Goal: Task Accomplishment & Management: Use online tool/utility

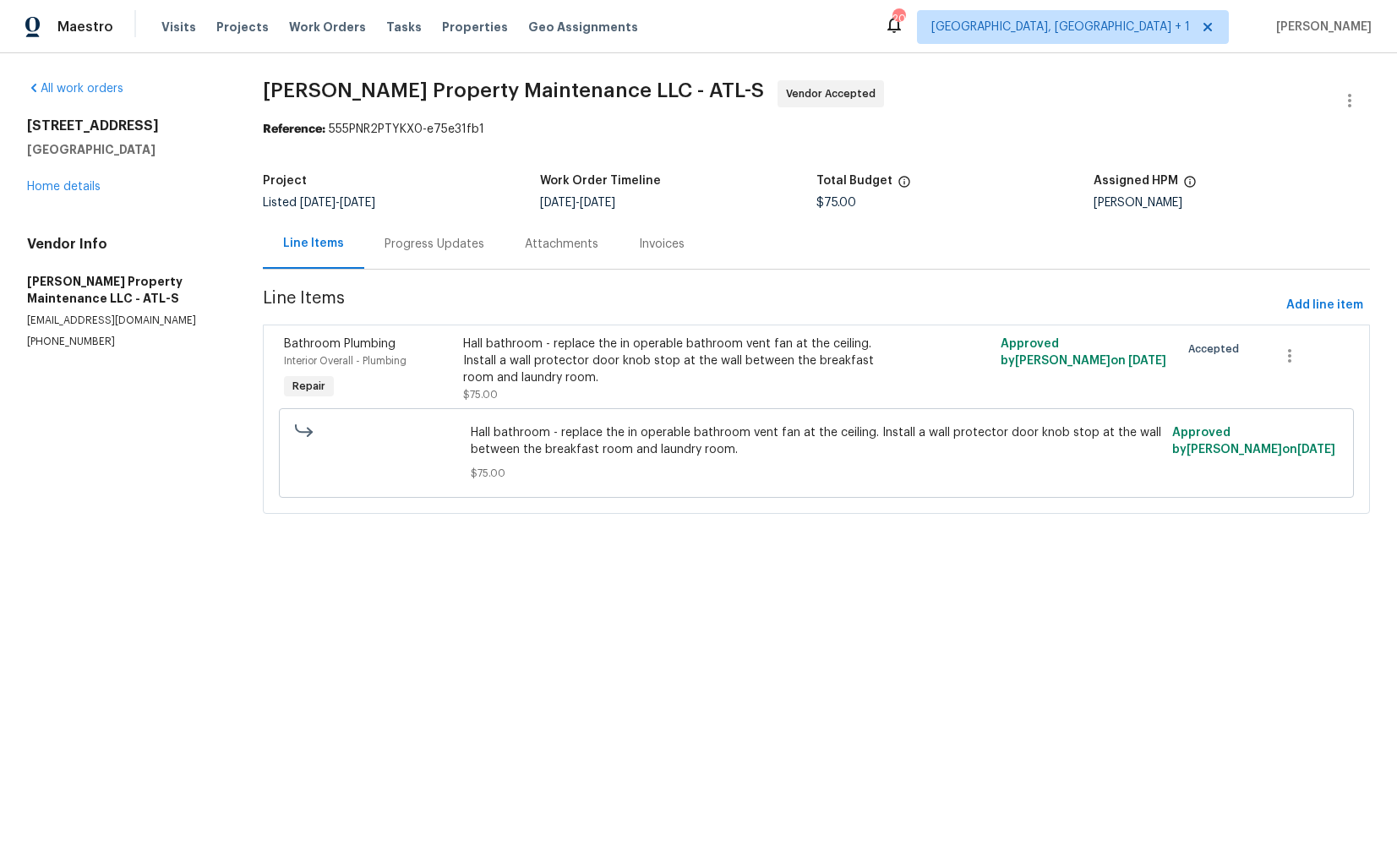
click at [437, 261] on div "Progress Updates" at bounding box center [435, 244] width 140 height 50
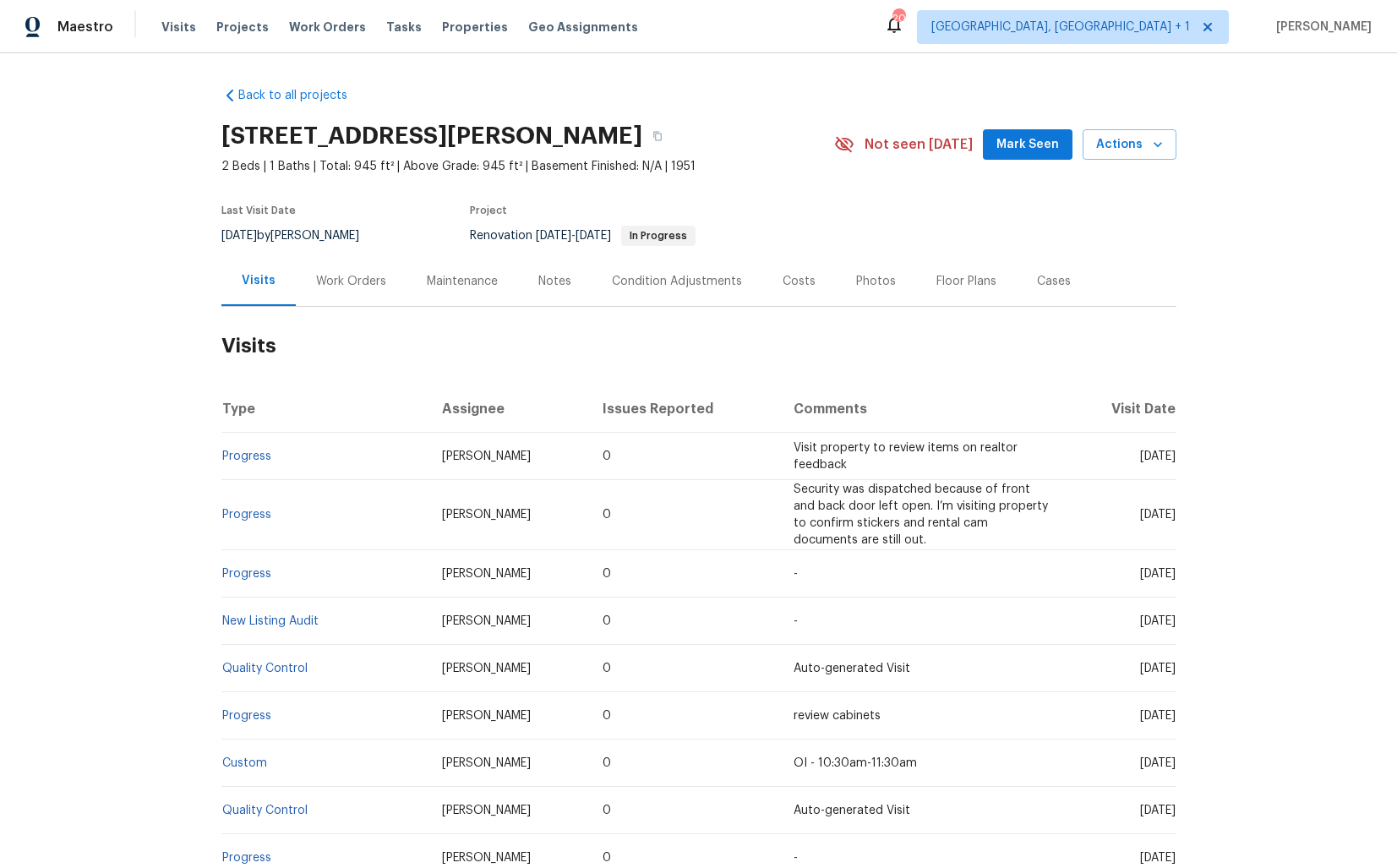
click at [354, 276] on div "Work Orders" at bounding box center [351, 282] width 70 height 17
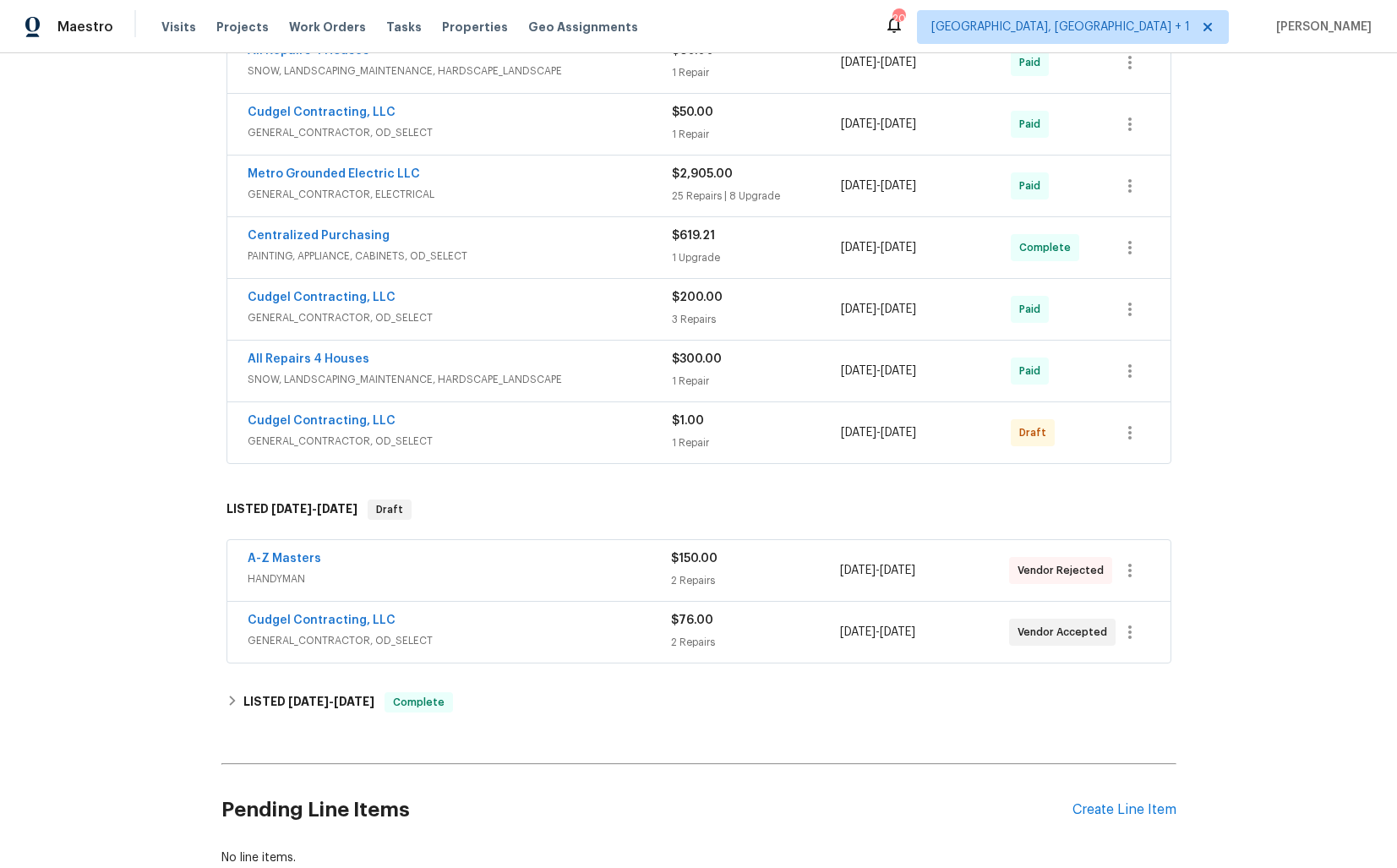
scroll to position [953, 0]
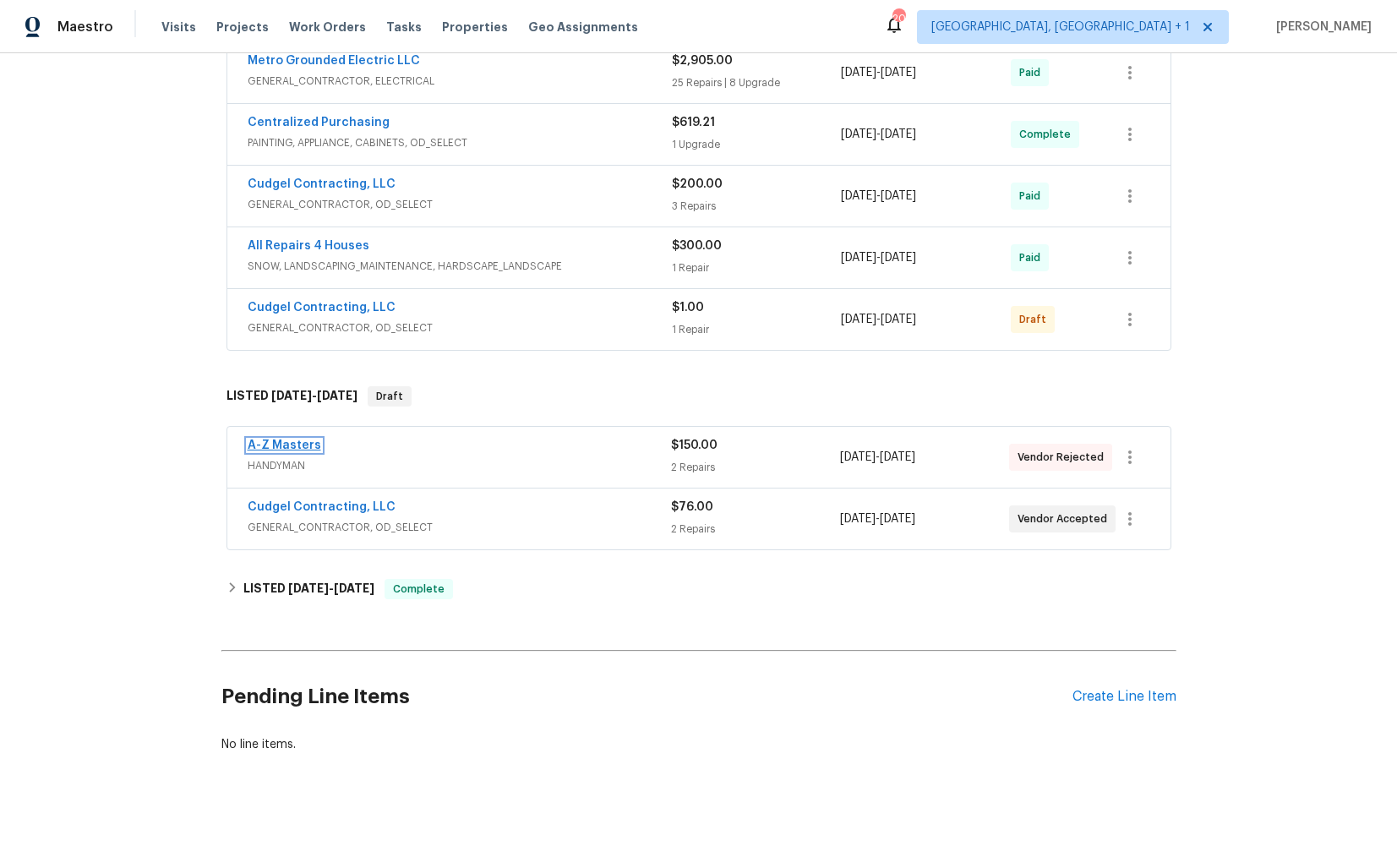
click at [276, 443] on link "A-Z Masters" at bounding box center [284, 445] width 74 height 12
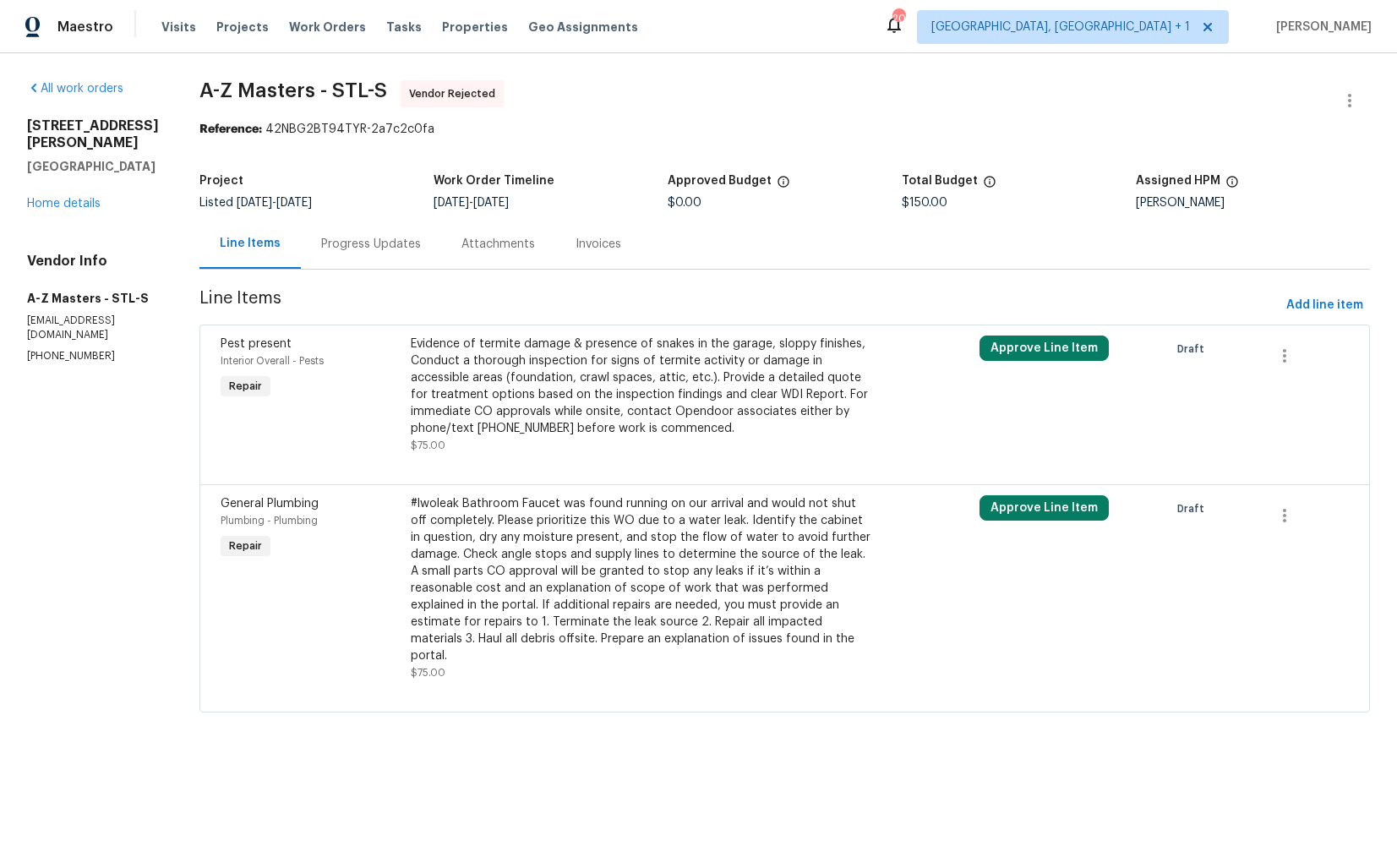
click at [301, 257] on div "Progress Updates" at bounding box center [372, 244] width 140 height 50
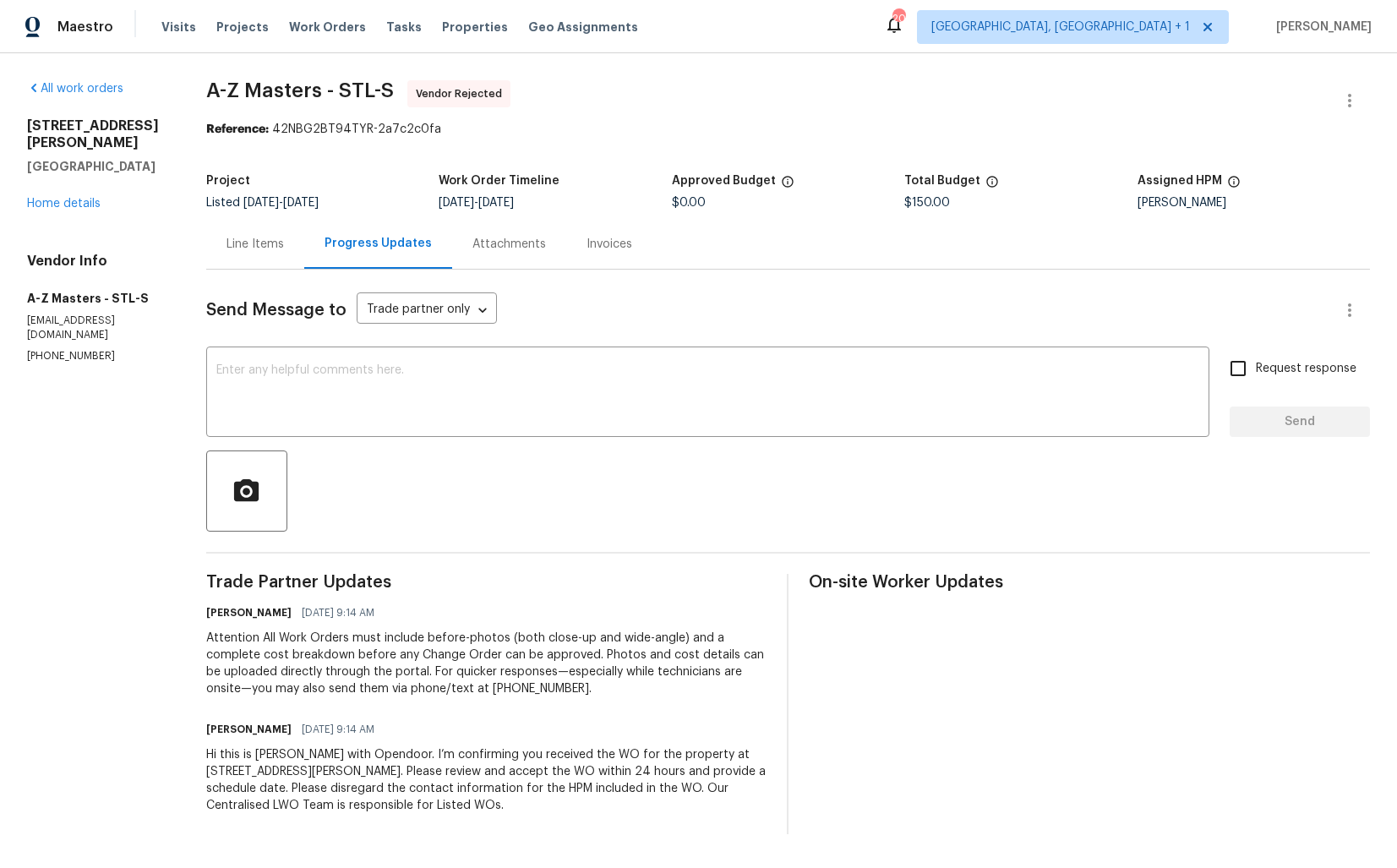
click at [252, 243] on div "Line Items" at bounding box center [255, 244] width 57 height 17
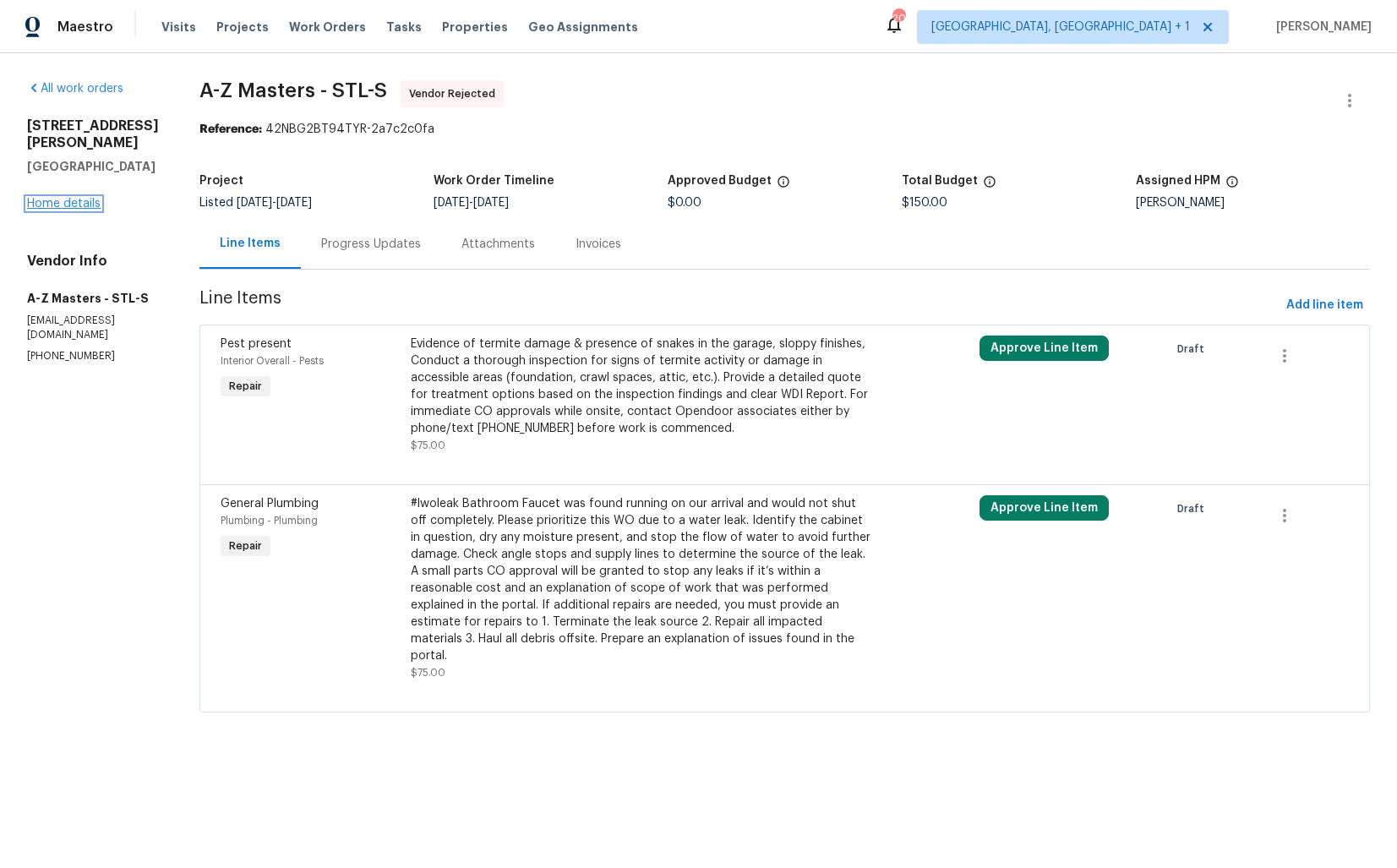
click at [43, 210] on link "Home details" at bounding box center [64, 204] width 74 height 12
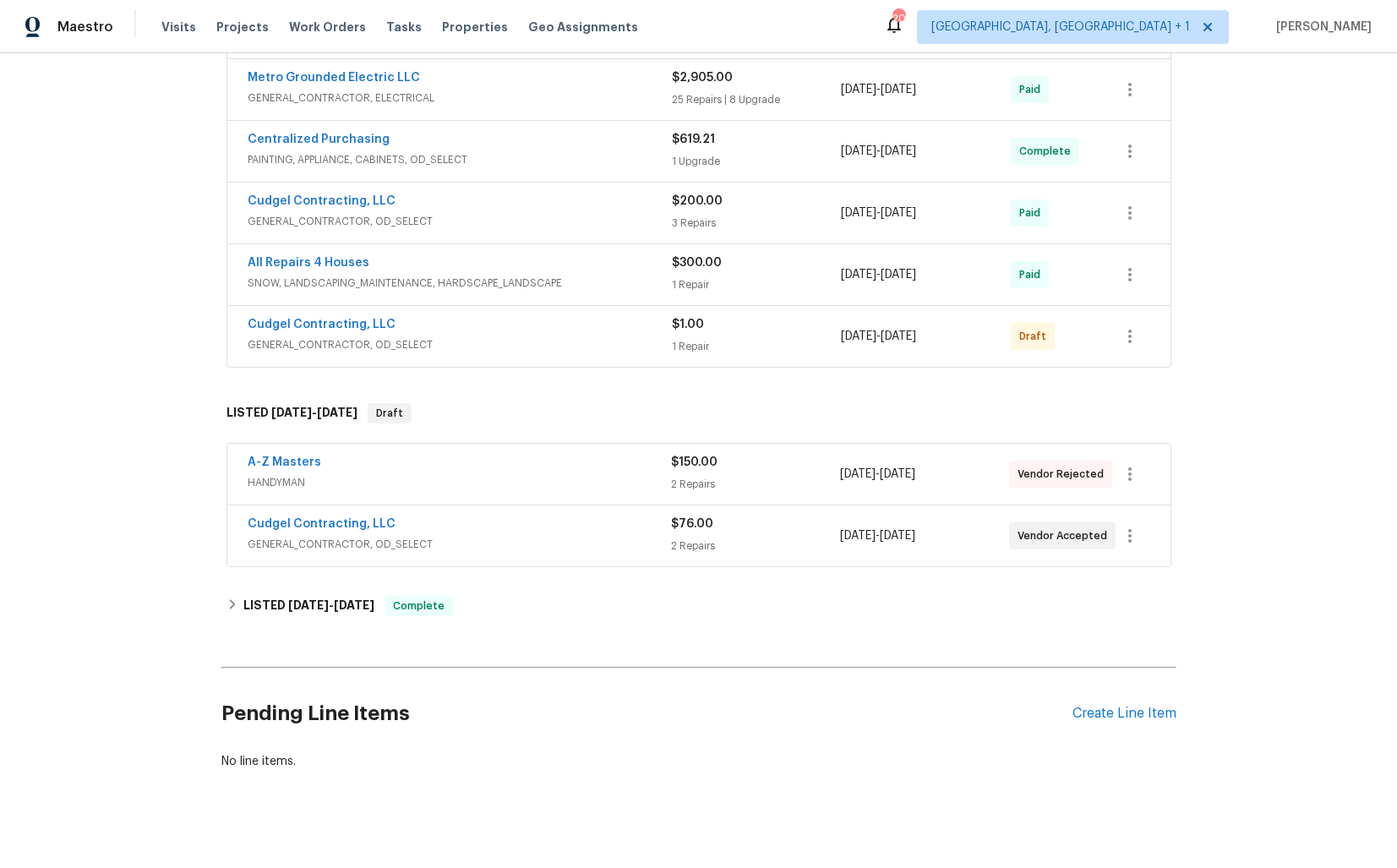
scroll to position [953, 0]
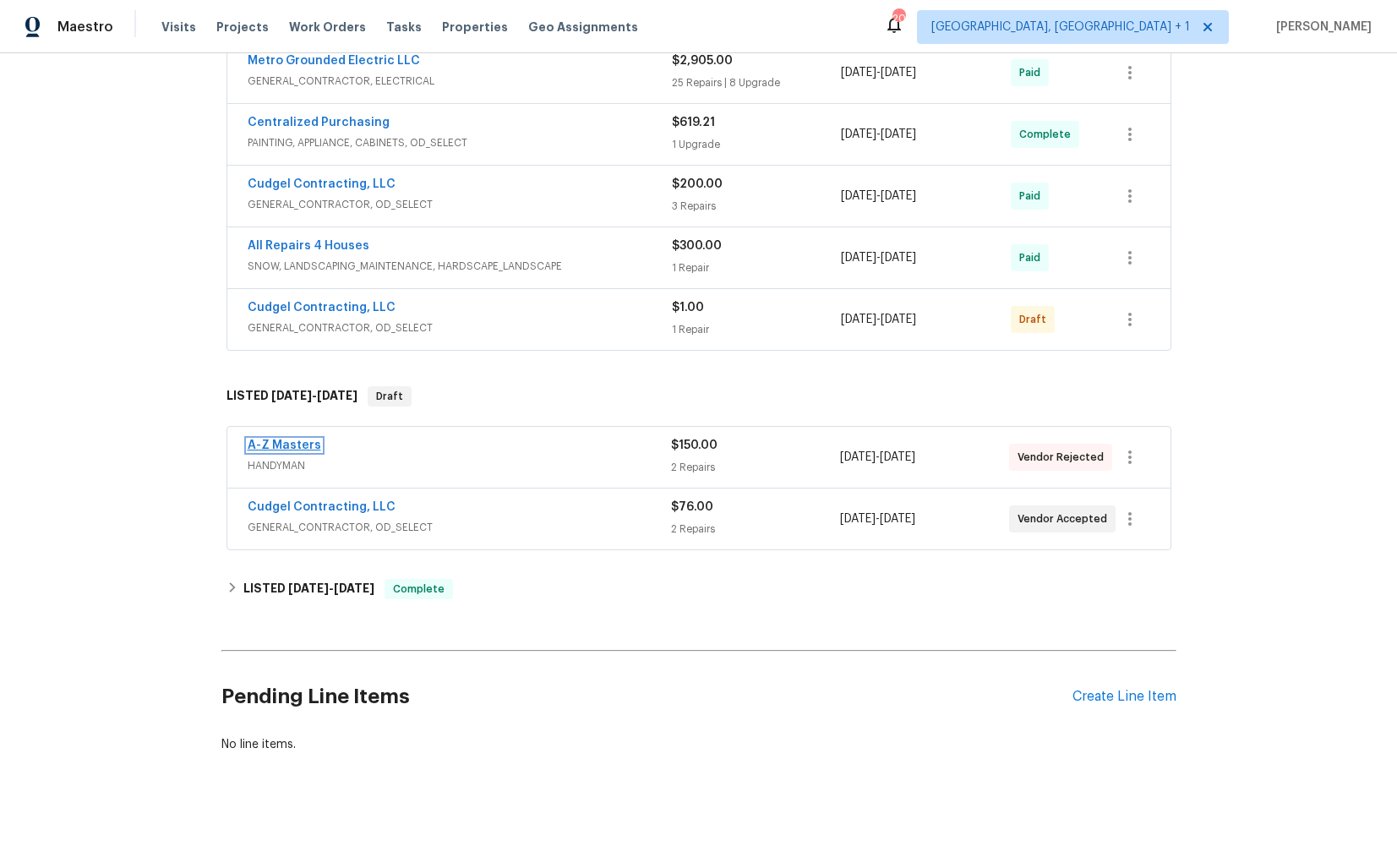
click at [300, 443] on link "A-Z Masters" at bounding box center [284, 445] width 74 height 12
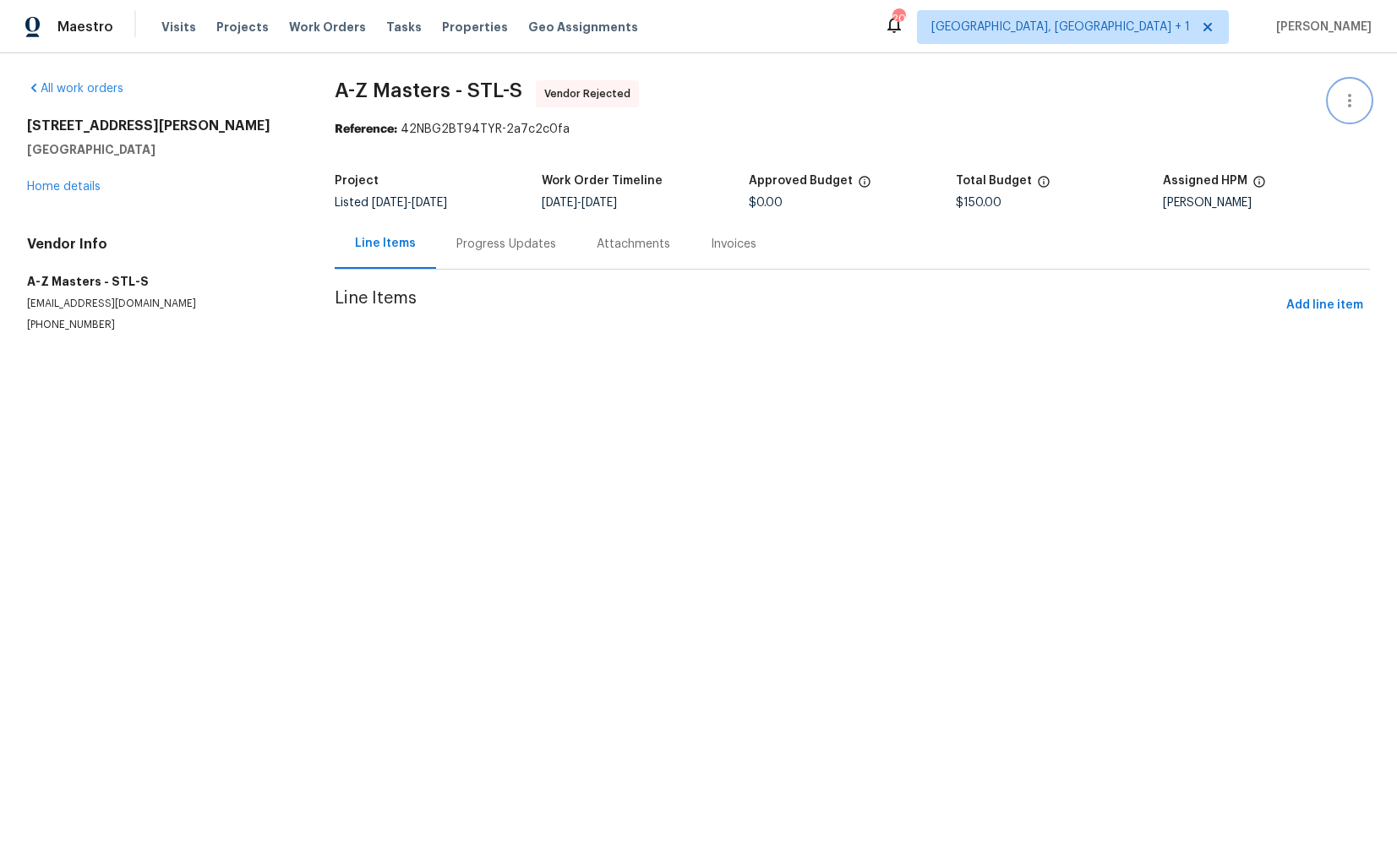
click at [1356, 103] on icon "button" at bounding box center [1350, 101] width 21 height 21
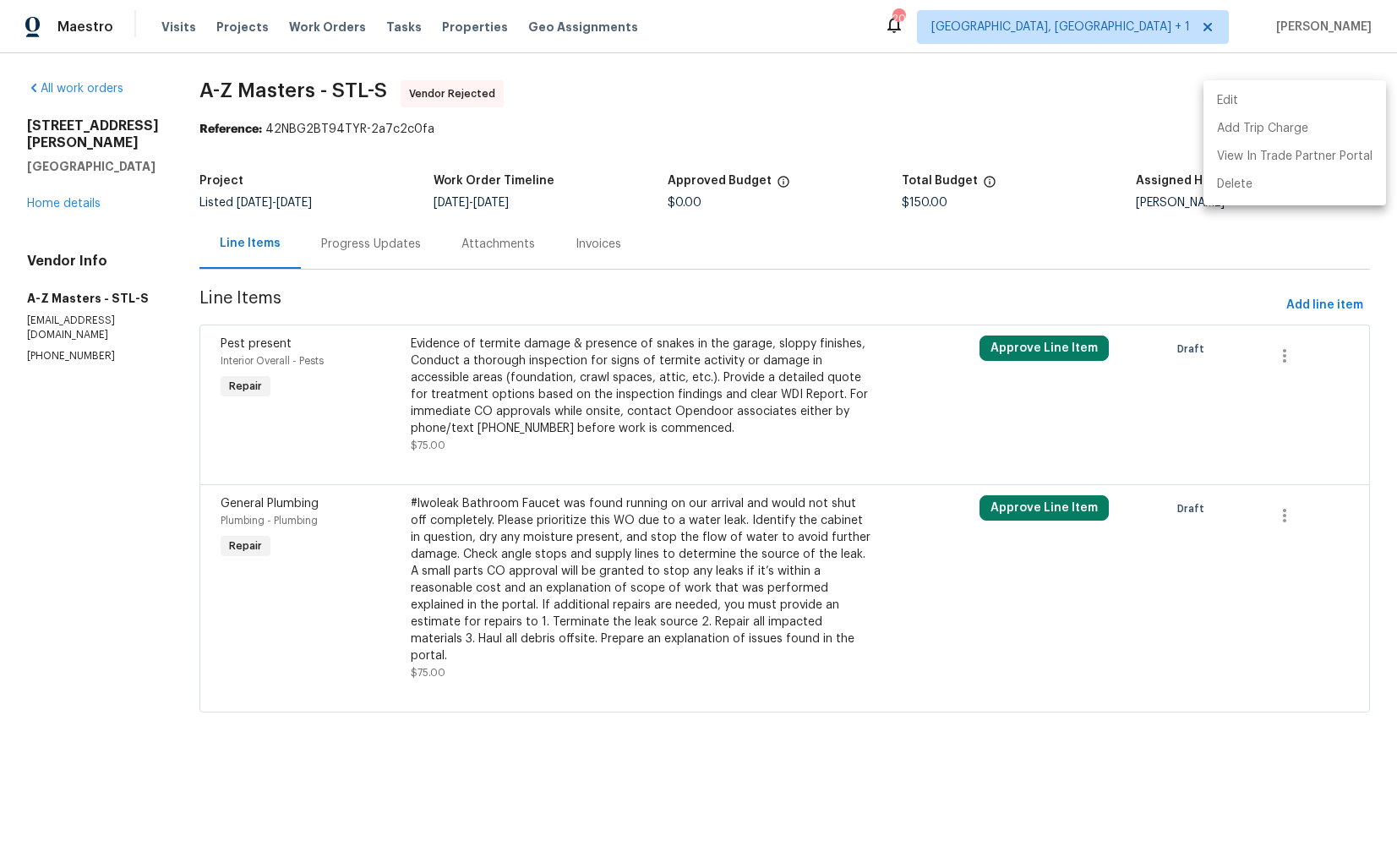
click at [1262, 104] on li "Edit" at bounding box center [1294, 101] width 182 height 28
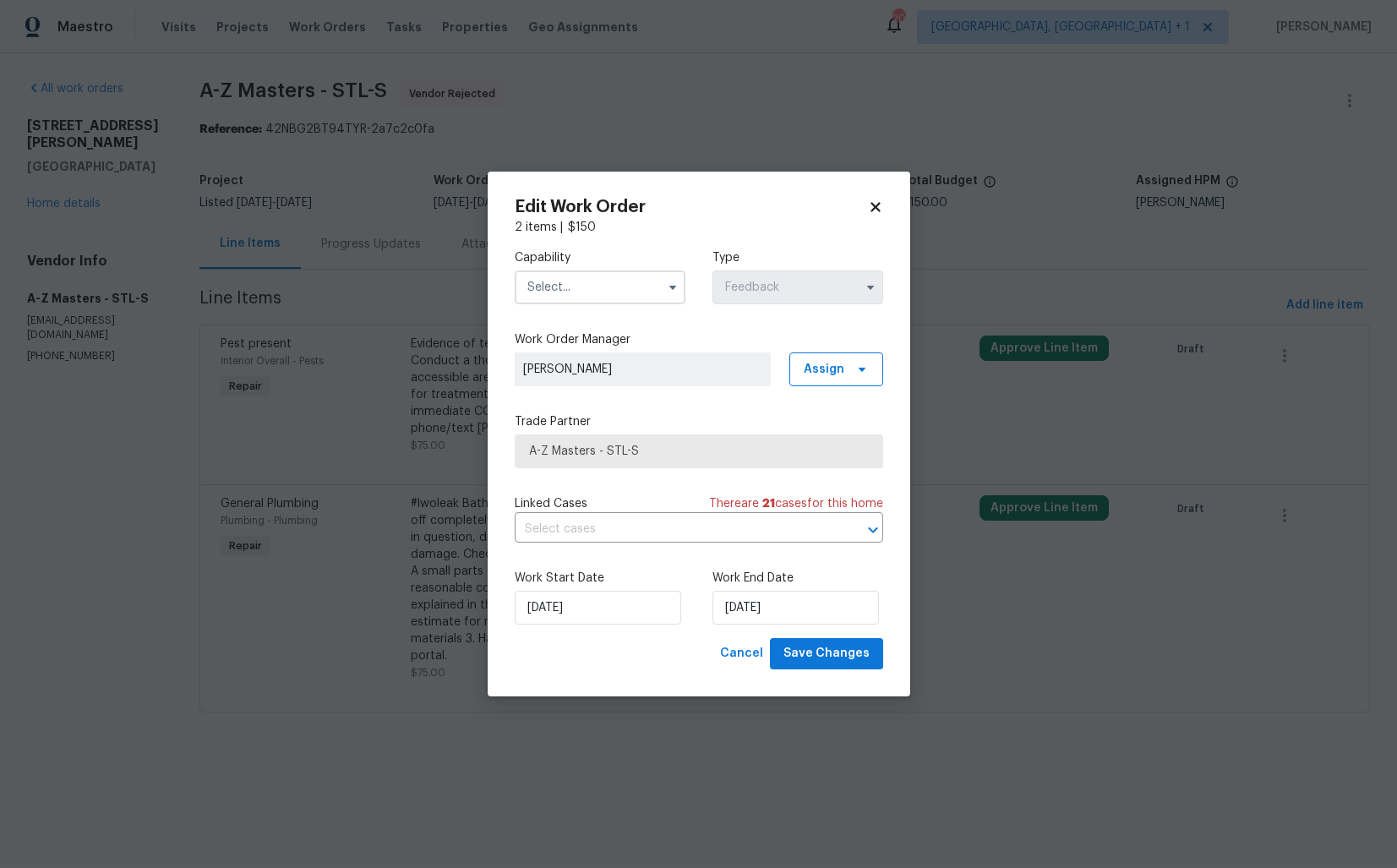
click at [637, 297] on input "text" at bounding box center [599, 287] width 170 height 33
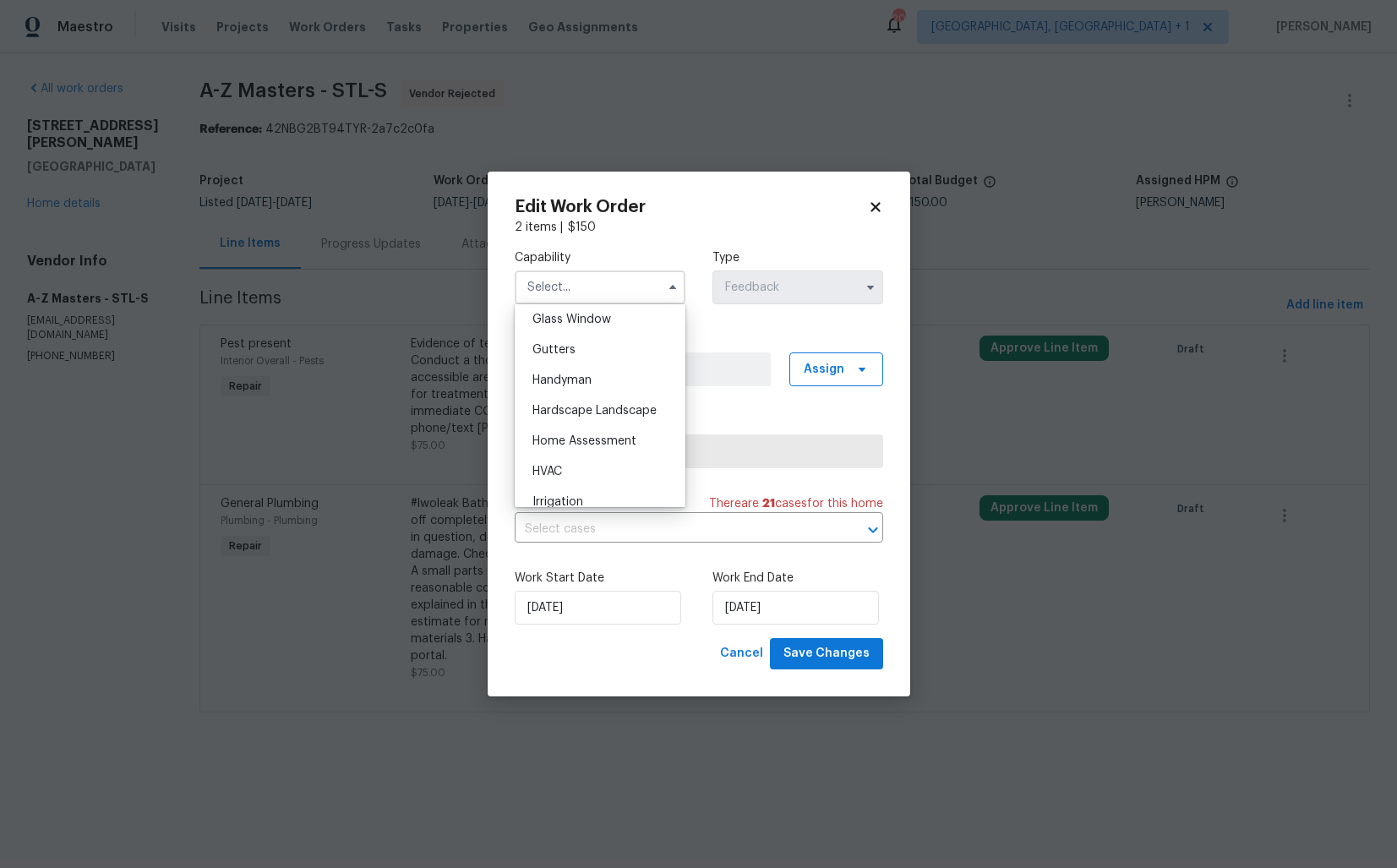
scroll to position [878, 0]
click at [580, 383] on div "Handyman" at bounding box center [600, 376] width 163 height 31
type input "Handyman"
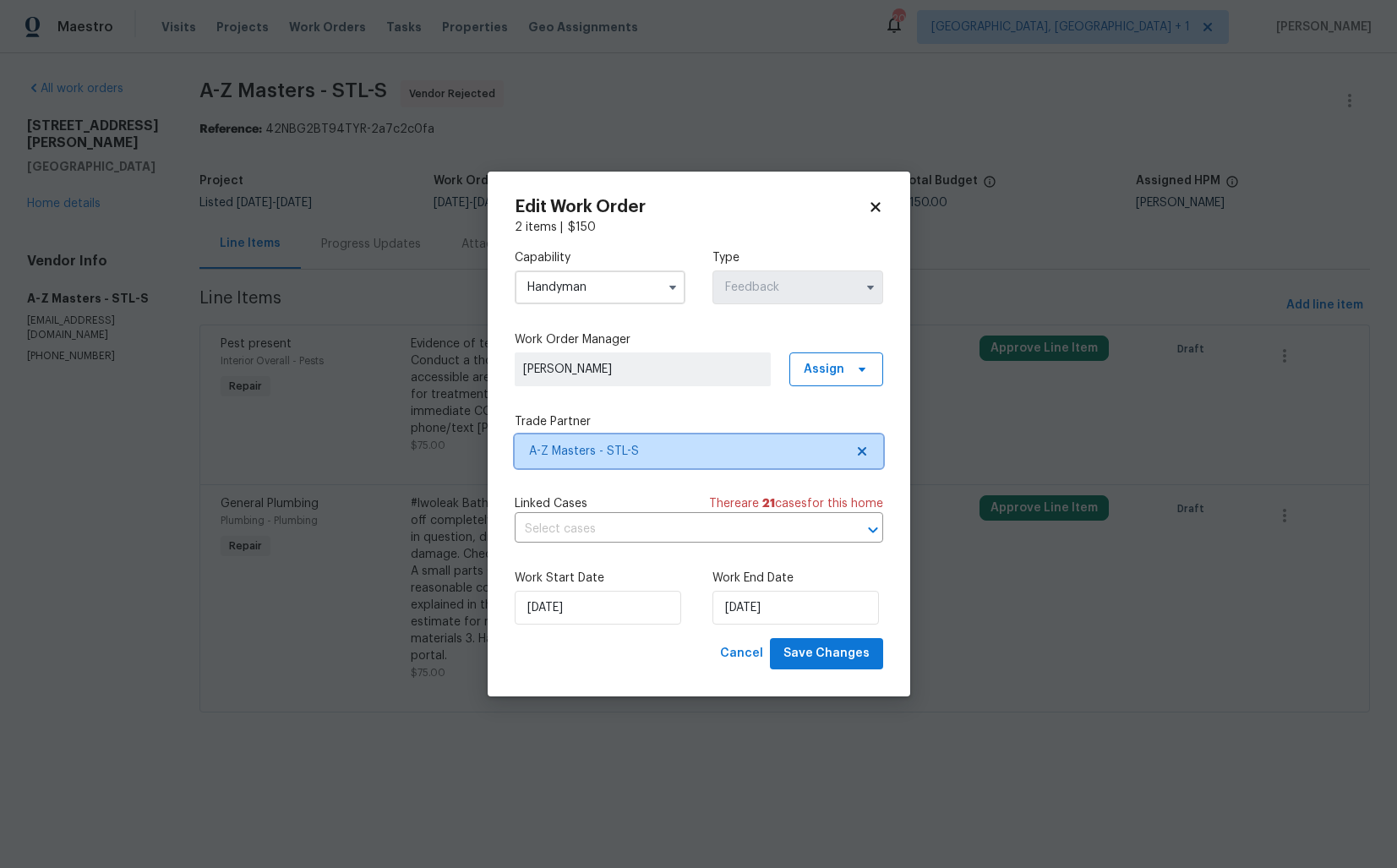
click at [638, 438] on span "A-Z Masters - STL-S" at bounding box center [698, 451] width 369 height 33
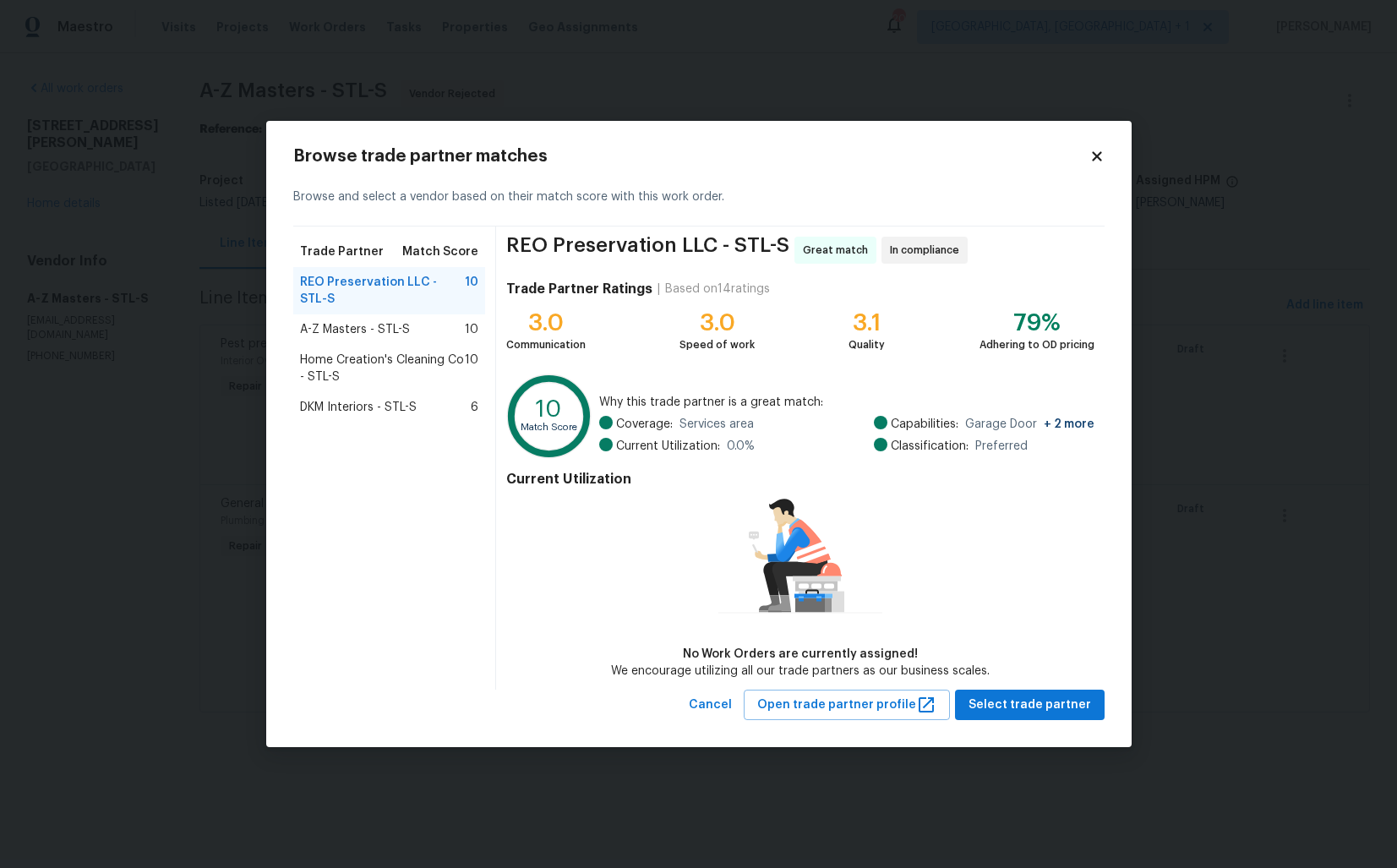
click at [369, 366] on span "Home Creation's Cleaning Co - STL-S" at bounding box center [383, 368] width 166 height 33
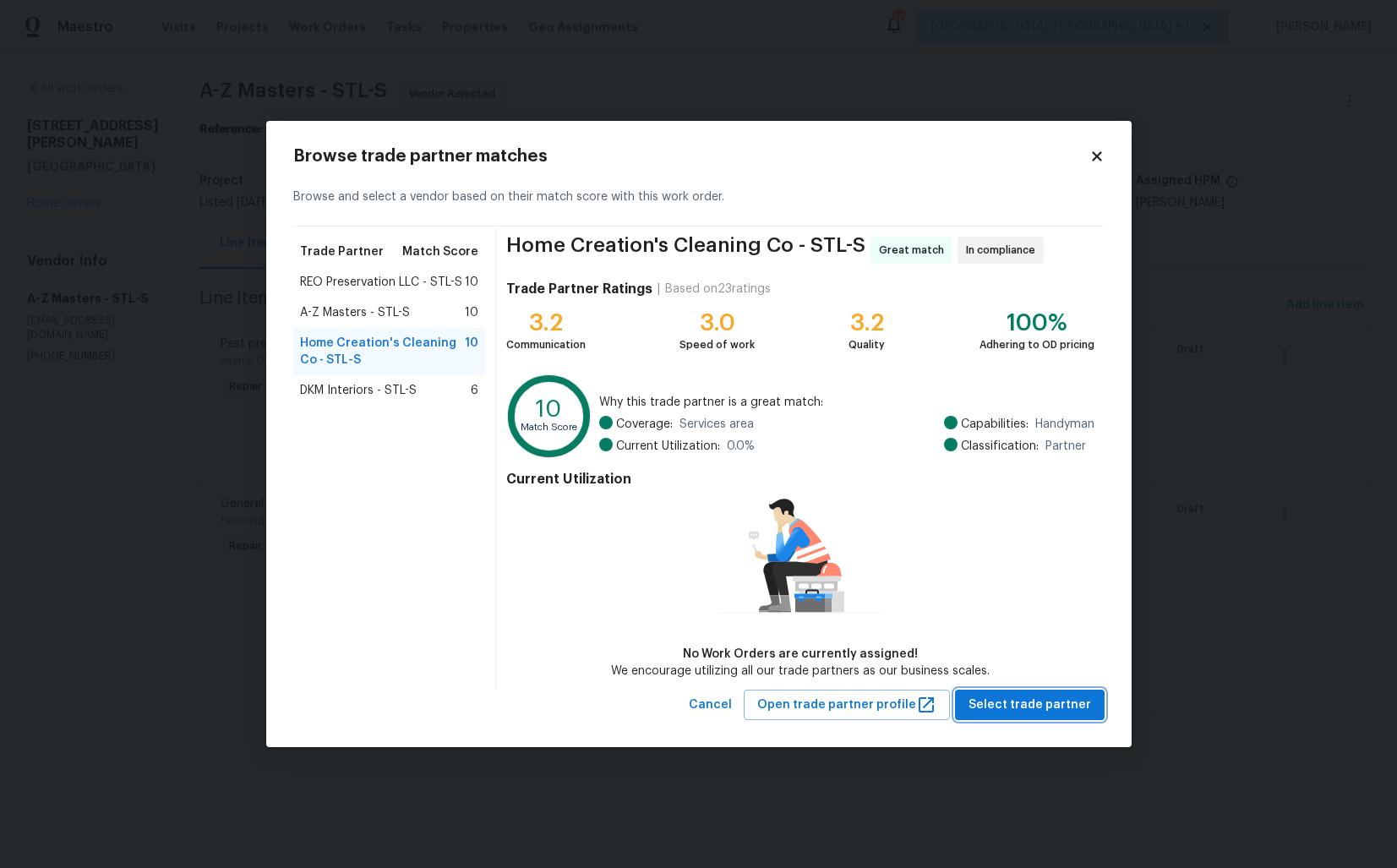
click at [1023, 702] on span "Select trade partner" at bounding box center [1030, 705] width 122 height 21
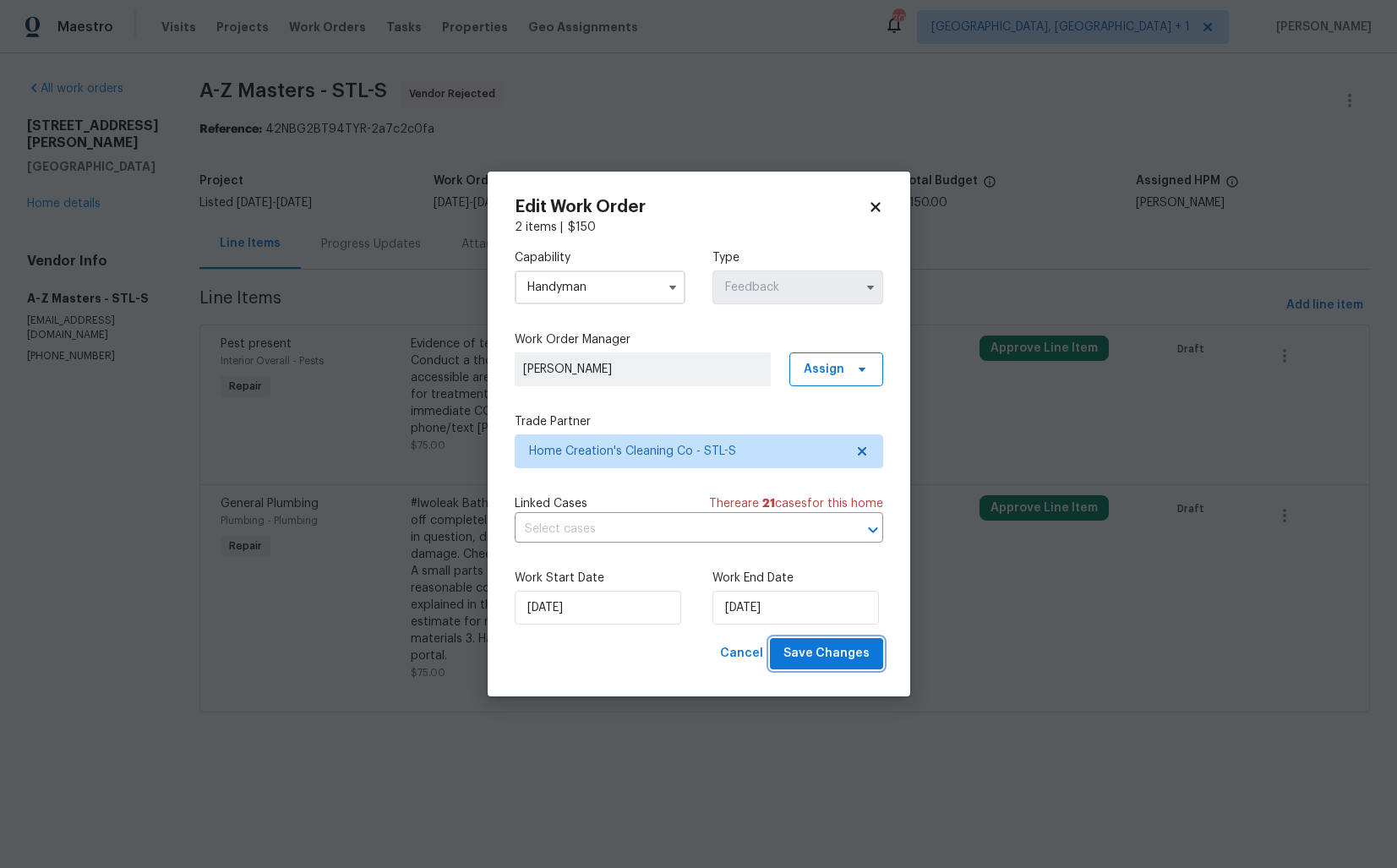
click at [823, 651] on span "Save Changes" at bounding box center [826, 653] width 86 height 21
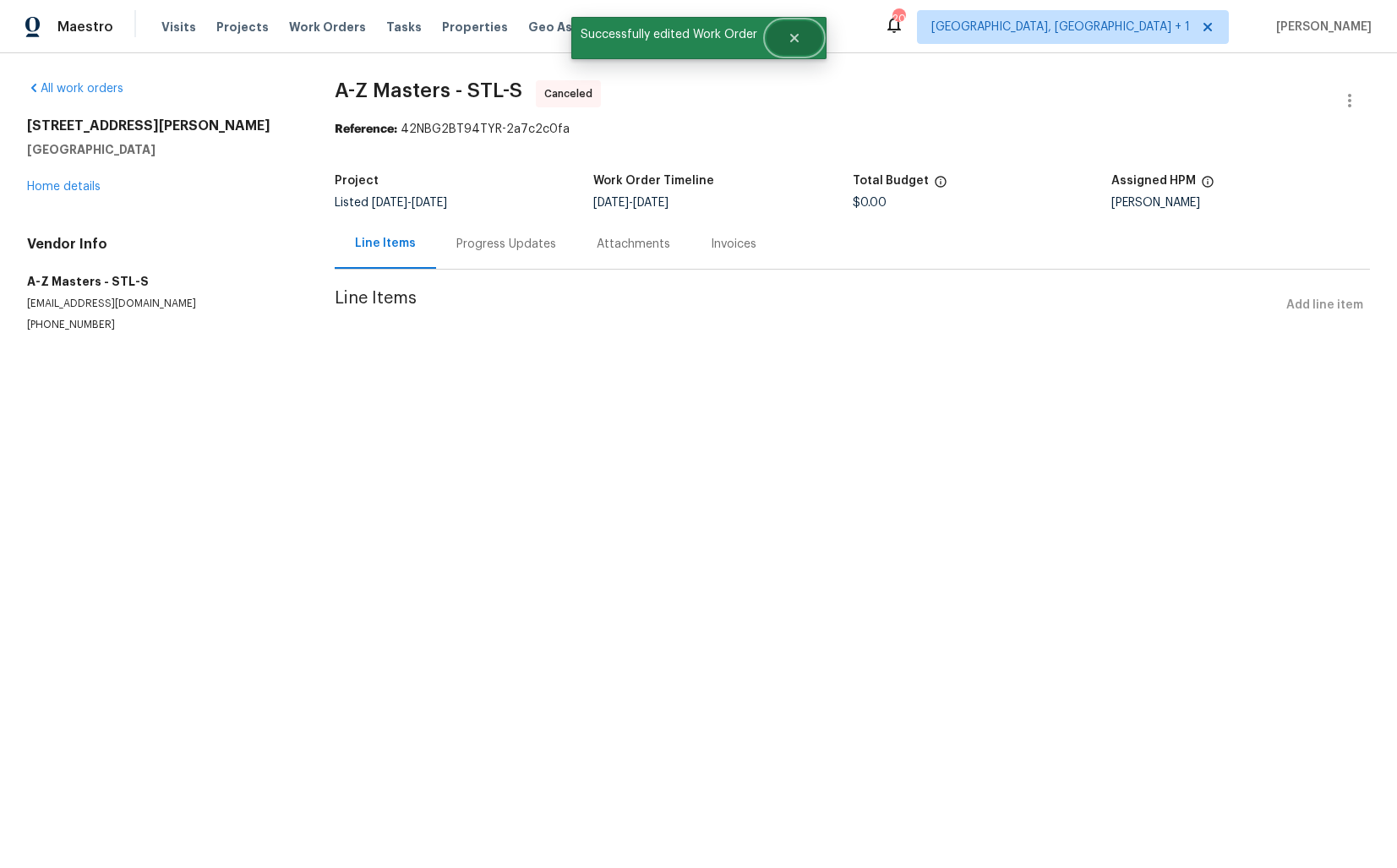
click at [784, 30] on button "Close" at bounding box center [794, 38] width 56 height 33
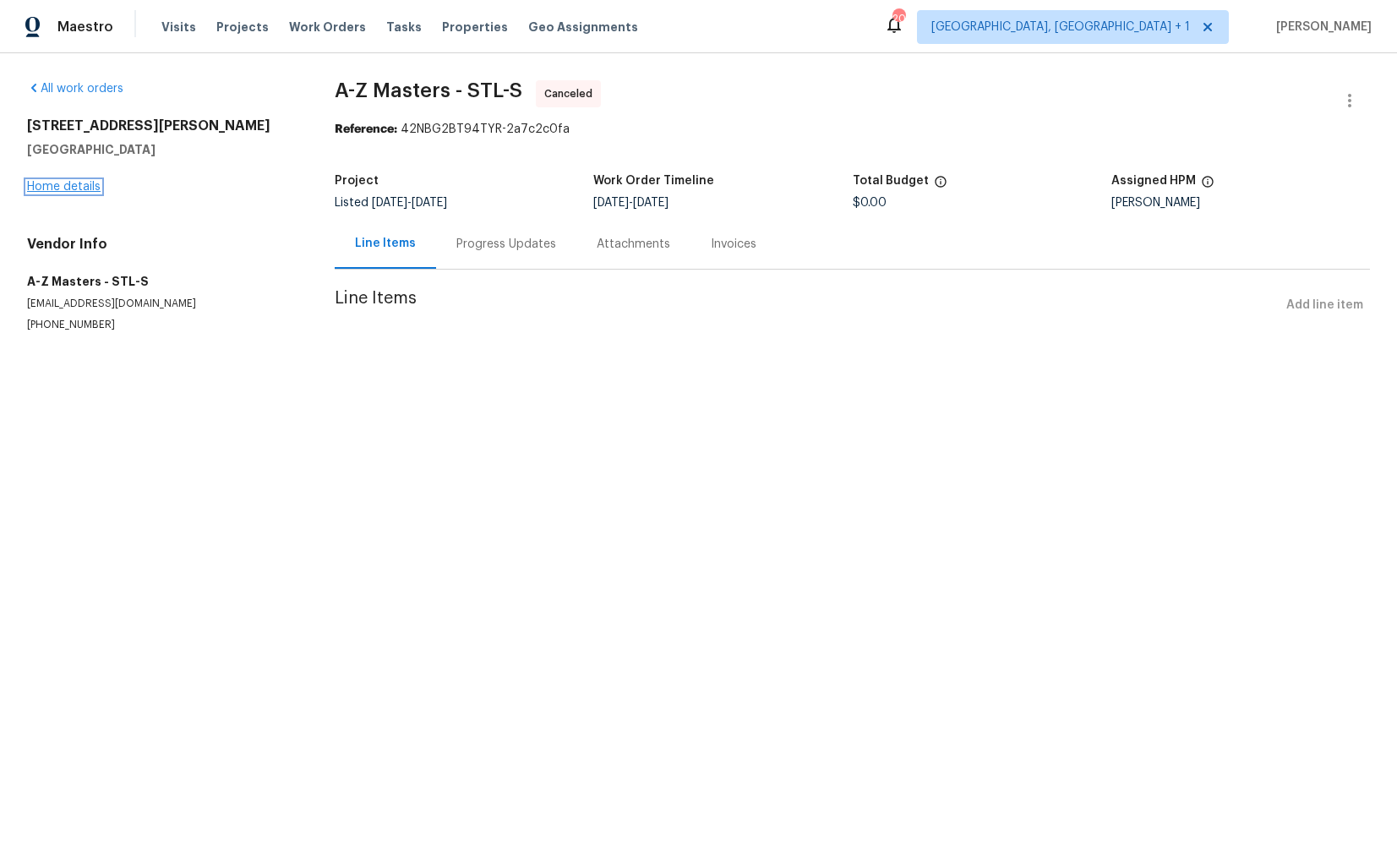
click at [52, 187] on link "Home details" at bounding box center [64, 187] width 74 height 12
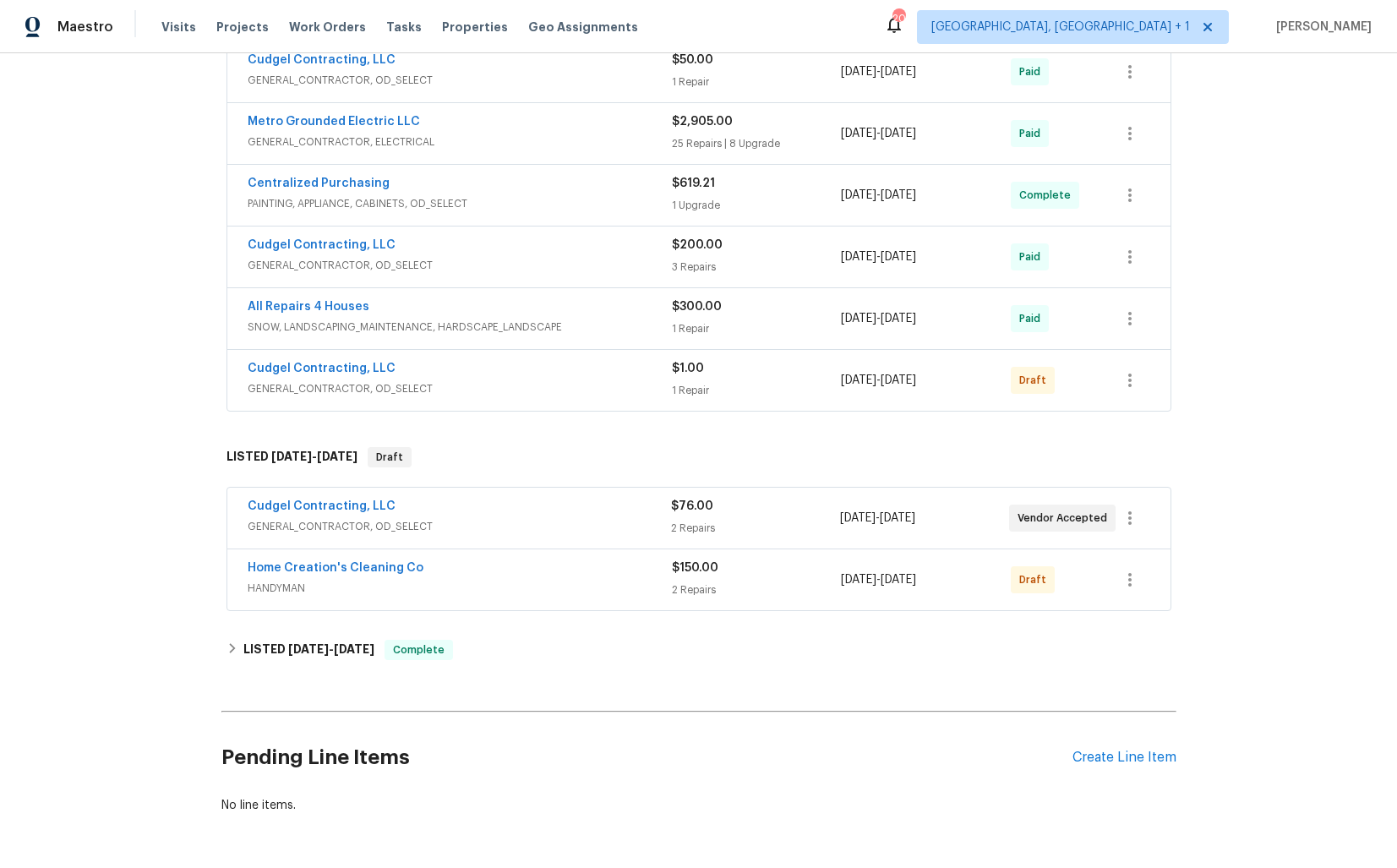
scroll to position [953, 0]
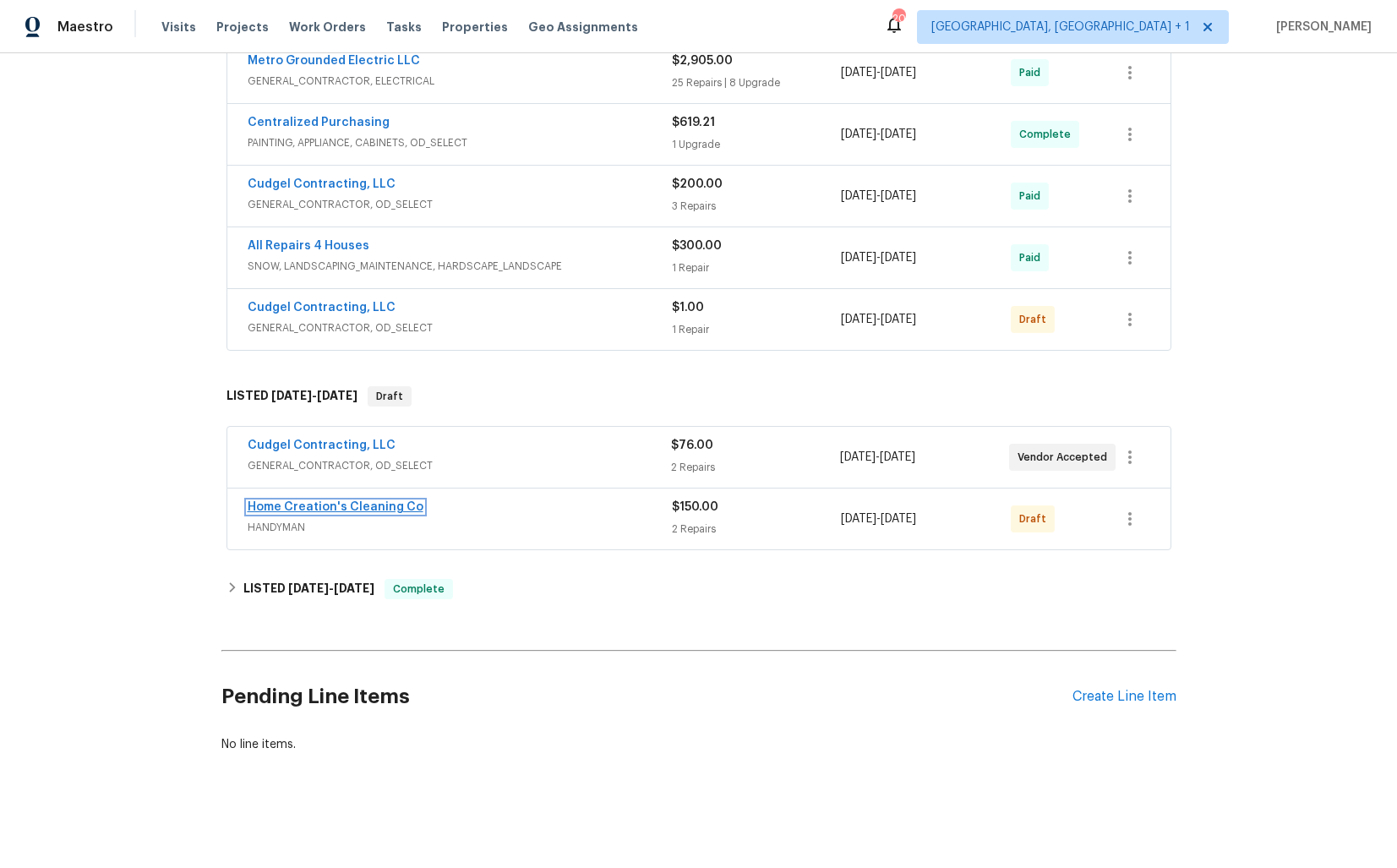
click at [330, 508] on link "Home Creation's Cleaning Co" at bounding box center [335, 508] width 175 height 12
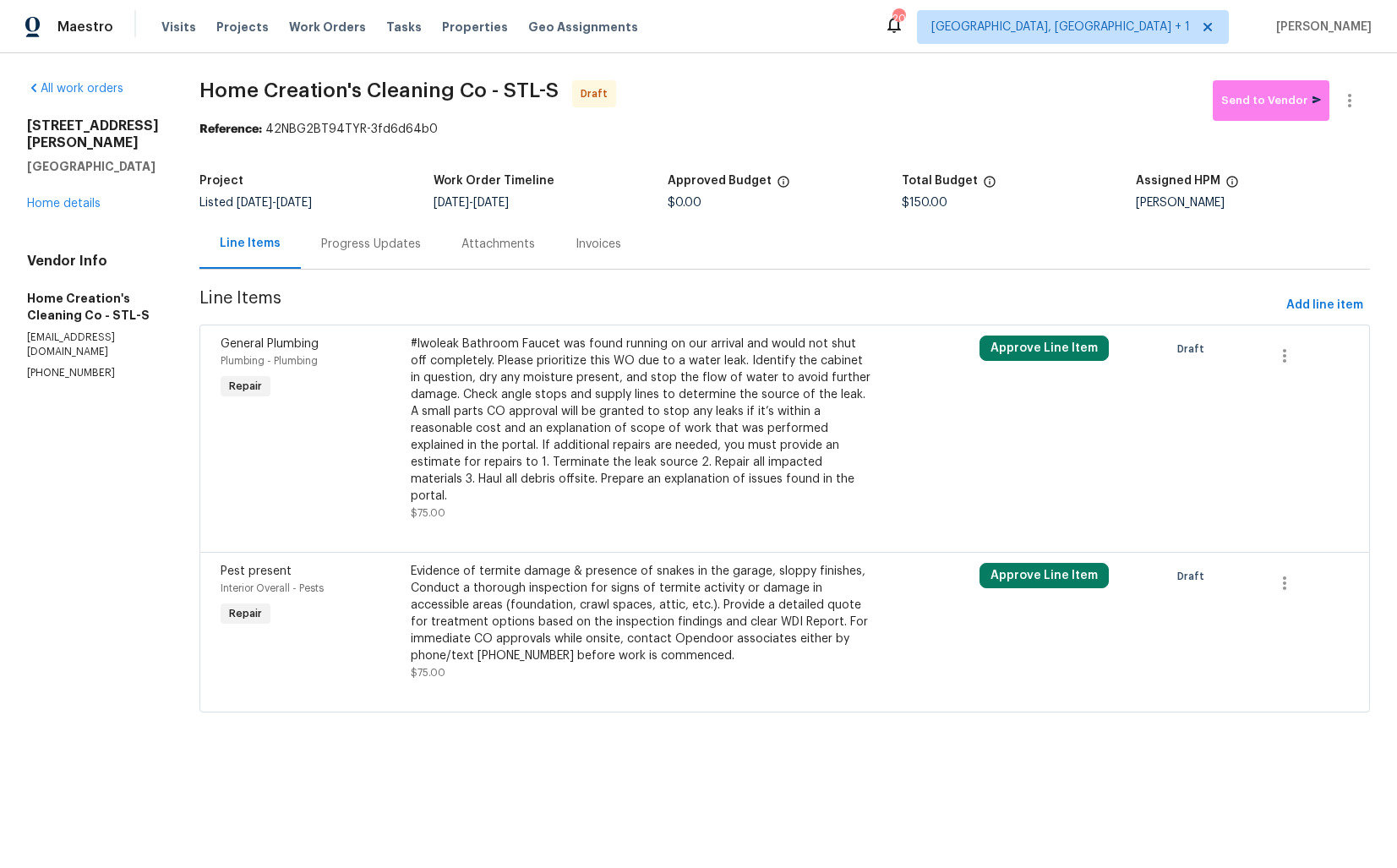
click at [349, 249] on div "Progress Updates" at bounding box center [371, 244] width 100 height 17
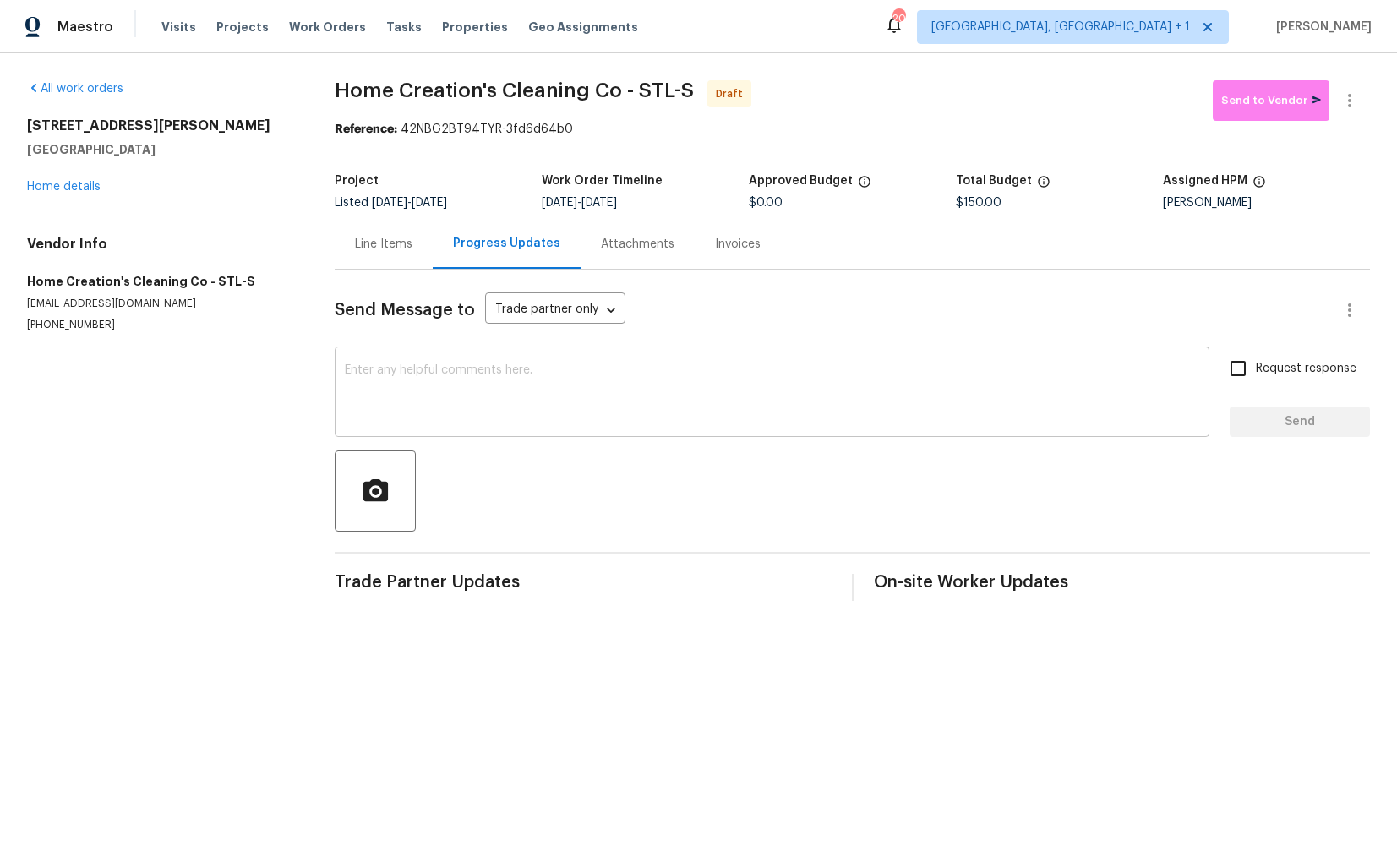
click at [546, 433] on div "x ​" at bounding box center [772, 394] width 875 height 86
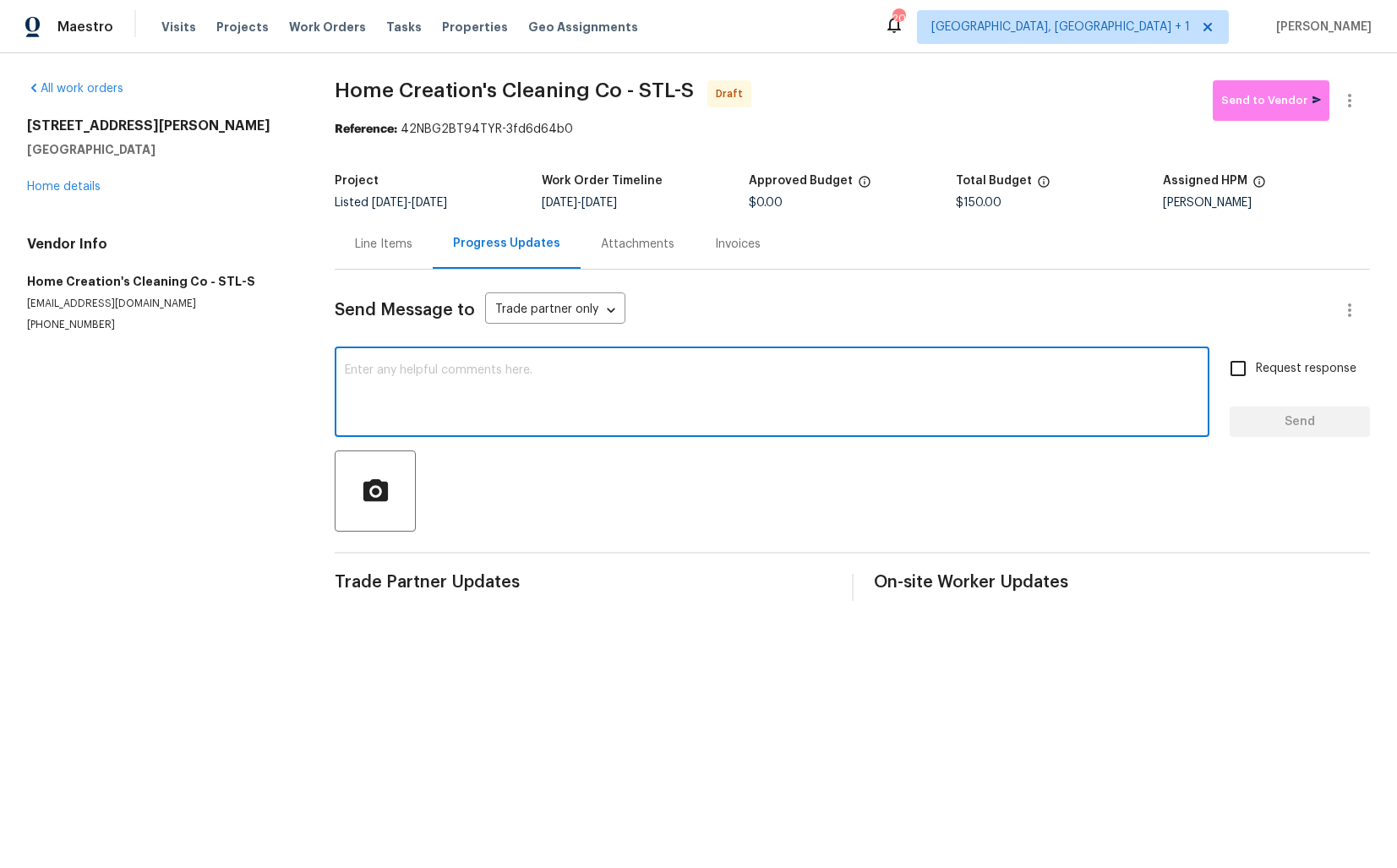
paste textarea "Hi this is Arvind with Opendoor. I’m confirming you received the WO for the pro…"
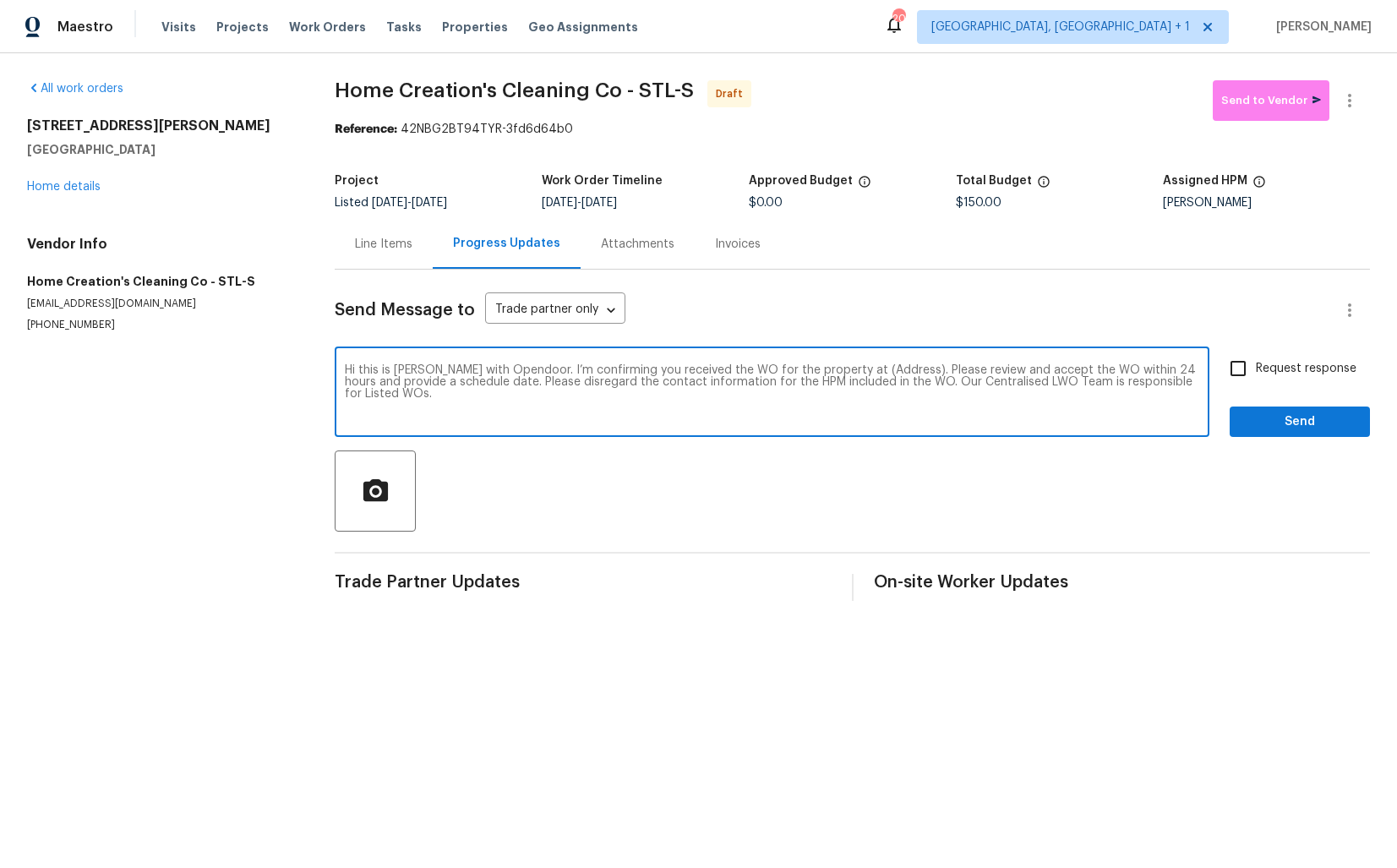
drag, startPoint x: 883, startPoint y: 370, endPoint x: 830, endPoint y: 370, distance: 53.0
click at [830, 370] on textarea "Hi this is Arvind with Opendoor. I’m confirming you received the WO for the pro…" at bounding box center [772, 394] width 854 height 59
paste textarea "4127 Burnett Ave, Saint Louis, MO 63125"
type textarea "Hi this is Arvind with Opendoor. I’m confirming you received the WO for the pro…"
click at [1239, 366] on input "Request response" at bounding box center [1238, 368] width 35 height 35
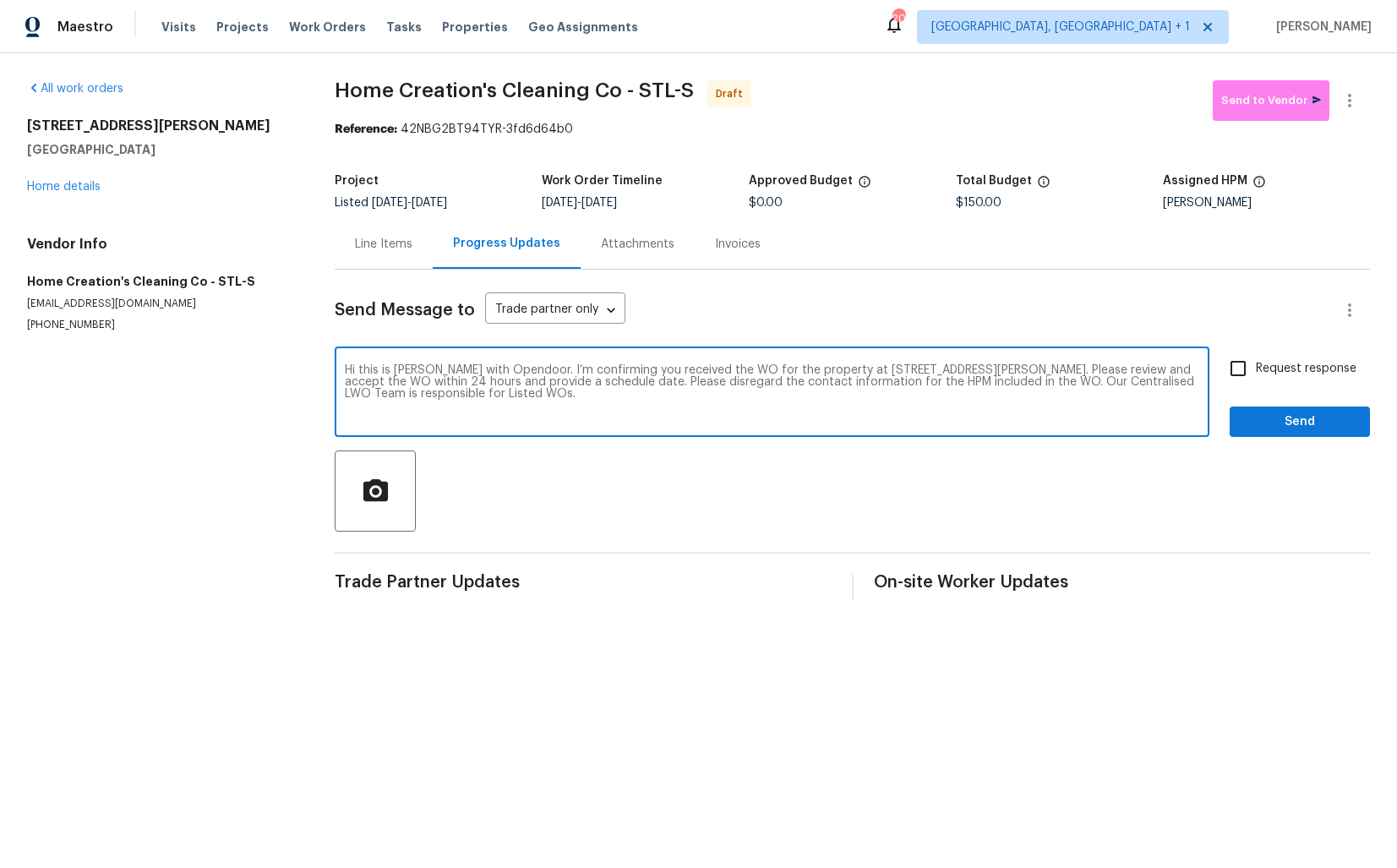
checkbox input "true"
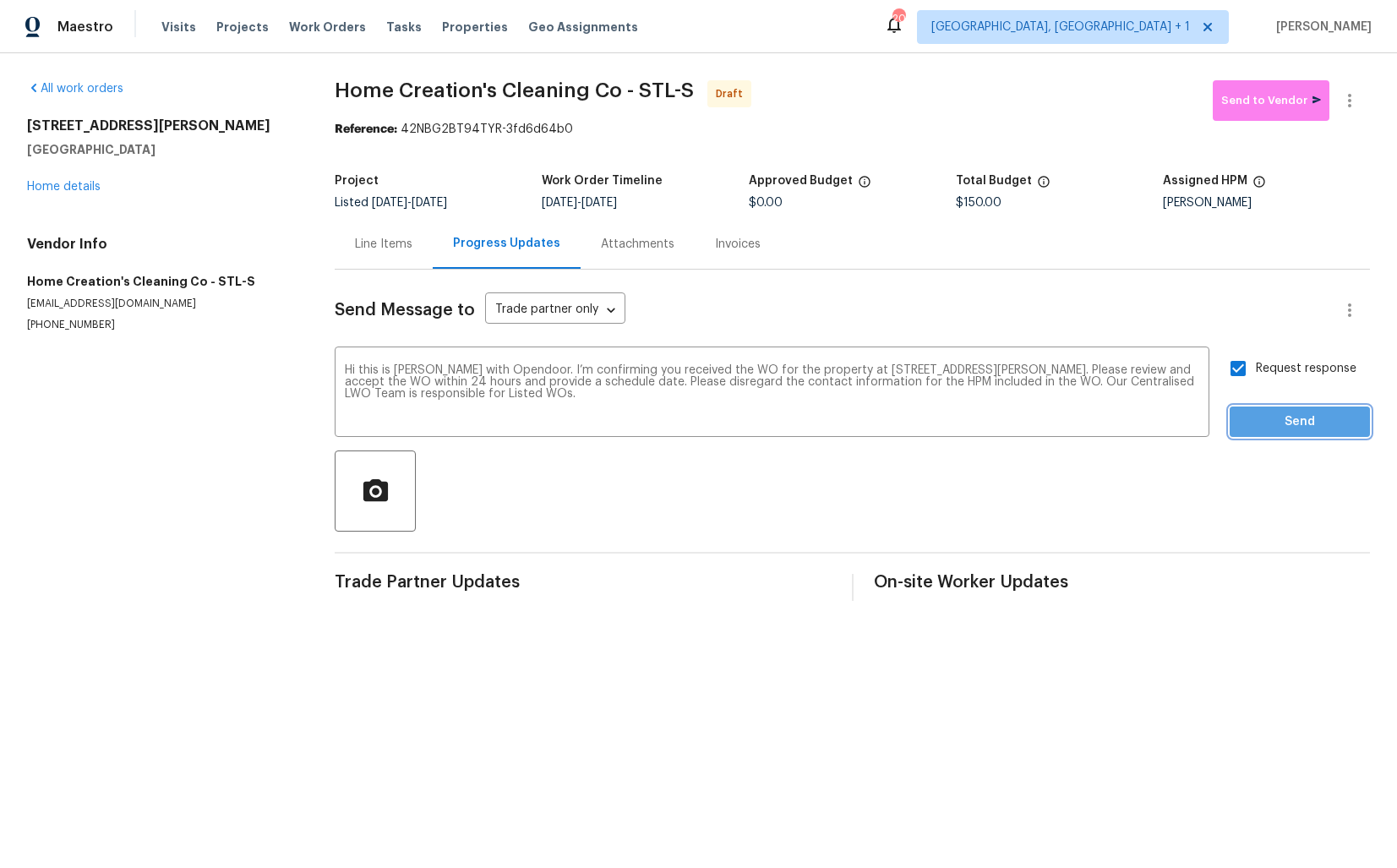
click at [1285, 427] on span "Send" at bounding box center [1300, 422] width 113 height 21
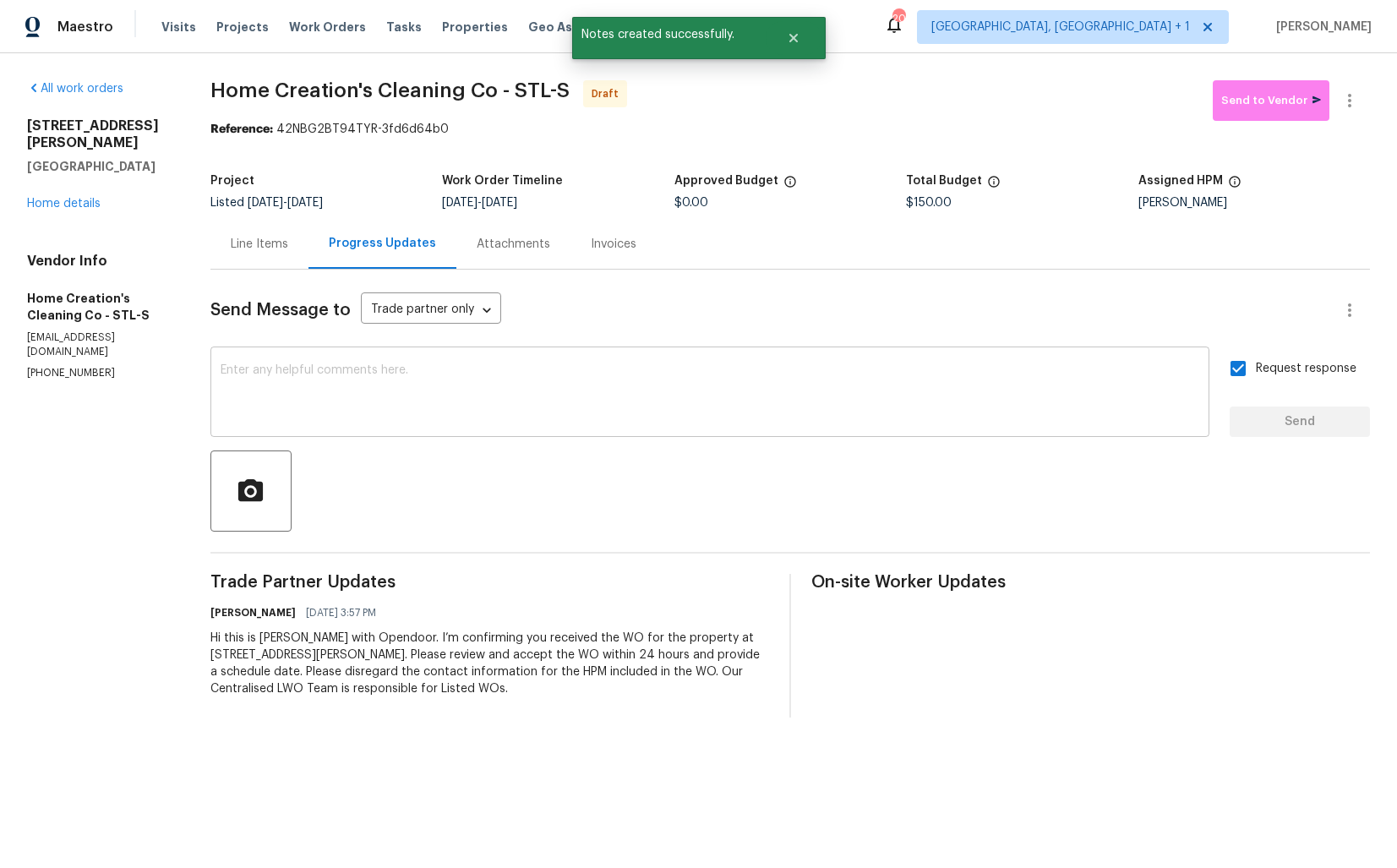
click at [833, 403] on textarea at bounding box center [710, 394] width 978 height 59
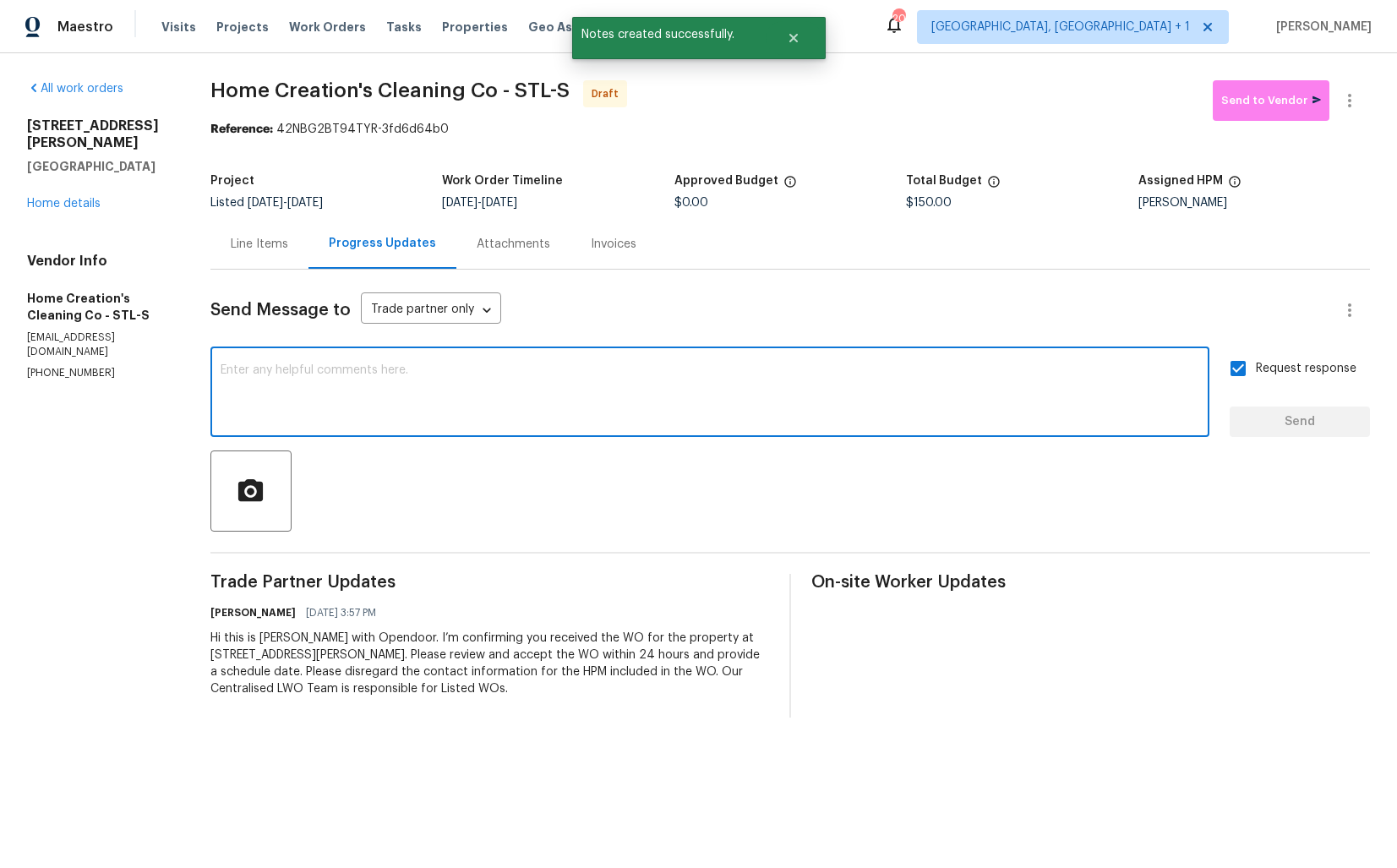
paste textarea "Attention All Work Orders must include before-photos (both close-up and wide-an…"
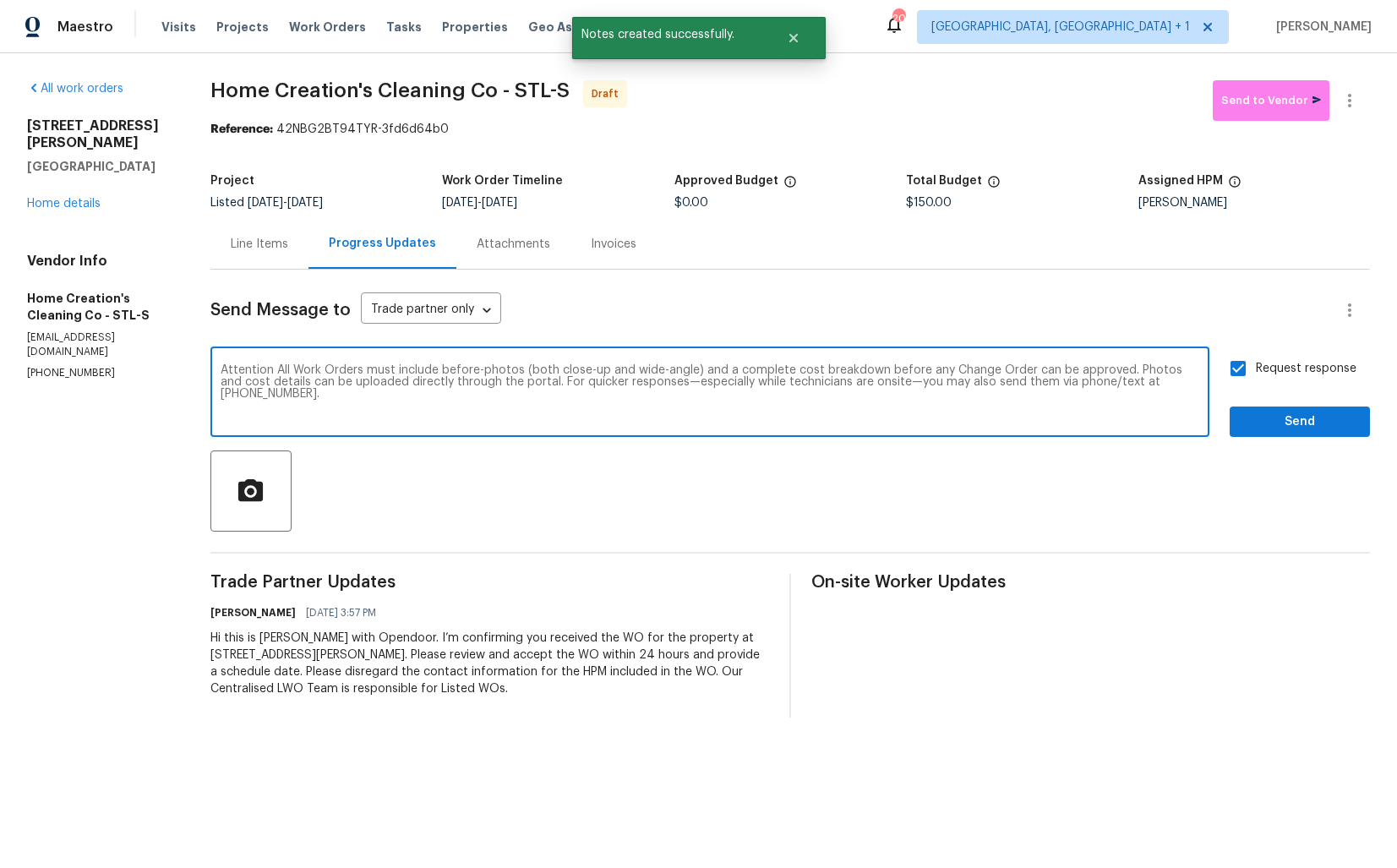
type textarea "Attention All Work Orders must include before-photos (both close-up and wide-an…"
click at [1270, 420] on span "Send" at bounding box center [1300, 422] width 113 height 21
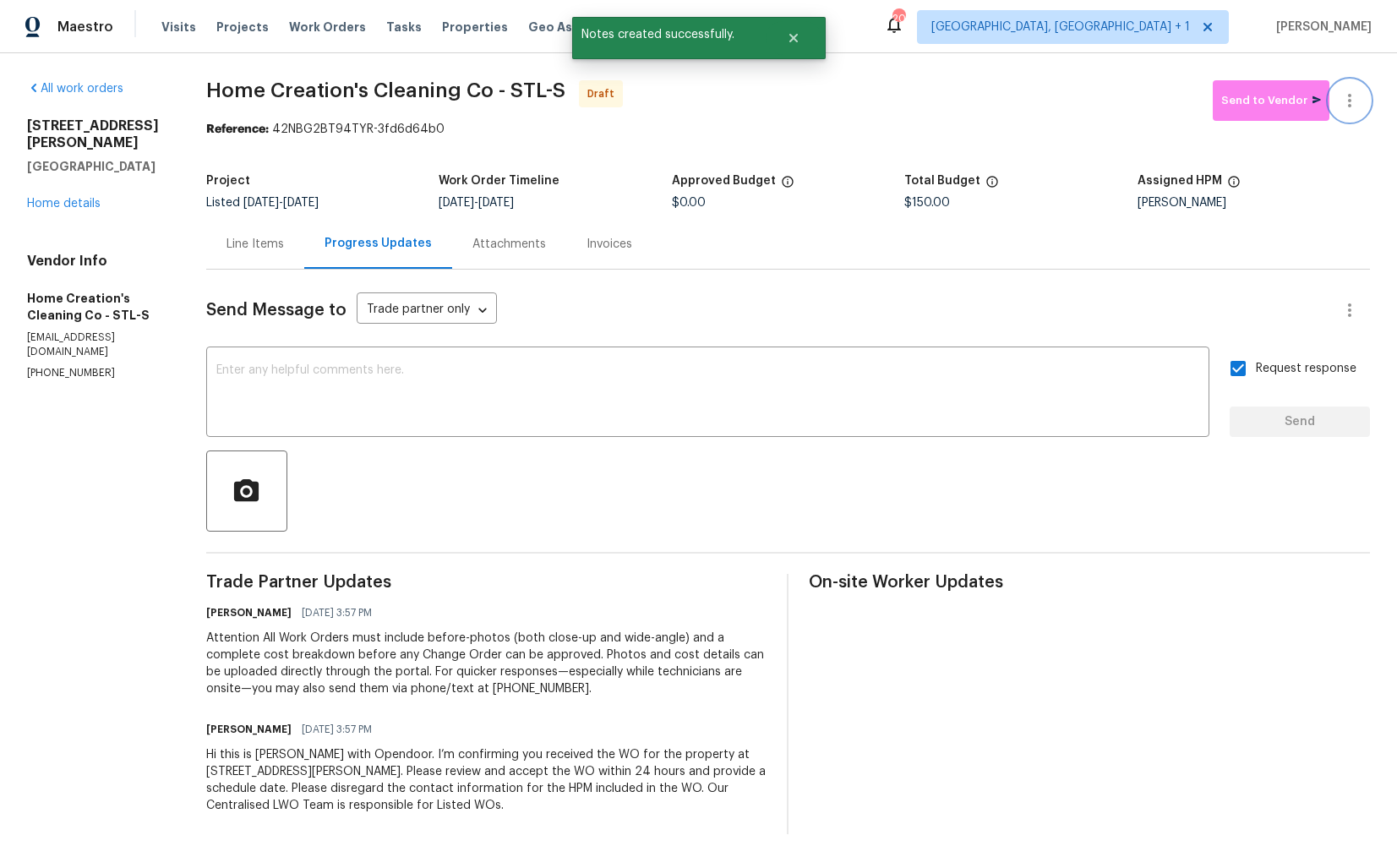
click at [1352, 109] on icon "button" at bounding box center [1350, 101] width 21 height 21
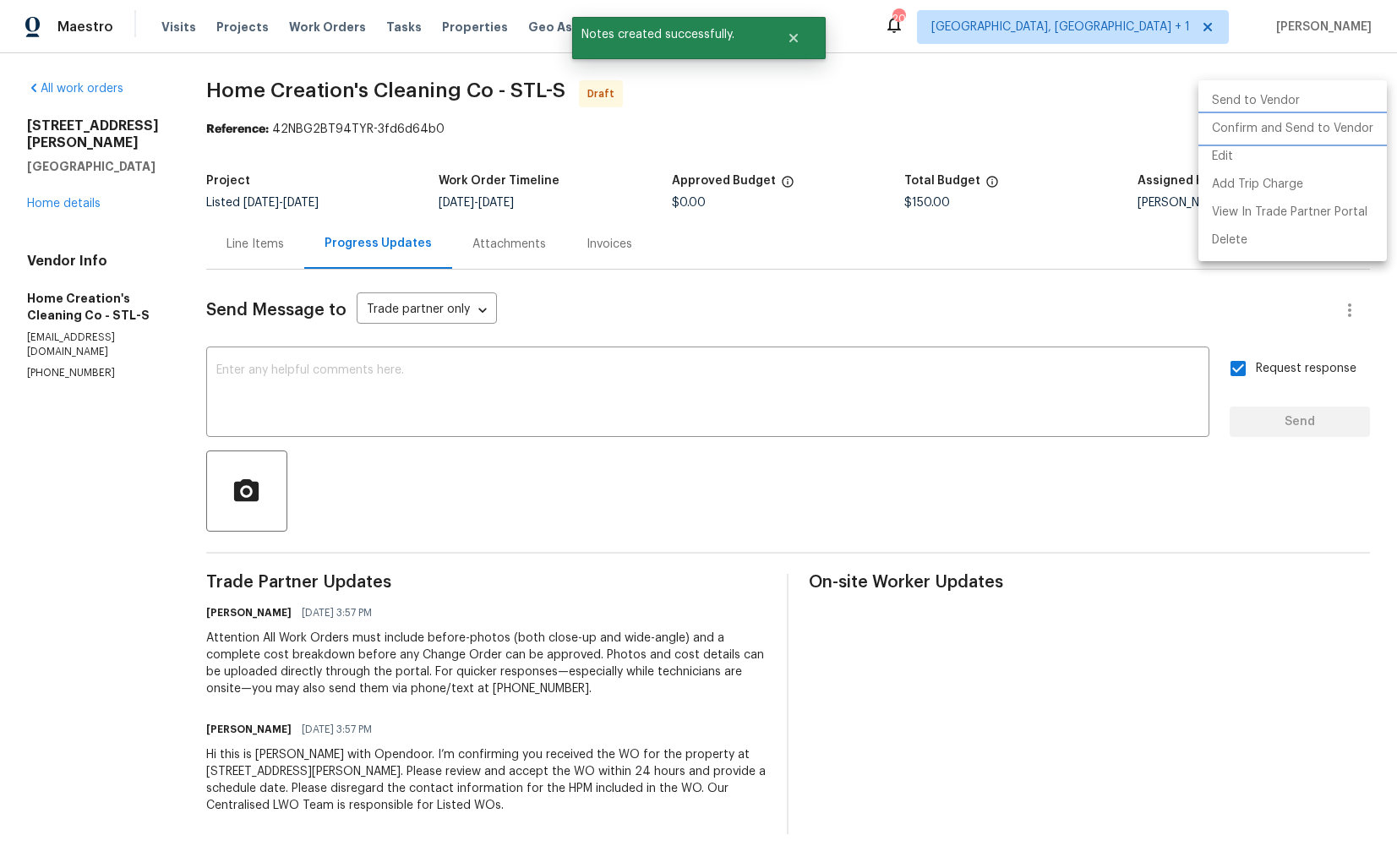
click at [1266, 134] on li "Confirm and Send to Vendor" at bounding box center [1293, 128] width 188 height 28
click at [756, 135] on div at bounding box center [698, 434] width 1397 height 868
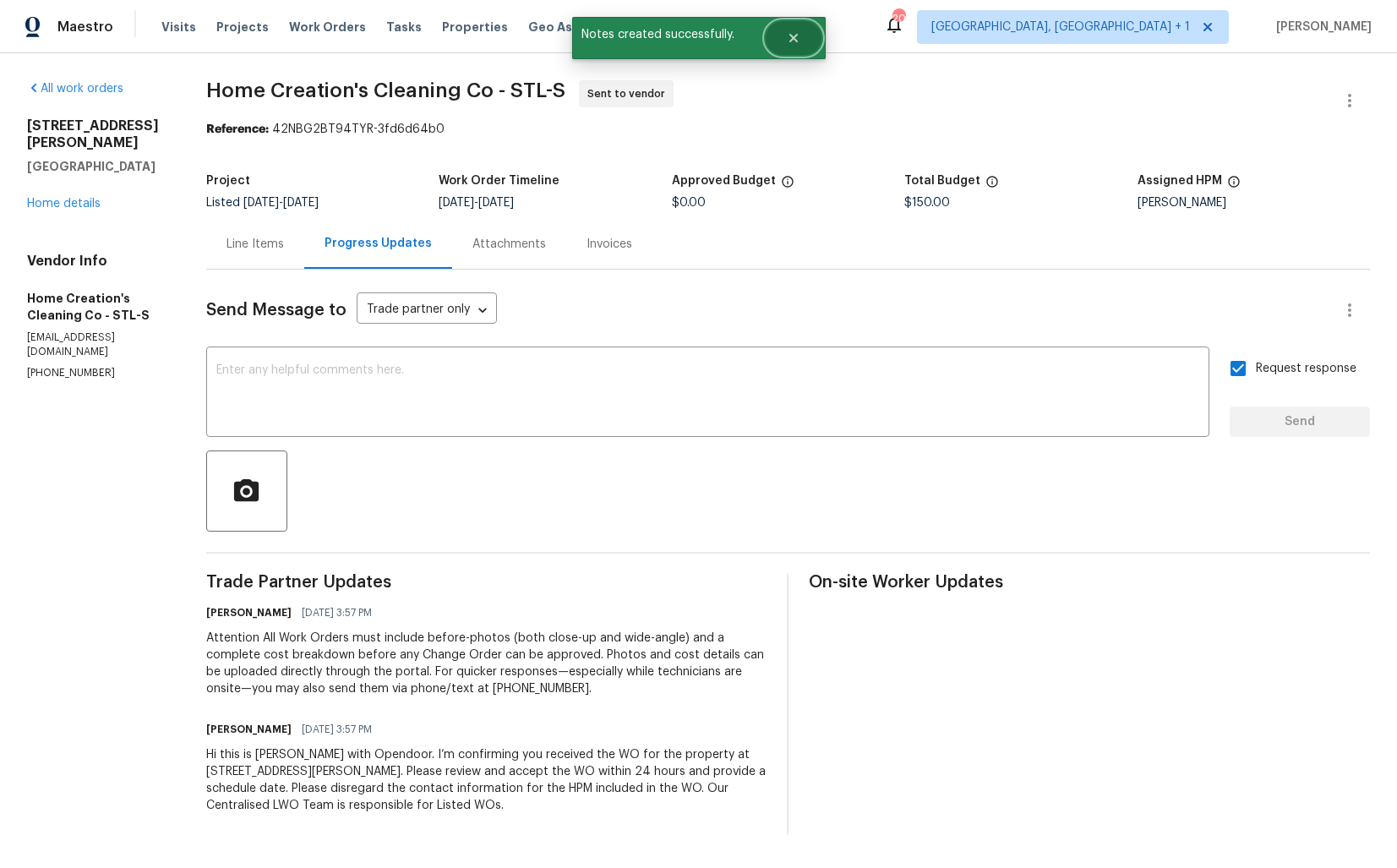
click at [792, 48] on button "Close" at bounding box center [794, 38] width 56 height 33
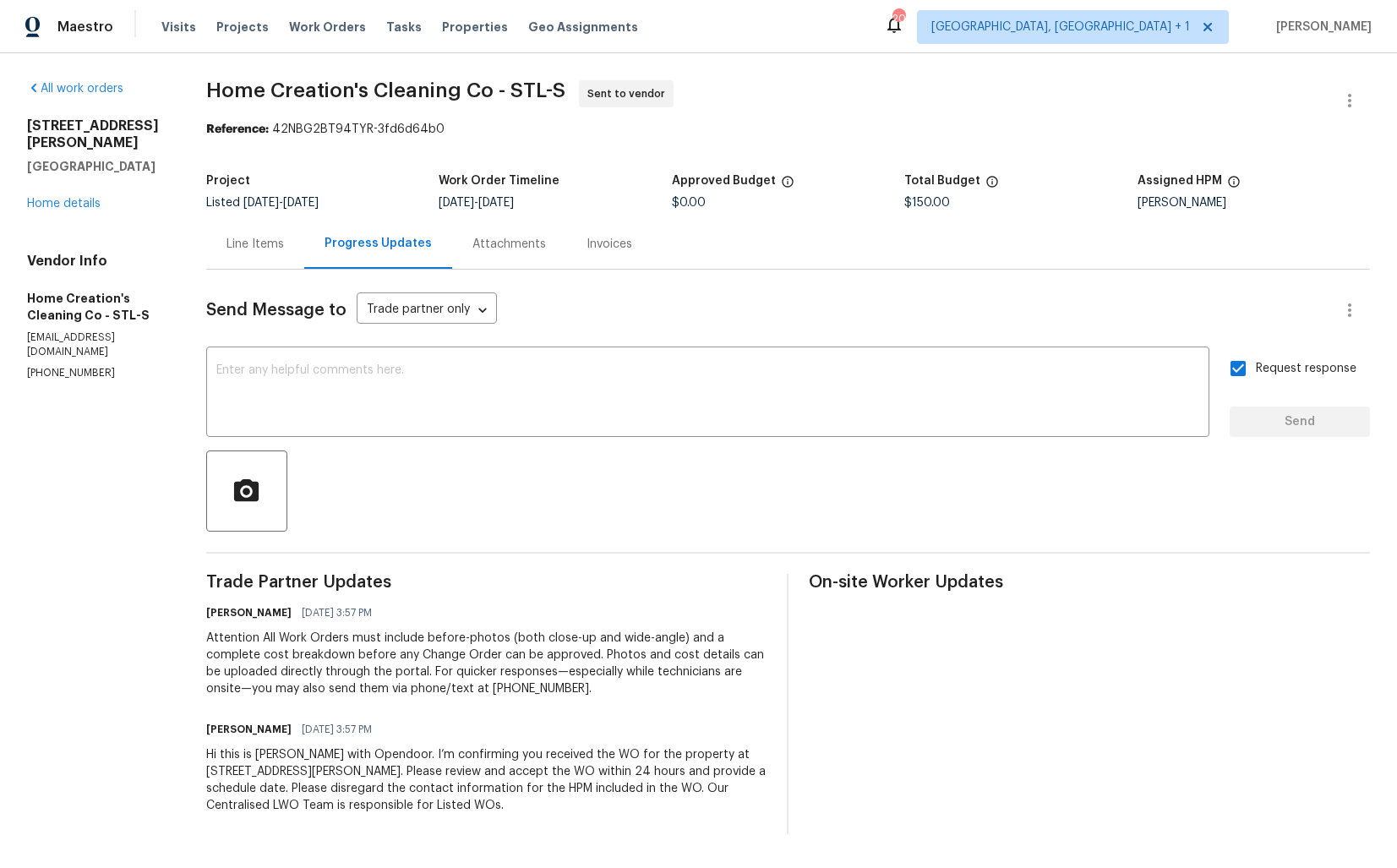
click at [324, 101] on span "Home Creation's Cleaning Co - STL-S Sent to vendor" at bounding box center [768, 100] width 1123 height 40
copy span "Home Creation's Cleaning Co - STL-S"
click at [734, 115] on span "Home Creation's Cleaning Co - STL-S Sent to vendor" at bounding box center [768, 100] width 1123 height 40
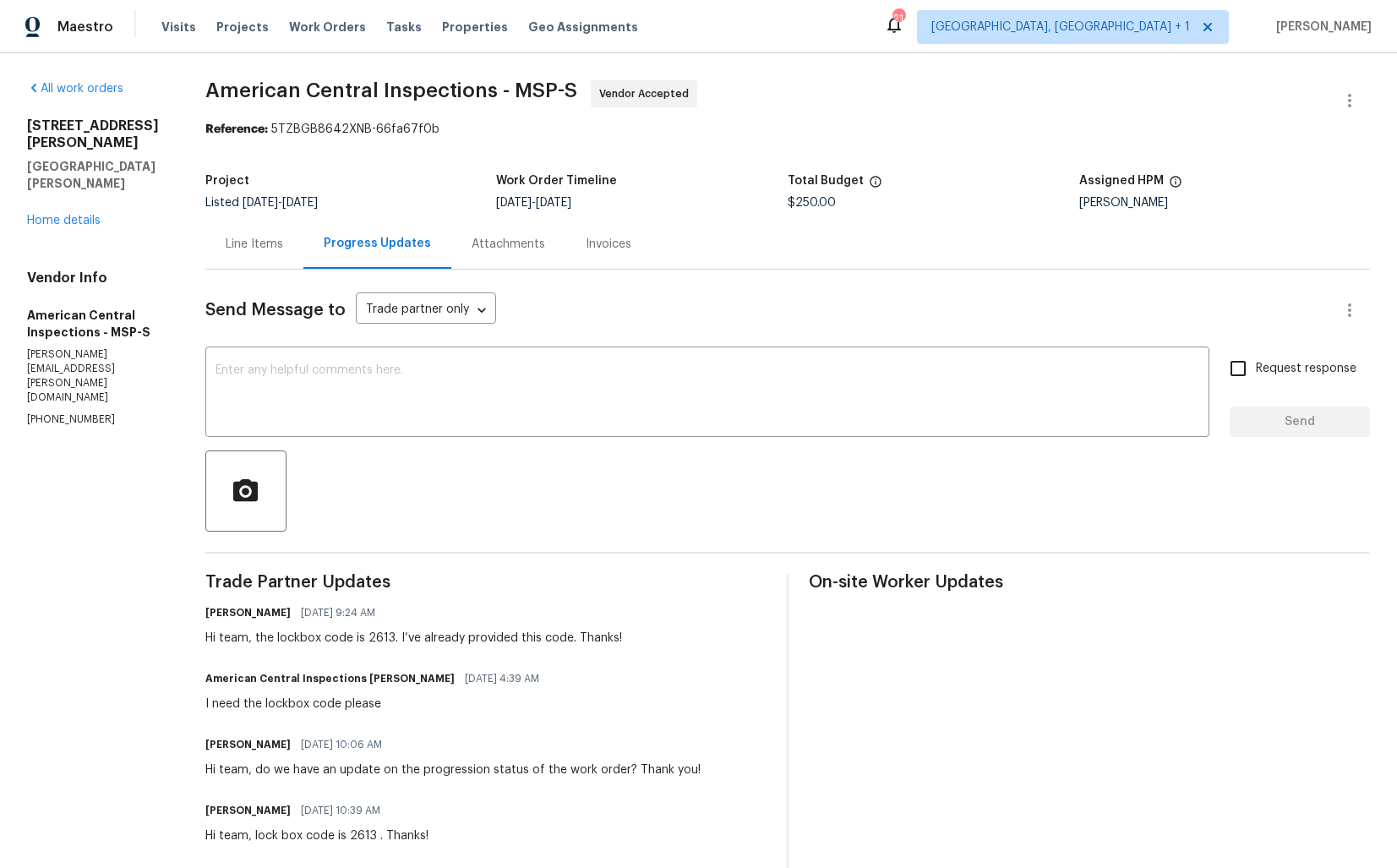
click at [253, 223] on div "Line Items" at bounding box center [254, 244] width 98 height 50
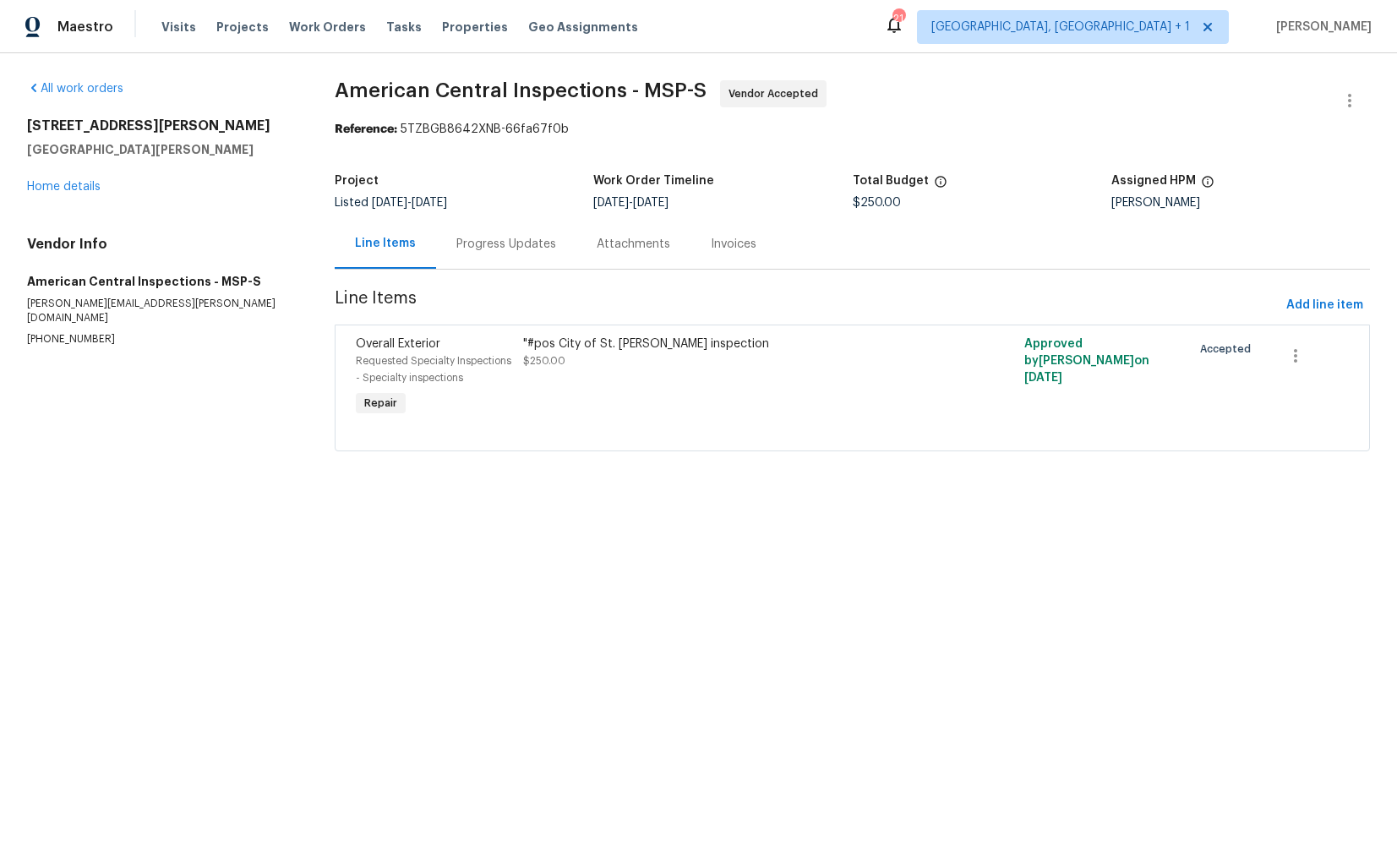
click at [479, 256] on div "Progress Updates" at bounding box center [507, 244] width 140 height 50
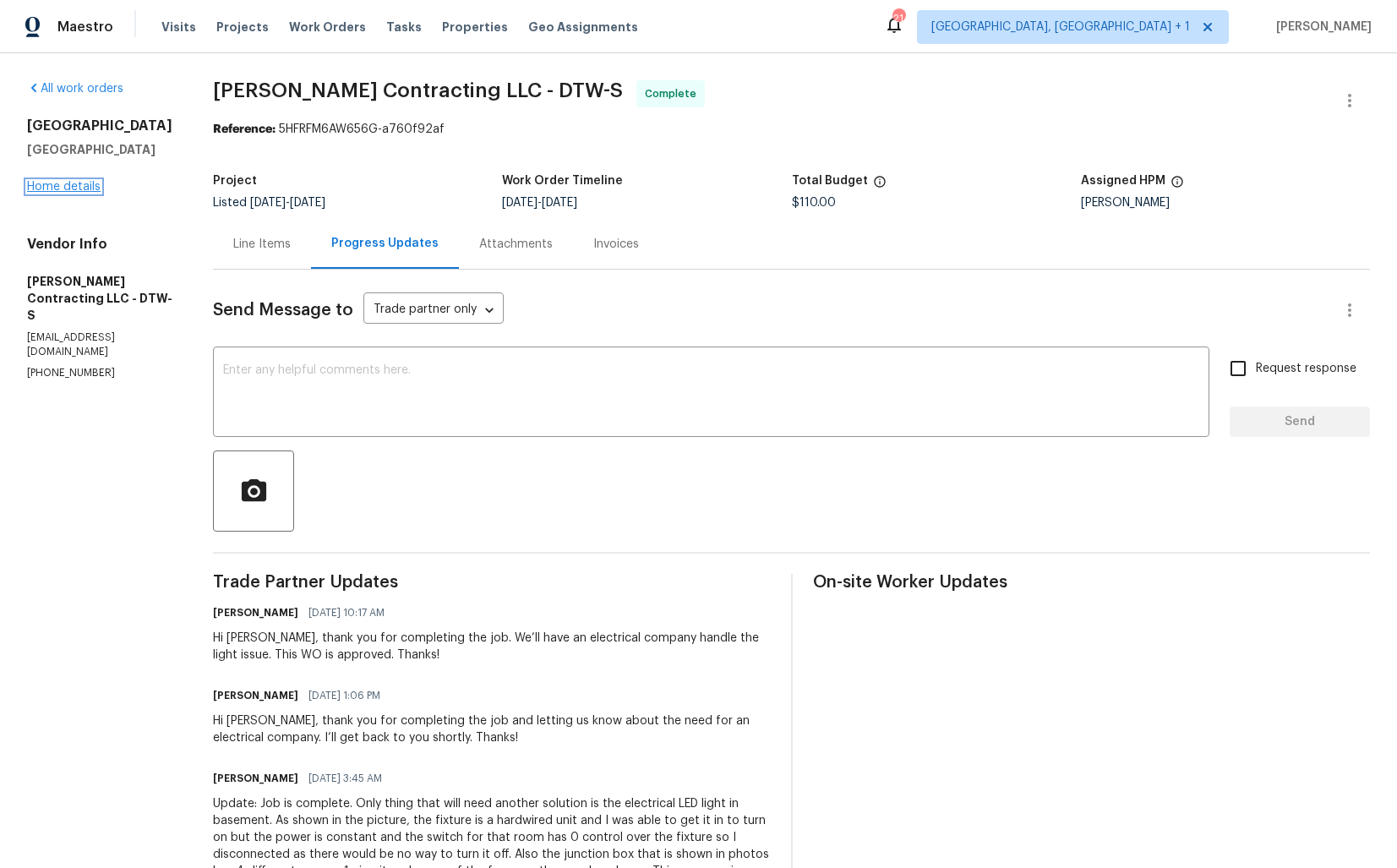
click at [45, 181] on link "Home details" at bounding box center [64, 187] width 74 height 12
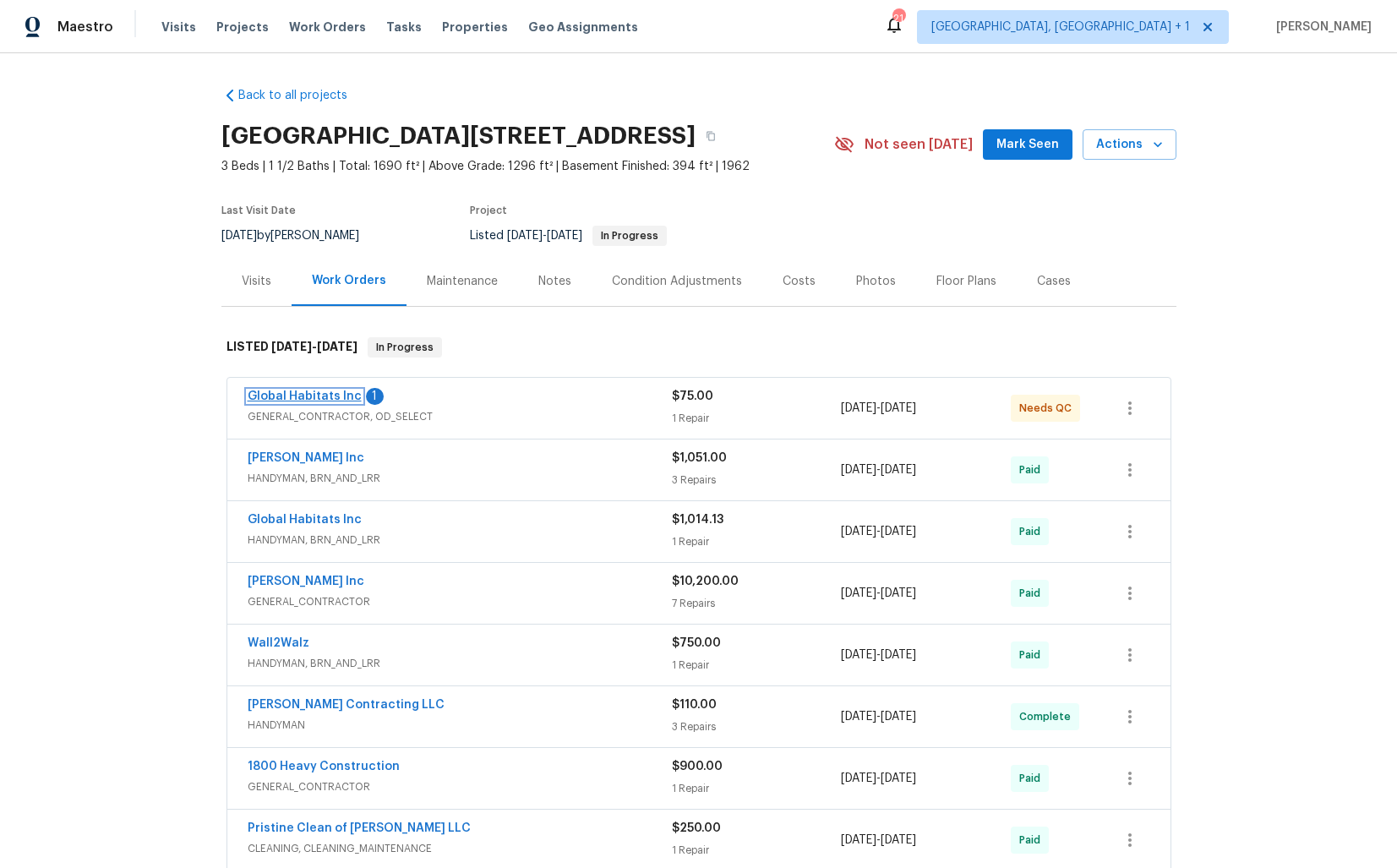
click at [284, 393] on link "Global Habitats Inc" at bounding box center [304, 396] width 114 height 12
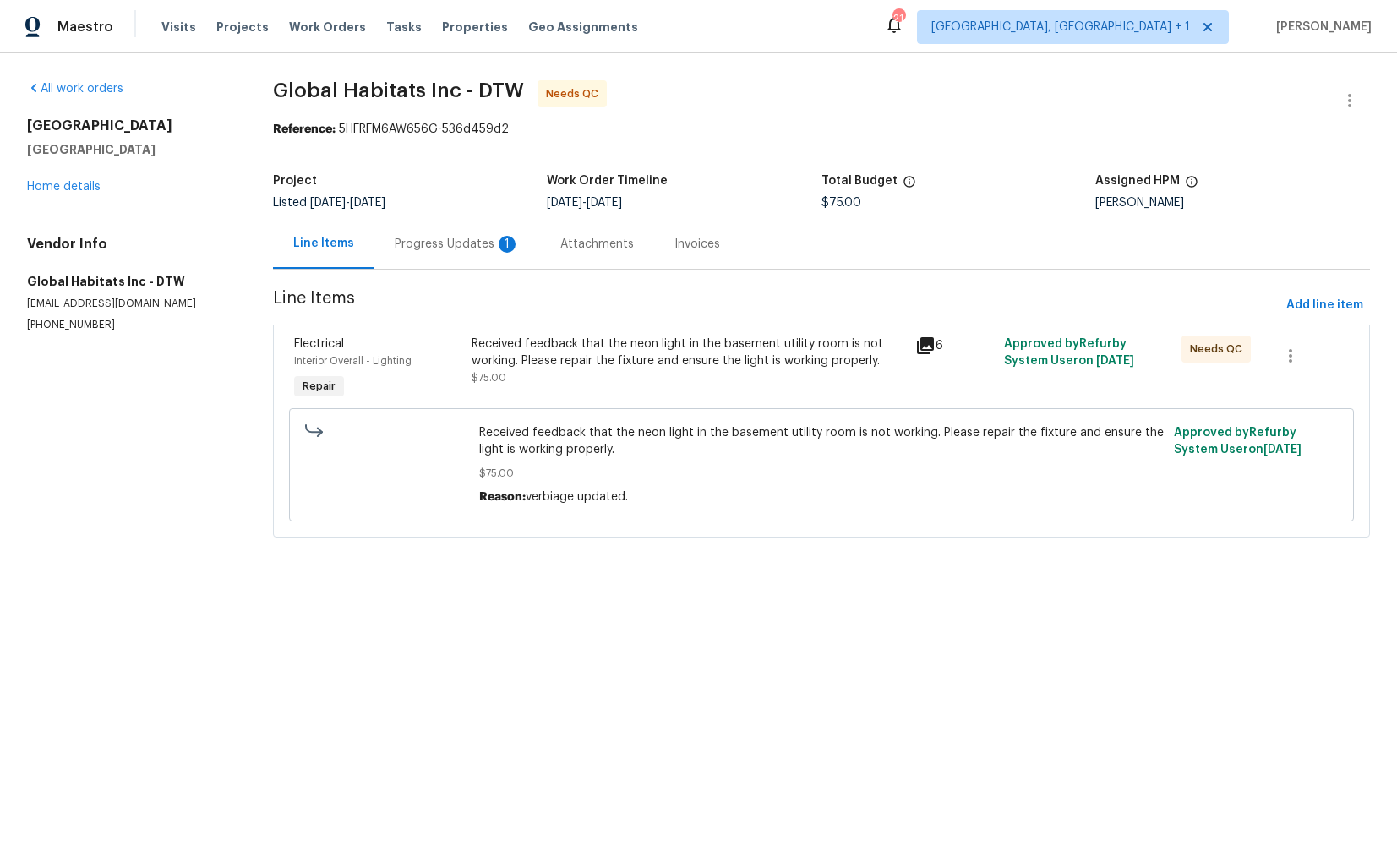
click at [430, 247] on div "Progress Updates 1" at bounding box center [457, 244] width 125 height 17
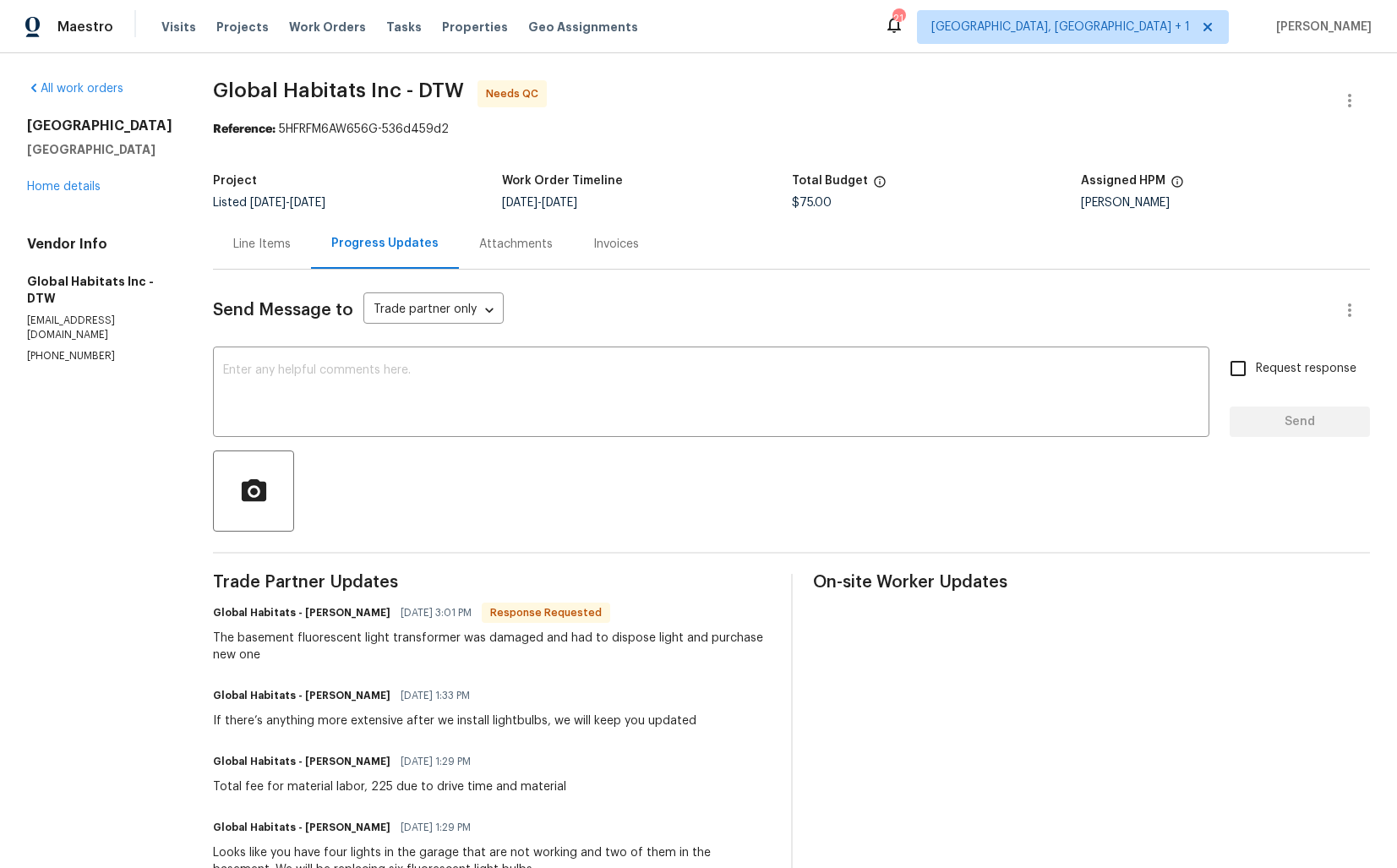
click at [267, 249] on div "Line Items" at bounding box center [262, 244] width 57 height 17
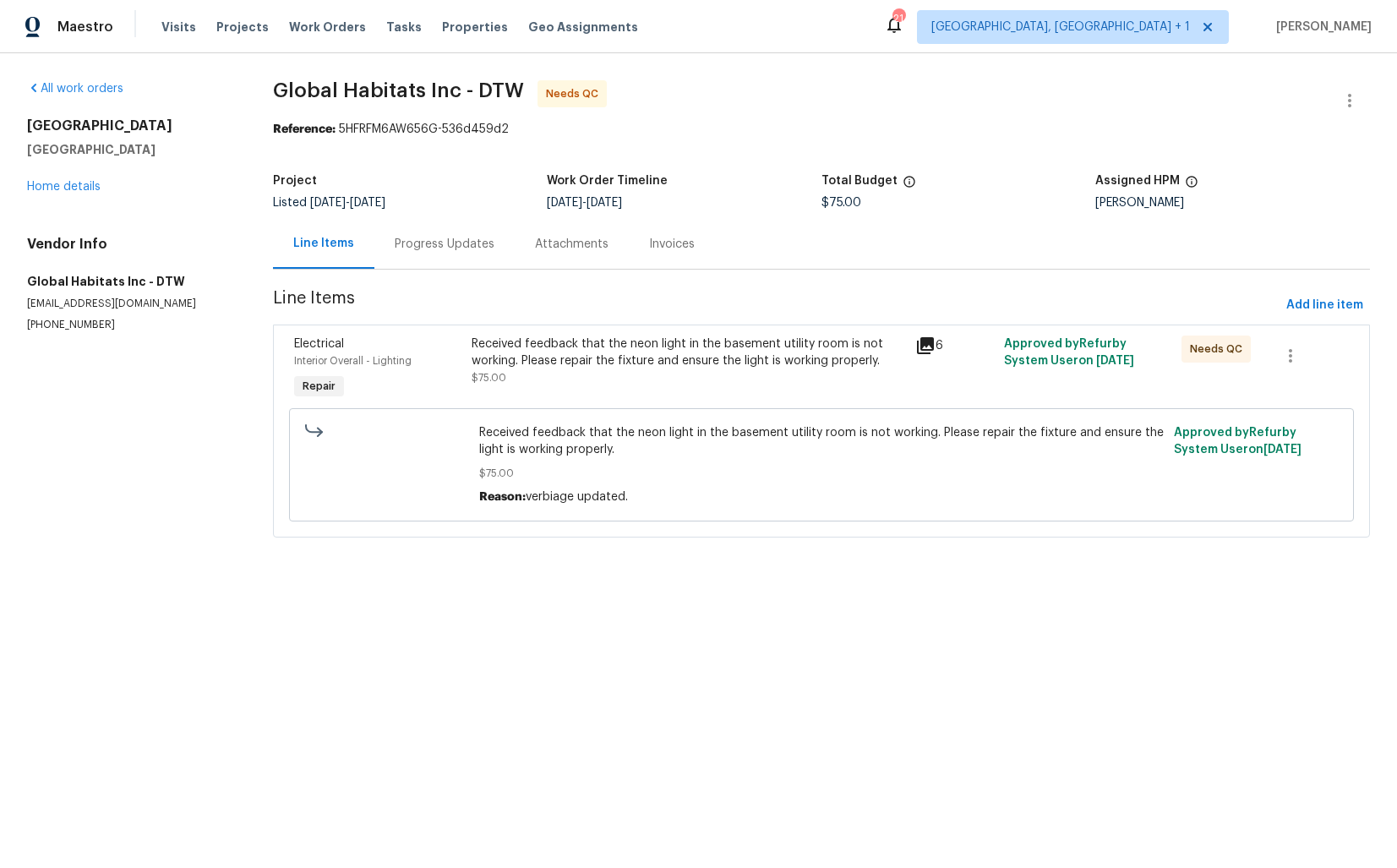
click at [562, 355] on div "Received feedback that the neon light in the basement utility room is not worki…" at bounding box center [688, 352] width 434 height 33
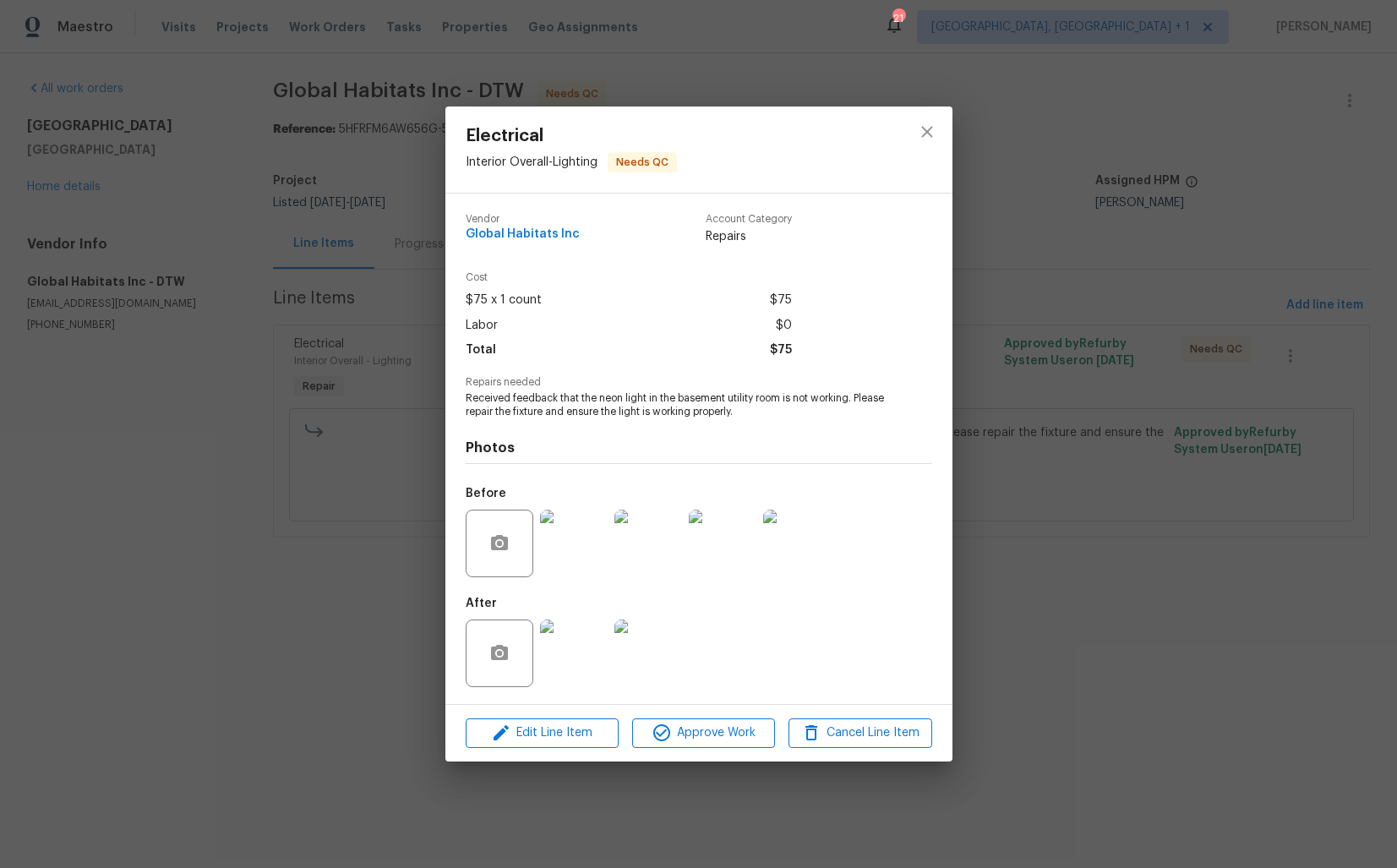
click at [579, 685] on img at bounding box center [574, 653] width 68 height 68
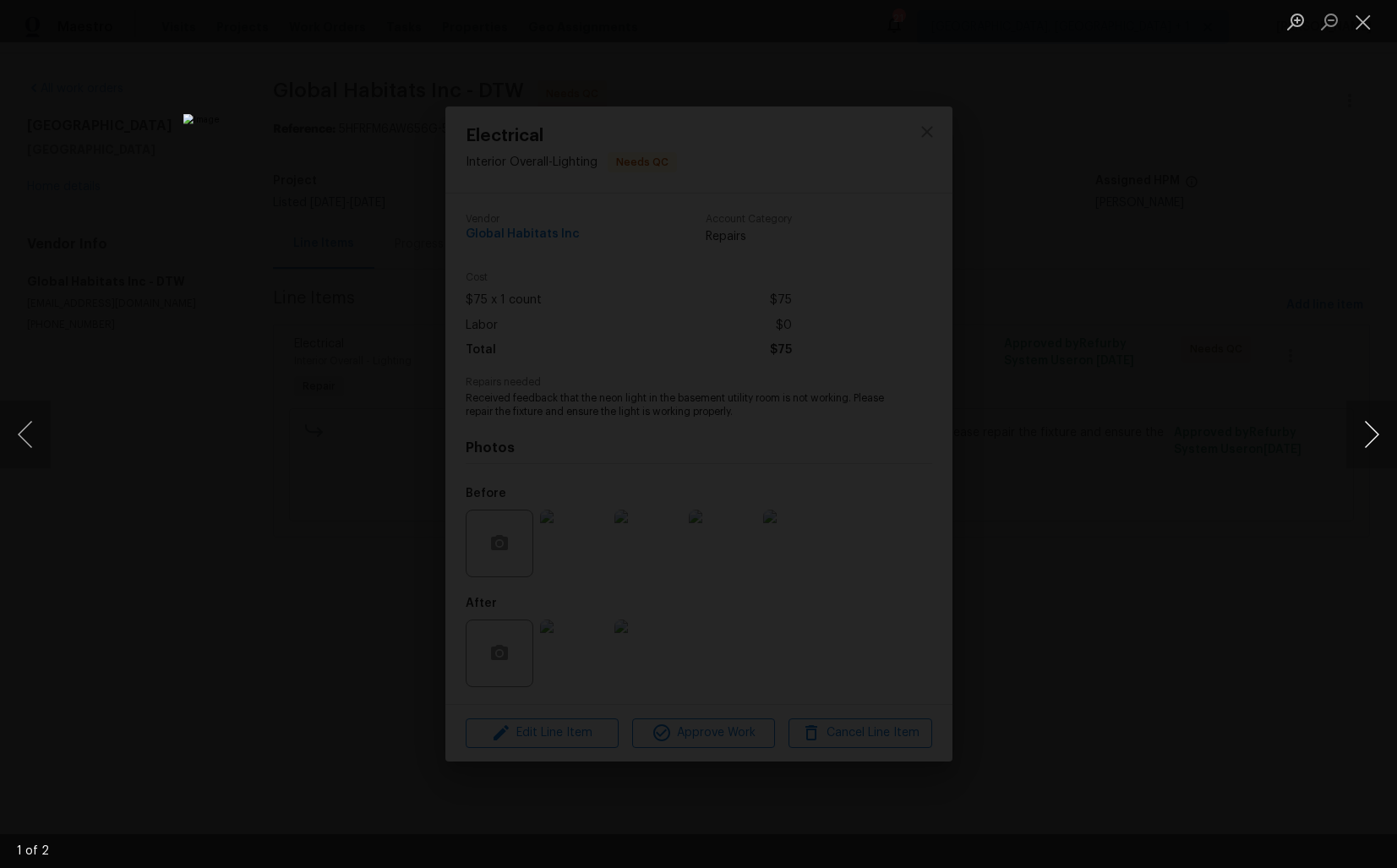
click at [1359, 449] on button "Next image" at bounding box center [1371, 434] width 51 height 68
click at [1225, 346] on div "Lightbox" at bounding box center [698, 434] width 1397 height 868
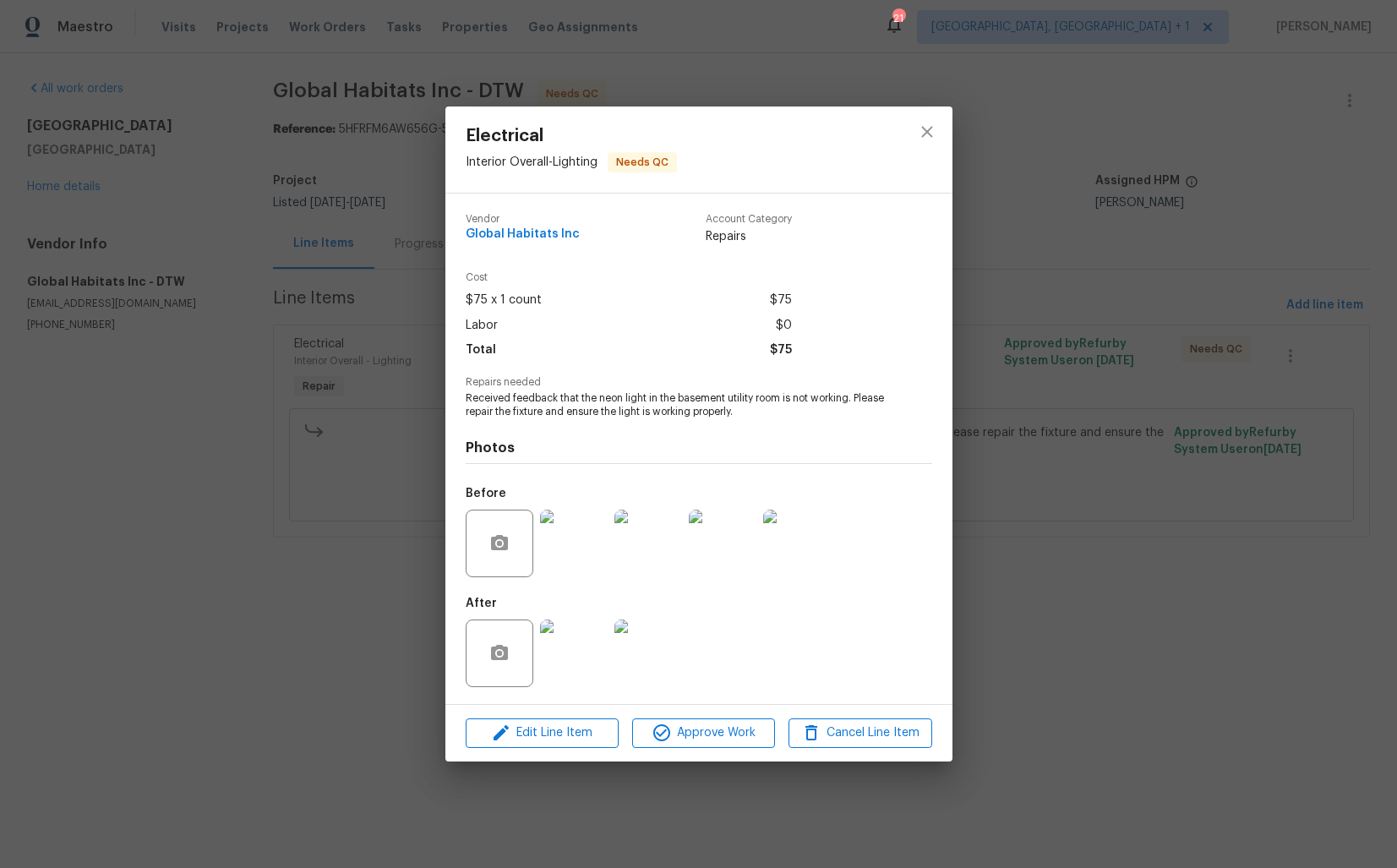
click at [1121, 308] on div "Electrical Interior Overall - Lighting Needs QC Vendor Global Habitats Inc Acco…" at bounding box center [698, 434] width 1397 height 868
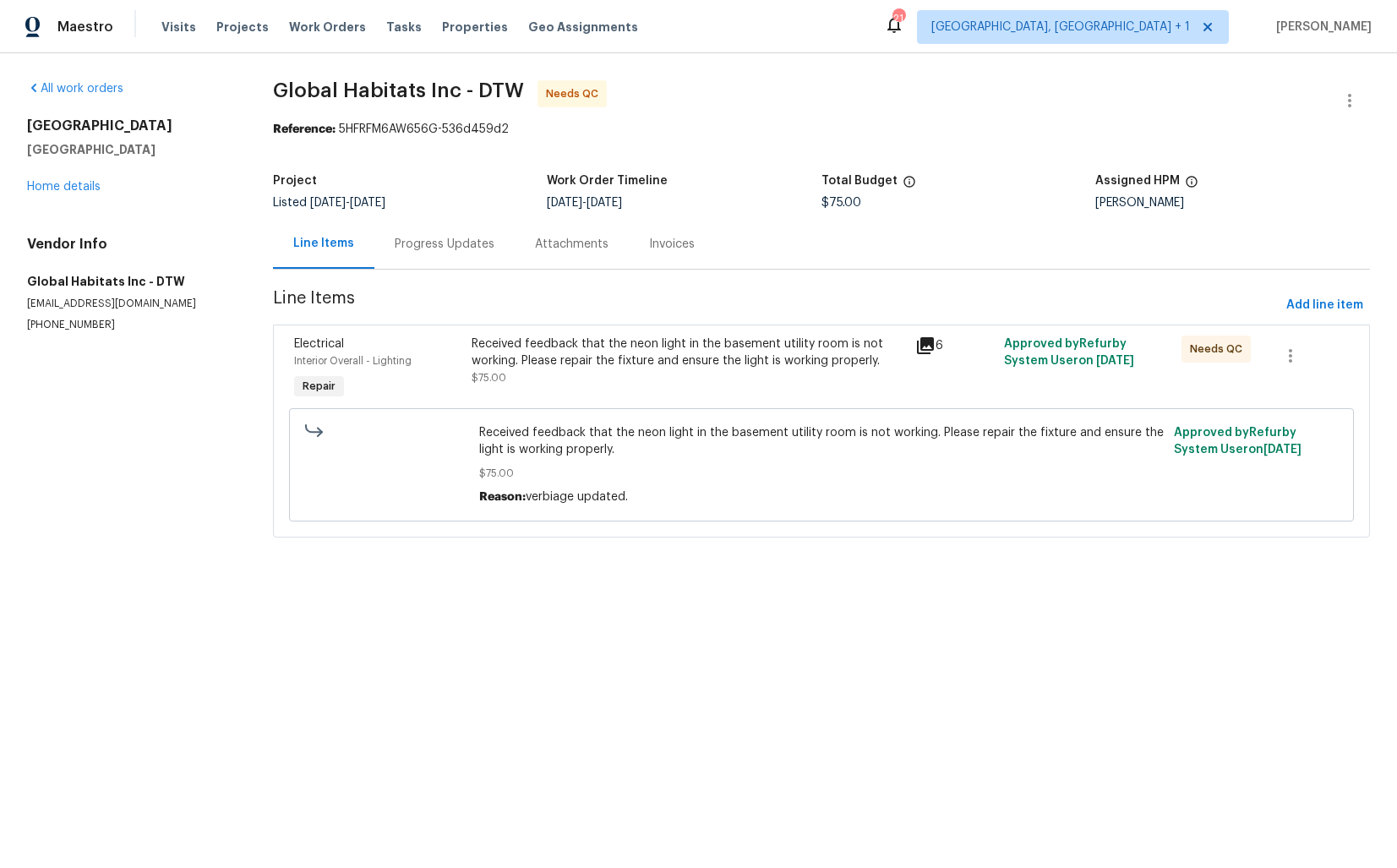
click at [419, 243] on div "Progress Updates" at bounding box center [444, 244] width 100 height 17
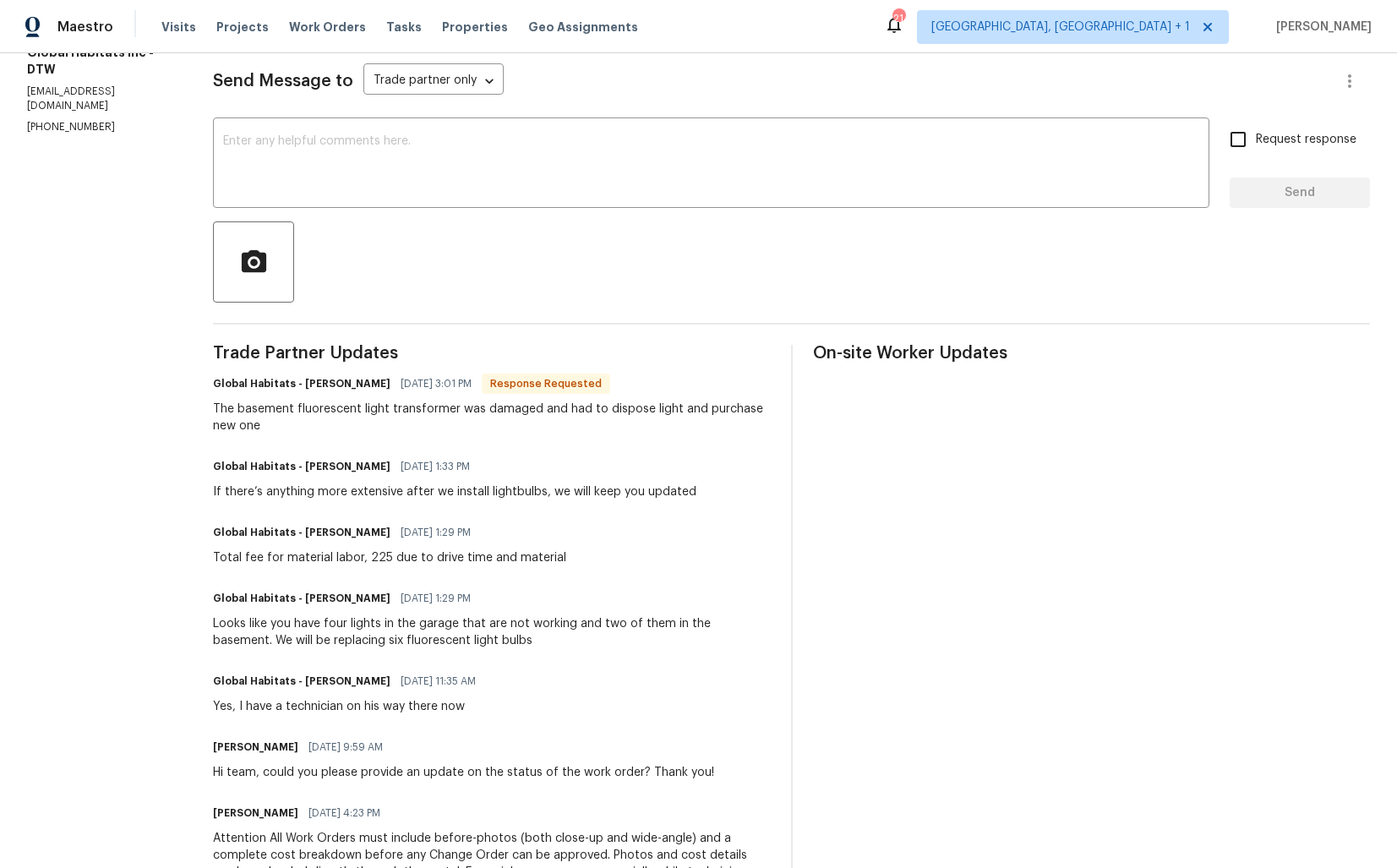
scroll to position [230, 0]
click at [440, 198] on div "x ​" at bounding box center [711, 163] width 996 height 86
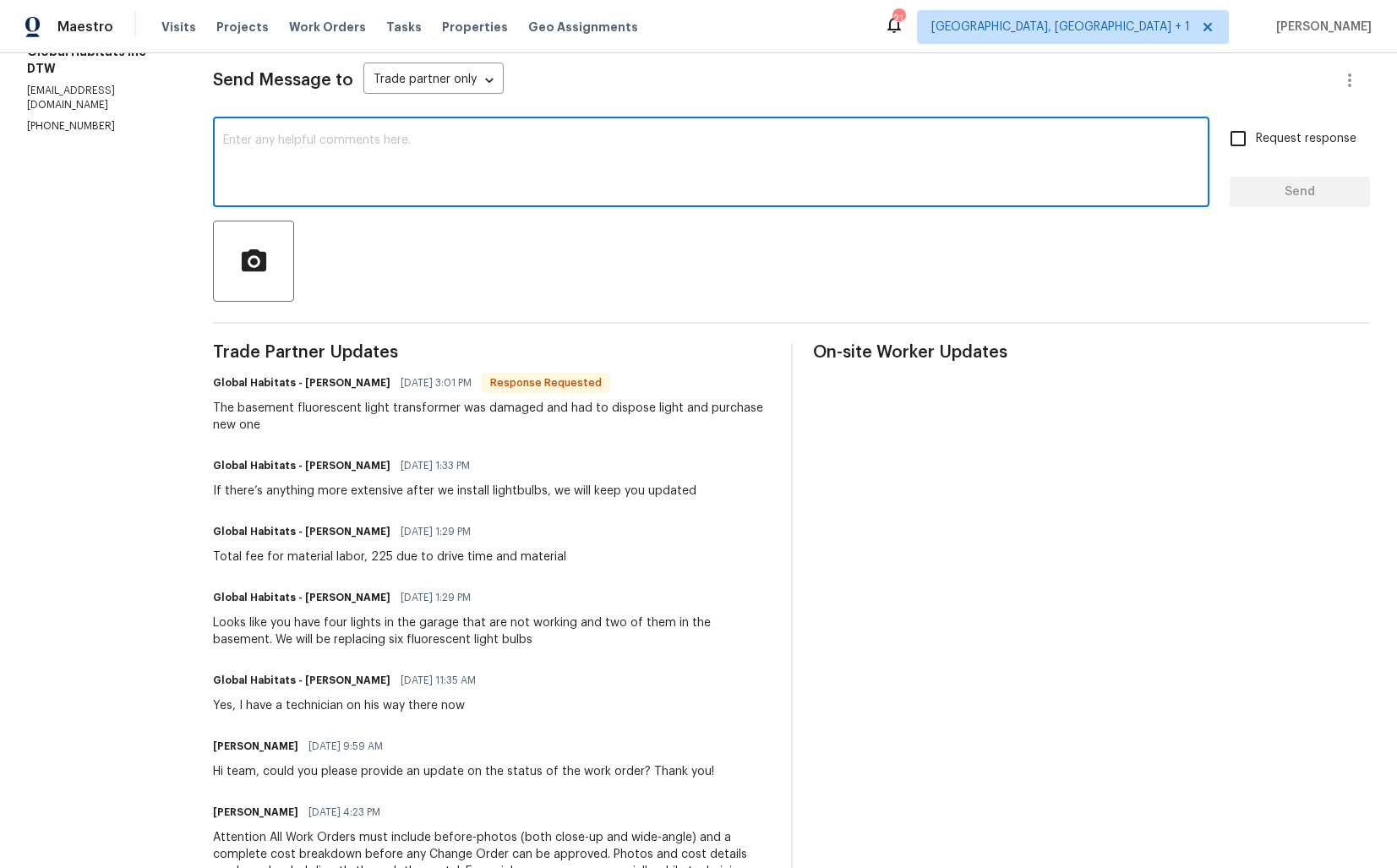
click at [310, 382] on h6 "Global Habitats - John Baraiac" at bounding box center [301, 383] width 177 height 17
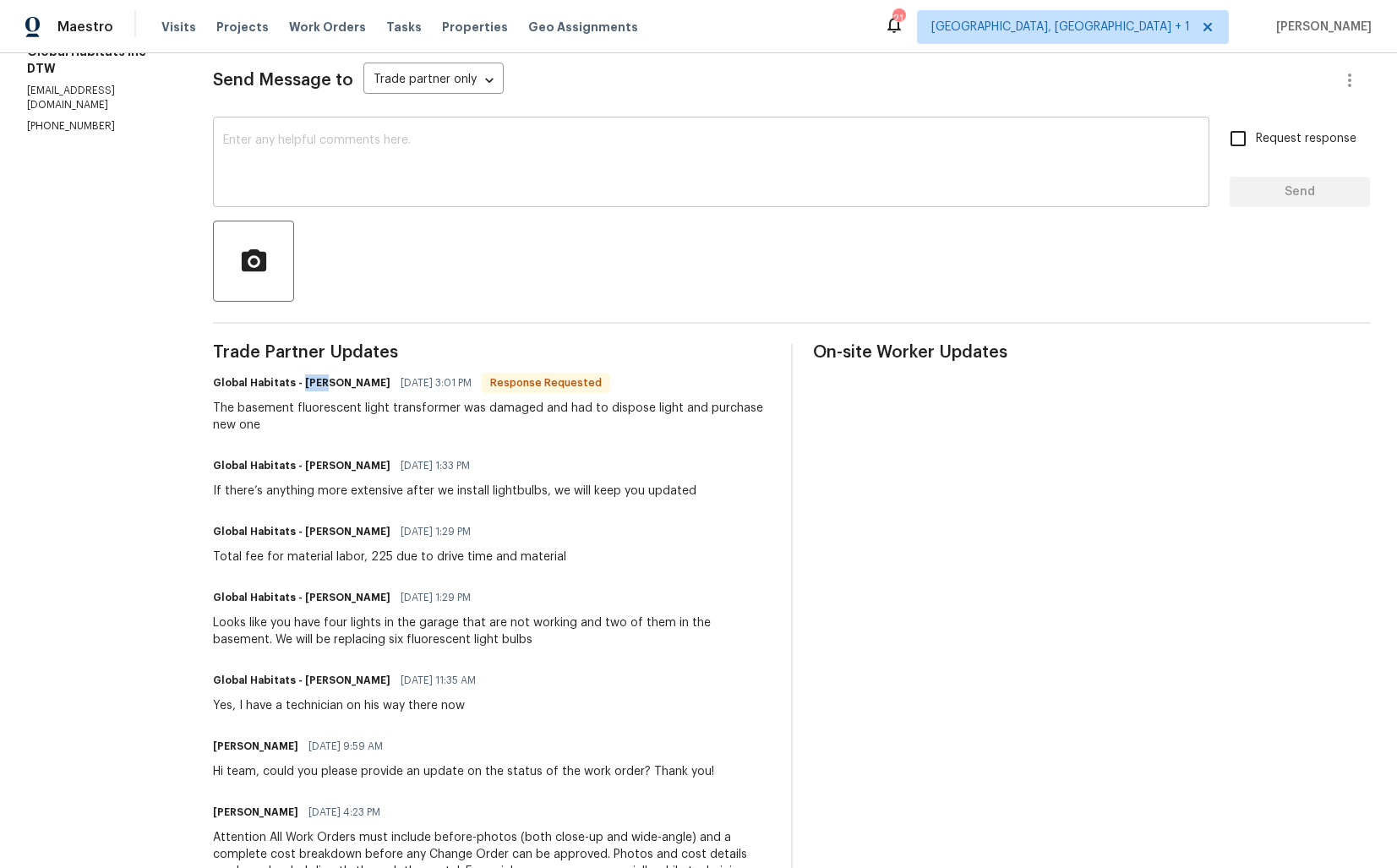
scroll to position [0, 0]
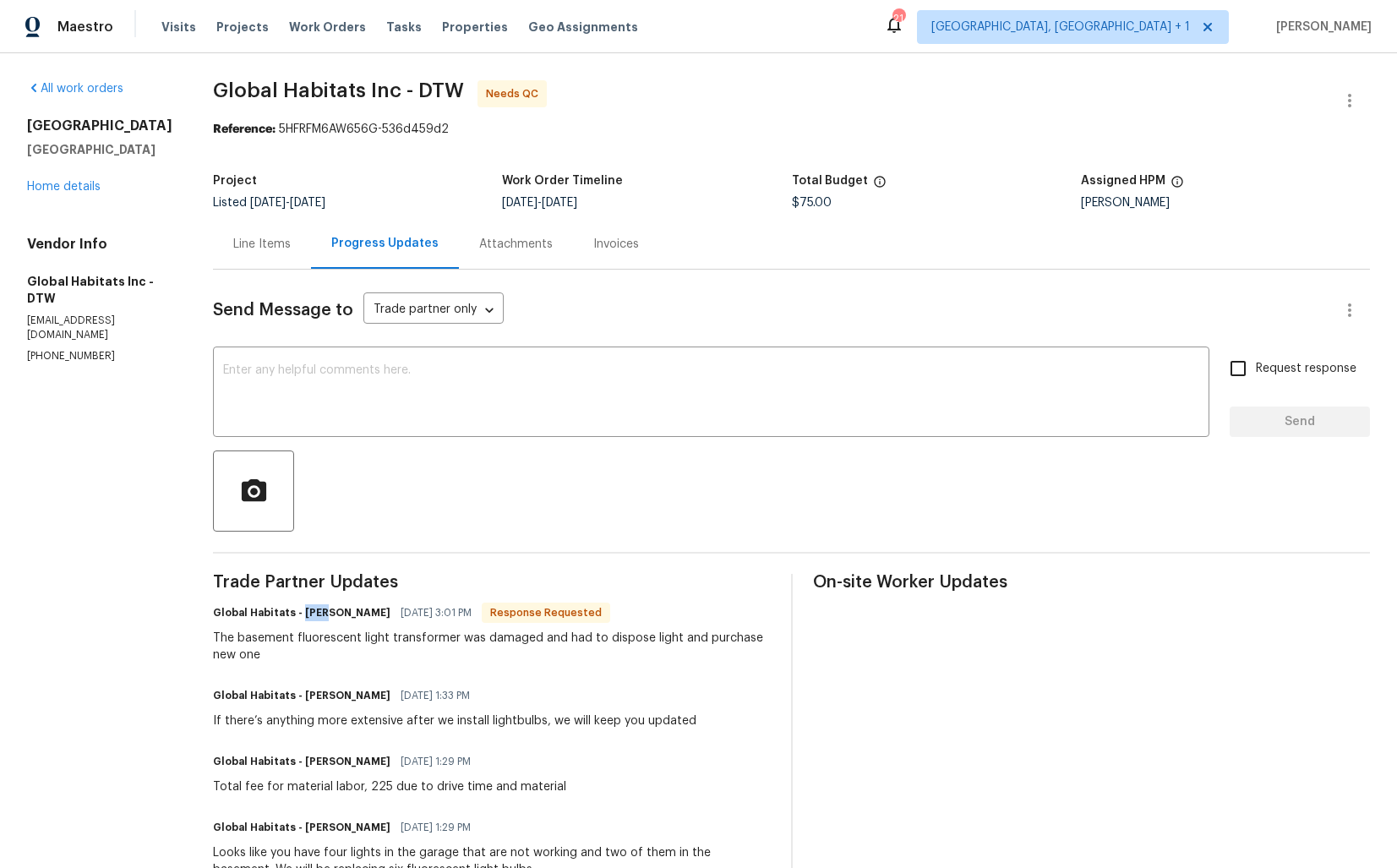
click at [252, 237] on div "Line Items" at bounding box center [262, 244] width 57 height 17
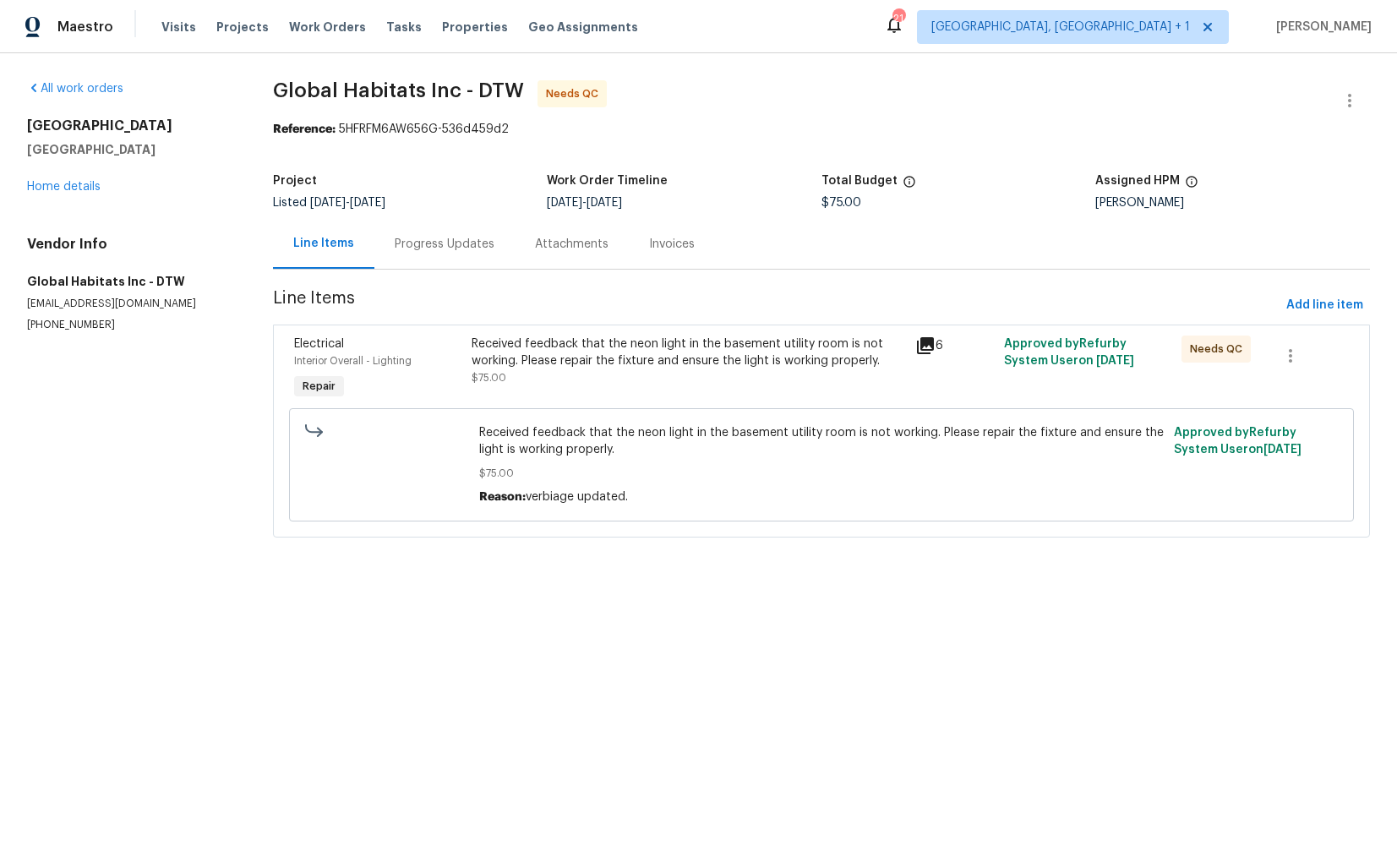
click at [437, 250] on div "Progress Updates" at bounding box center [444, 244] width 100 height 17
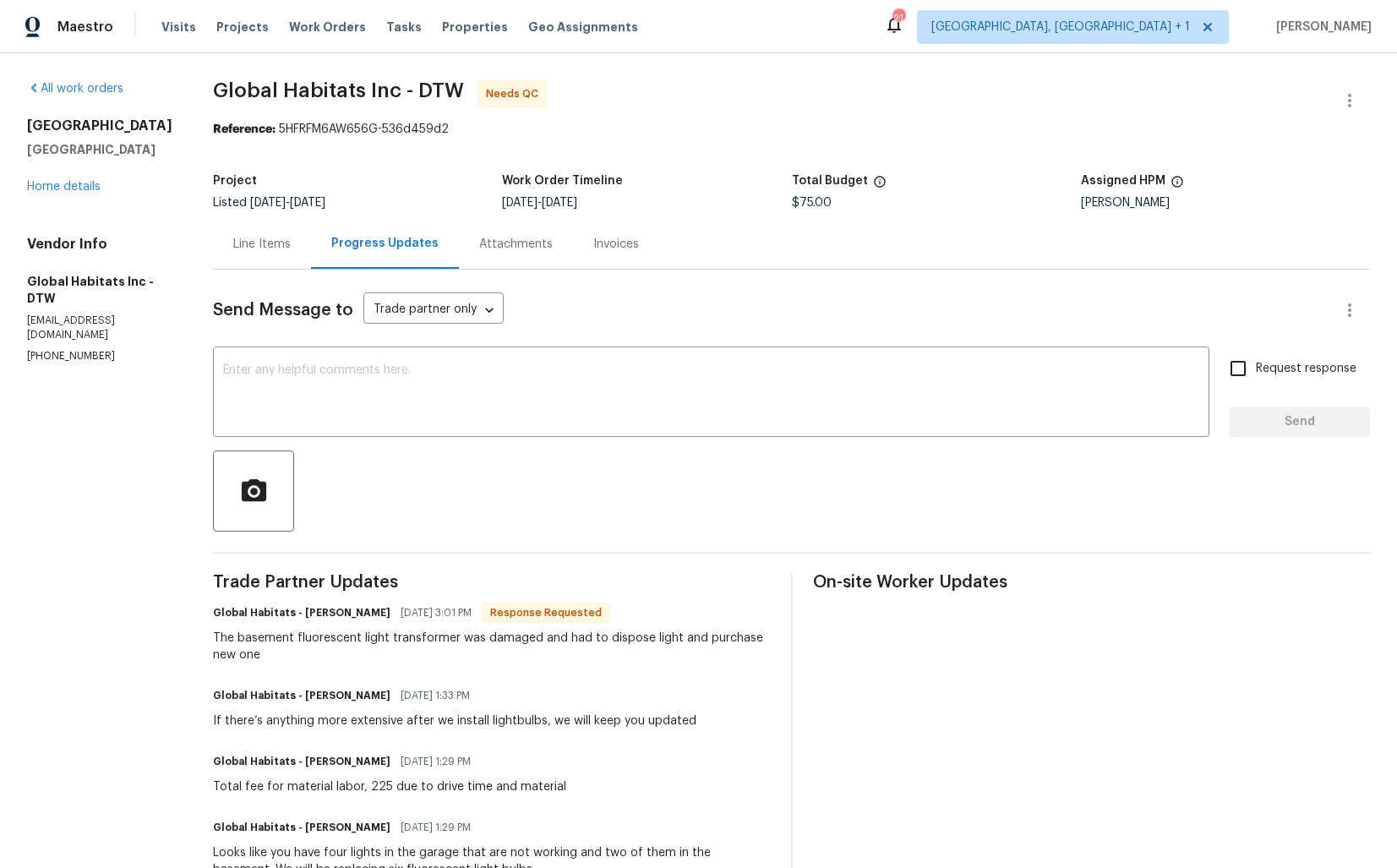
click at [267, 249] on div "Line Items" at bounding box center [262, 244] width 57 height 17
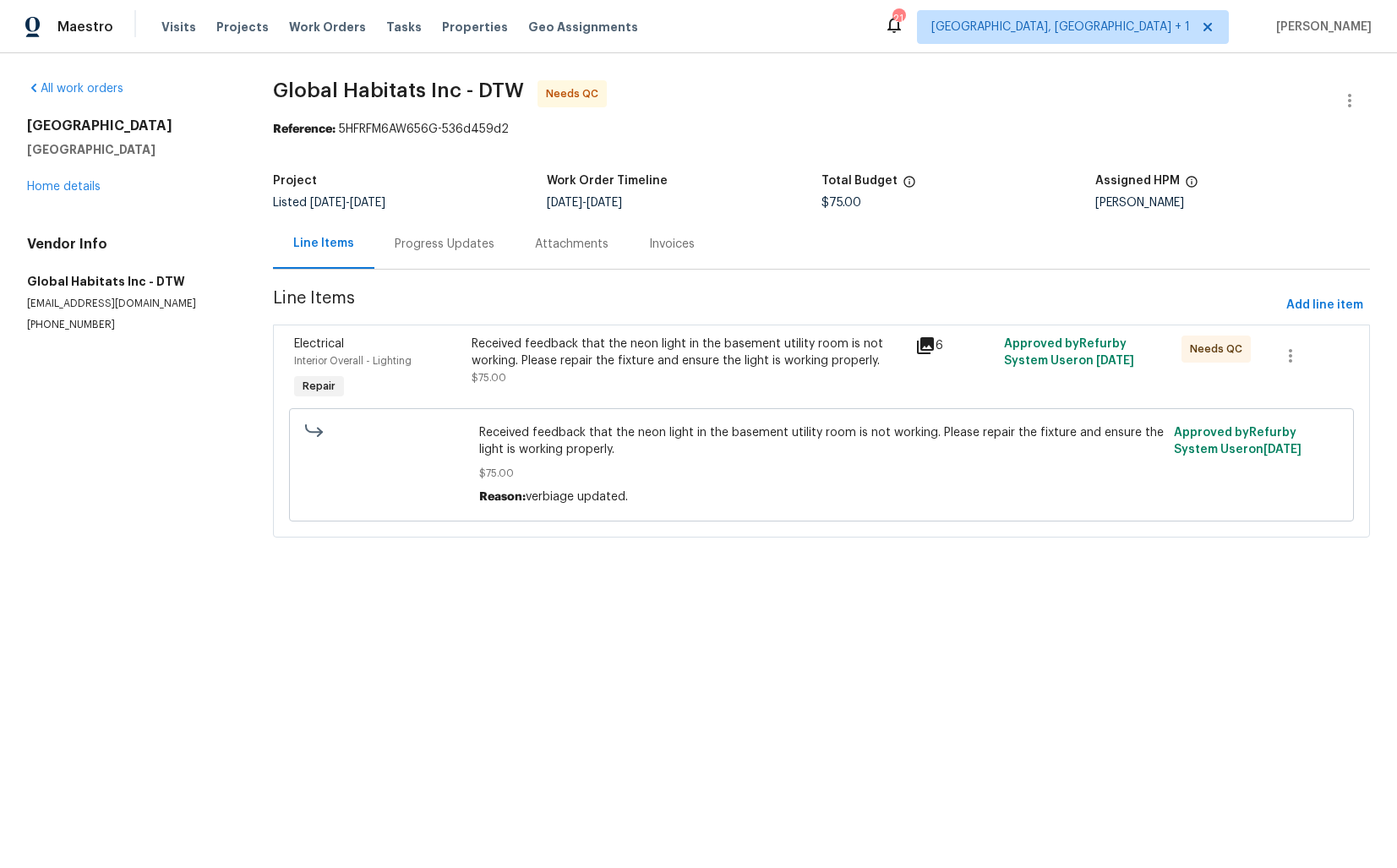
click at [609, 394] on div "Received feedback that the neon light in the basement utility room is not worki…" at bounding box center [688, 369] width 443 height 78
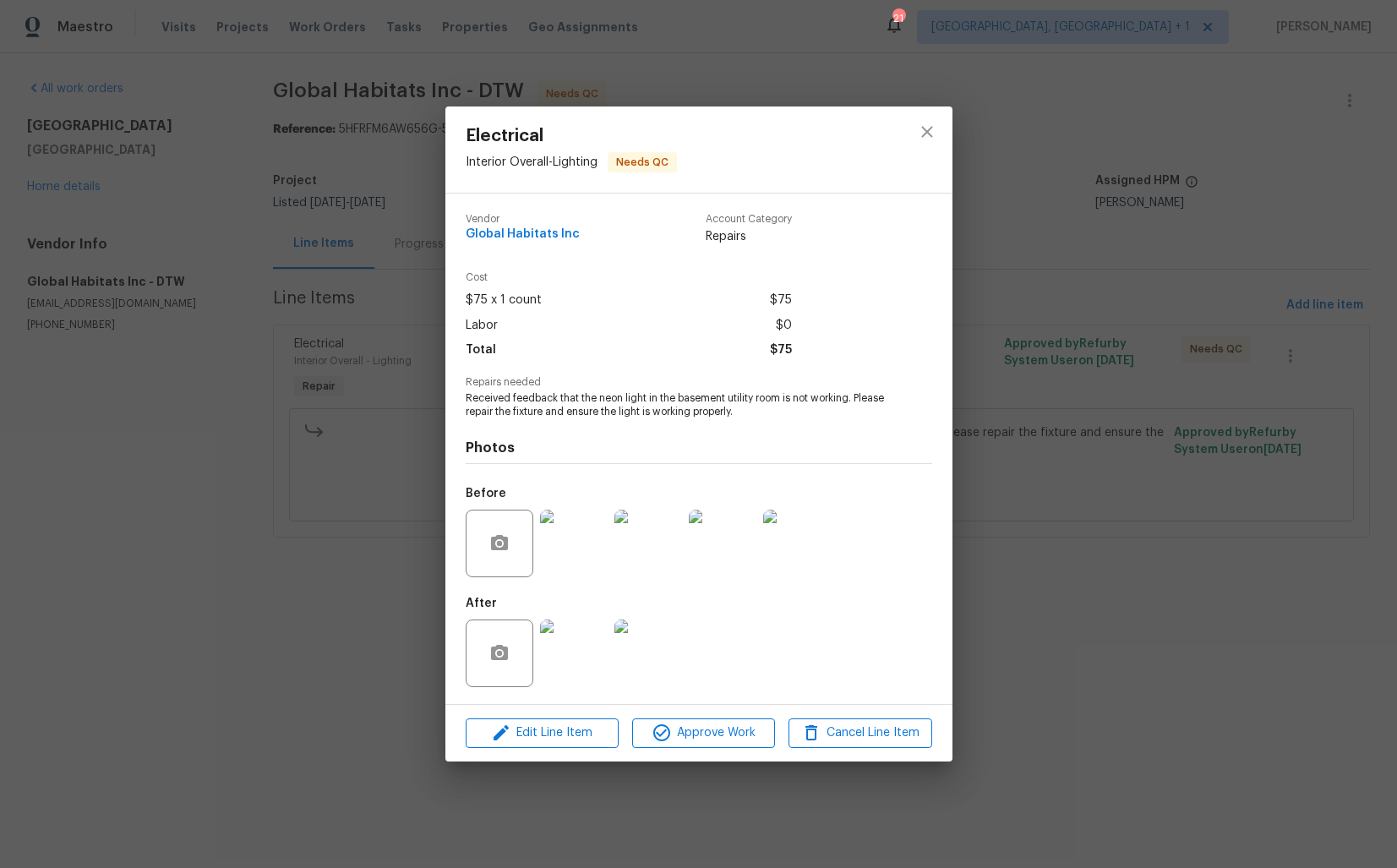
click at [645, 672] on img at bounding box center [648, 653] width 68 height 68
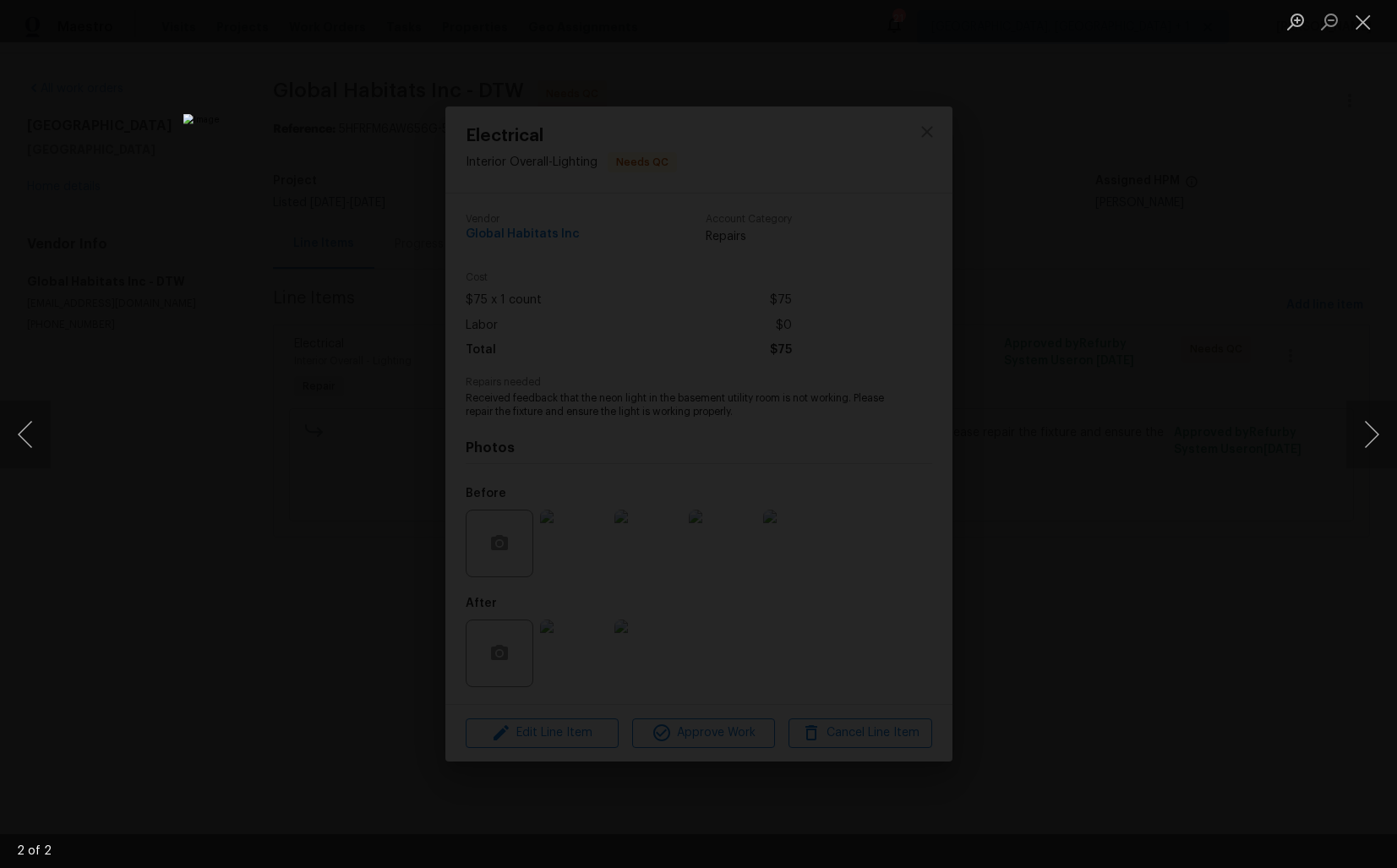
click at [282, 292] on div "Lightbox" at bounding box center [698, 434] width 1397 height 868
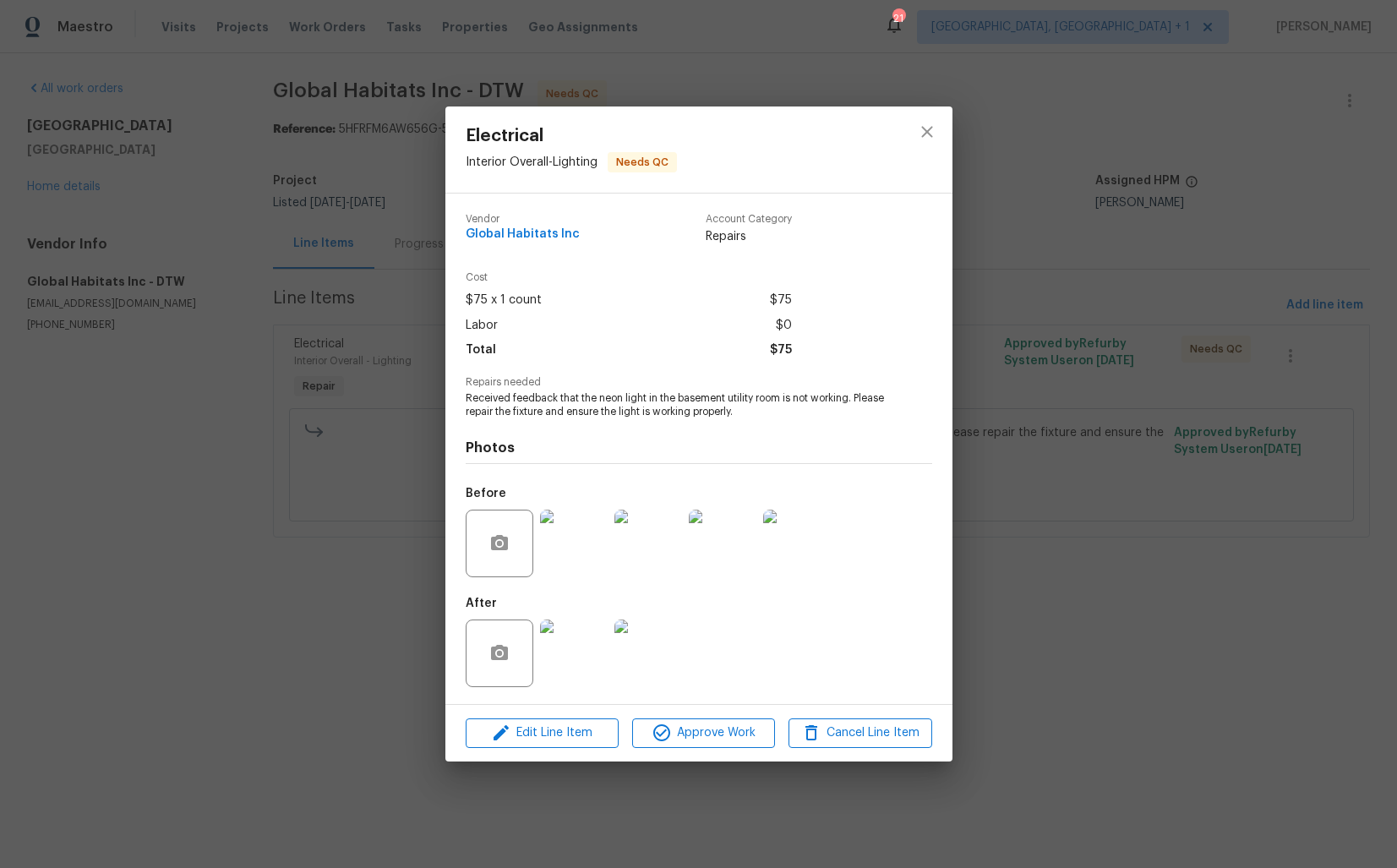
click at [282, 292] on div "Electrical Interior Overall - Lighting Needs QC Vendor Global Habitats Inc Acco…" at bounding box center [698, 434] width 1397 height 868
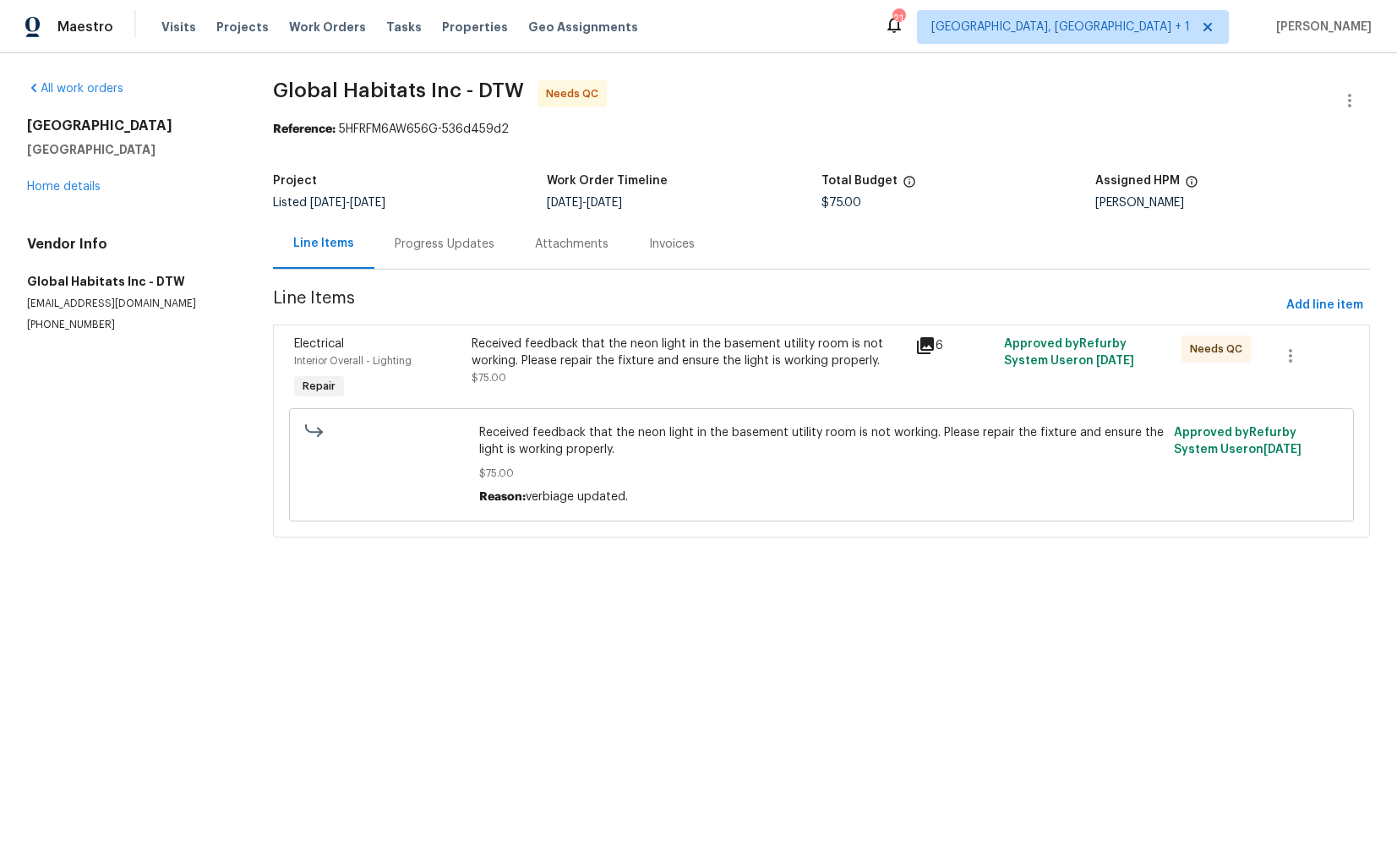
click at [437, 265] on div "Progress Updates" at bounding box center [444, 244] width 140 height 50
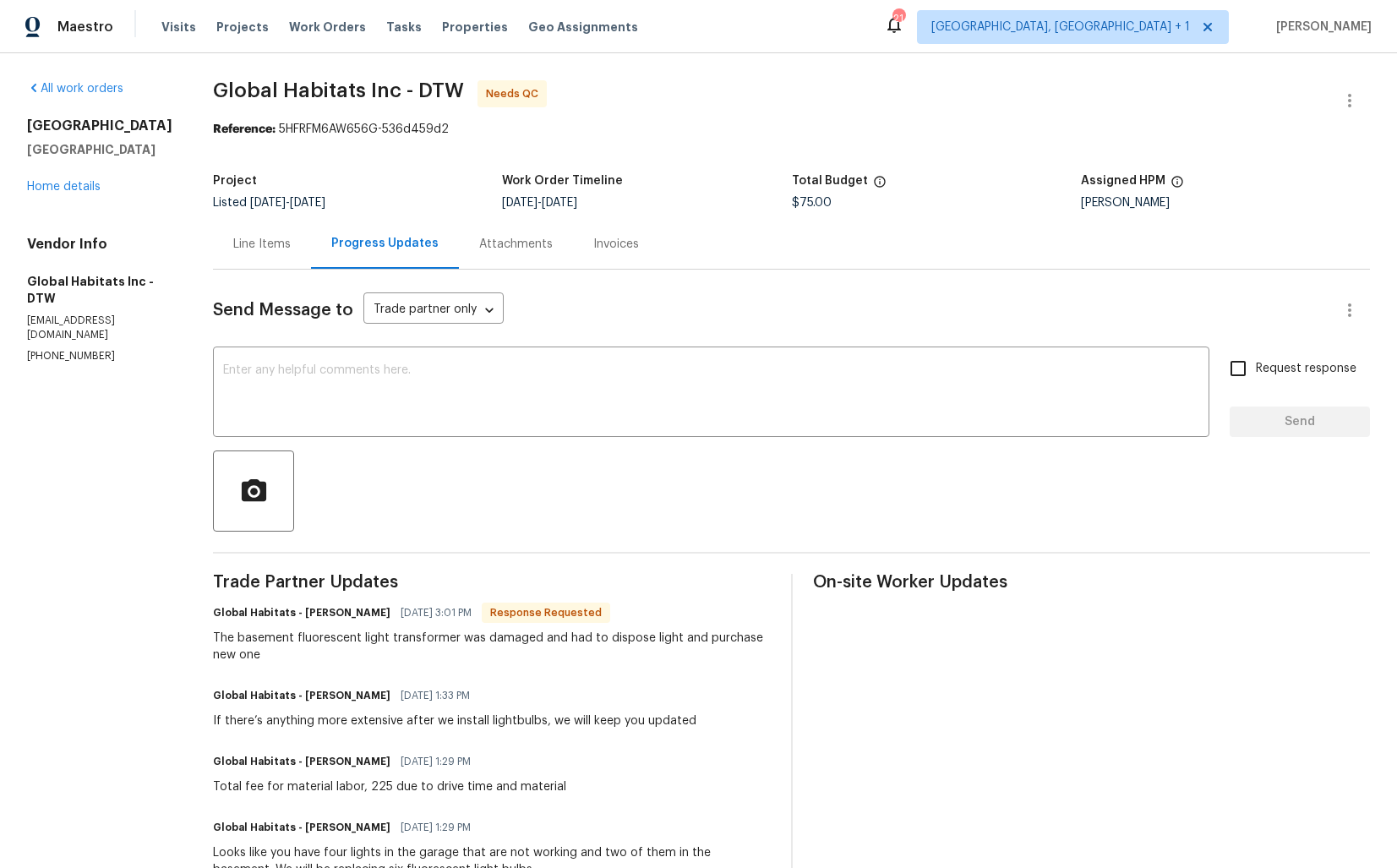
click at [257, 248] on div "Line Items" at bounding box center [262, 244] width 57 height 17
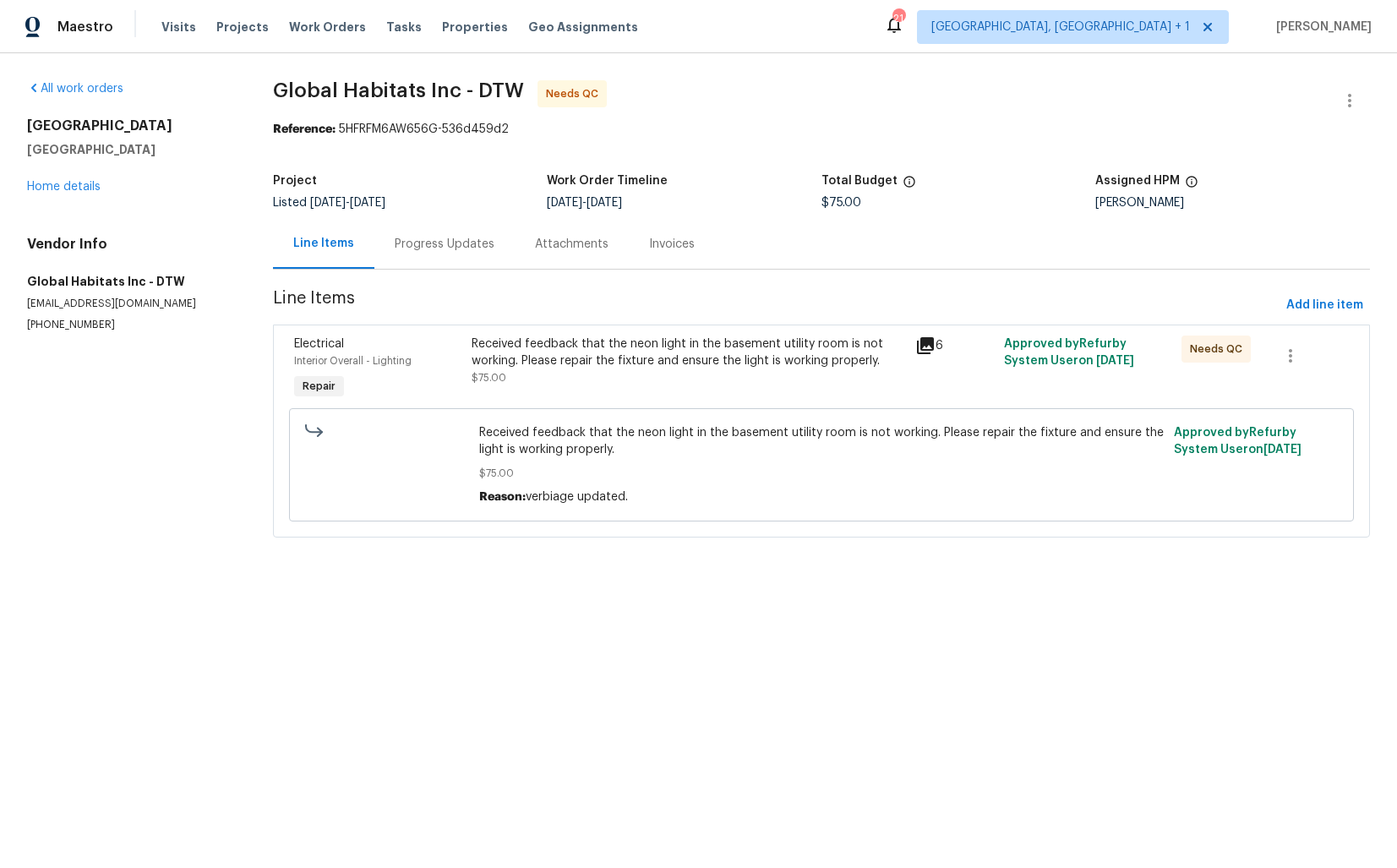
click at [597, 381] on div "Received feedback that the neon light in the basement utility room is not worki…" at bounding box center [688, 360] width 434 height 51
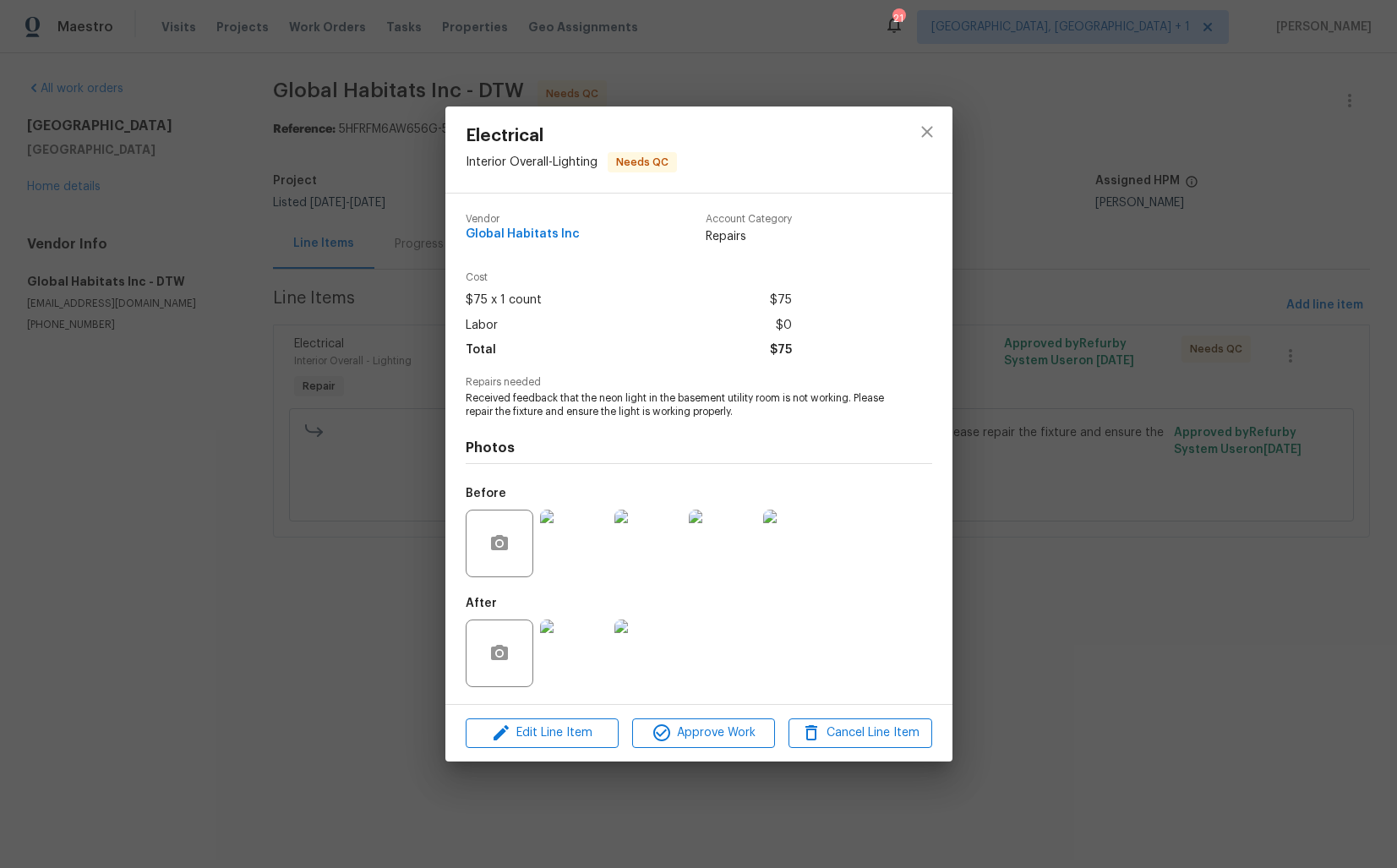
click at [574, 543] on img at bounding box center [574, 543] width 68 height 68
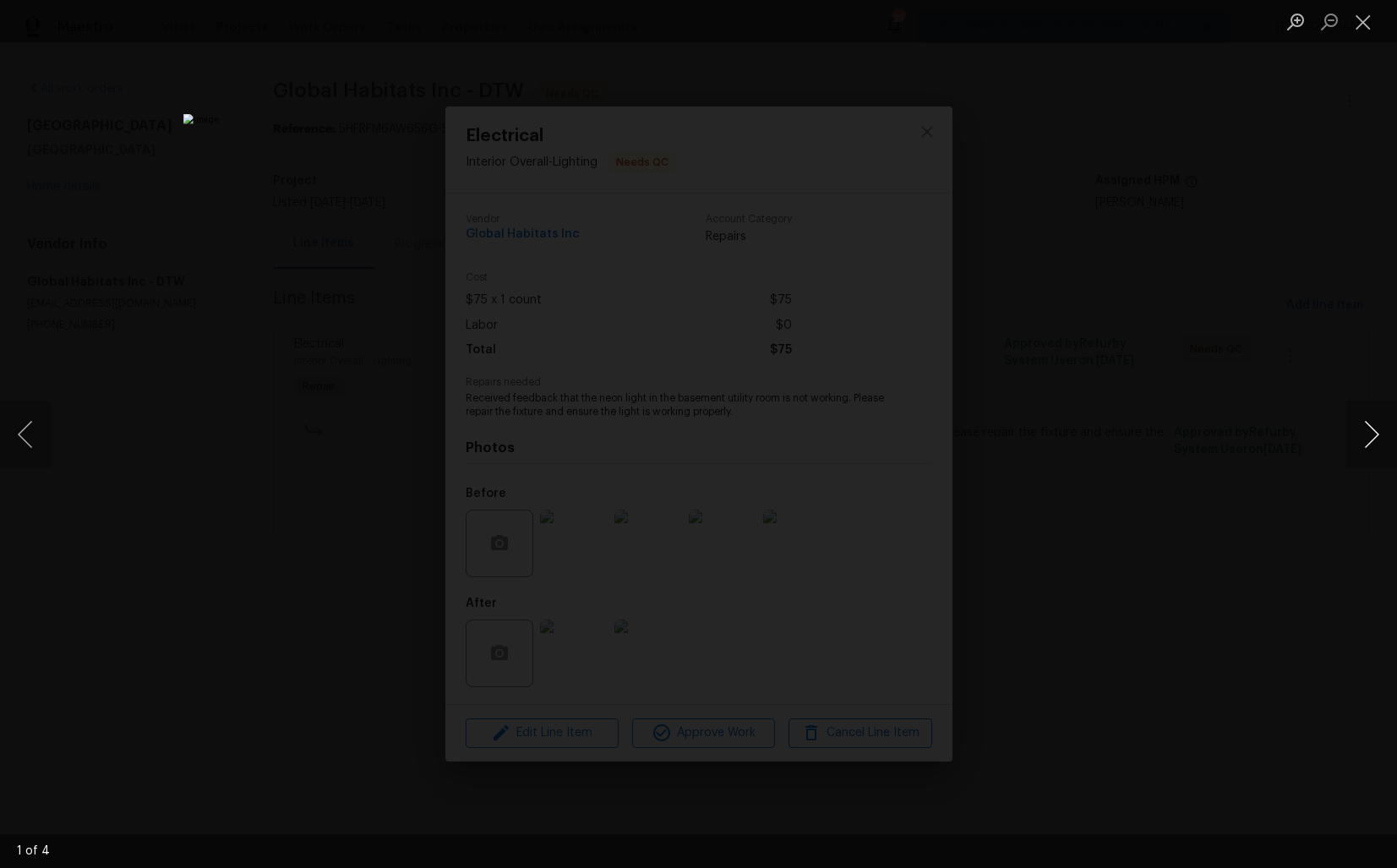
click at [1374, 431] on button "Next image" at bounding box center [1371, 434] width 51 height 68
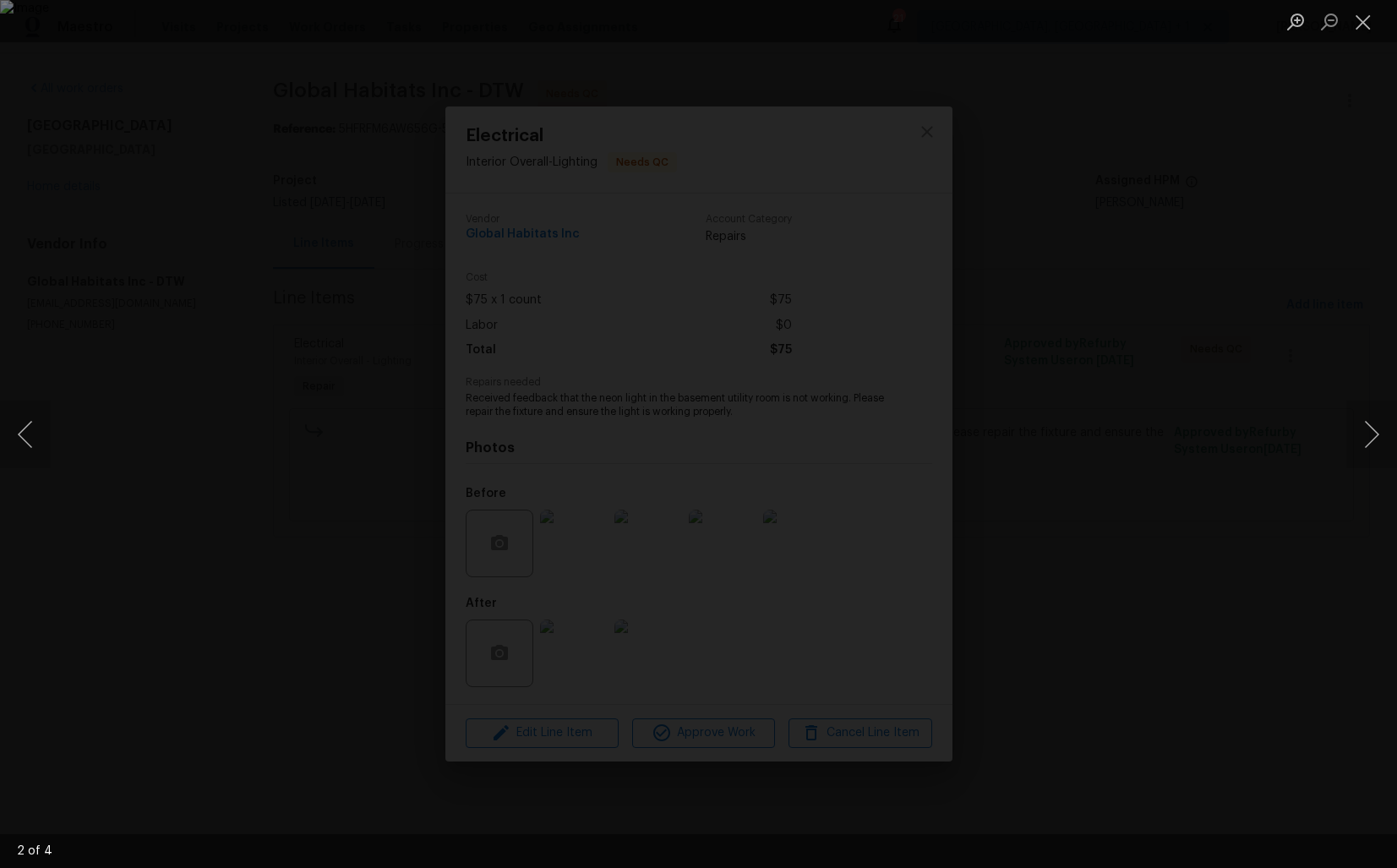
click at [1238, 385] on div "Lightbox" at bounding box center [698, 434] width 1397 height 868
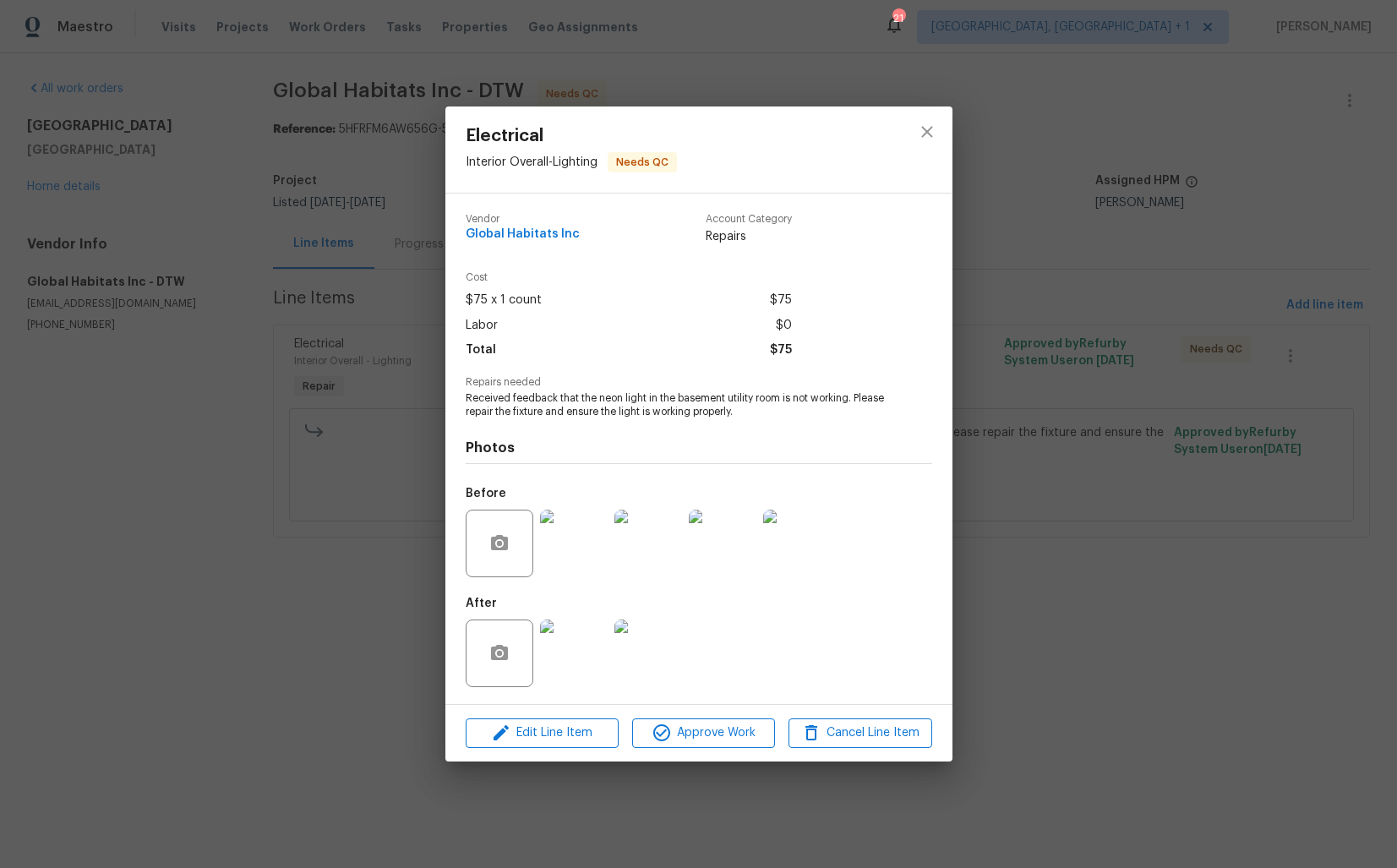
click at [1171, 341] on div "Electrical Interior Overall - Lighting Needs QC Vendor Global Habitats Inc Acco…" at bounding box center [698, 434] width 1397 height 868
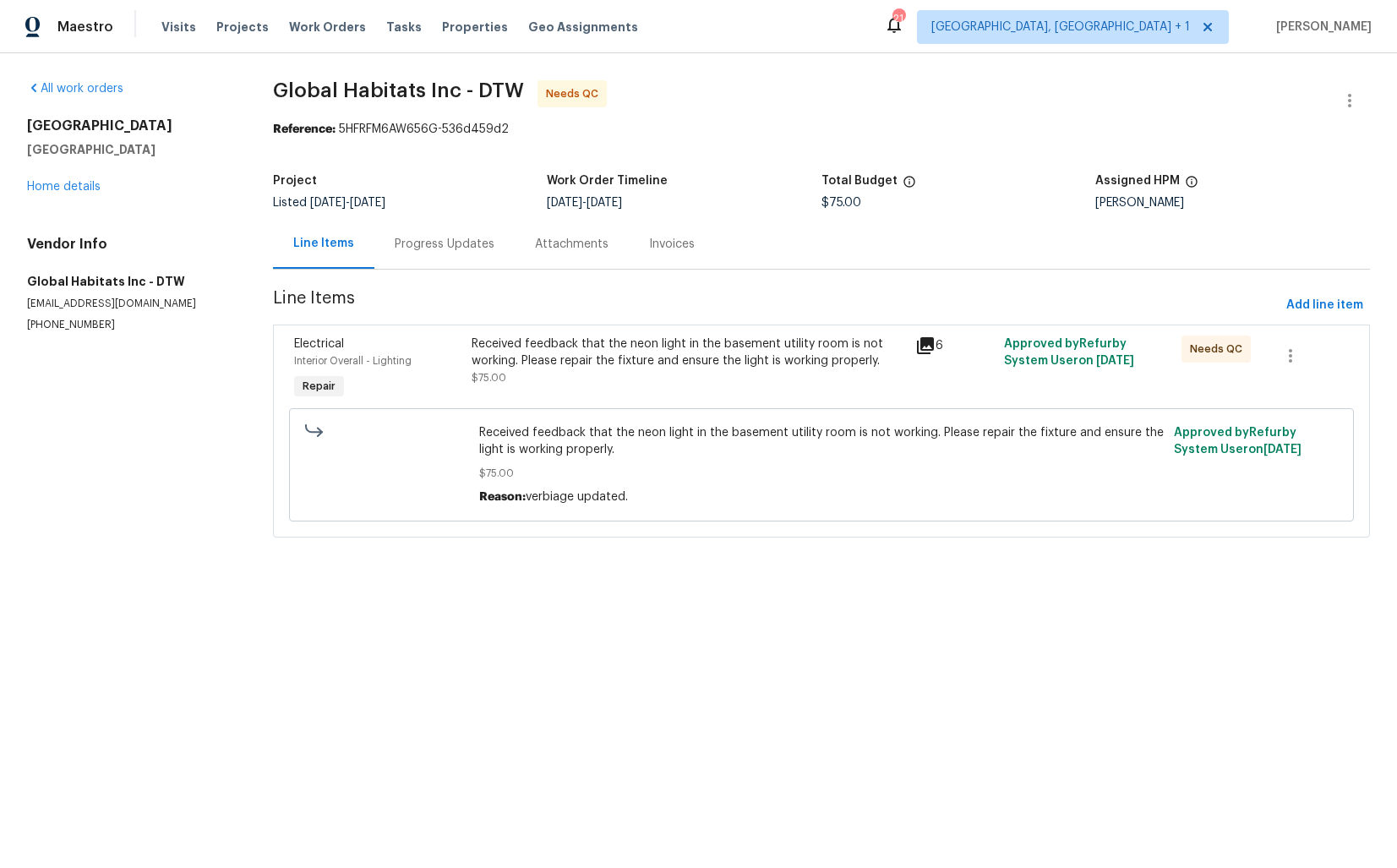
click at [642, 376] on div "Received feedback that the neon light in the basement utility room is not worki…" at bounding box center [688, 360] width 434 height 51
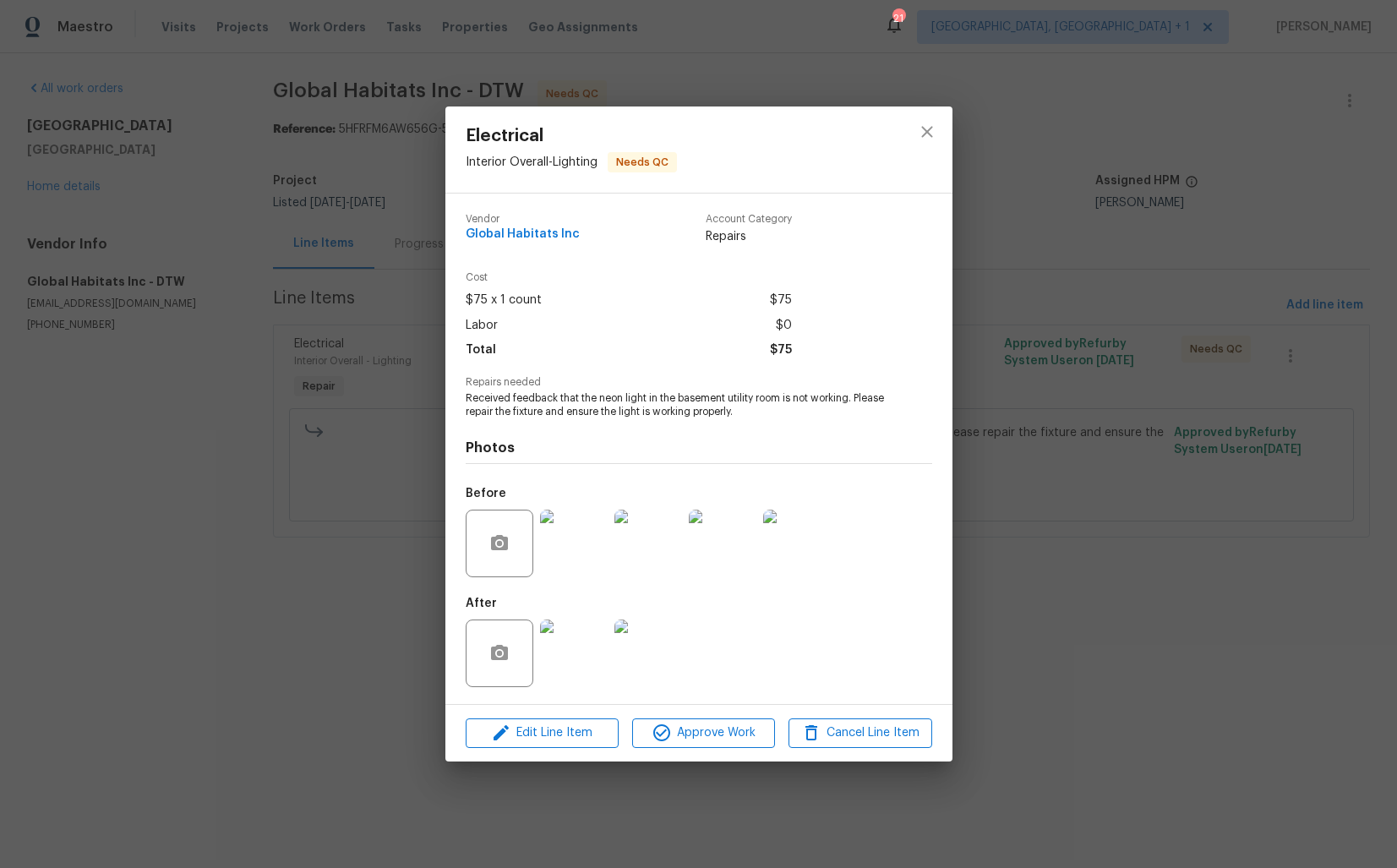
click at [146, 532] on div "Electrical Interior Overall - Lighting Needs QC Vendor Global Habitats Inc Acco…" at bounding box center [698, 434] width 1397 height 868
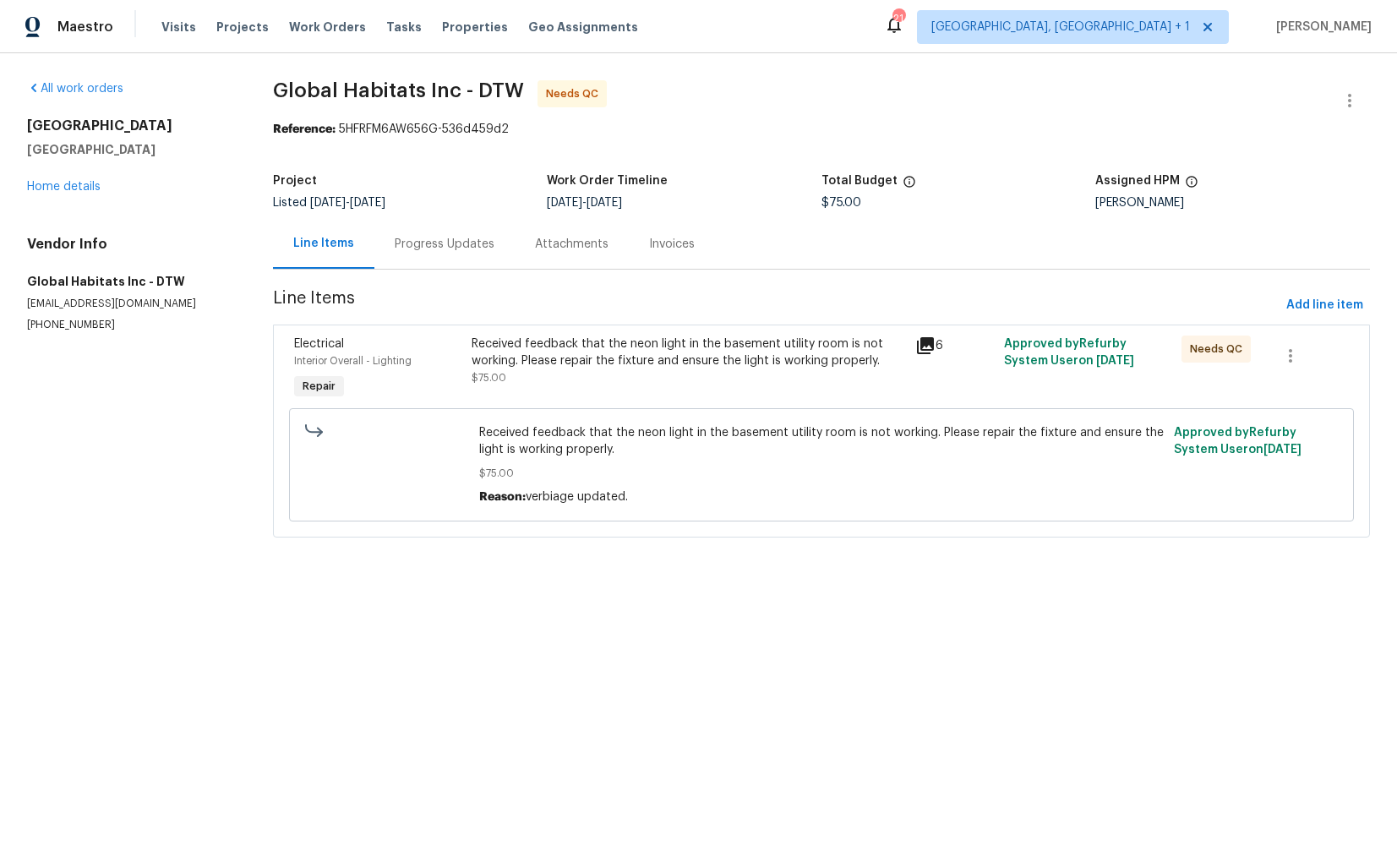
click at [427, 237] on div "Progress Updates" at bounding box center [444, 244] width 100 height 17
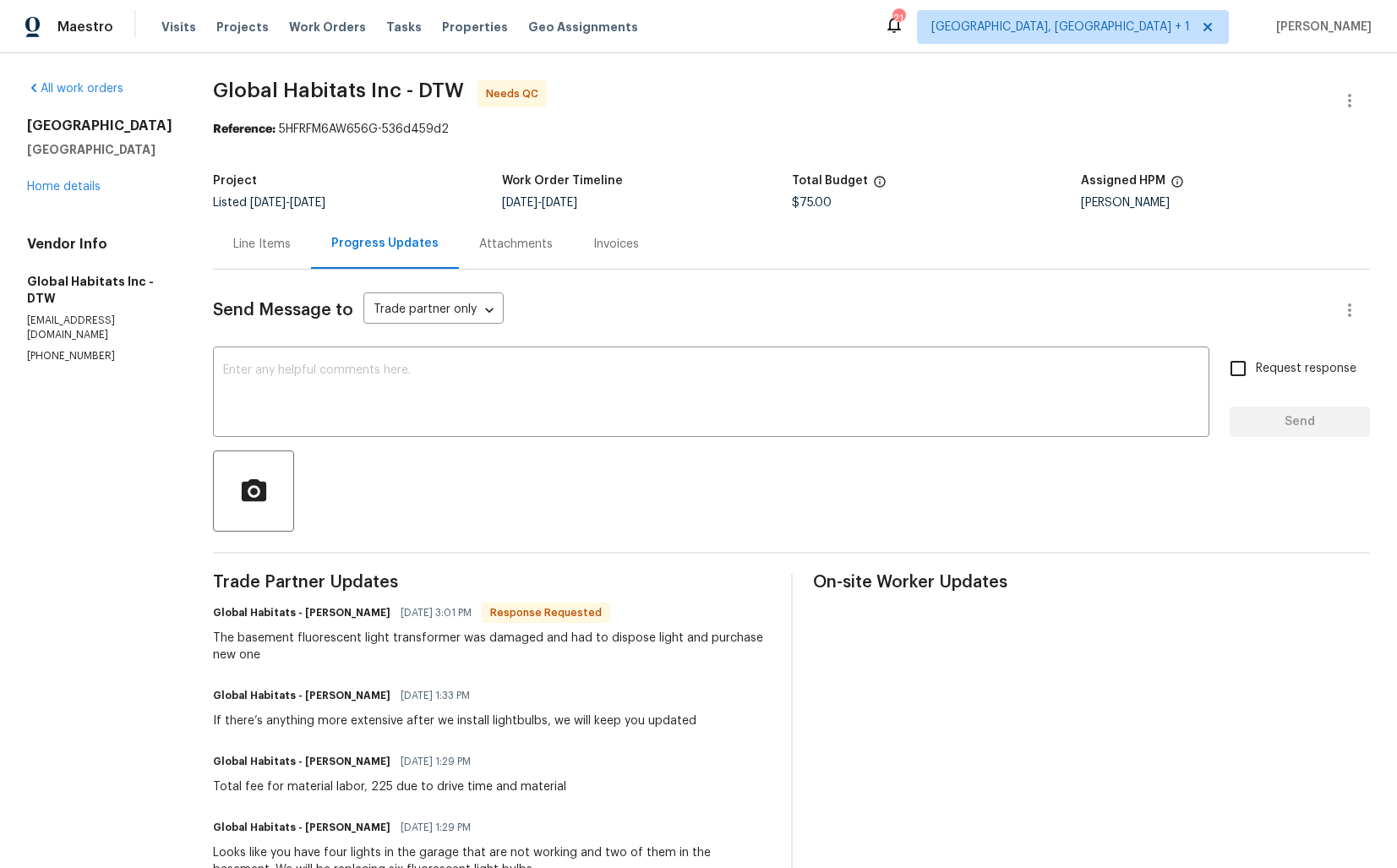
click at [237, 214] on div "Project Listed 9/14/2024 - 9/24/2025 Work Order Timeline 9/22/2025 - 9/24/2025 …" at bounding box center [792, 192] width 1157 height 54
click at [263, 244] on div "Line Items" at bounding box center [262, 244] width 57 height 17
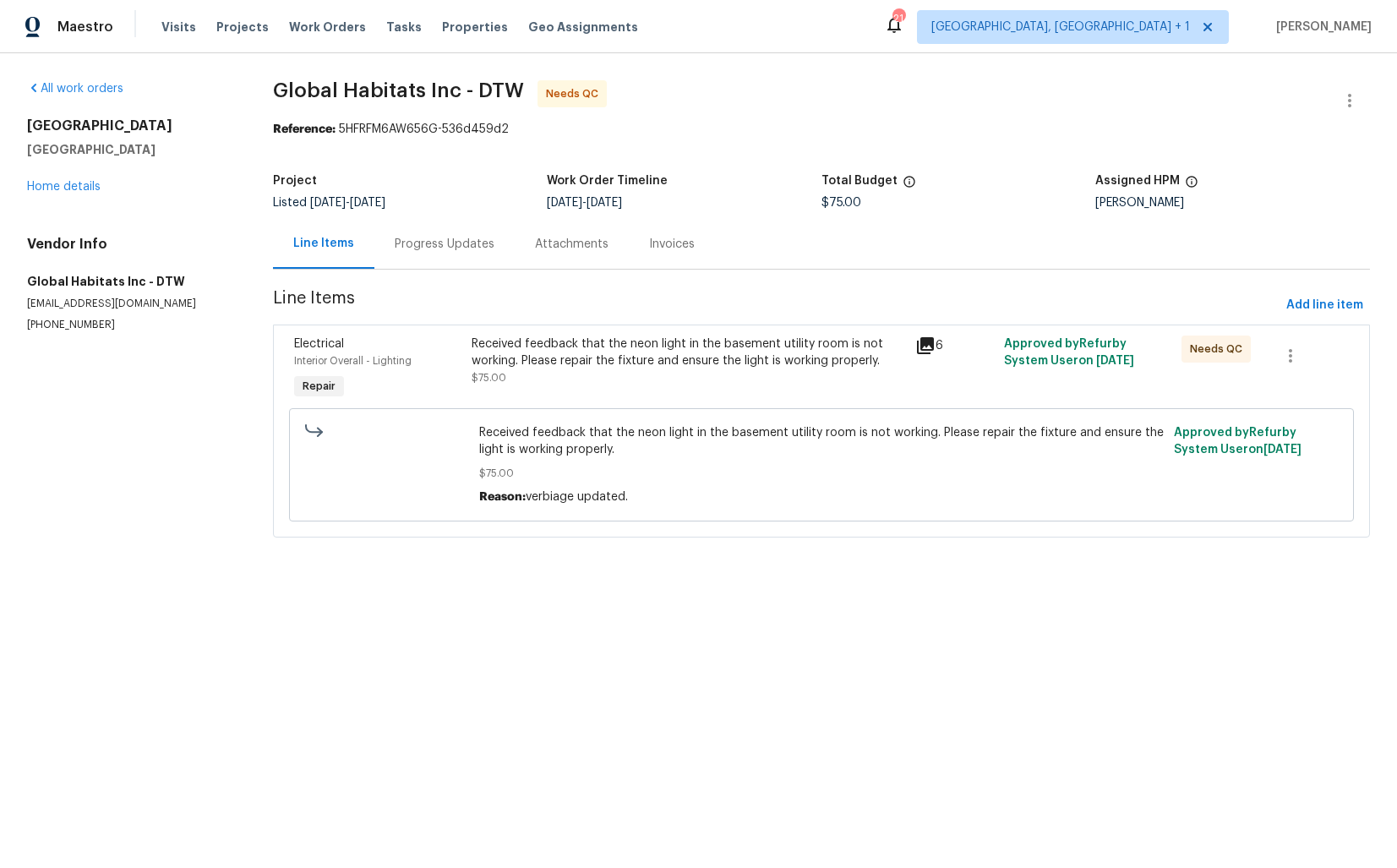
click at [450, 250] on div "Progress Updates" at bounding box center [444, 244] width 100 height 17
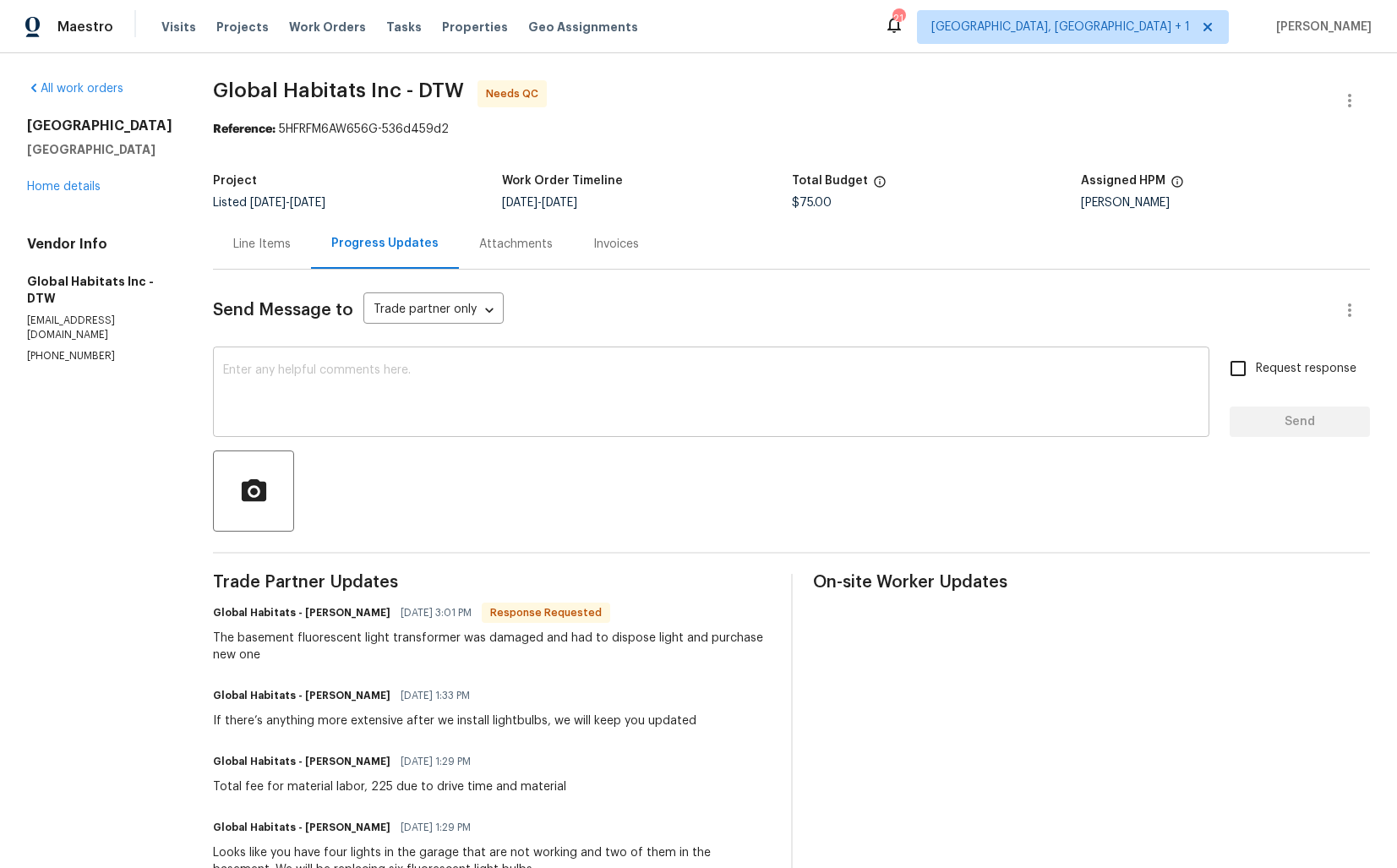
click at [337, 373] on textarea at bounding box center [711, 394] width 976 height 59
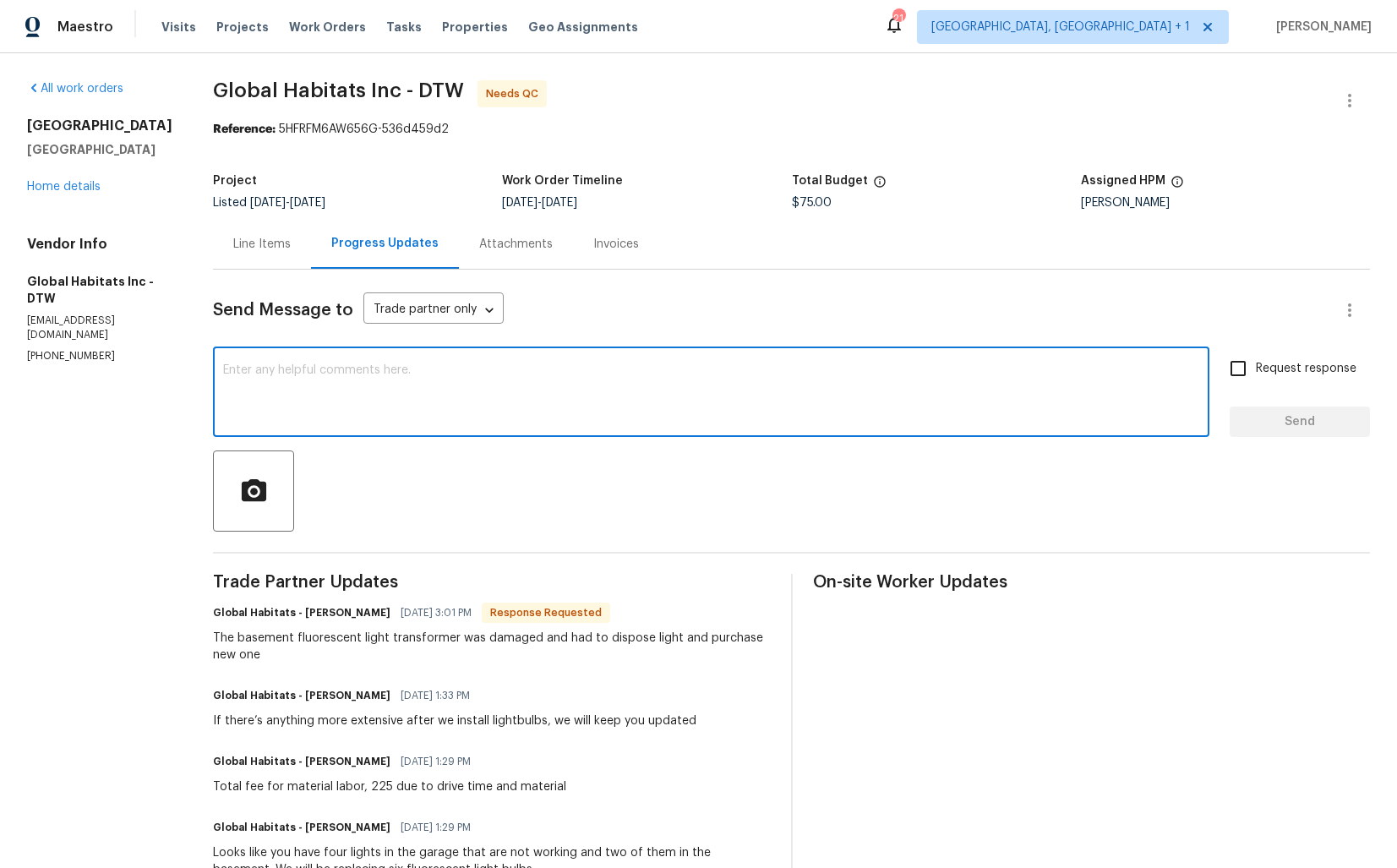
click at [264, 273] on div "Send Message to Trade partner only Trade partner only ​ x ​ Request response Se…" at bounding box center [792, 766] width 1157 height 994
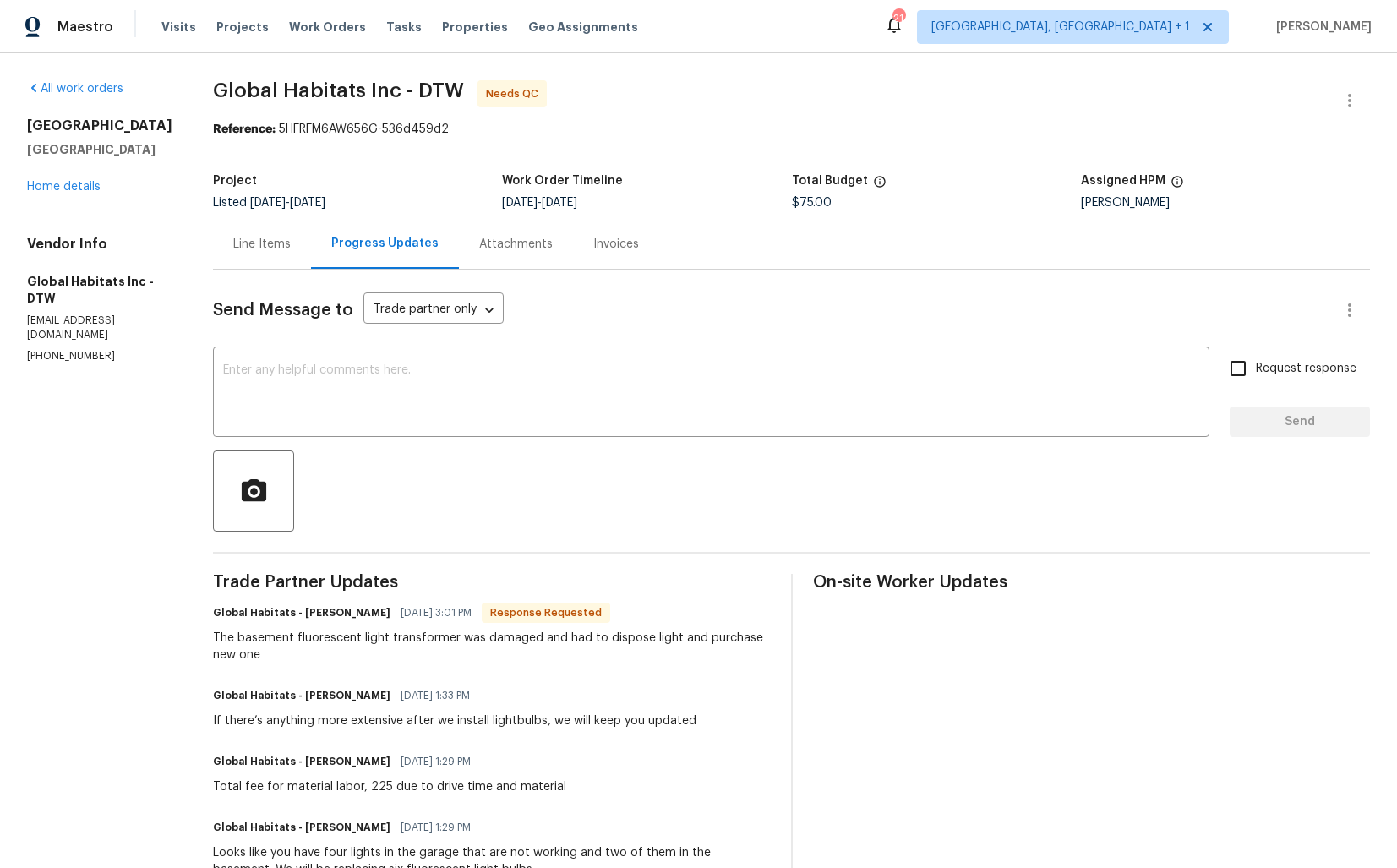
click at [260, 258] on div "Line Items" at bounding box center [262, 244] width 98 height 50
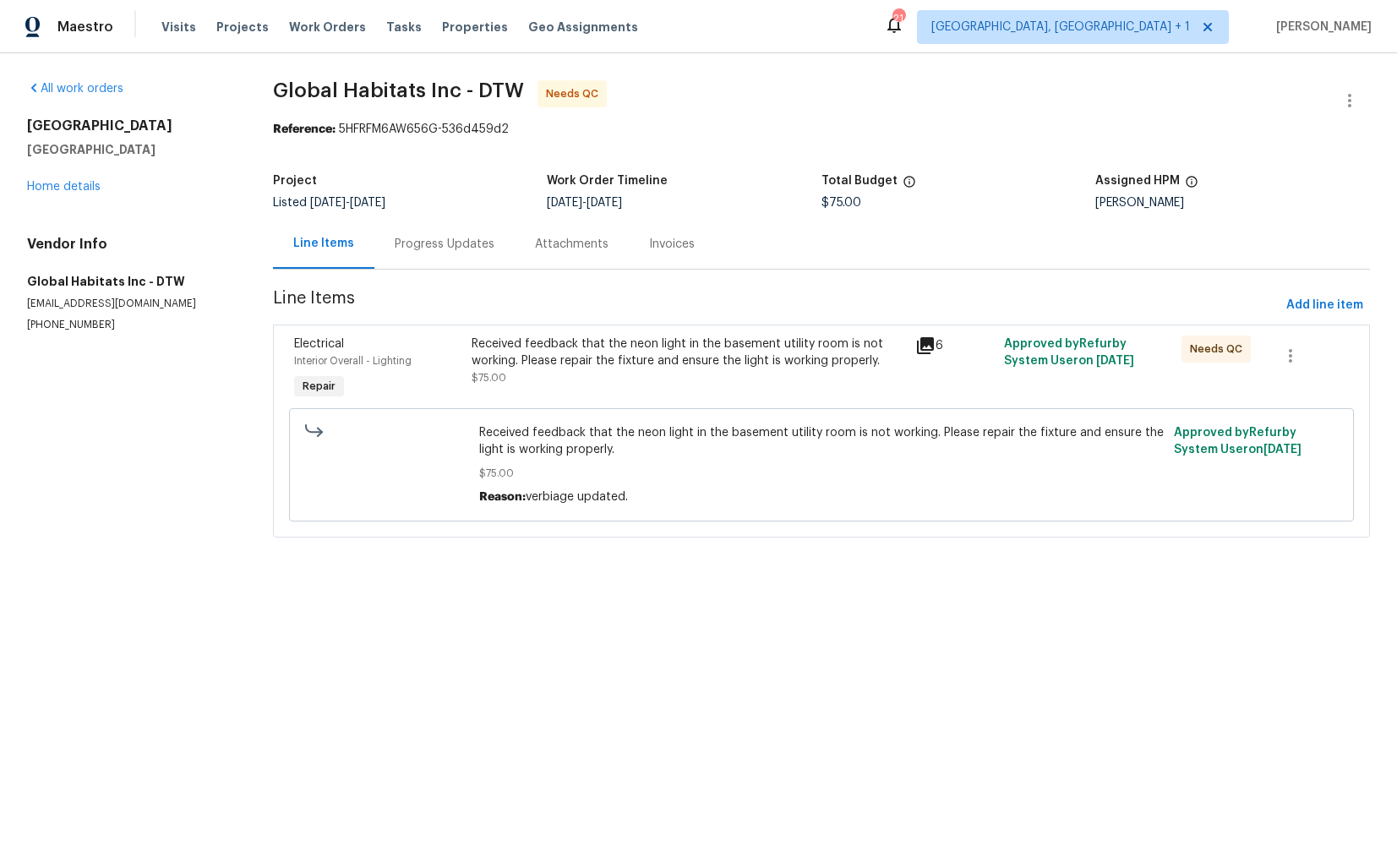
click at [591, 396] on div "Received feedback that the neon light in the basement utility room is not worki…" at bounding box center [688, 369] width 443 height 78
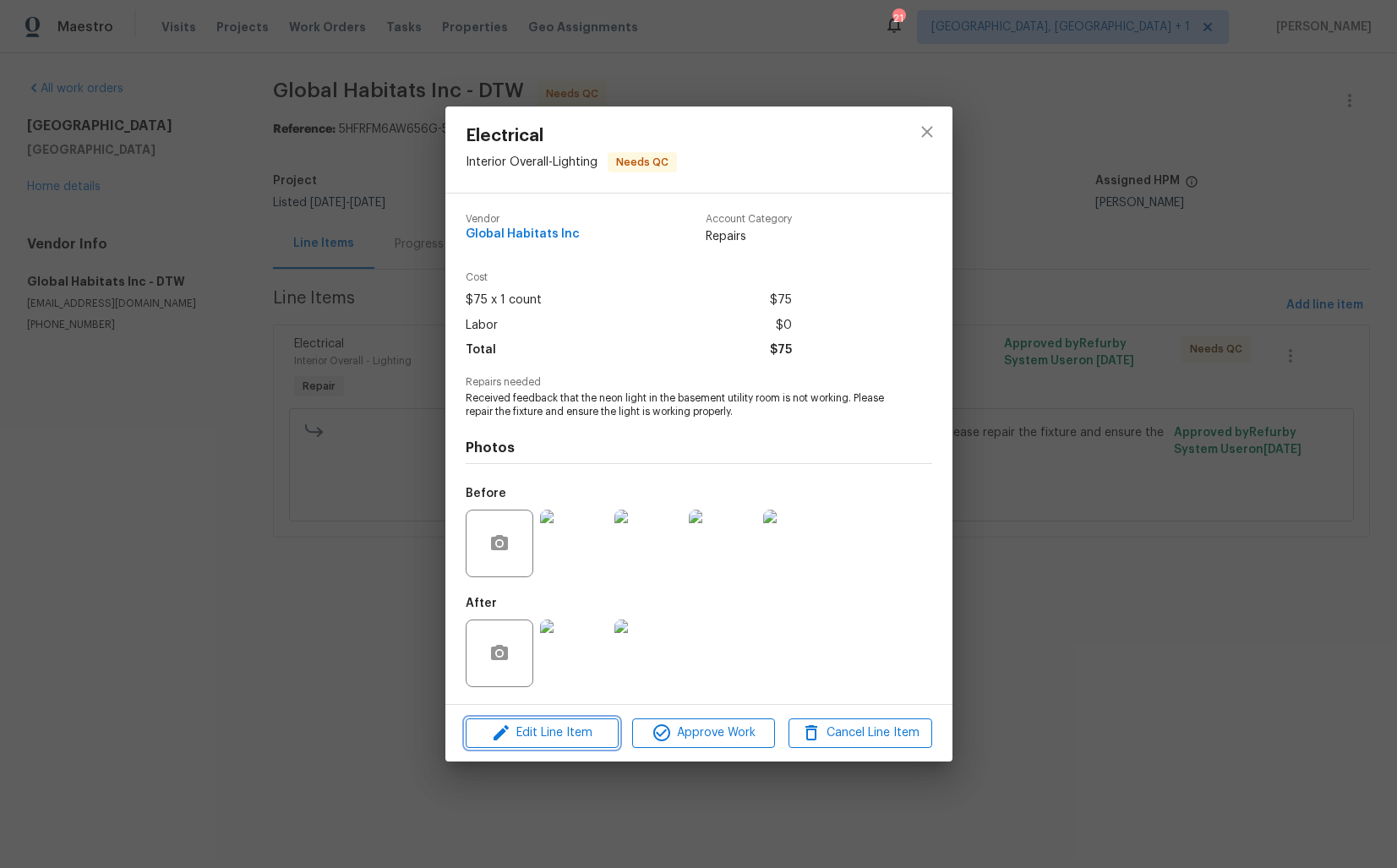
click at [522, 724] on span "Edit Line Item" at bounding box center [542, 733] width 143 height 21
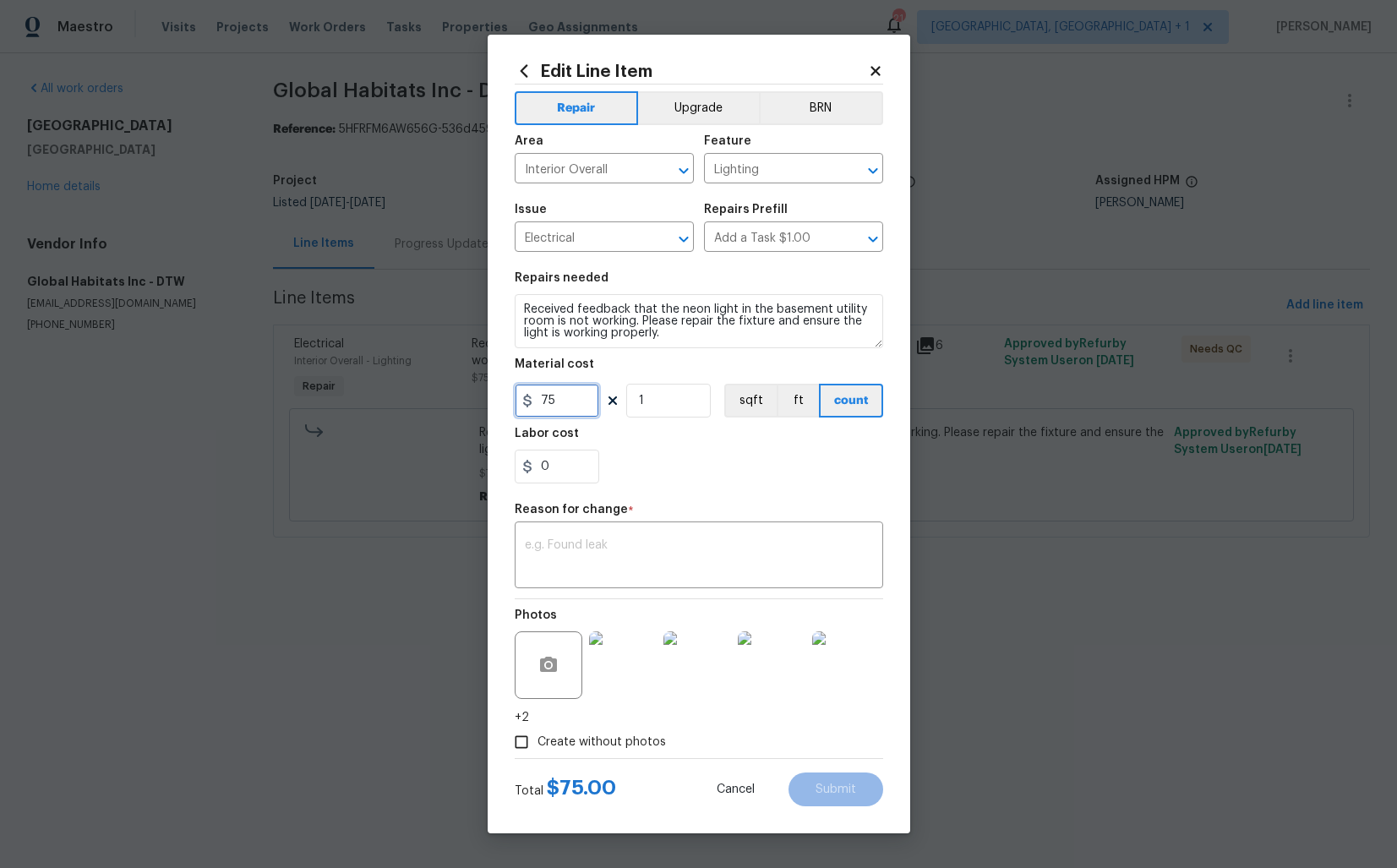
click at [573, 409] on input "75" at bounding box center [556, 400] width 85 height 33
type input "225"
click at [694, 542] on textarea at bounding box center [698, 556] width 348 height 35
click at [692, 562] on textarea at bounding box center [698, 556] width 348 height 35
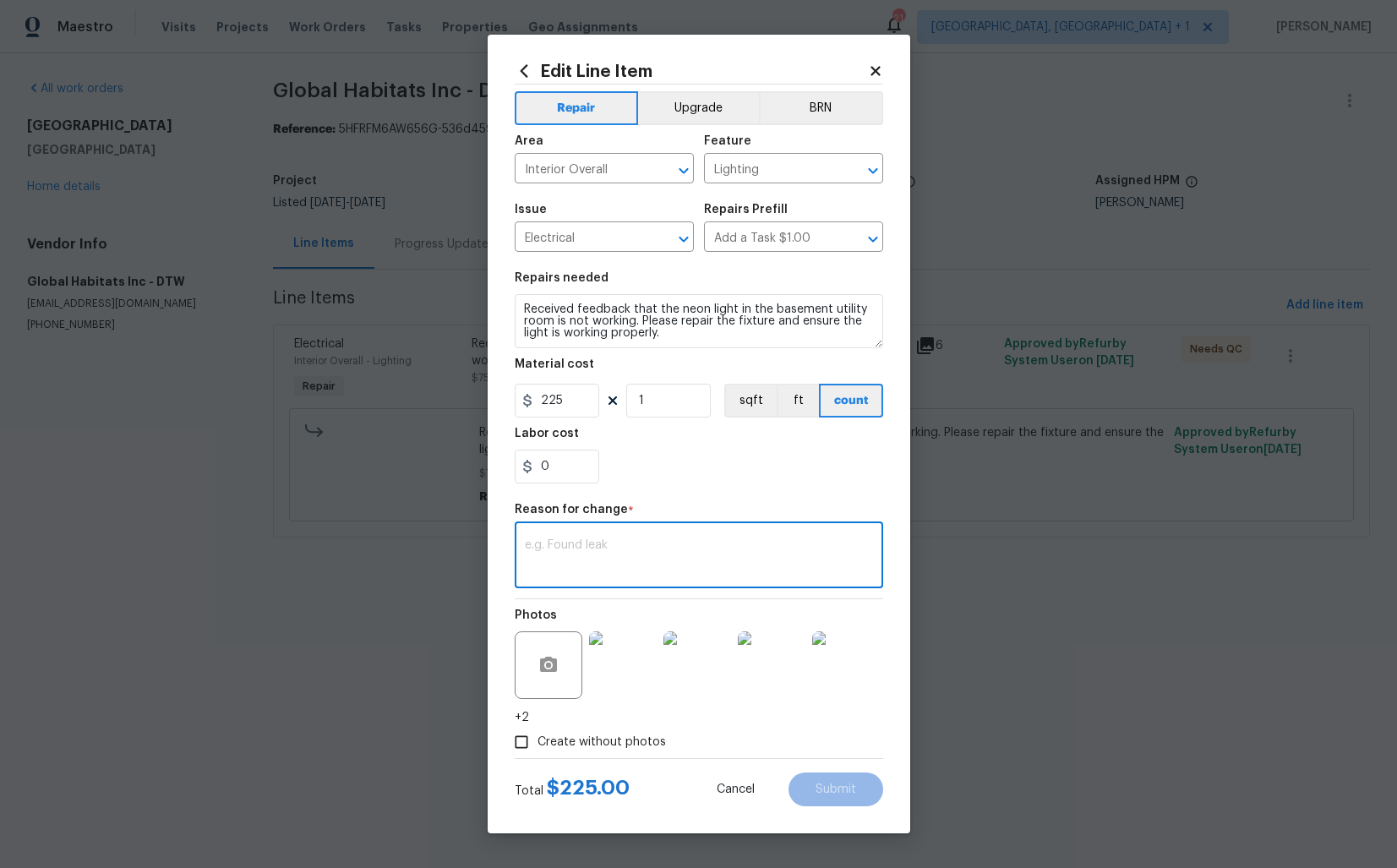
paste textarea "(AM) Updated per vendor’s final cost."
type textarea "(AM) Updated per vendor’s final cost."
click at [841, 792] on span "Submit" at bounding box center [835, 789] width 40 height 13
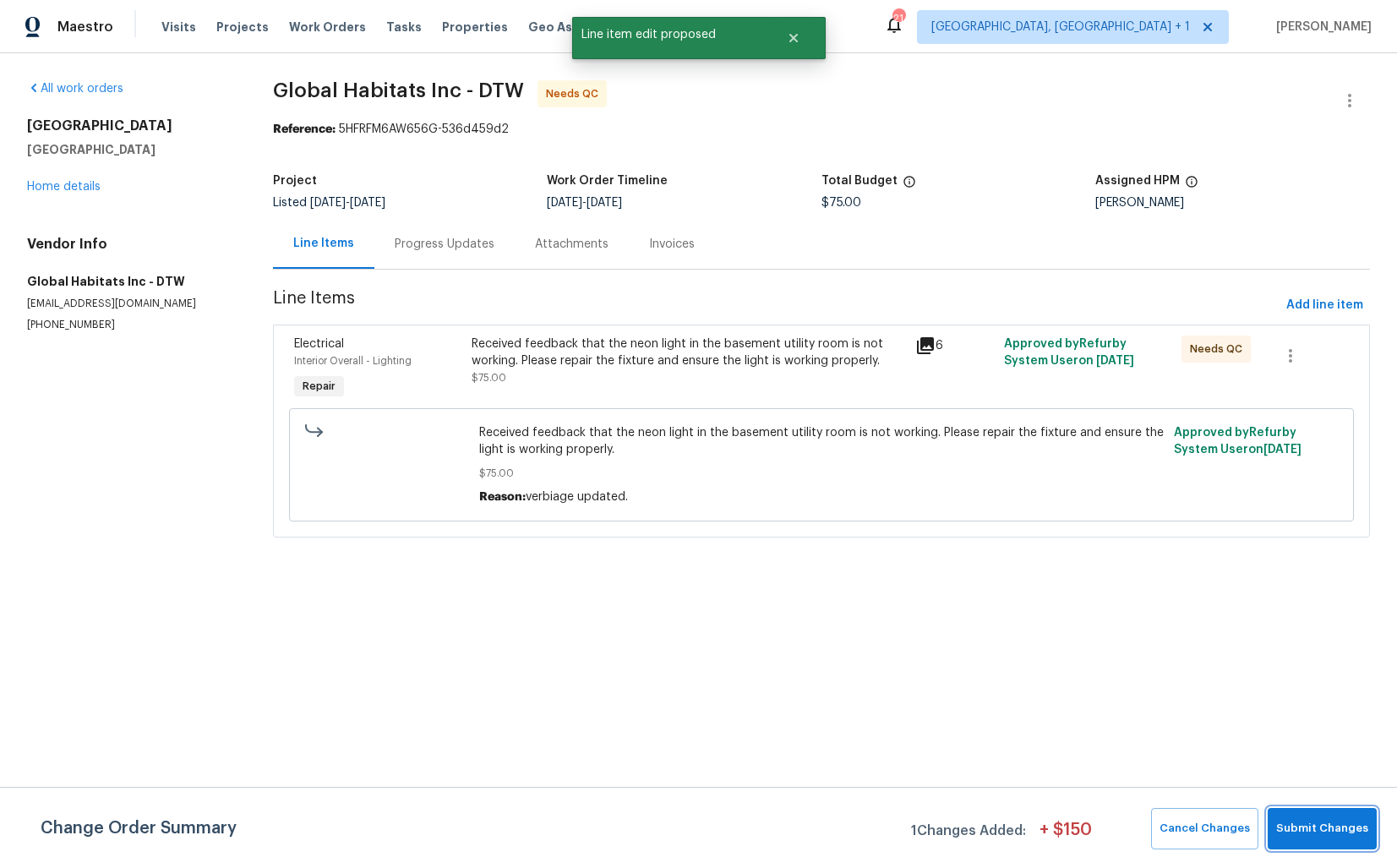
click at [1321, 831] on span "Submit Changes" at bounding box center [1323, 829] width 92 height 20
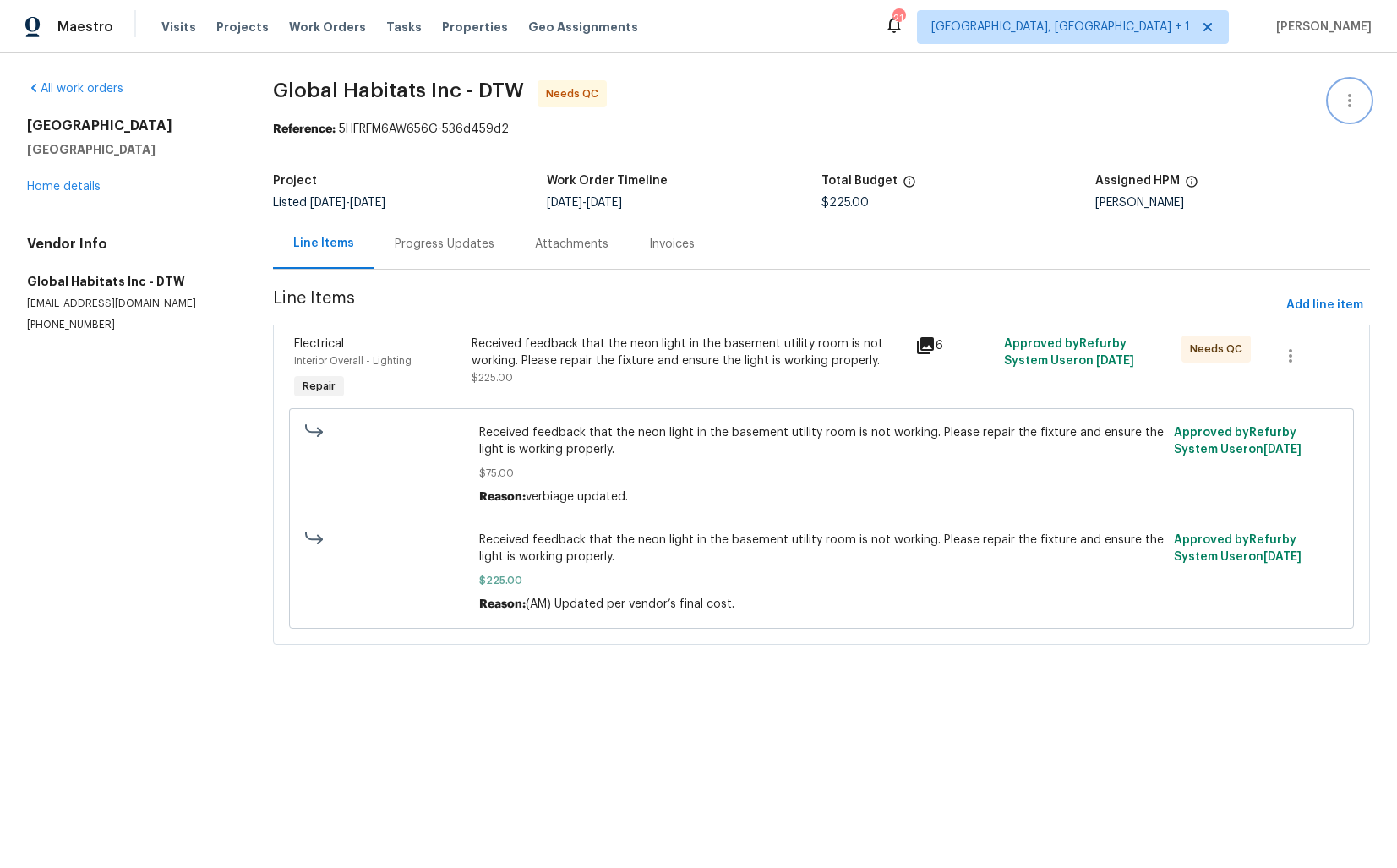
click at [1348, 102] on icon "button" at bounding box center [1350, 101] width 21 height 21
click at [1288, 112] on li "Edit" at bounding box center [1294, 101] width 182 height 28
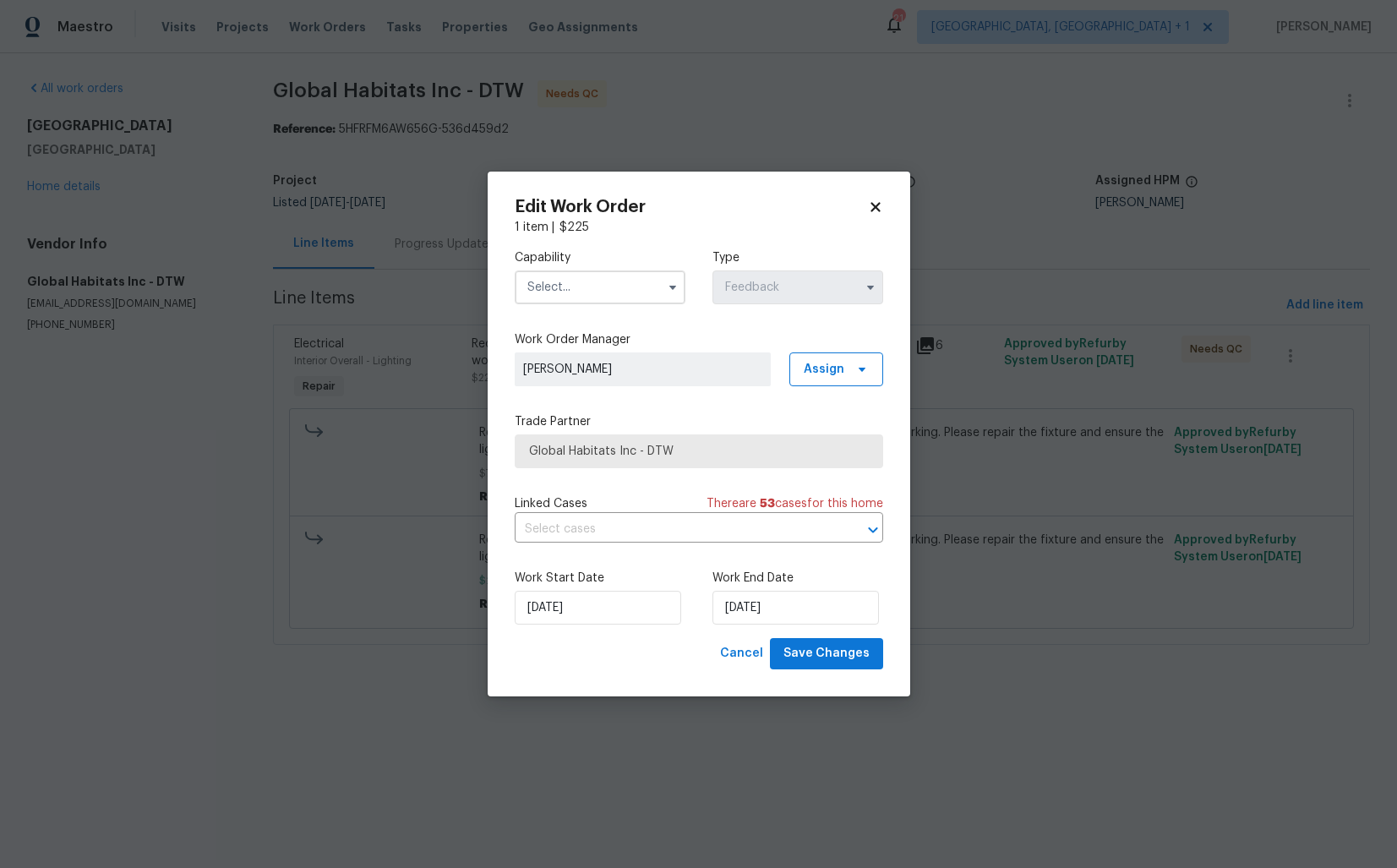
click at [585, 295] on input "text" at bounding box center [599, 287] width 170 height 33
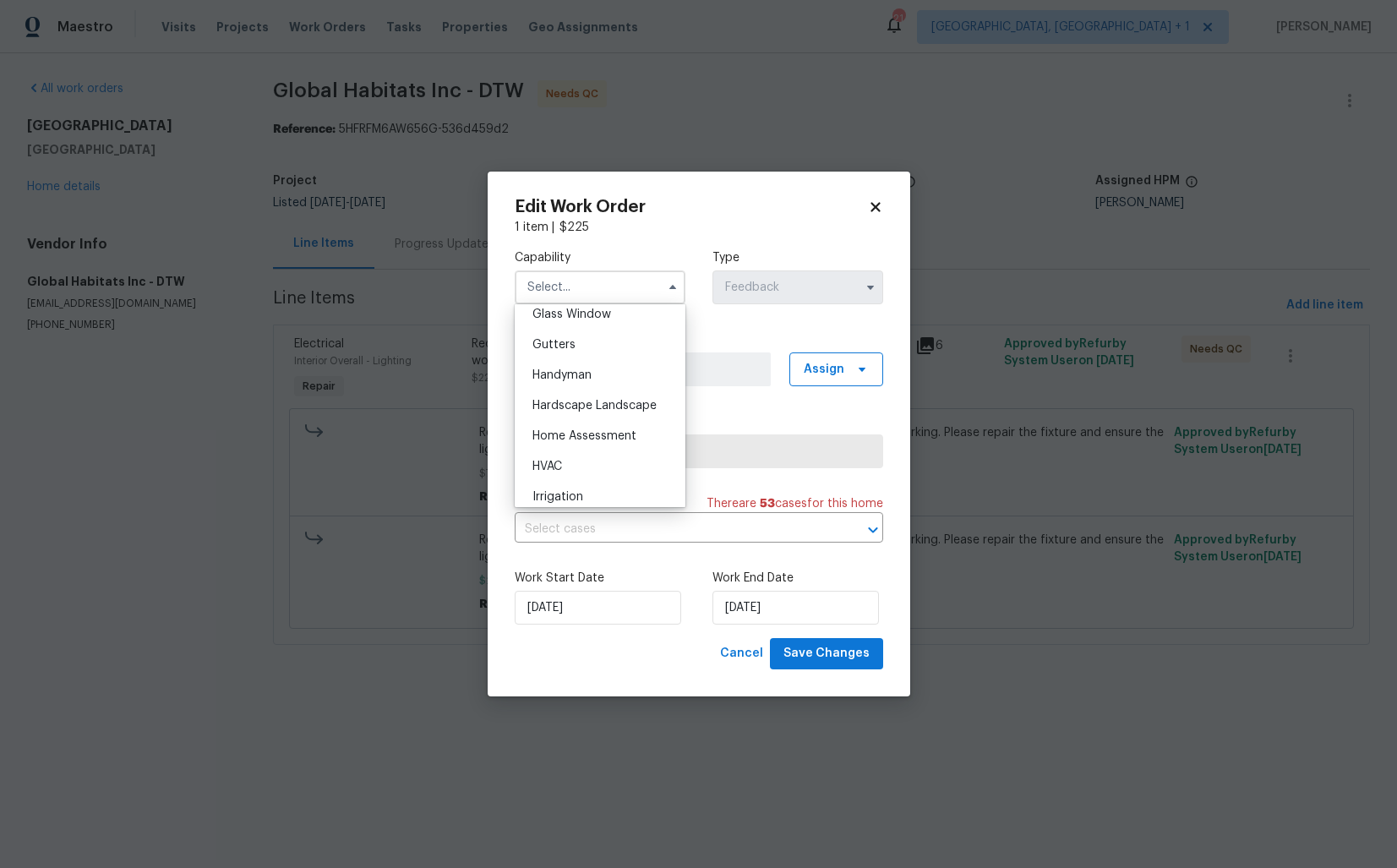
scroll to position [879, 0]
click at [588, 373] on span "Handyman" at bounding box center [562, 375] width 59 height 12
type input "Handyman"
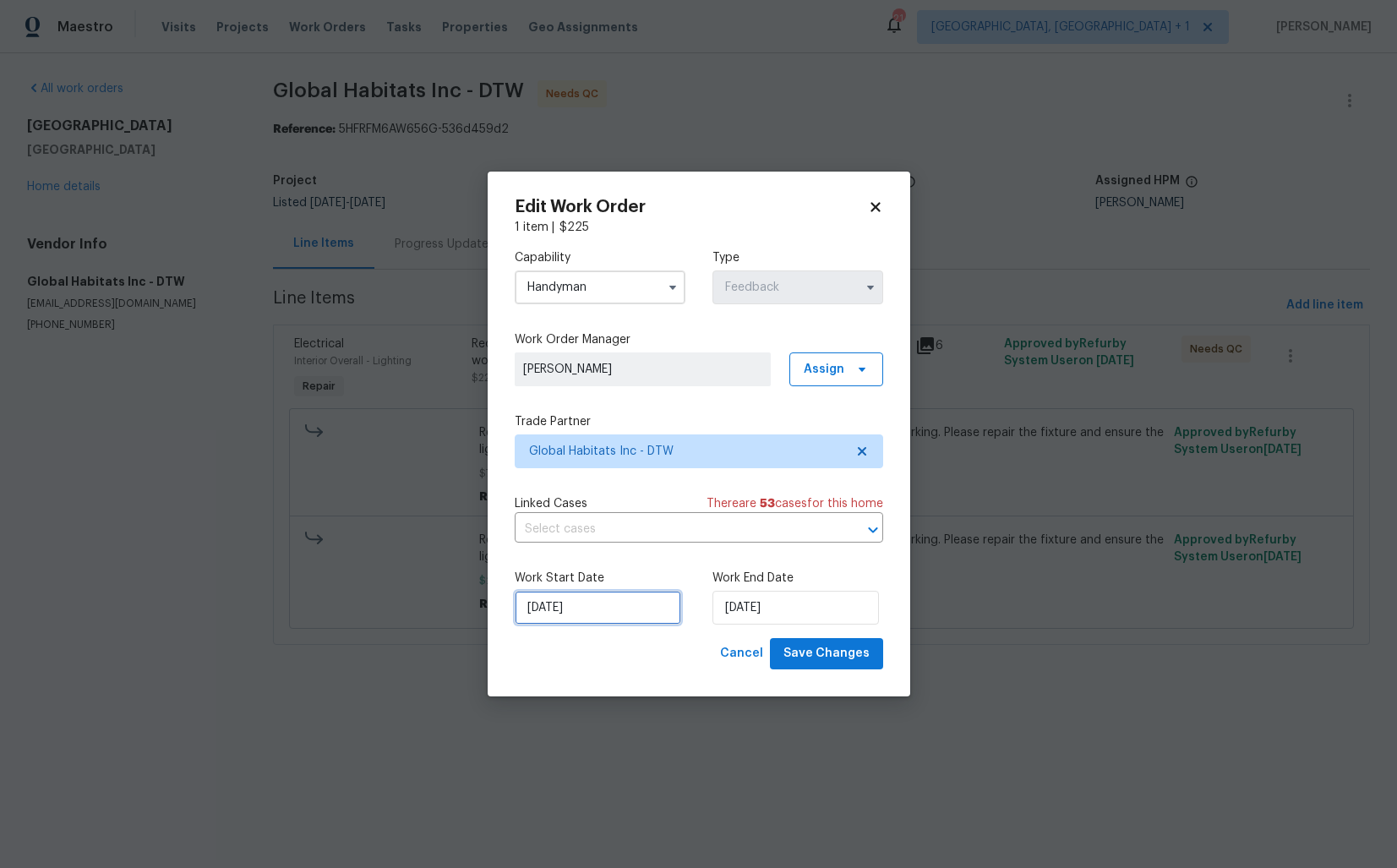
click at [618, 621] on input "22/09/2025" at bounding box center [597, 607] width 167 height 33
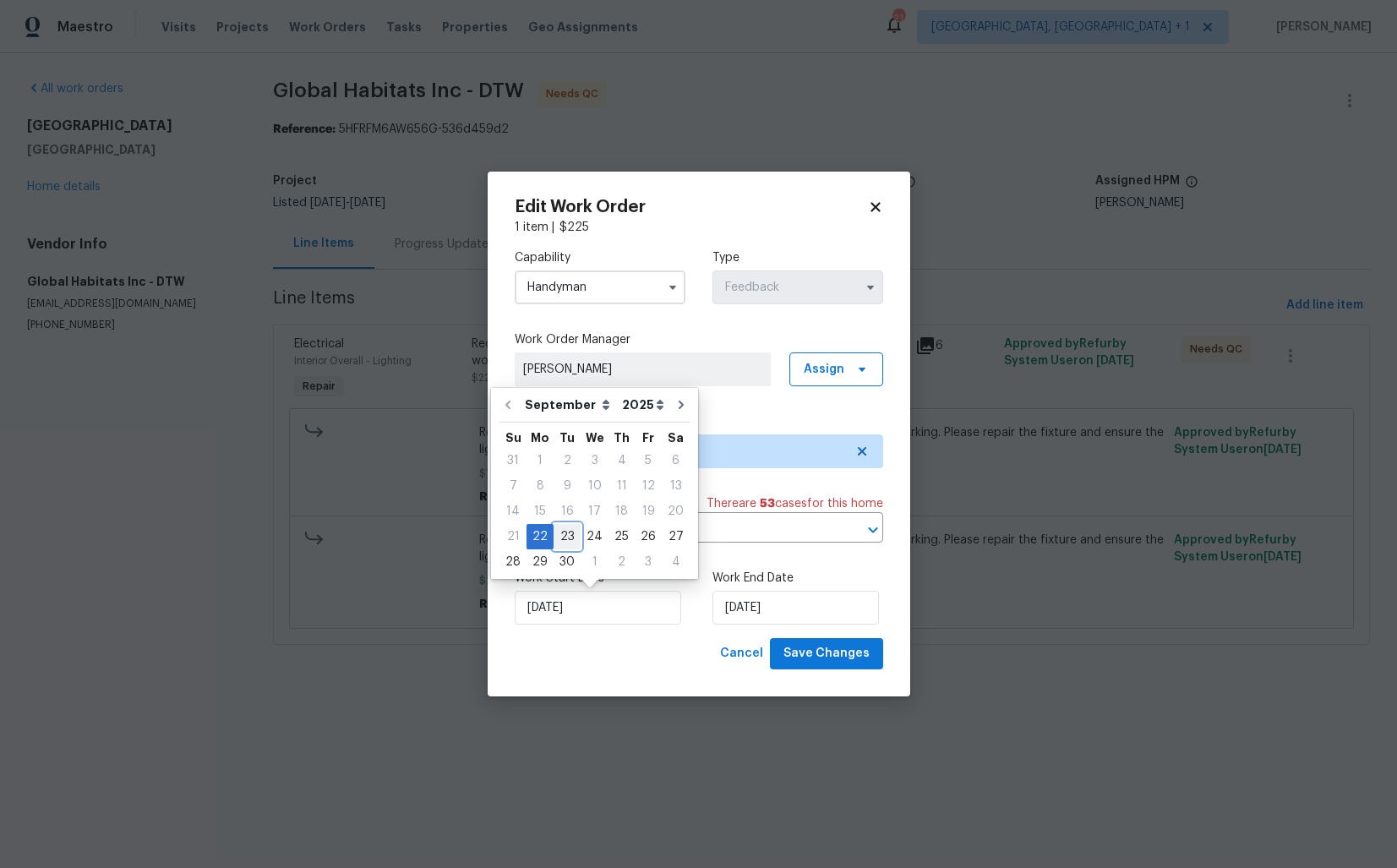
click at [568, 544] on div "23" at bounding box center [568, 537] width 27 height 24
type input "[DATE]"
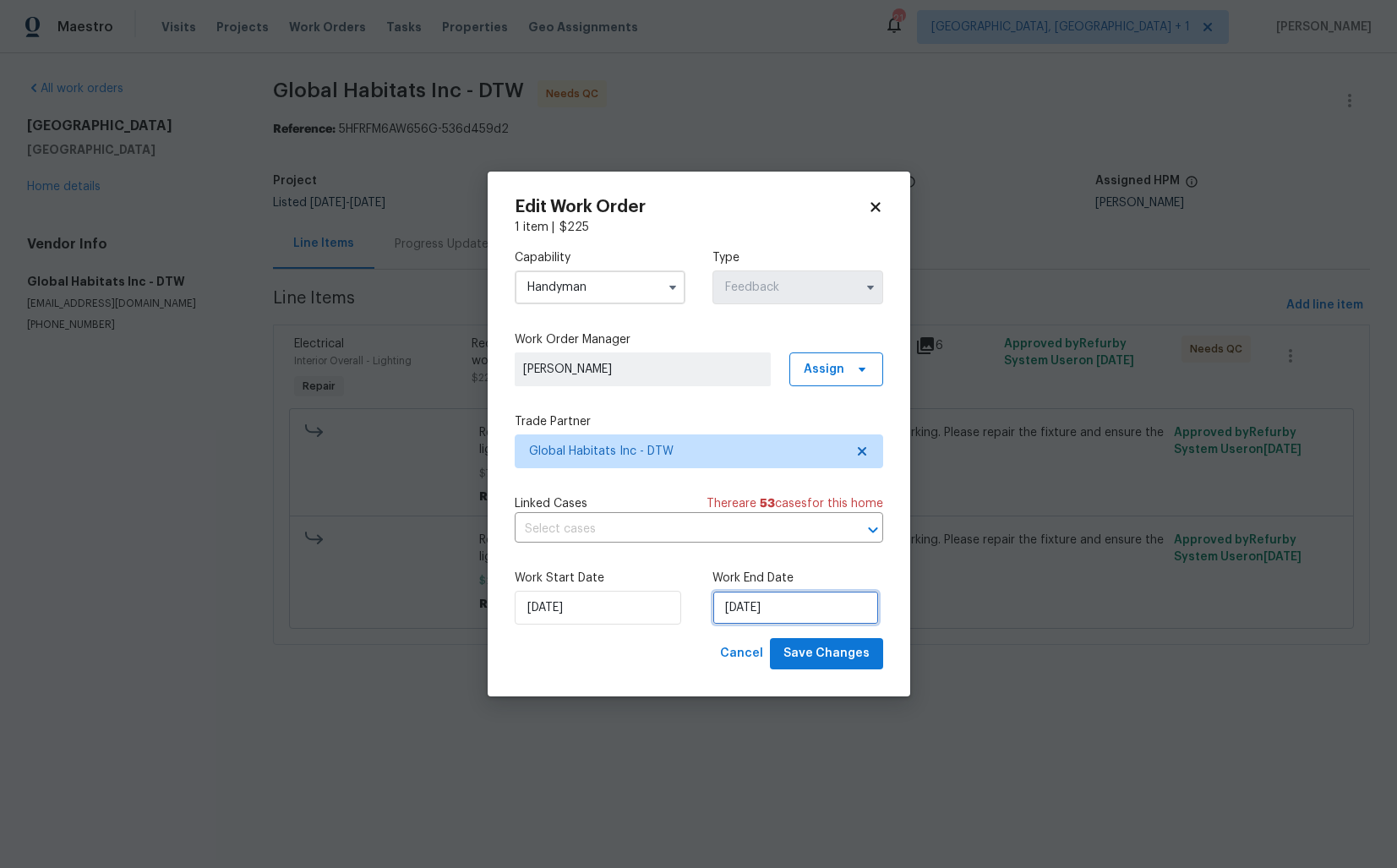
click at [801, 610] on input "24/09/2025" at bounding box center [795, 607] width 167 height 33
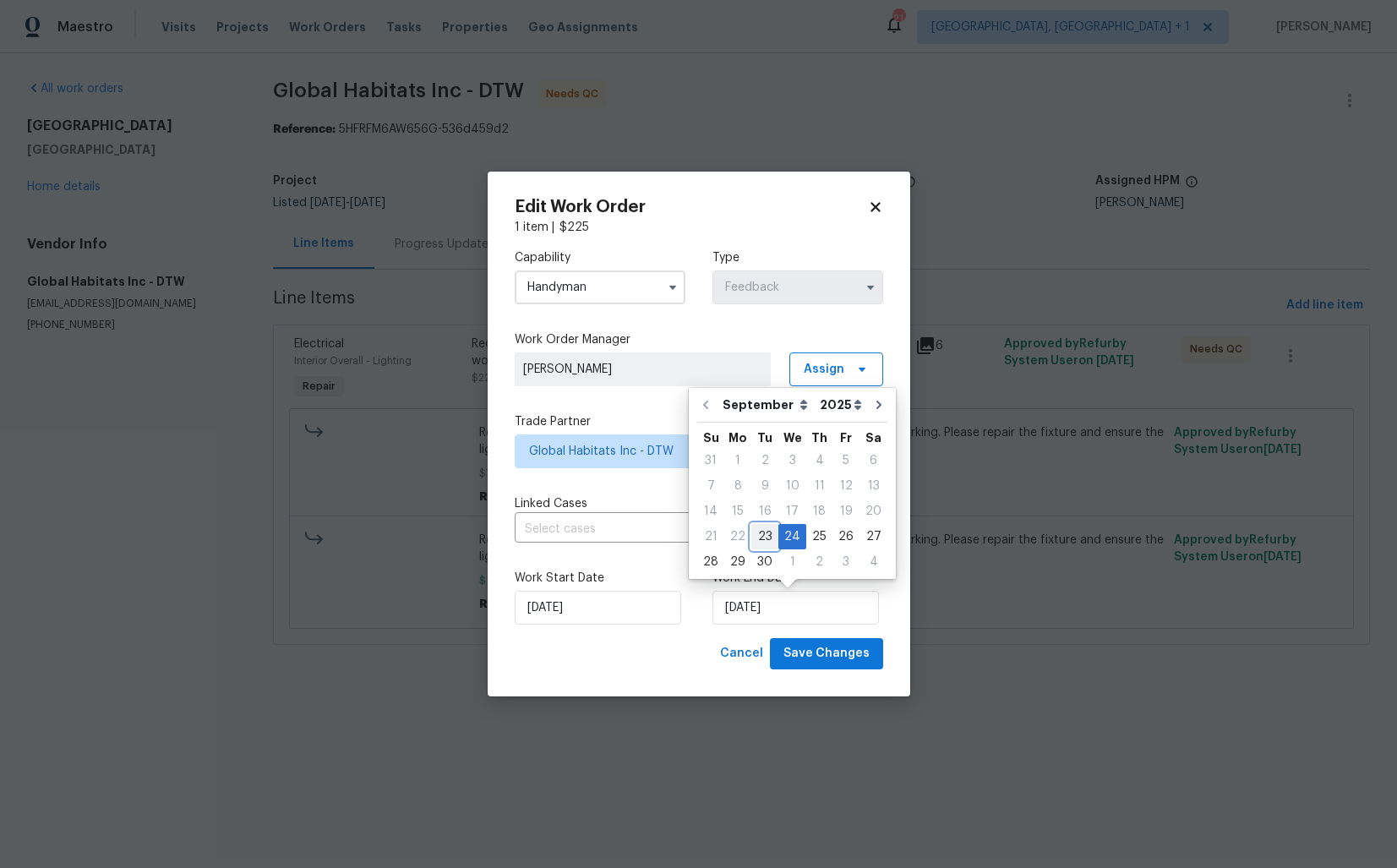
click at [764, 538] on div "23" at bounding box center [765, 537] width 27 height 24
type input "23/09/2025"
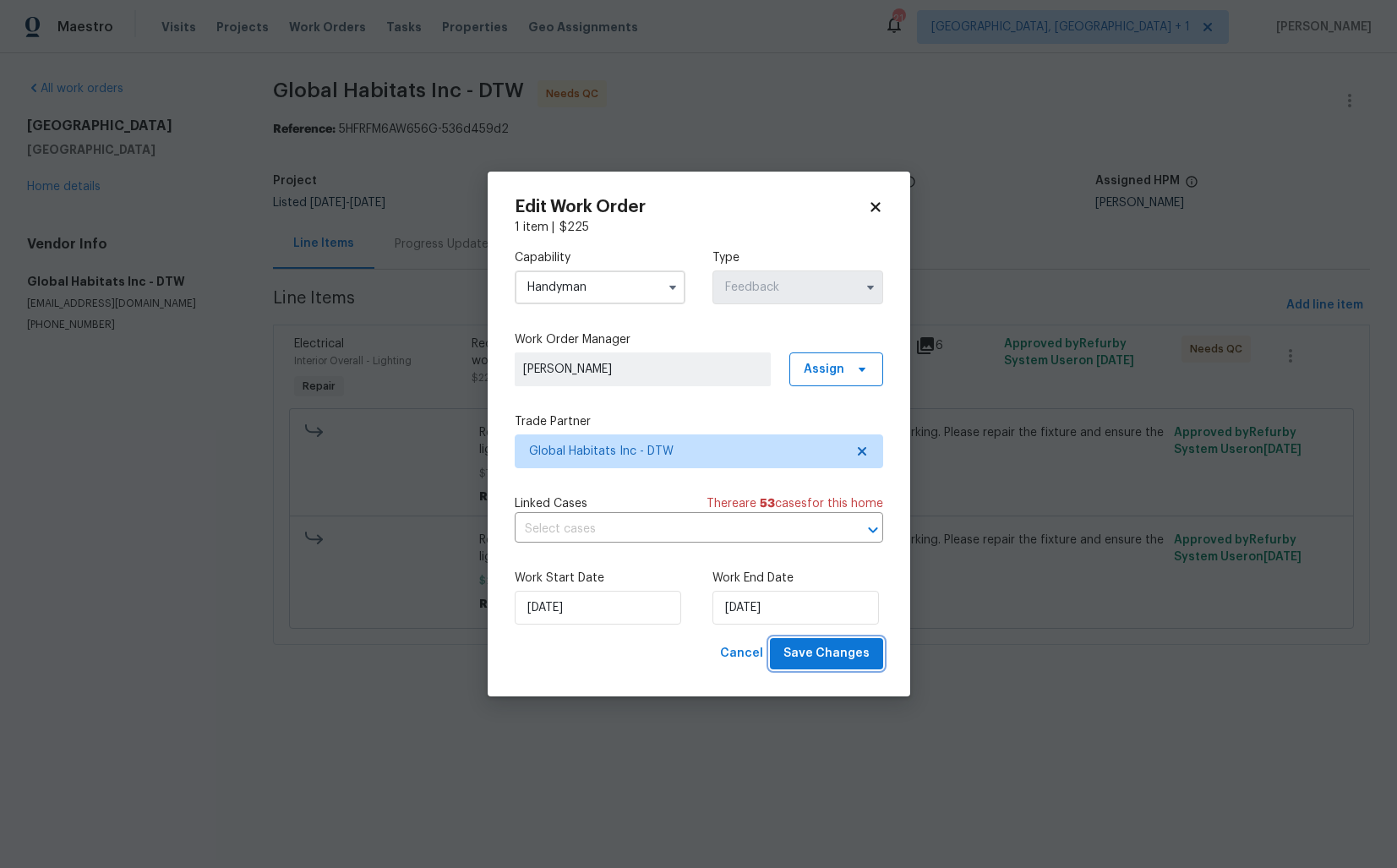
click at [809, 653] on span "Save Changes" at bounding box center [826, 653] width 86 height 21
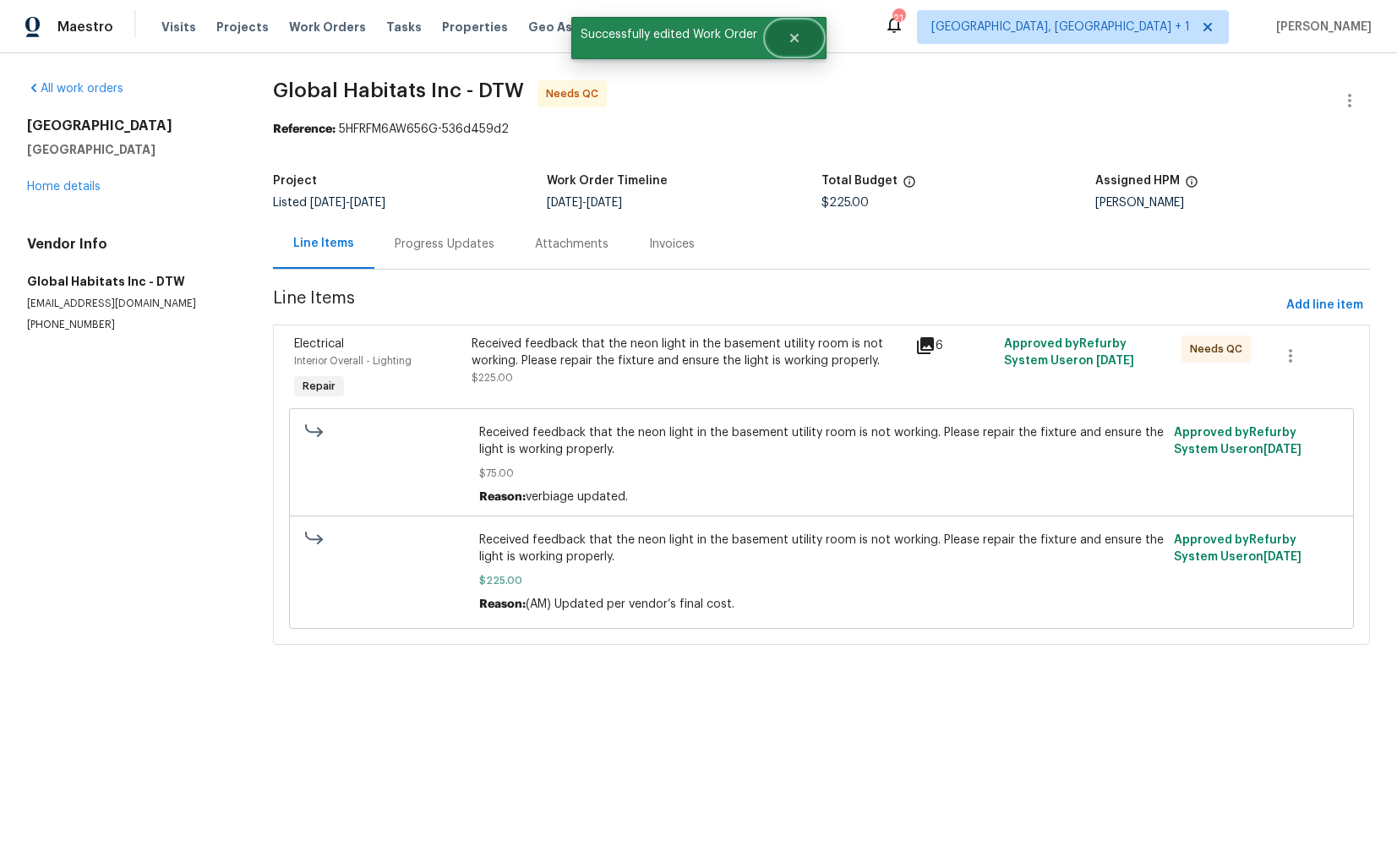
click at [788, 32] on icon "Close" at bounding box center [794, 39] width 14 height 14
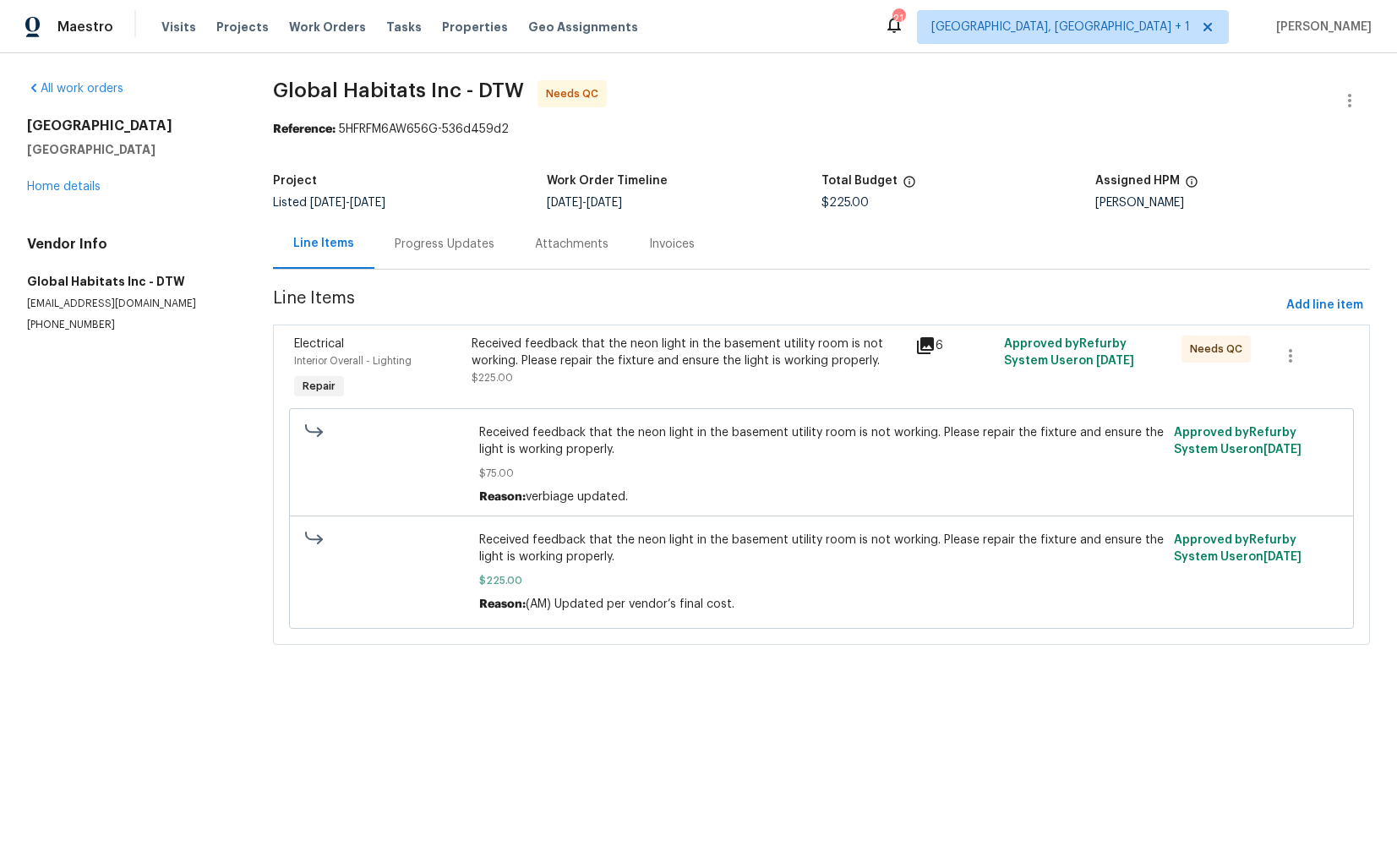
click at [461, 223] on div "Progress Updates" at bounding box center [444, 244] width 140 height 50
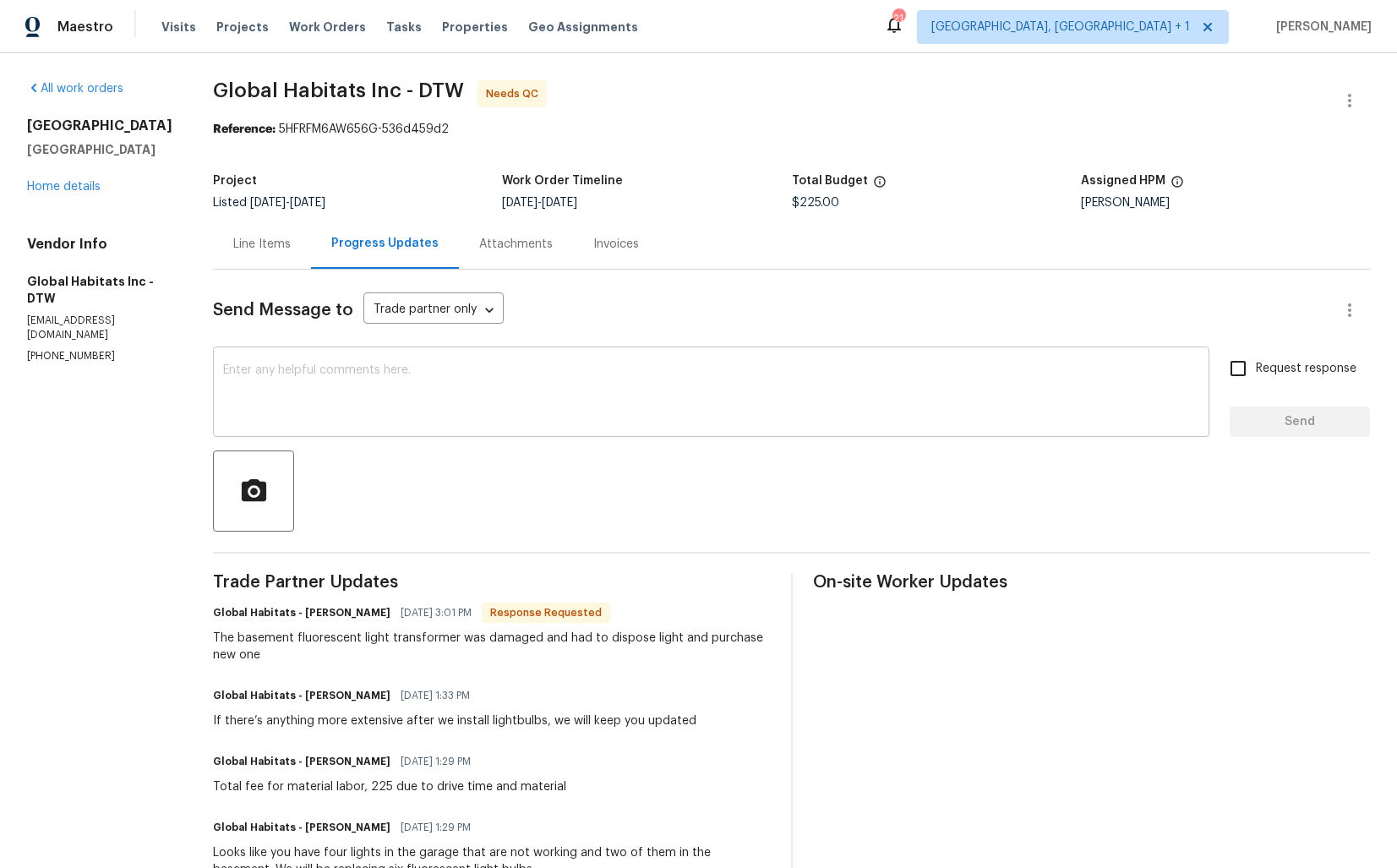
click at [483, 395] on textarea at bounding box center [711, 394] width 976 height 59
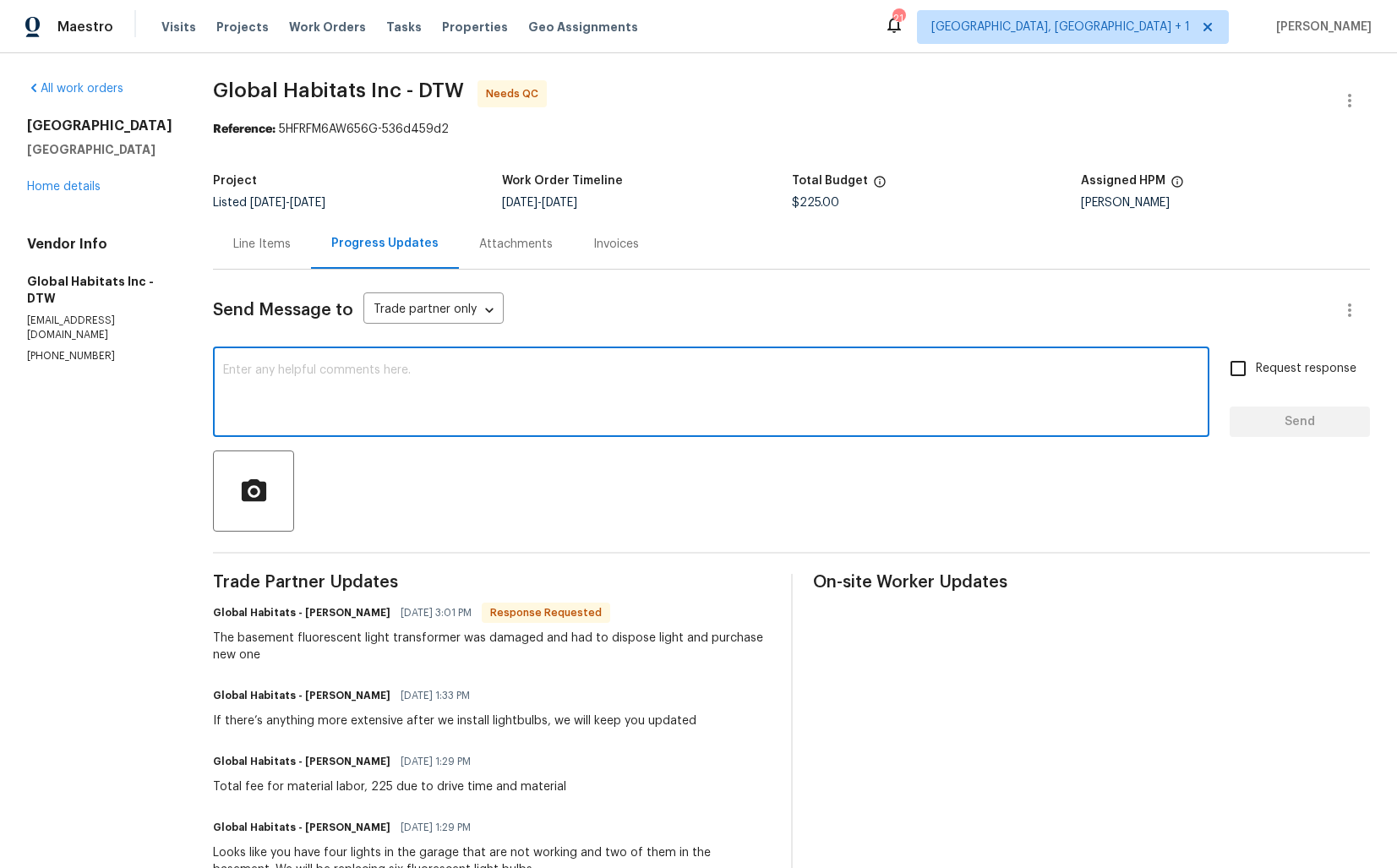
click at [305, 617] on h6 "Global Habitats - John Baraiac" at bounding box center [301, 613] width 177 height 17
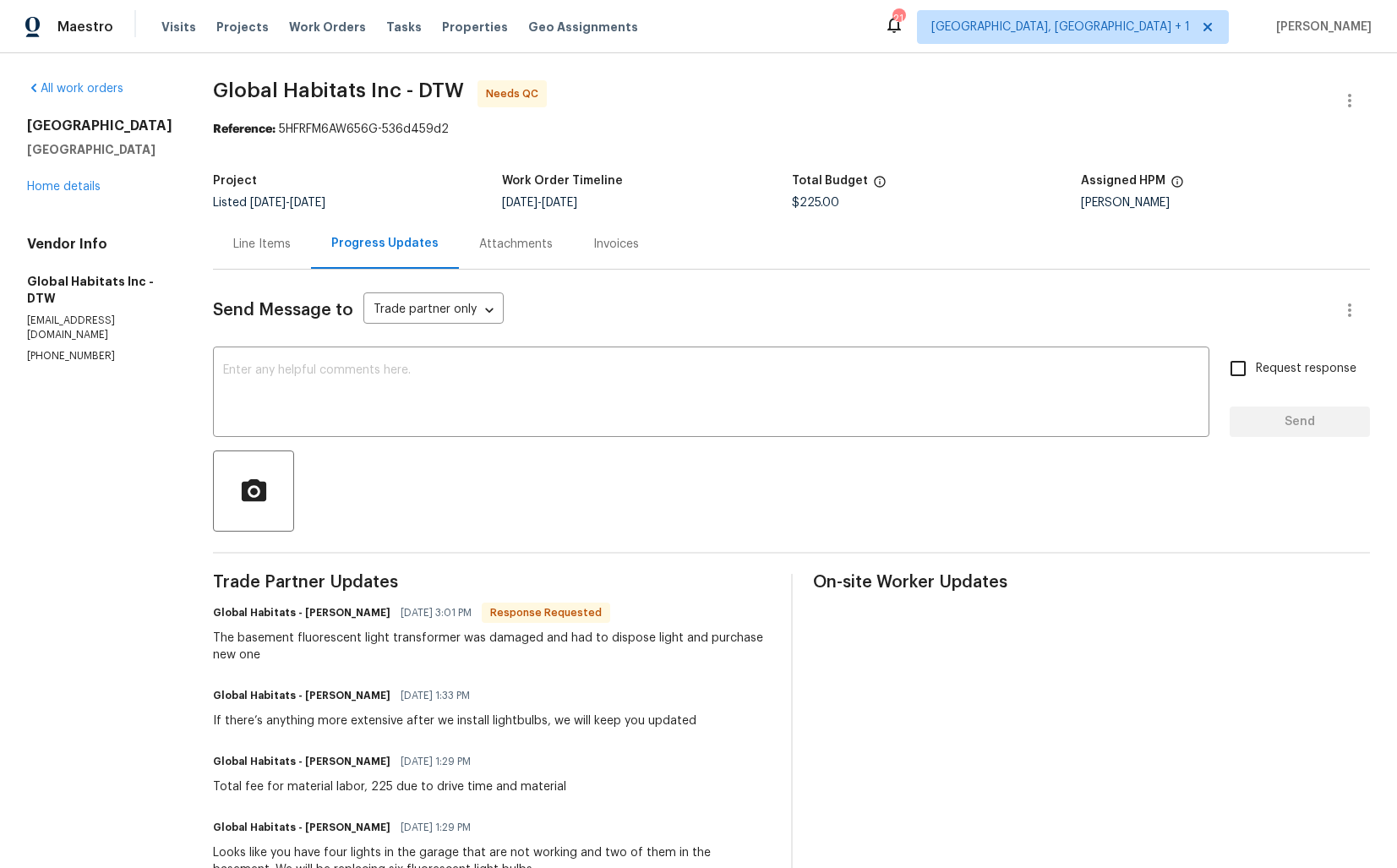
click at [305, 617] on h6 "Global Habitats - John Baraiac" at bounding box center [301, 613] width 177 height 17
copy h6 "John"
click at [493, 411] on textarea at bounding box center [711, 394] width 976 height 59
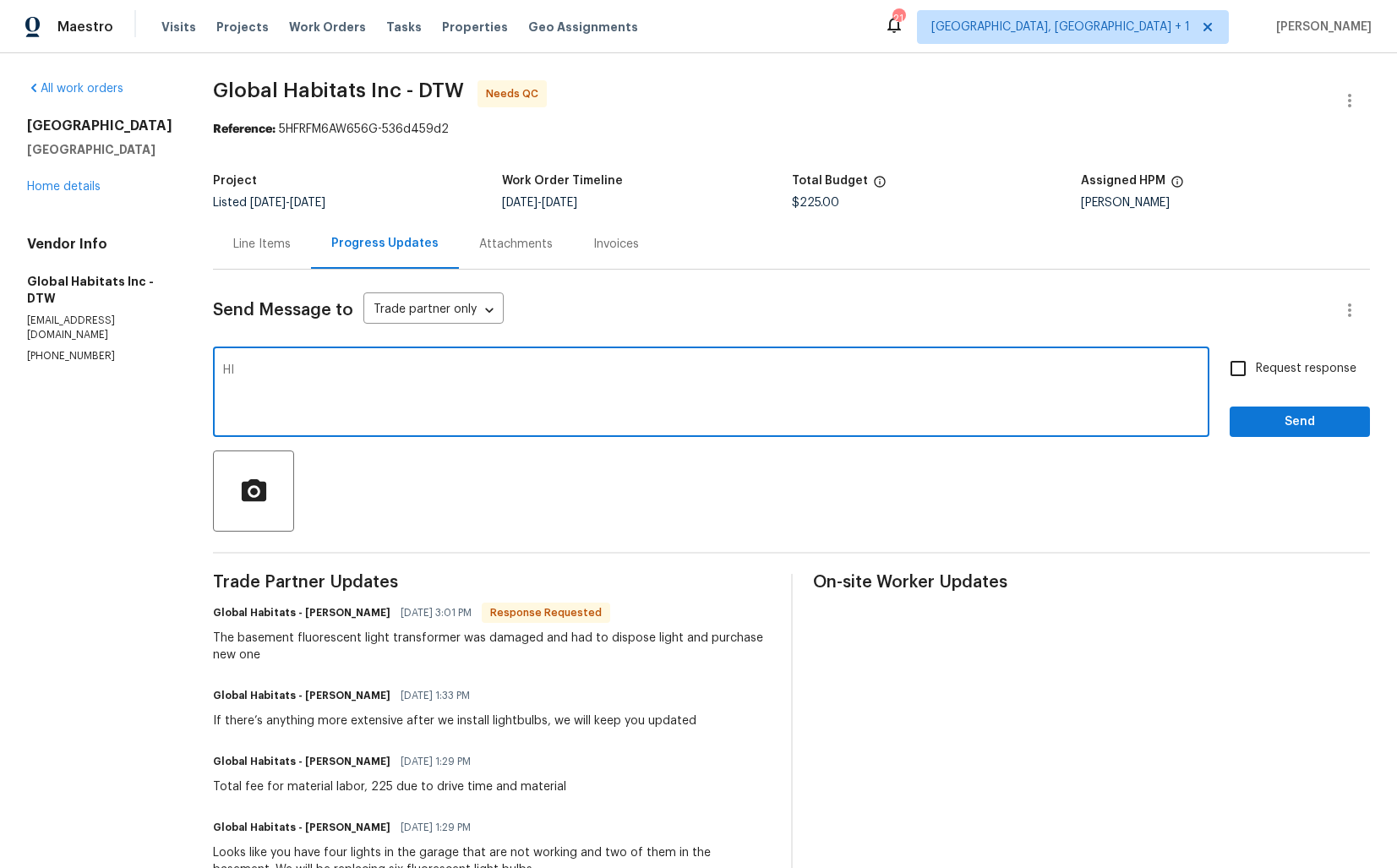
type textarea "H"
paste textarea "John"
type textarea "Hi John, thank you for completing the job, cost has been updated and the WO is …"
click at [1275, 419] on span "Send" at bounding box center [1300, 422] width 113 height 21
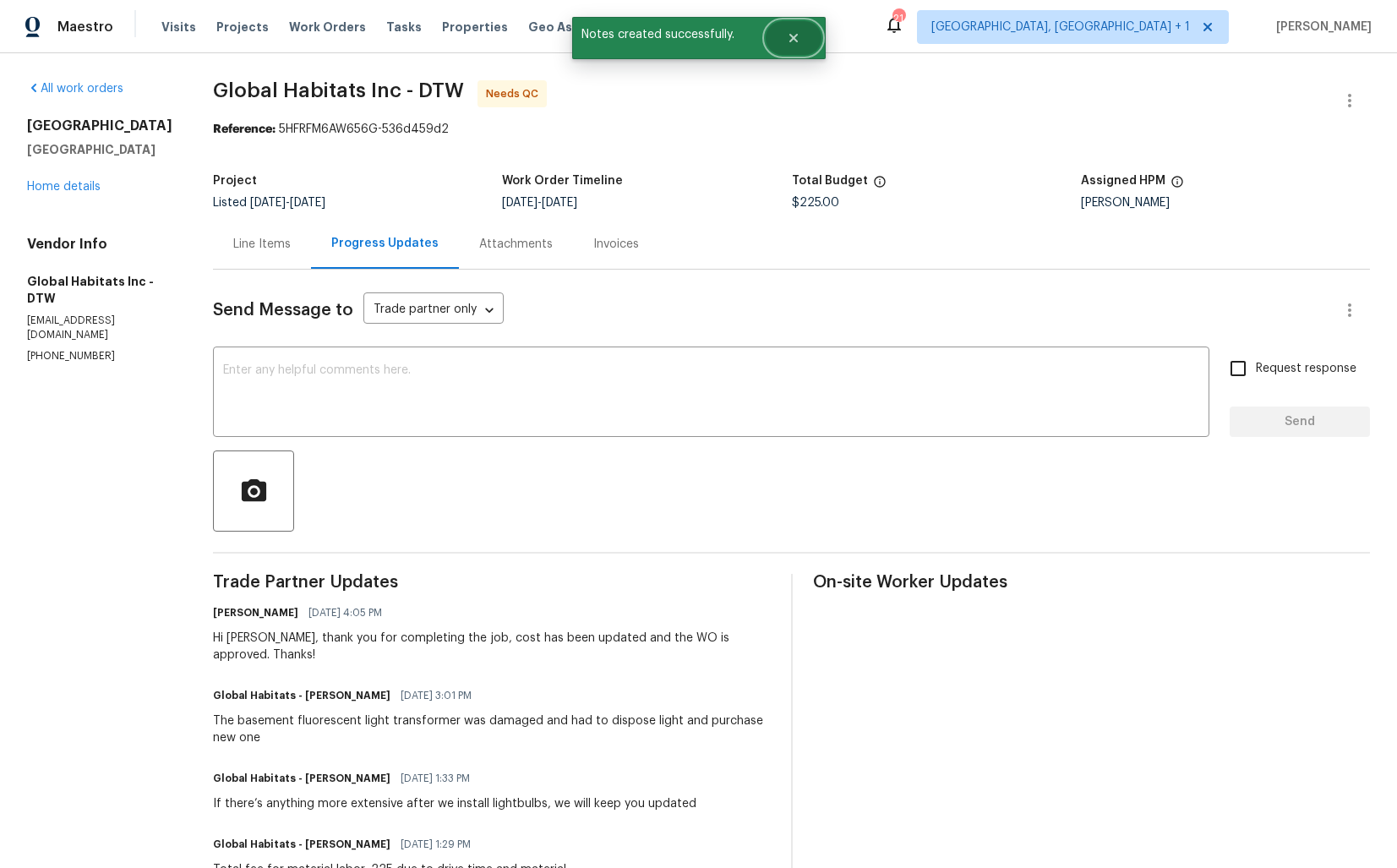
click at [808, 43] on button "Close" at bounding box center [794, 38] width 56 height 33
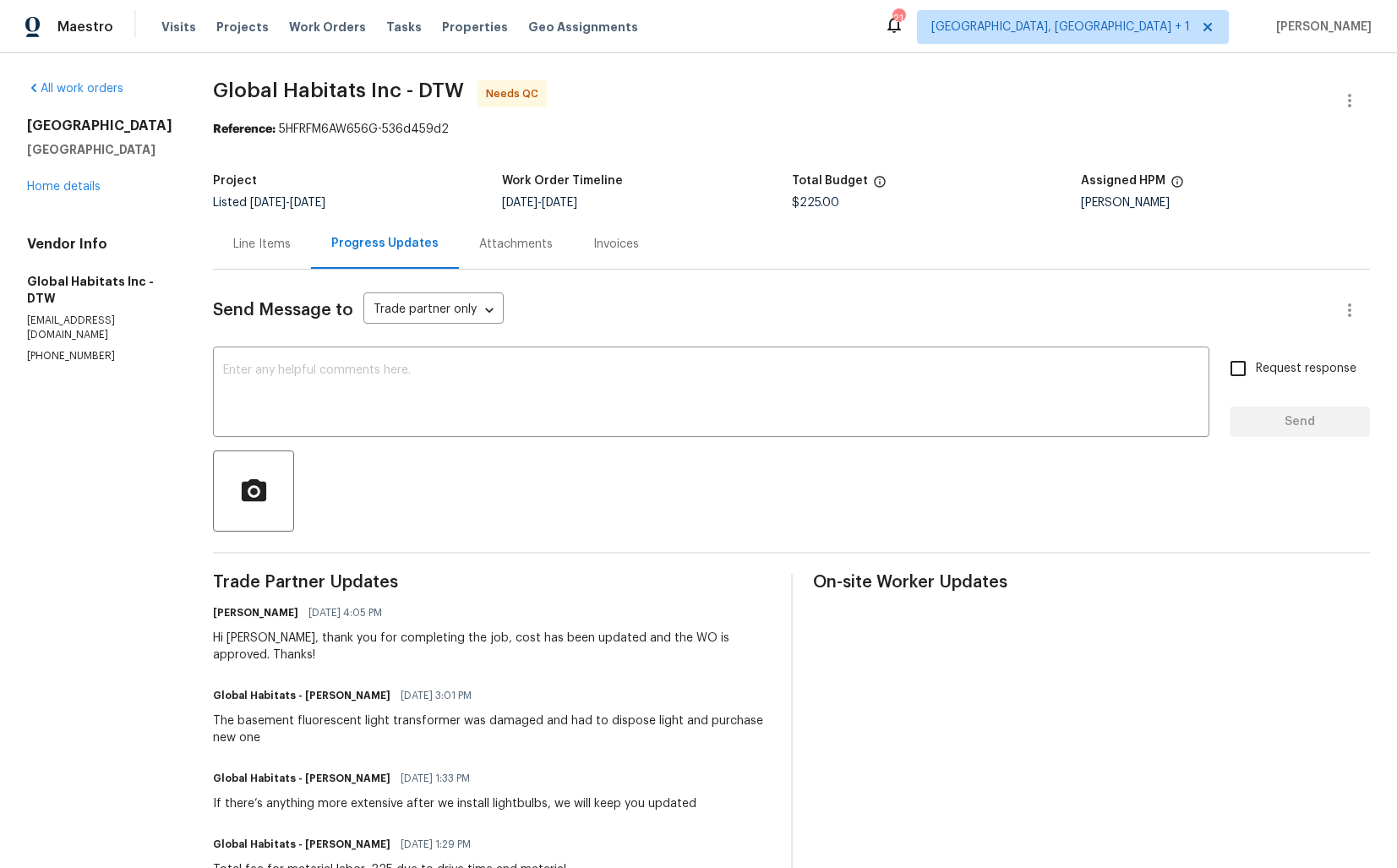
click at [276, 250] on div "Line Items" at bounding box center [262, 244] width 57 height 17
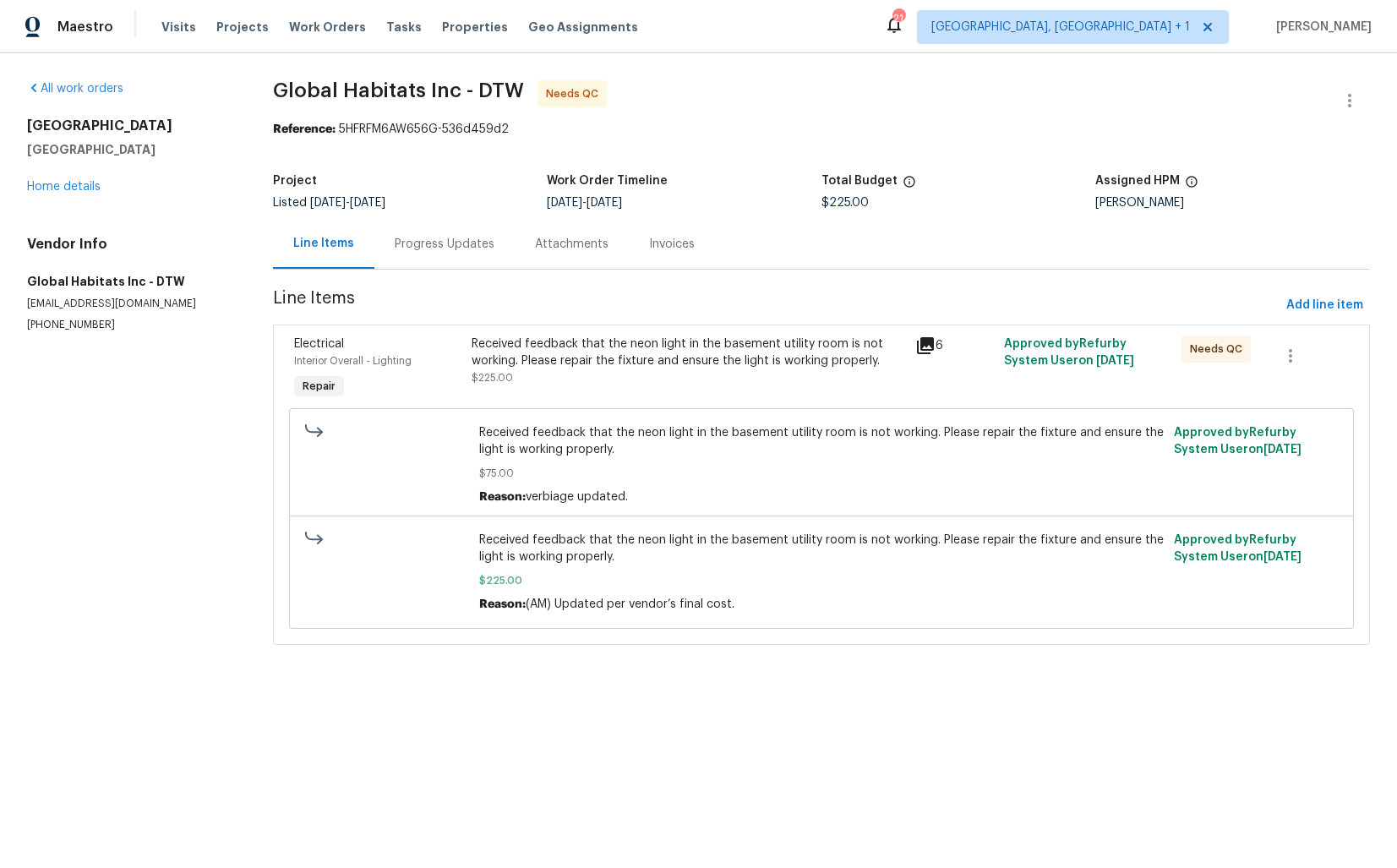
click at [649, 361] on div "Received feedback that the neon light in the basement utility room is not worki…" at bounding box center [688, 352] width 434 height 33
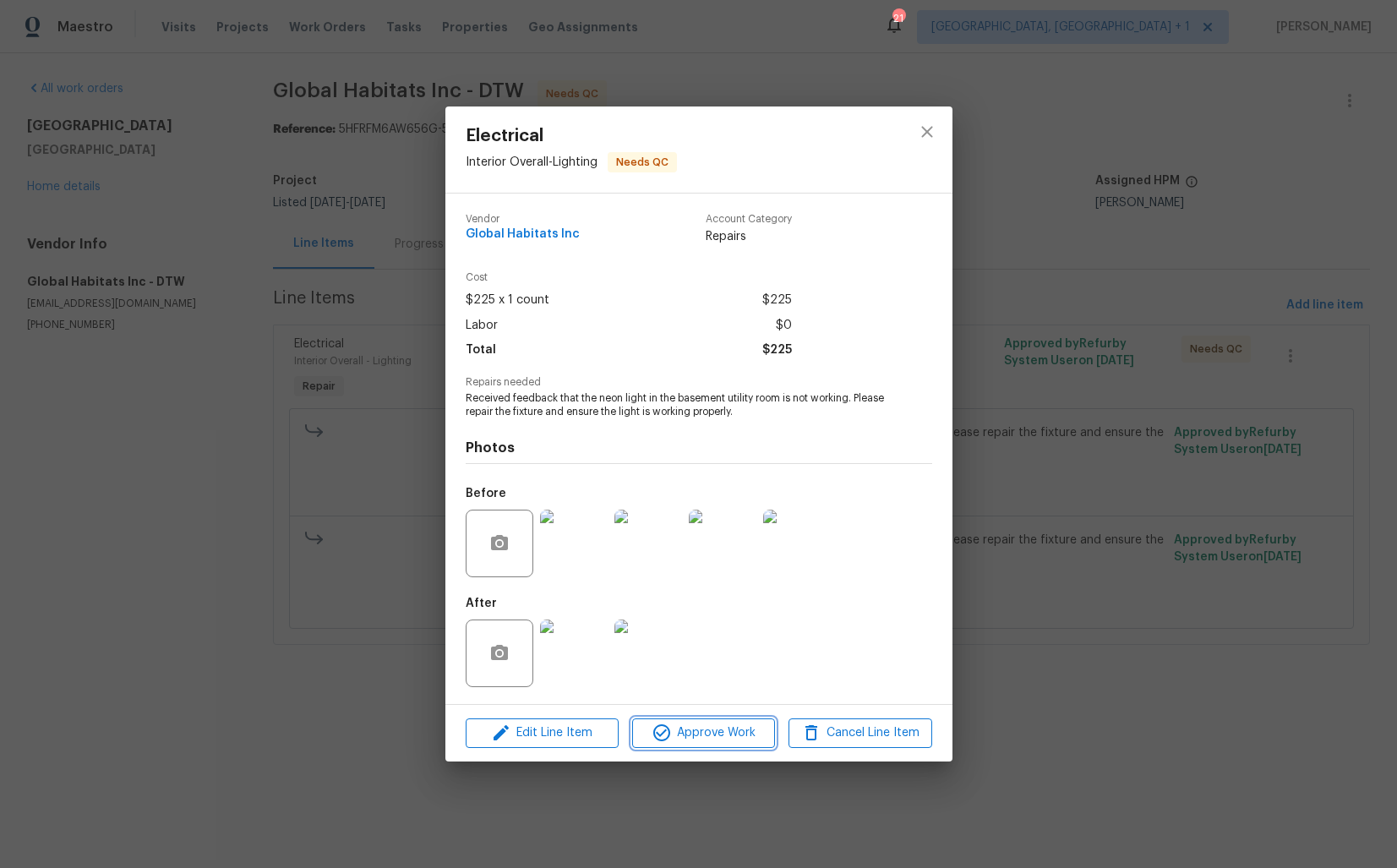
click at [679, 732] on span "Approve Work" at bounding box center [704, 733] width 133 height 21
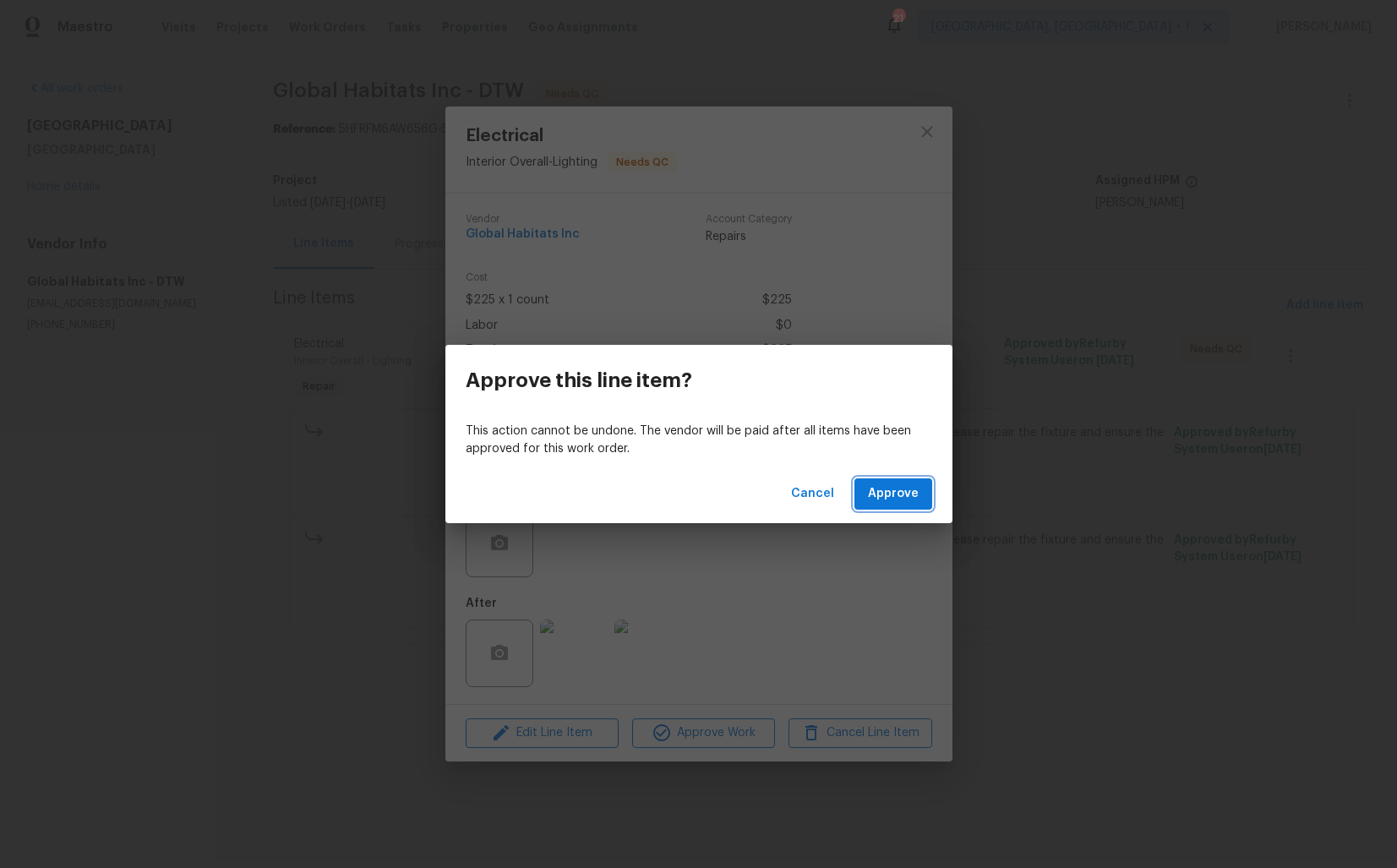
click at [902, 485] on span "Approve" at bounding box center [893, 494] width 51 height 21
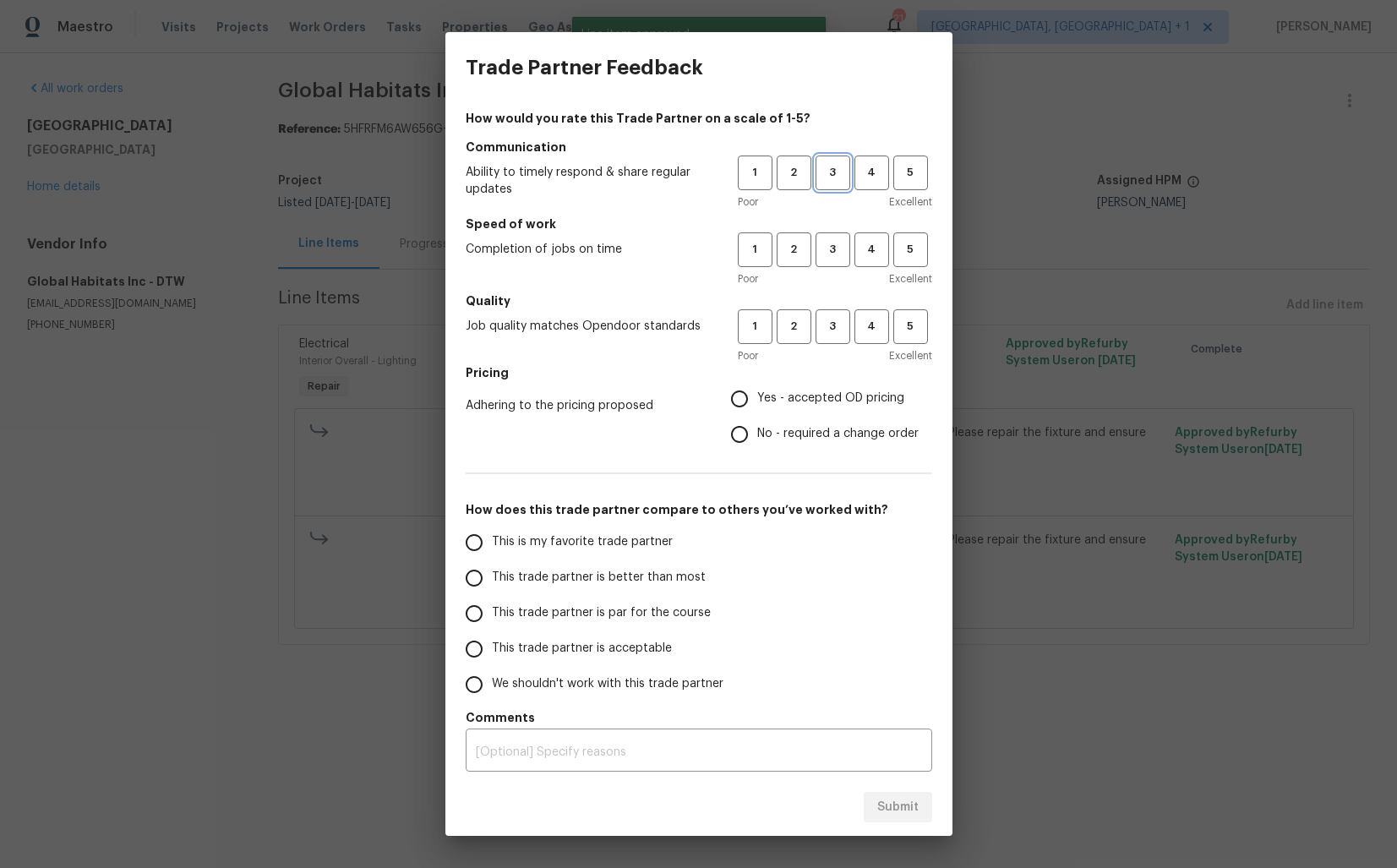
click at [829, 174] on span "3" at bounding box center [833, 173] width 32 height 20
click at [830, 248] on span "3" at bounding box center [833, 249] width 32 height 20
click at [835, 324] on span "3" at bounding box center [833, 326] width 32 height 20
click at [792, 419] on label "No - required a change order" at bounding box center [820, 434] width 197 height 35
click at [758, 419] on input "No - required a change order" at bounding box center [739, 434] width 35 height 35
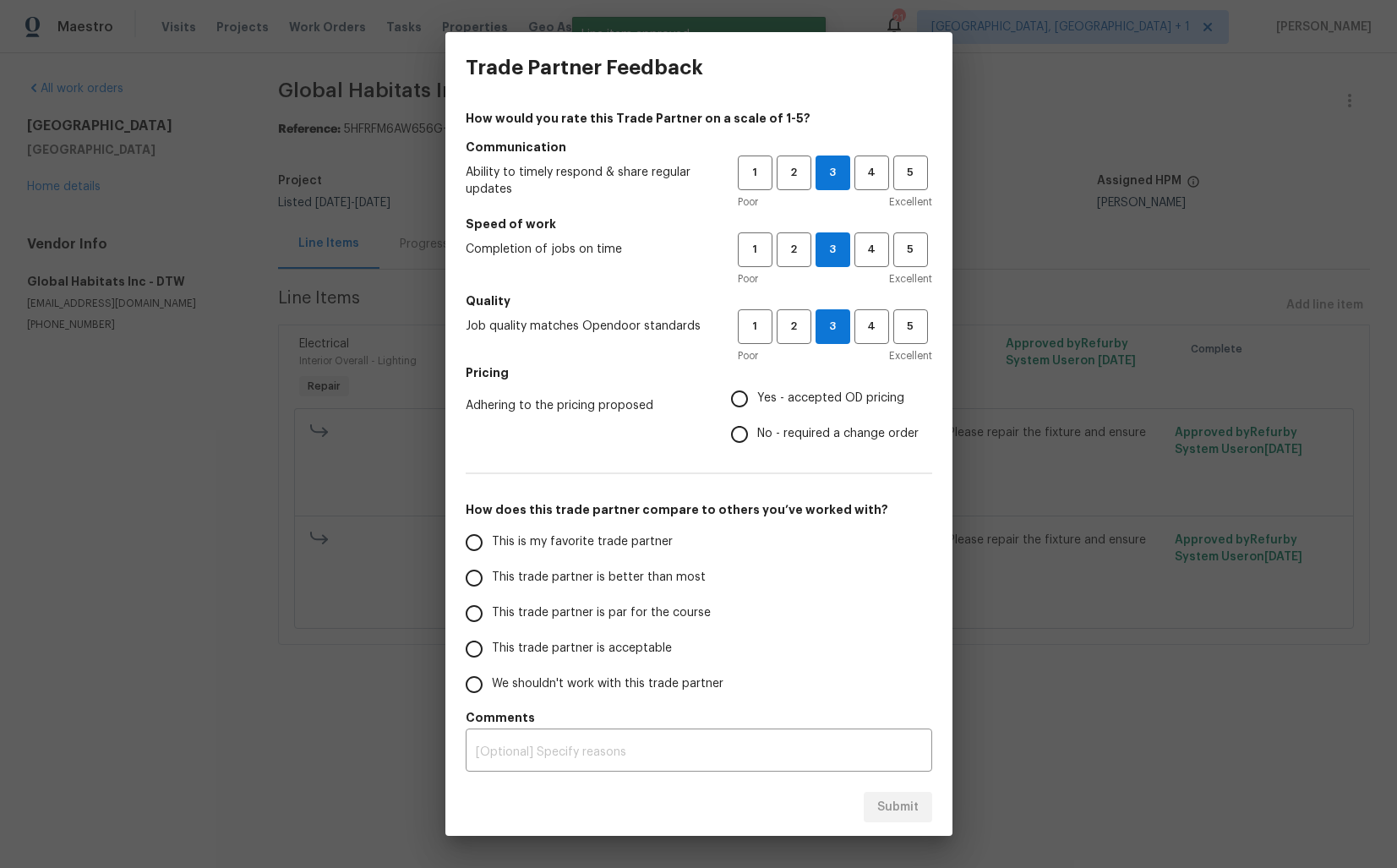
radio input "true"
click at [665, 576] on span "This trade partner is better than most" at bounding box center [599, 578] width 214 height 18
click at [492, 576] on input "This trade partner is better than most" at bounding box center [473, 578] width 35 height 35
click at [901, 803] on span "Submit" at bounding box center [898, 807] width 41 height 21
radio input "true"
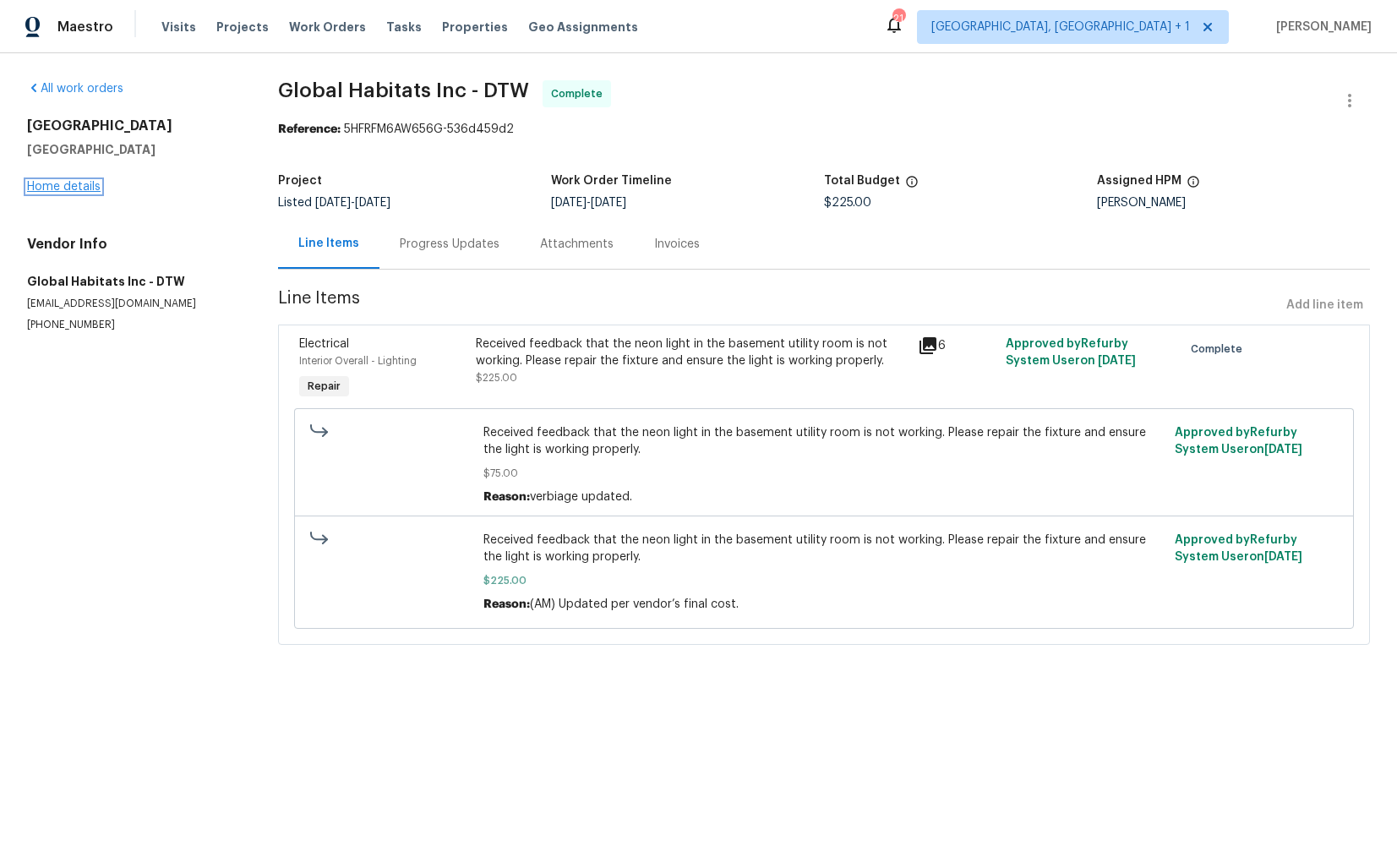
click at [80, 187] on link "Home details" at bounding box center [64, 187] width 74 height 12
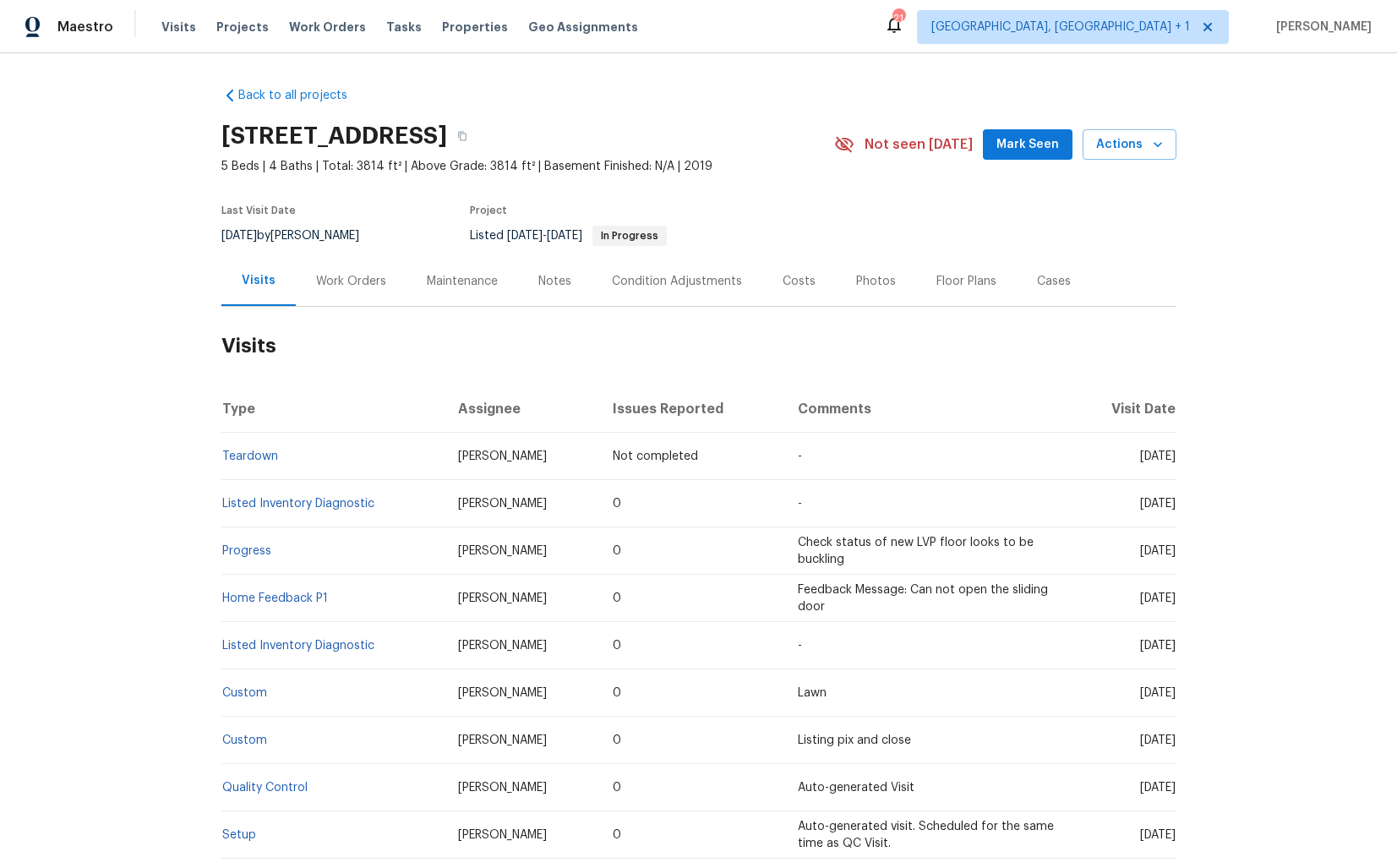
click at [362, 297] on div "Work Orders" at bounding box center [351, 281] width 110 height 50
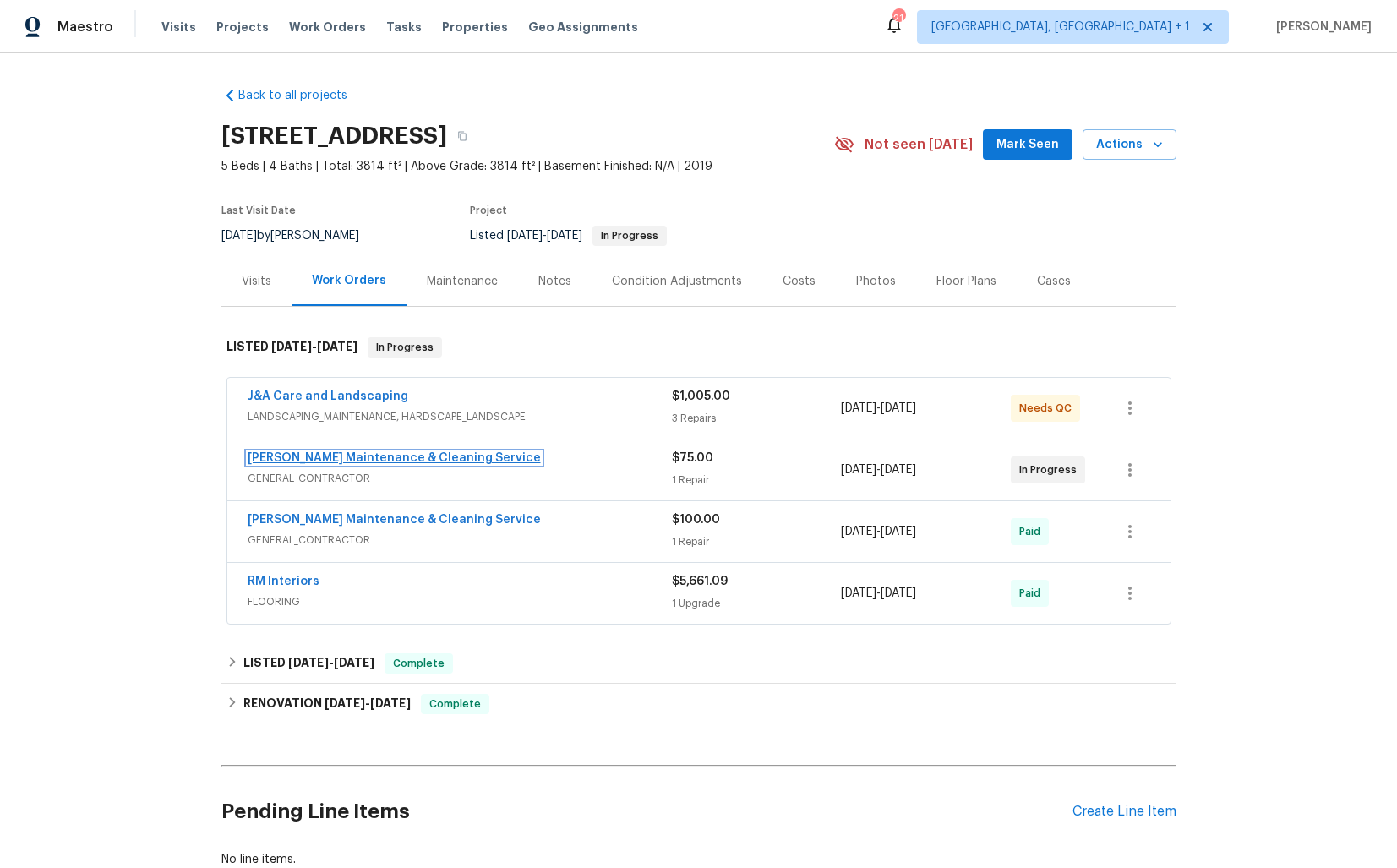
click at [355, 461] on link "Baker's Maintenance & Cleaning Service" at bounding box center [394, 458] width 294 height 12
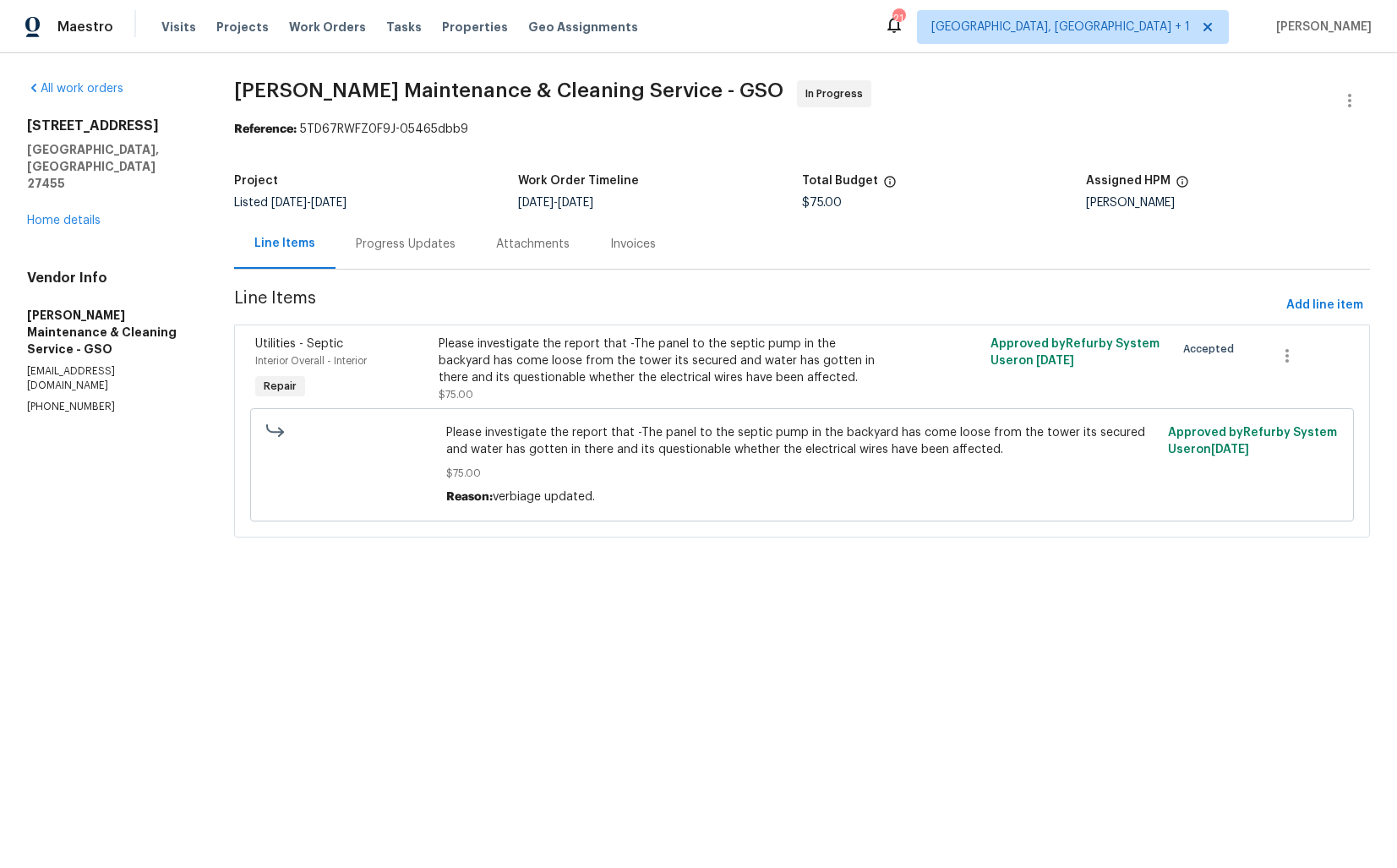
click at [398, 248] on div "Progress Updates" at bounding box center [406, 244] width 100 height 17
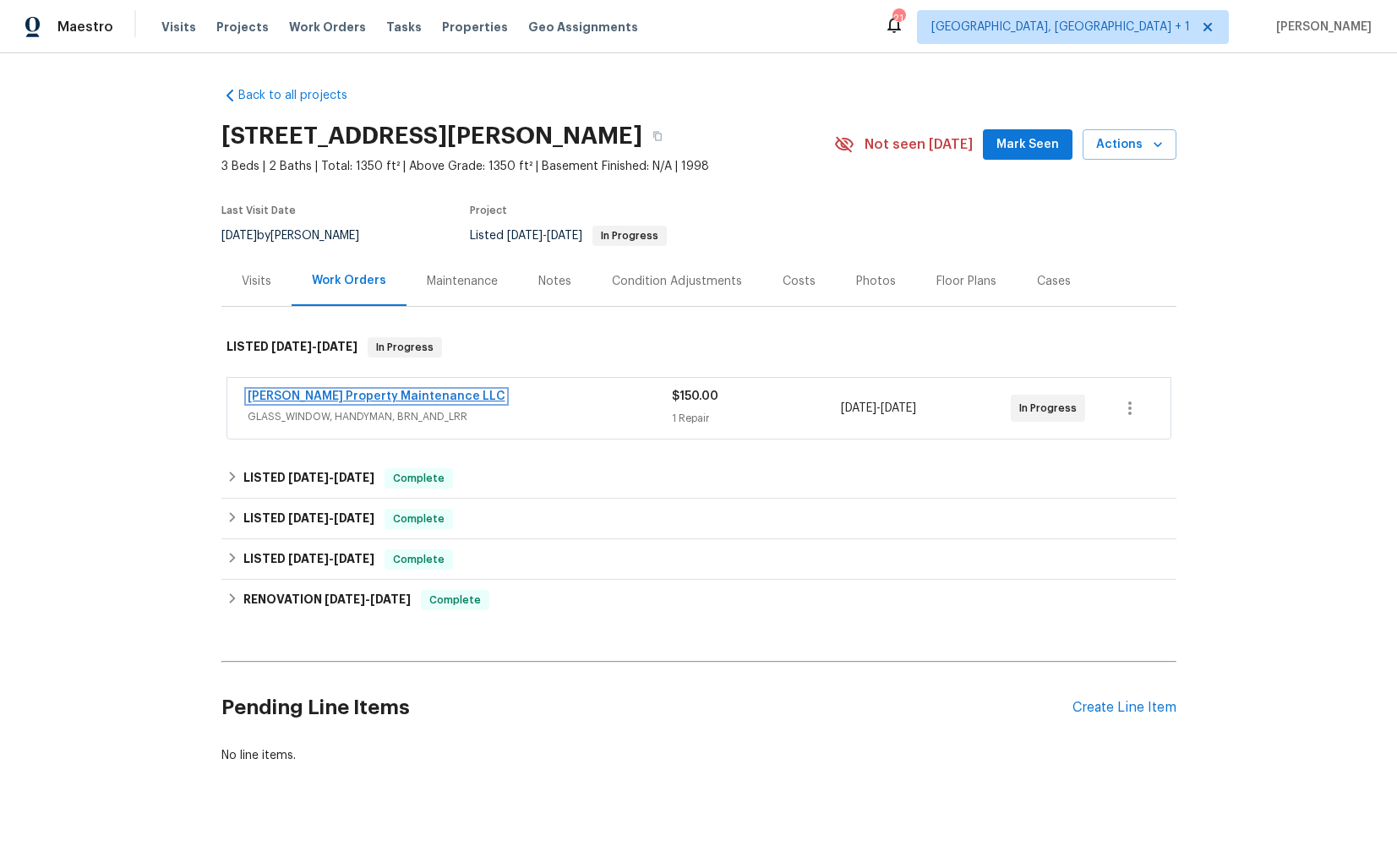
click at [322, 390] on link "Glen Property Maintenance LLC" at bounding box center [376, 396] width 258 height 12
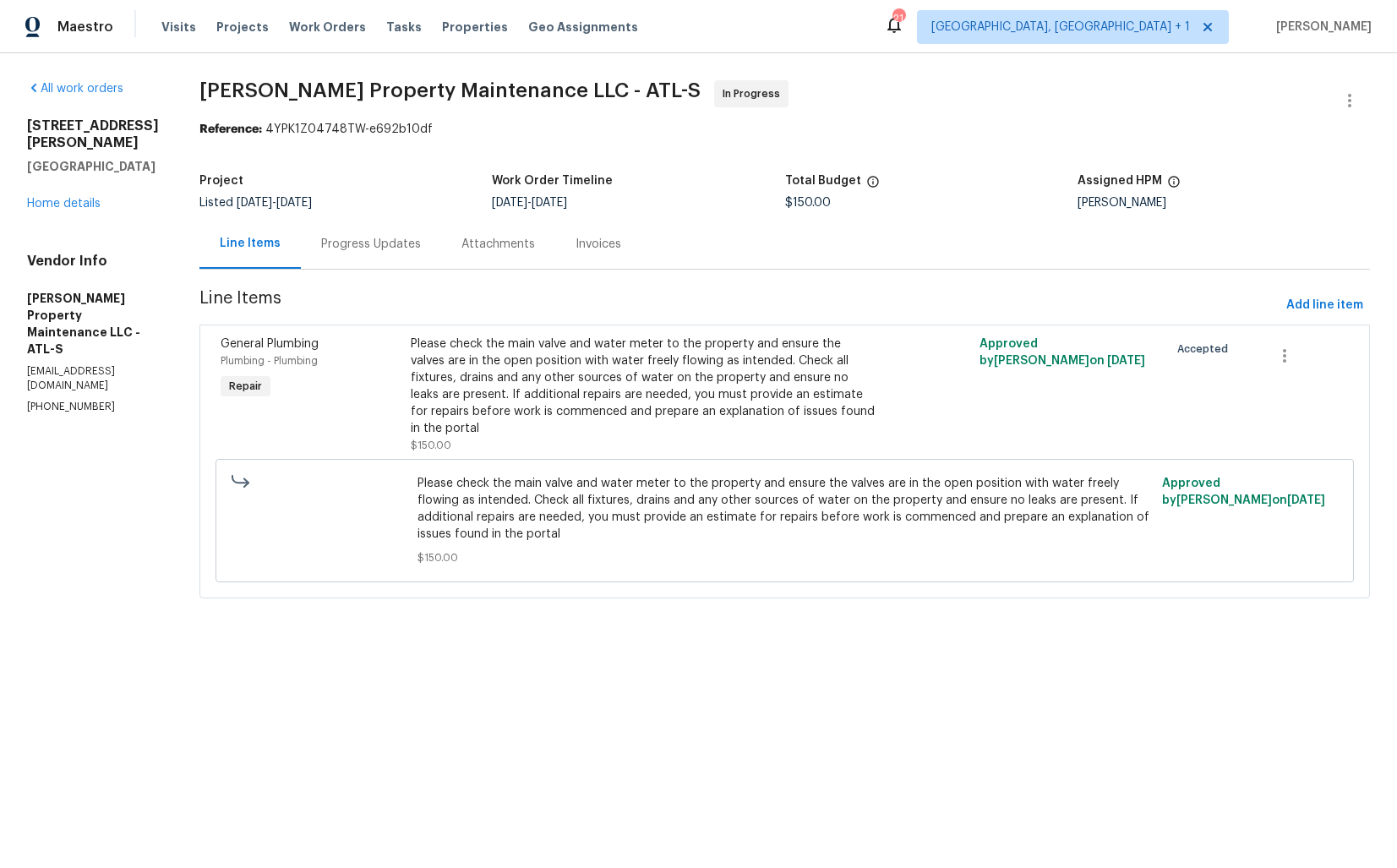
click at [366, 259] on div "Progress Updates" at bounding box center [372, 244] width 140 height 50
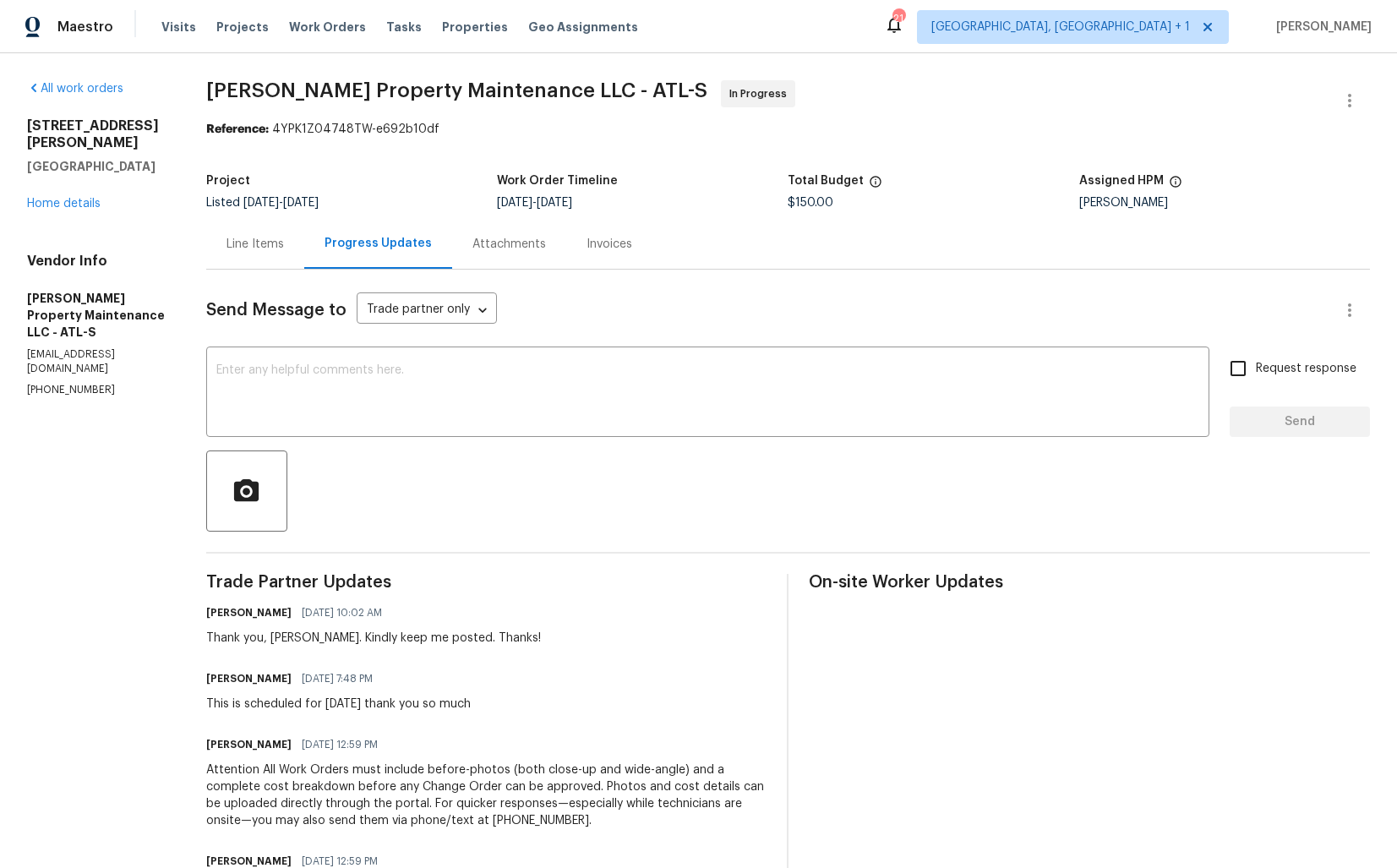
click at [841, 205] on div "$150.00" at bounding box center [933, 203] width 291 height 12
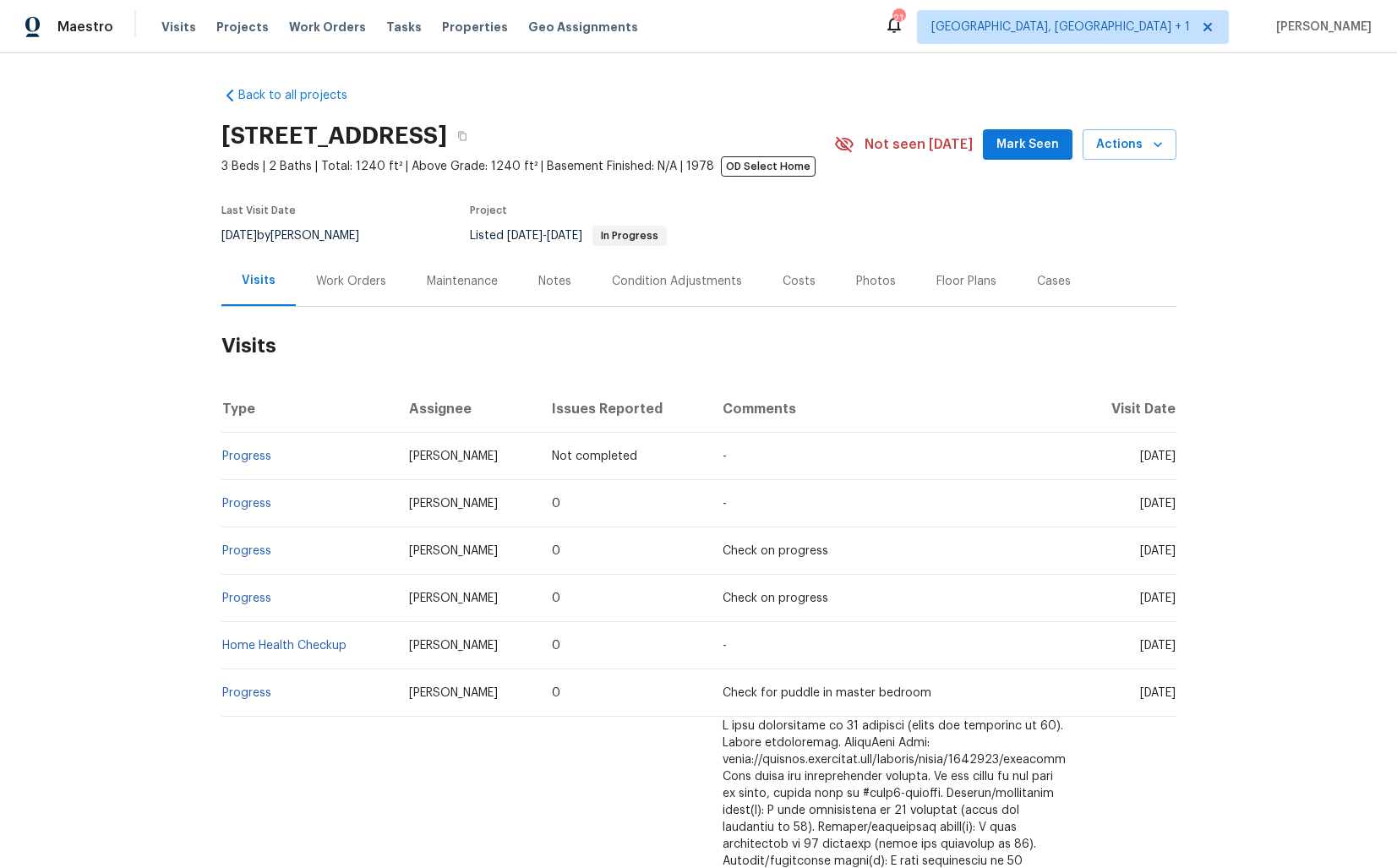
click at [330, 282] on div "Work Orders" at bounding box center [351, 282] width 70 height 17
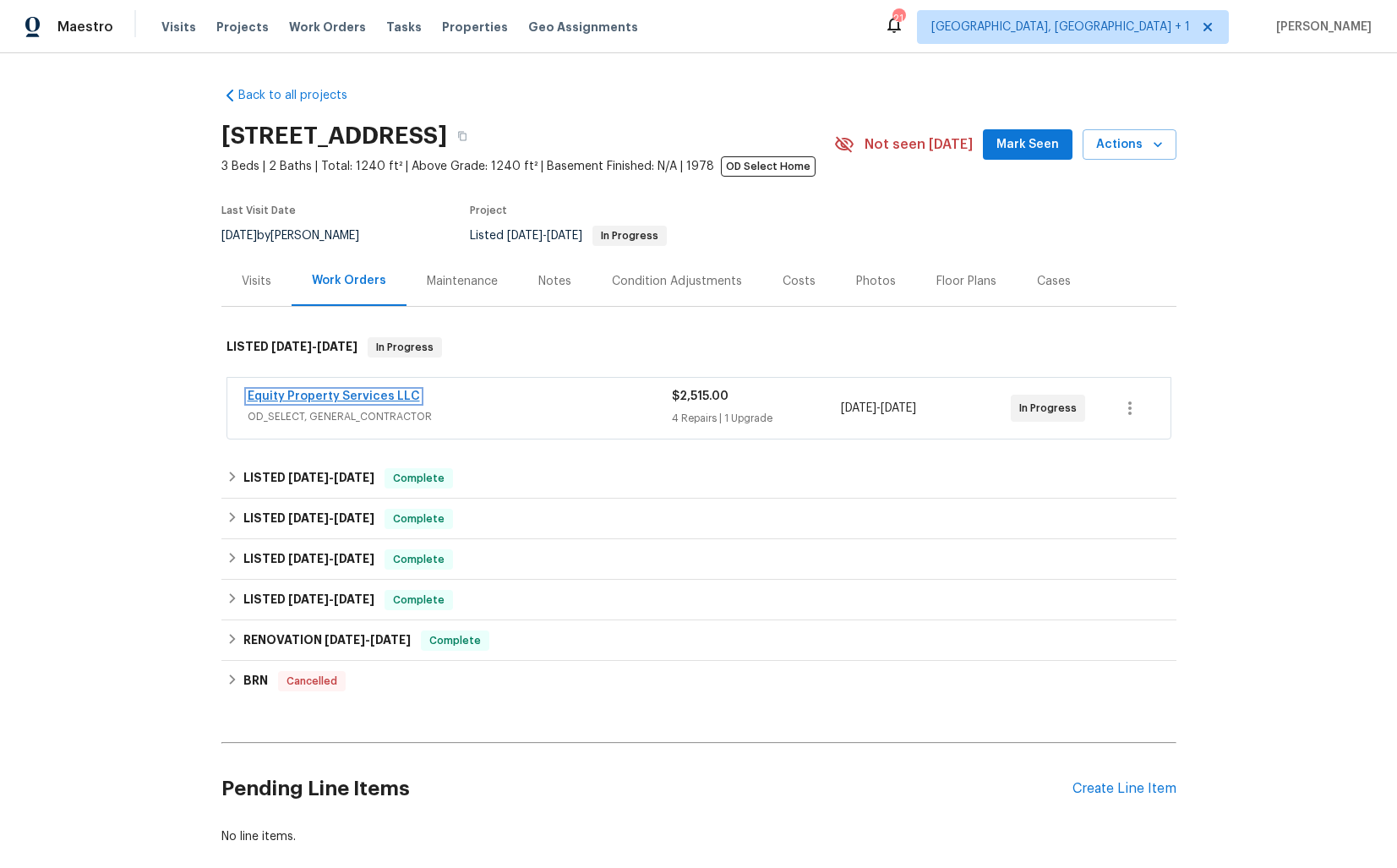
click at [328, 395] on link "Equity Property Services LLC" at bounding box center [333, 396] width 172 height 12
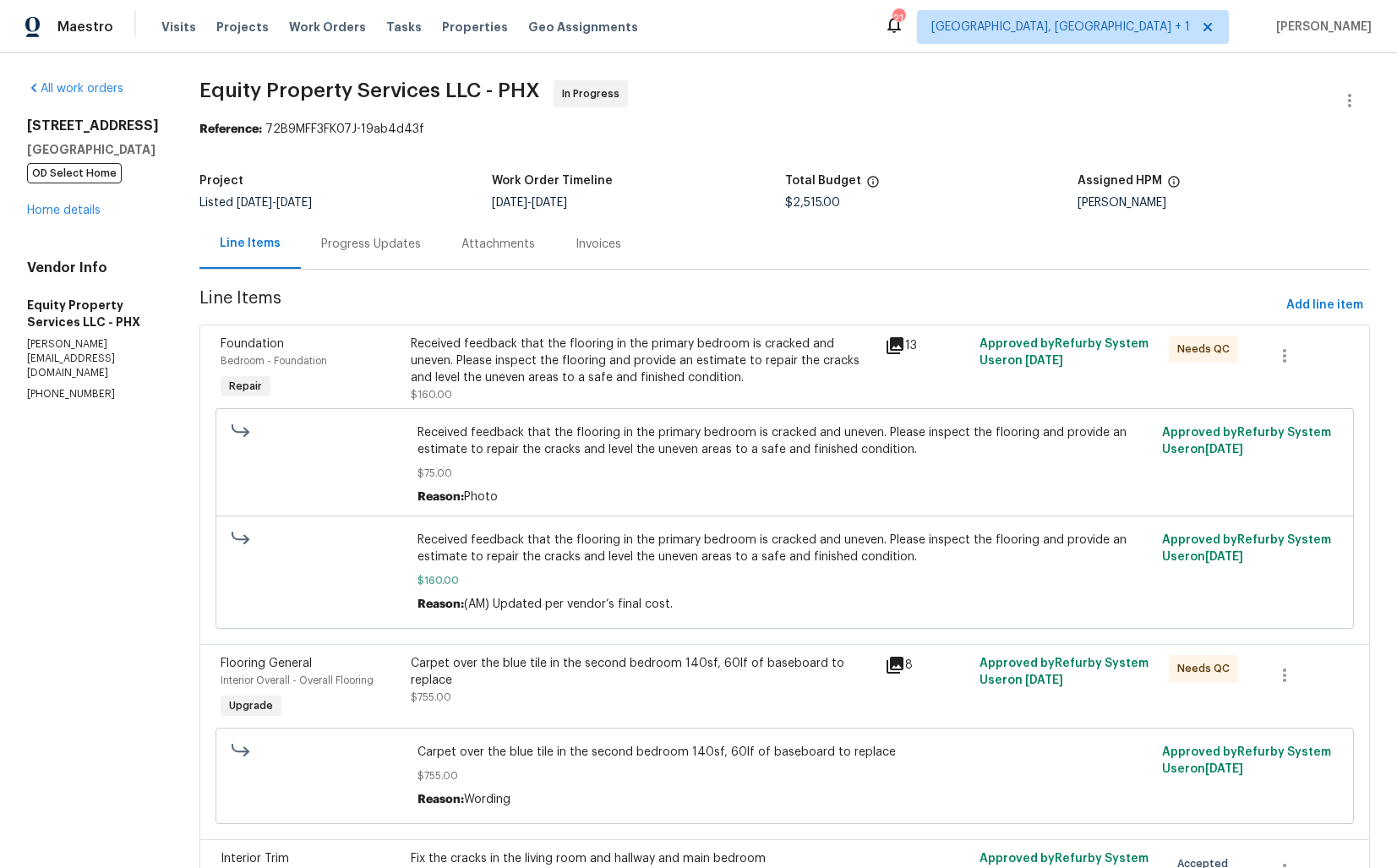
click at [350, 276] on section "Equity Property Services LLC - PHX In Progress Reference: 72B9MFF3FK07J-19ab4d4…" at bounding box center [785, 770] width 1171 height 1378
click at [332, 237] on div "Progress Updates" at bounding box center [371, 244] width 100 height 17
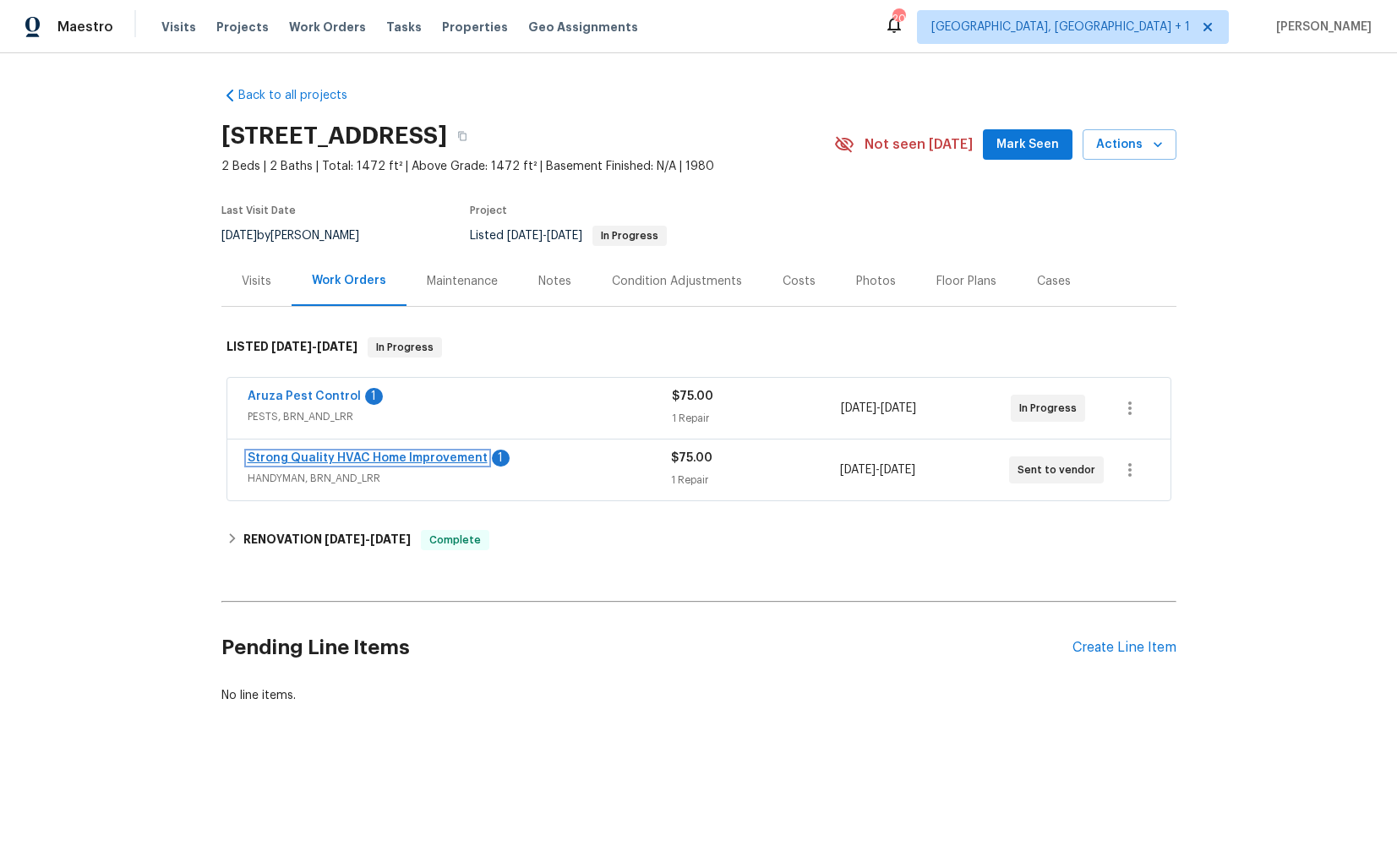
click at [340, 461] on link "Strong Quality HVAC Home Improvement" at bounding box center [367, 458] width 240 height 12
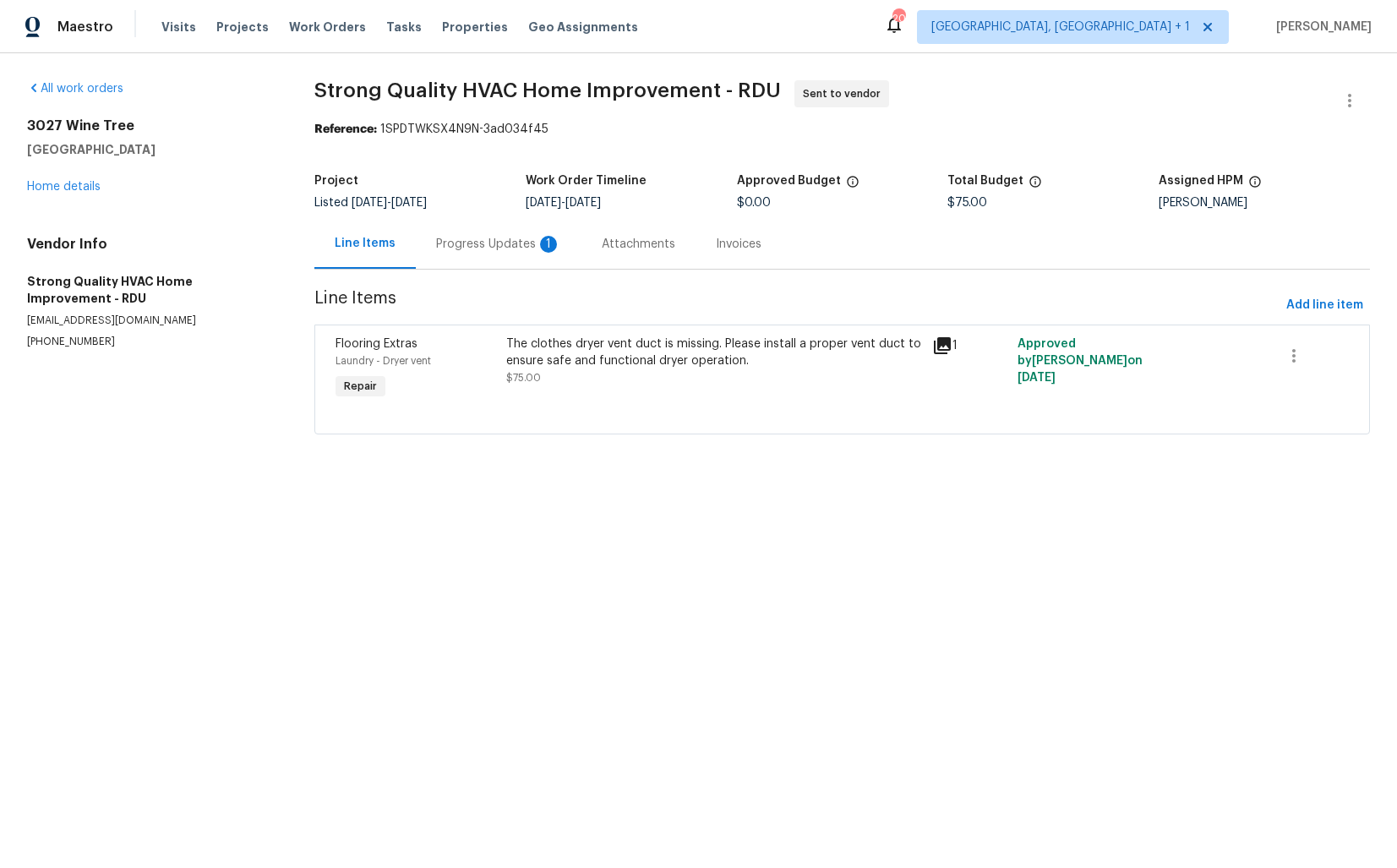
click at [514, 241] on div "Progress Updates 1" at bounding box center [499, 244] width 125 height 17
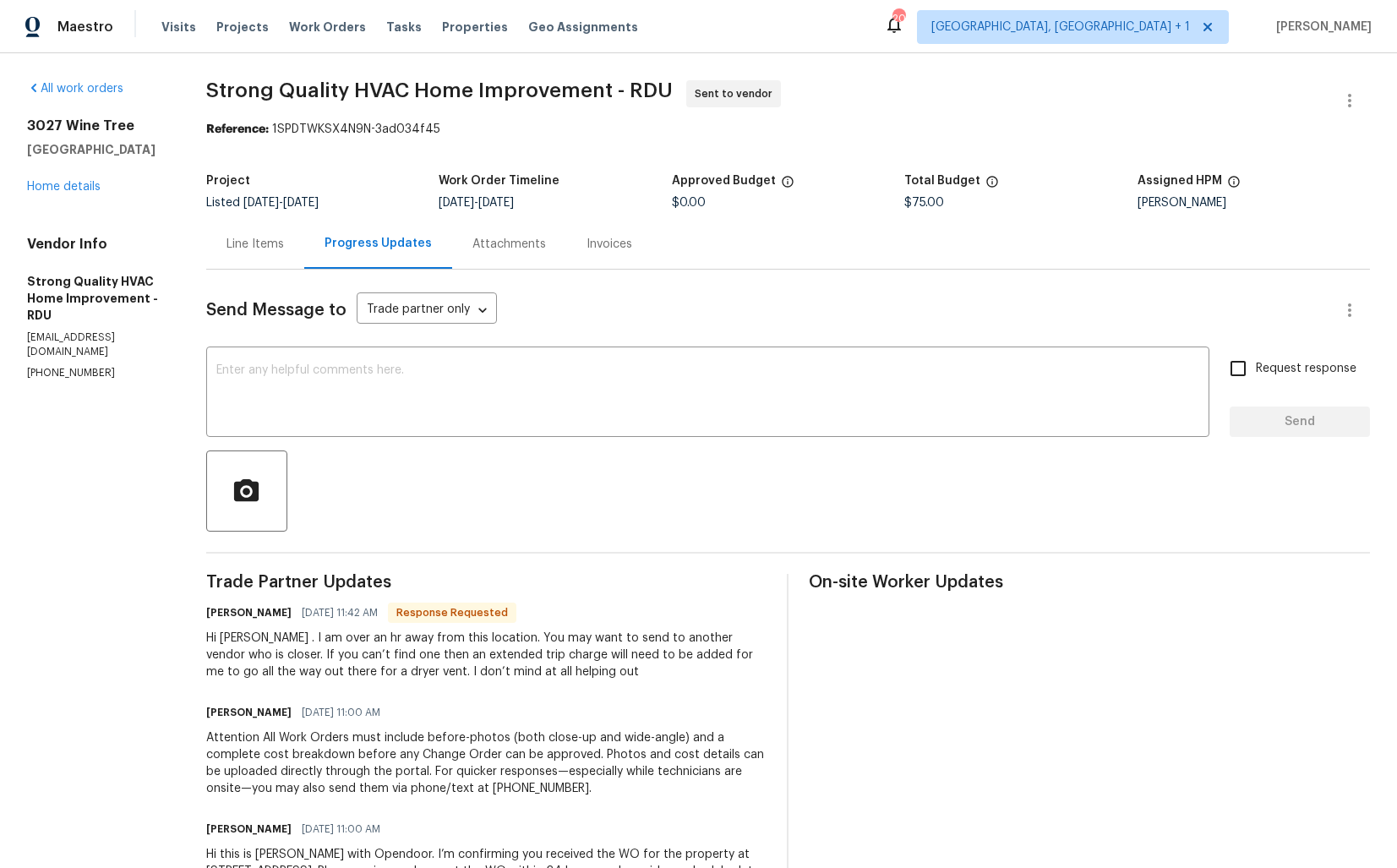
click at [276, 246] on div "Line Items" at bounding box center [255, 244] width 57 height 17
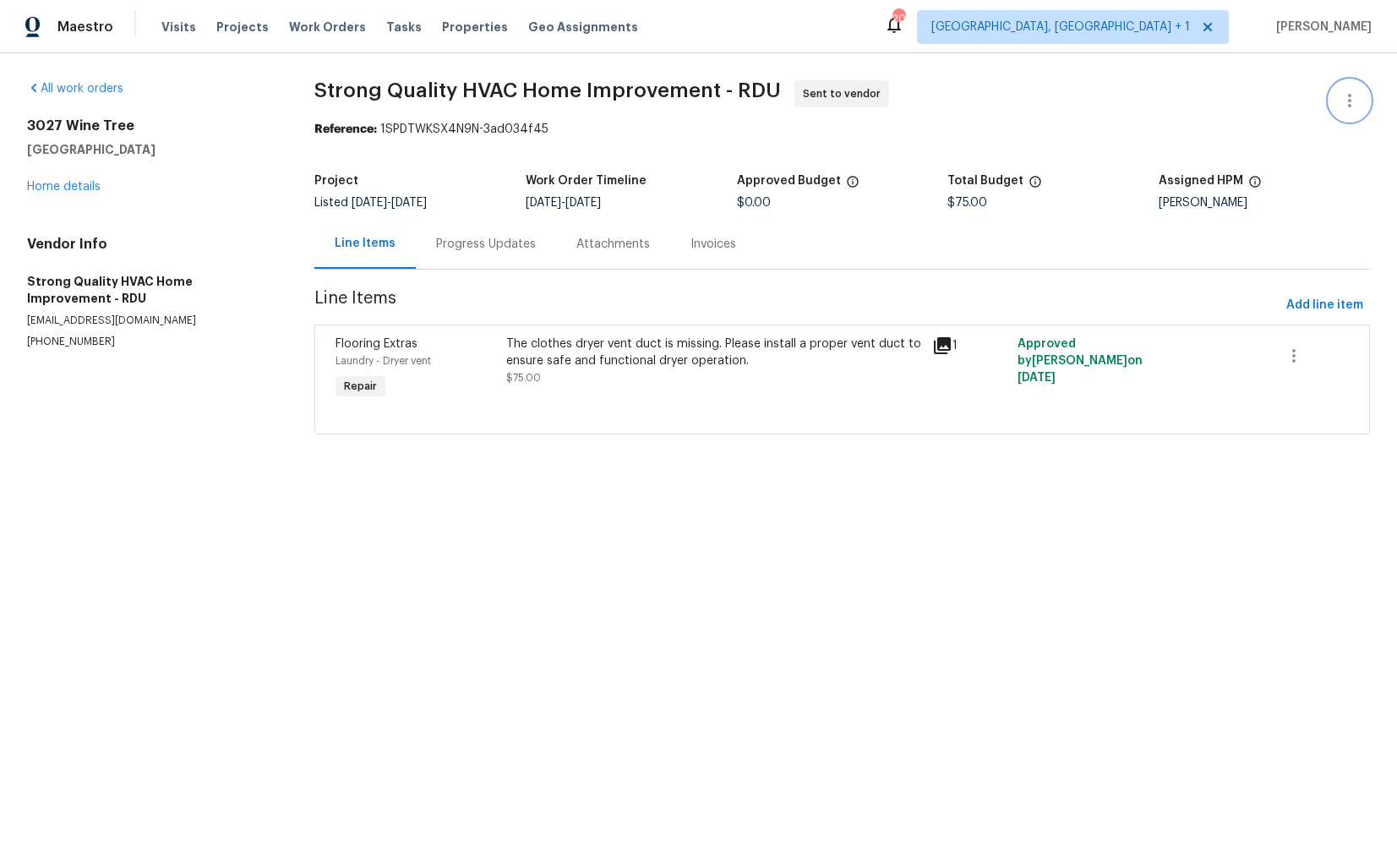
click at [1341, 89] on button "button" at bounding box center [1349, 100] width 40 height 40
click at [1281, 99] on li "Edit" at bounding box center [1294, 101] width 182 height 28
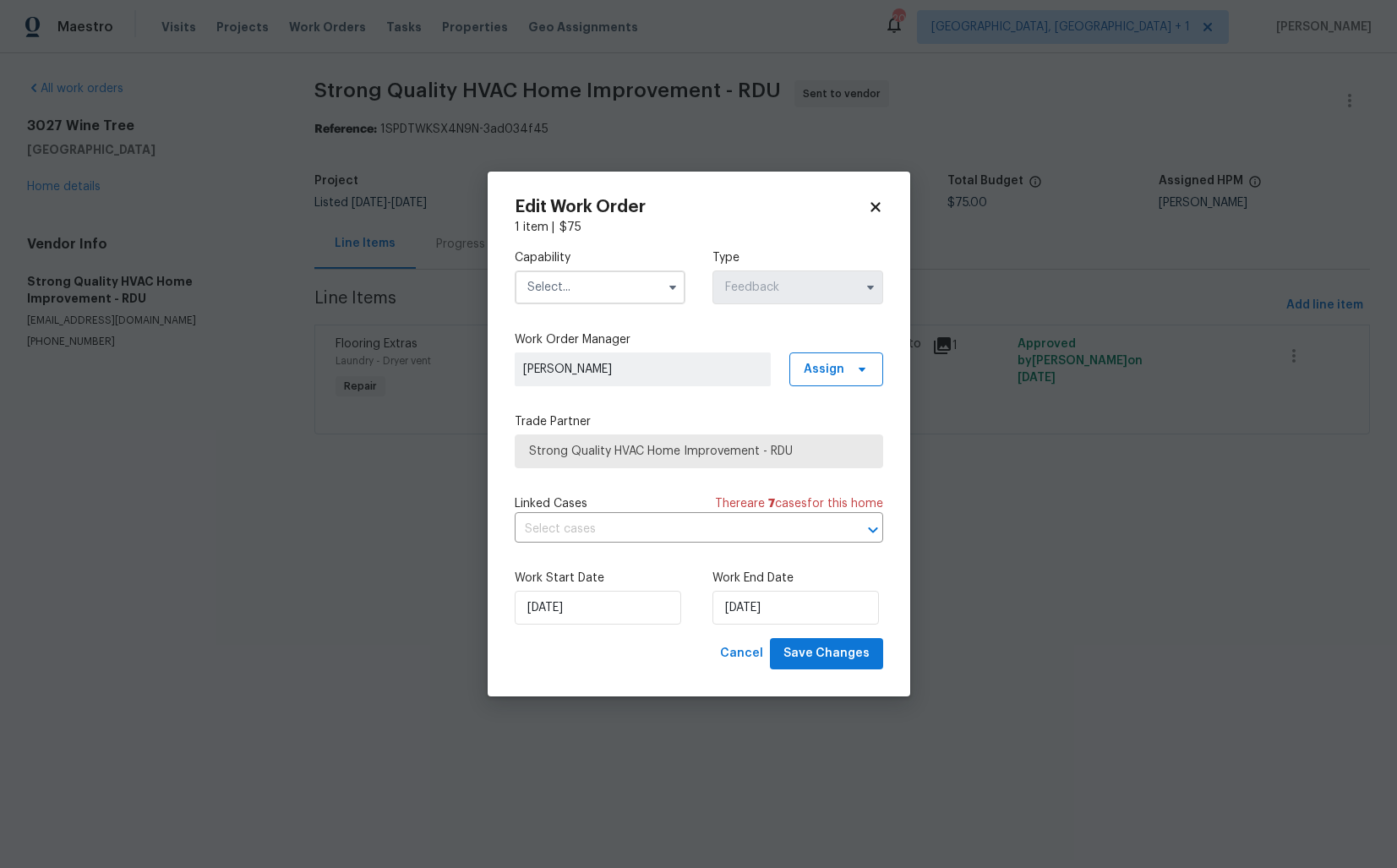
click at [635, 303] on div "Capability Type Feedback" at bounding box center [698, 276] width 369 height 82
click at [635, 289] on input "text" at bounding box center [599, 287] width 170 height 33
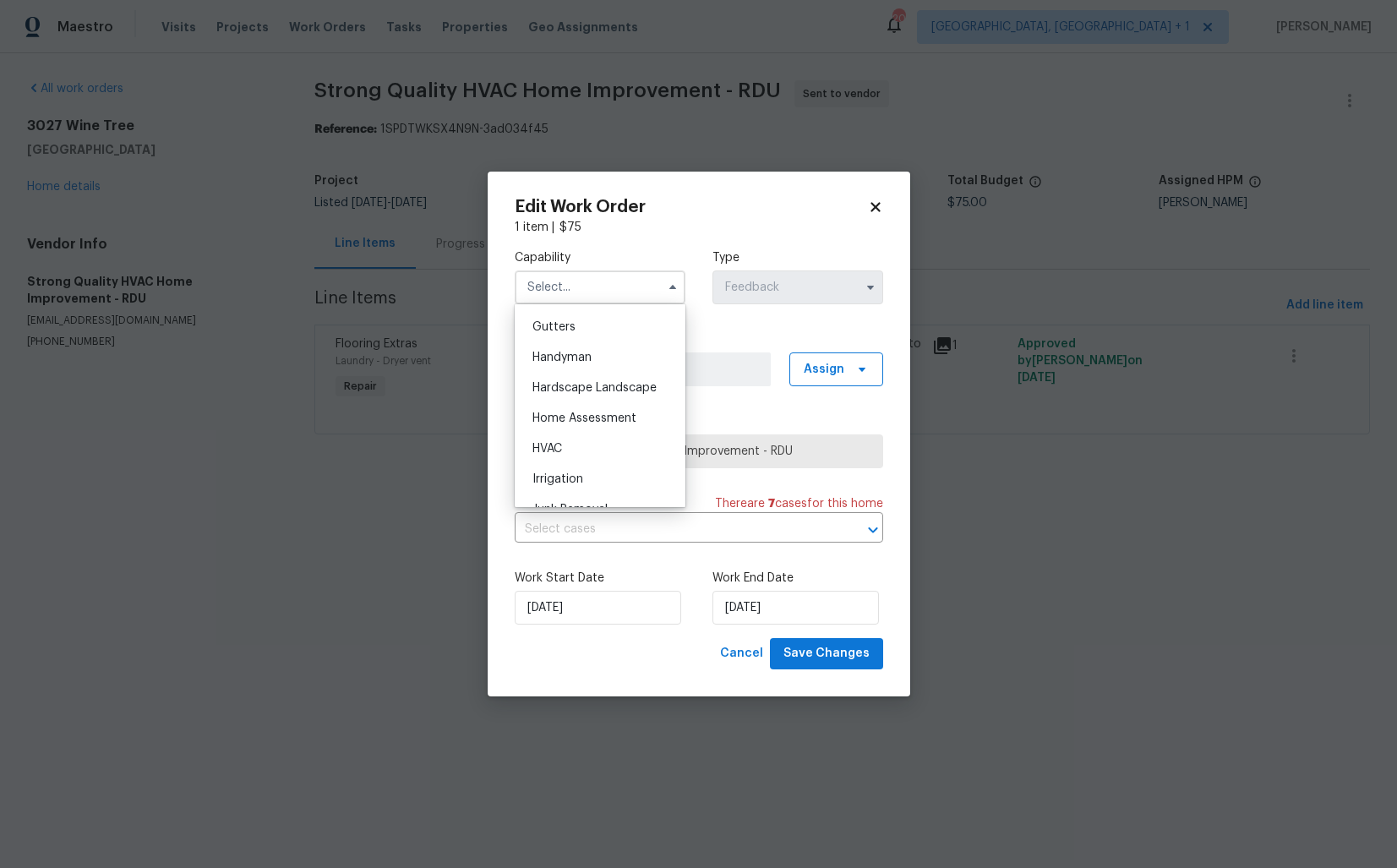
scroll to position [897, 0]
click at [591, 354] on span "Handyman" at bounding box center [562, 357] width 59 height 12
type input "Handyman"
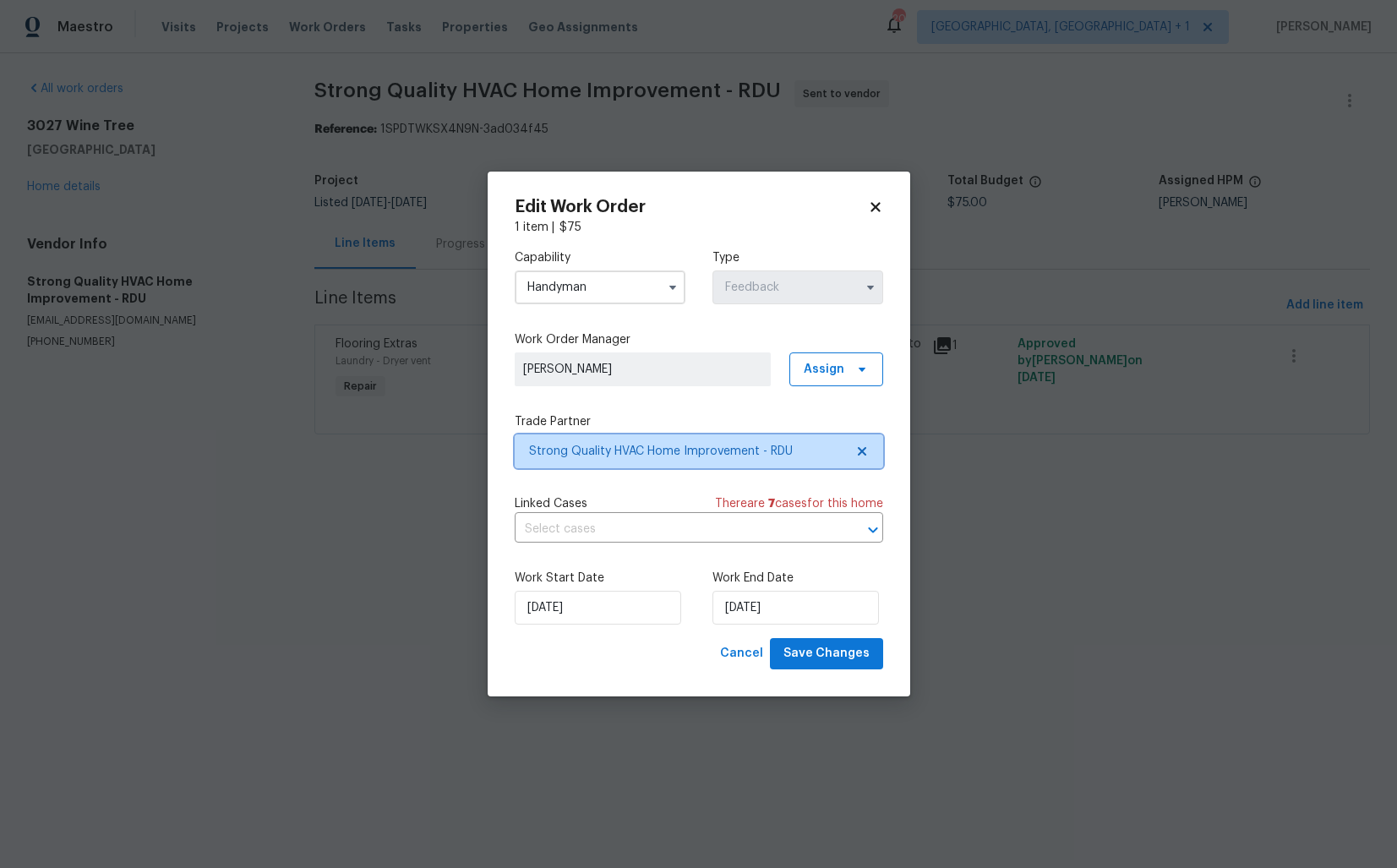
click at [614, 454] on span "Strong Quality HVAC Home Improvement - RDU" at bounding box center [687, 451] width 315 height 17
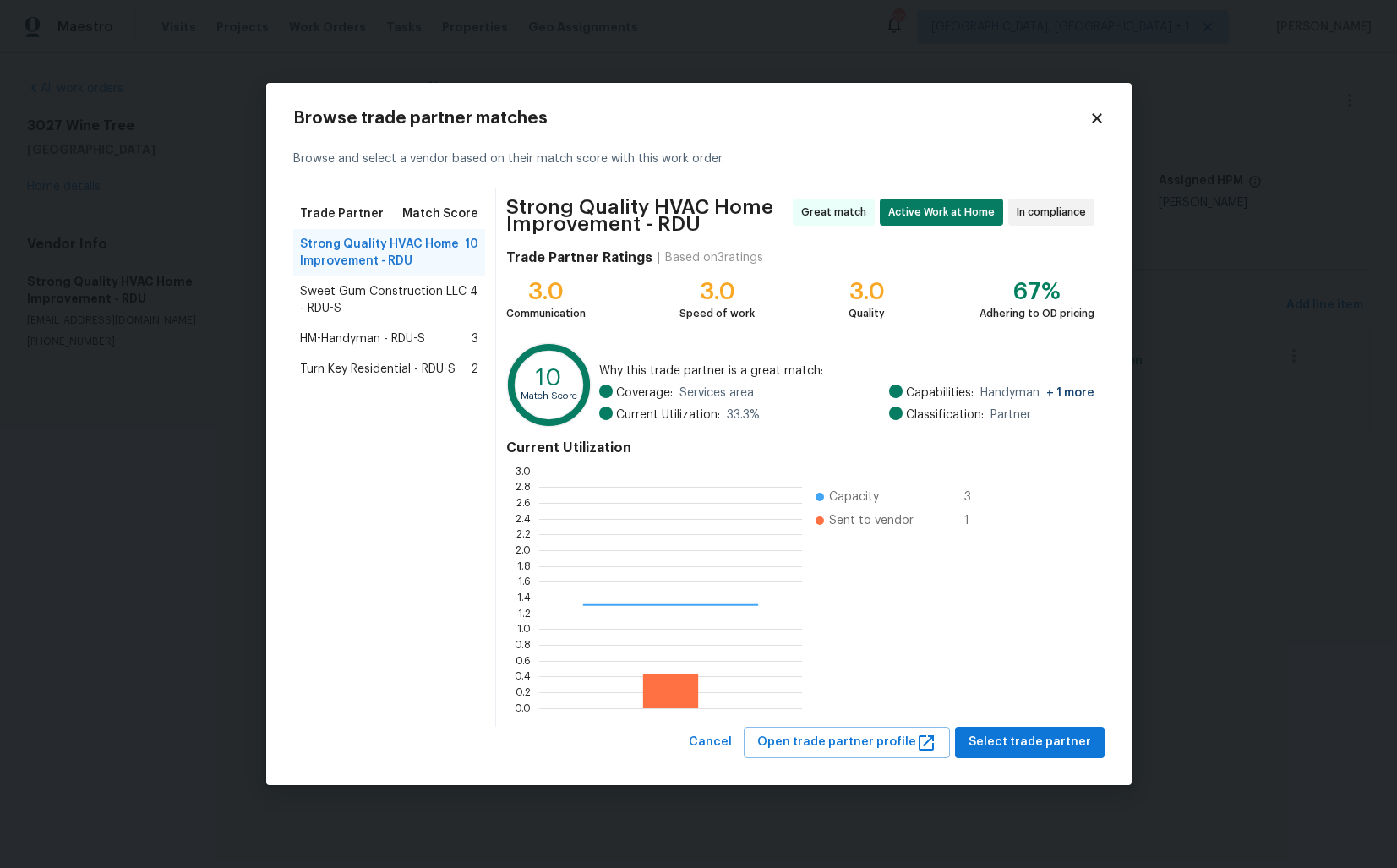
scroll to position [236, 263]
click at [341, 298] on span "Sweet Gum Construction LLC - RDU-S" at bounding box center [385, 300] width 170 height 33
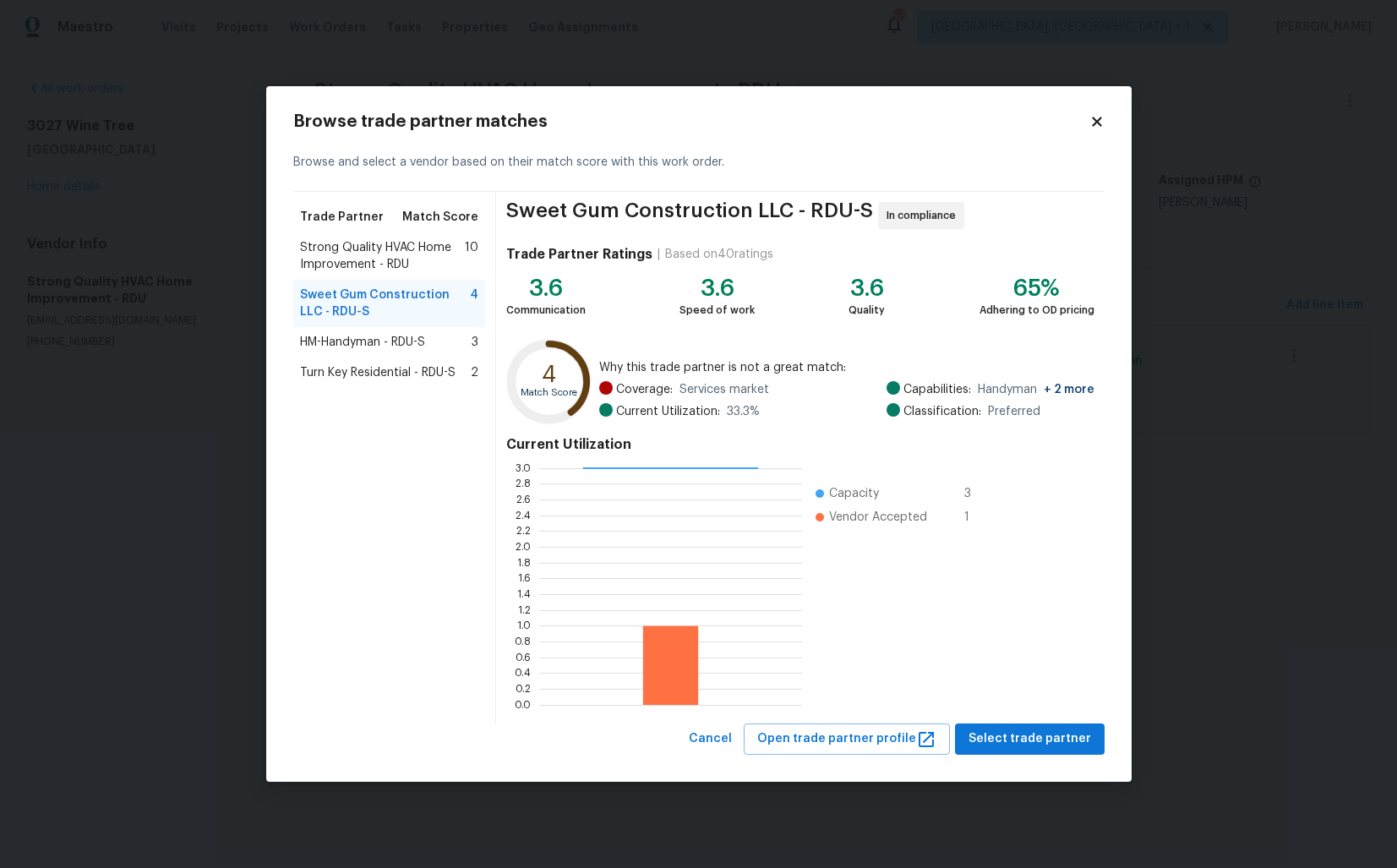
click at [185, 407] on body "Maestro Visits Projects Work Orders Tasks Properties Geo Assignments 20 Albuque…" at bounding box center [698, 241] width 1397 height 482
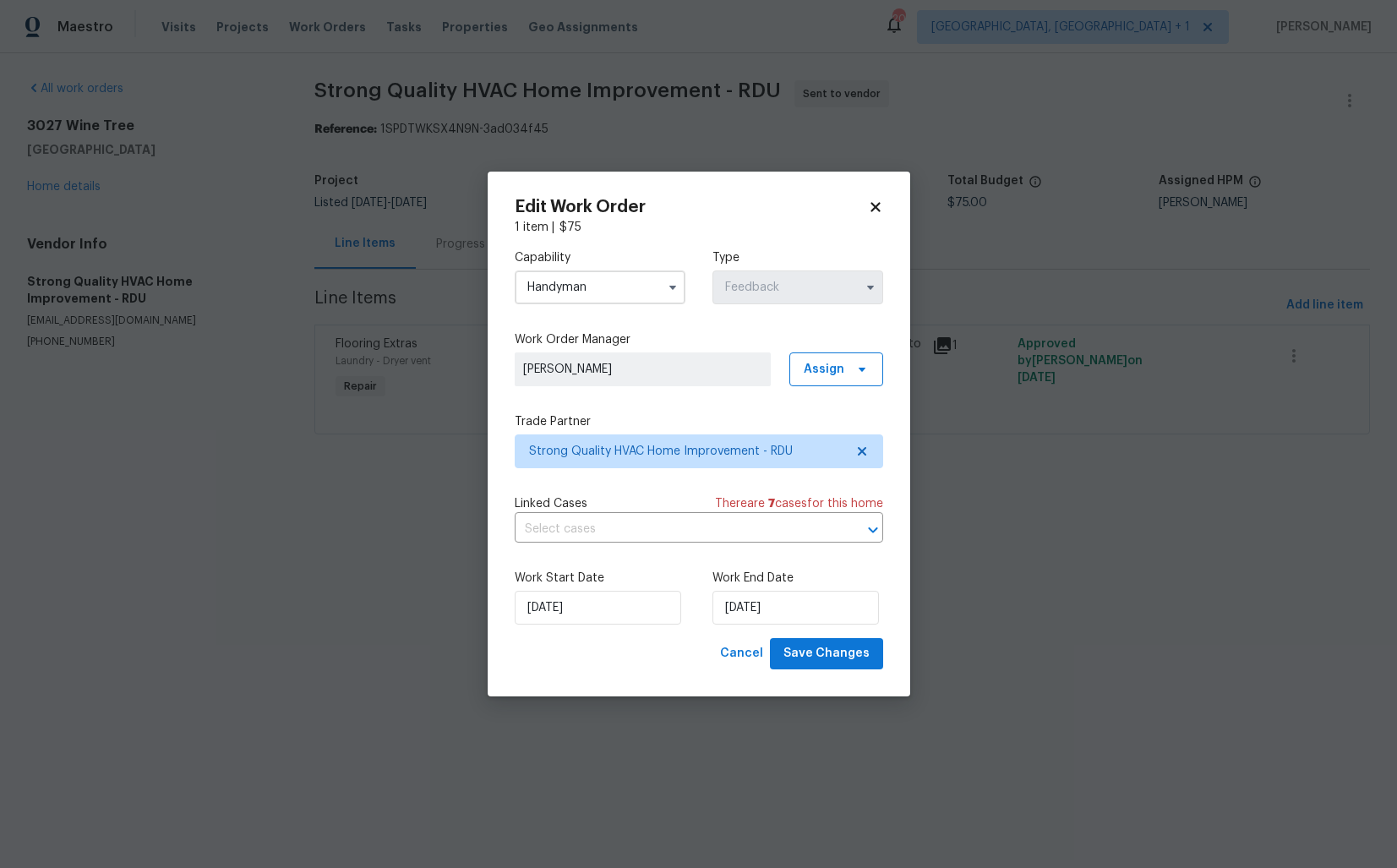
click at [444, 482] on html "Maestro Visits Projects Work Orders Tasks Properties Geo Assignments 20 Albuque…" at bounding box center [698, 241] width 1397 height 482
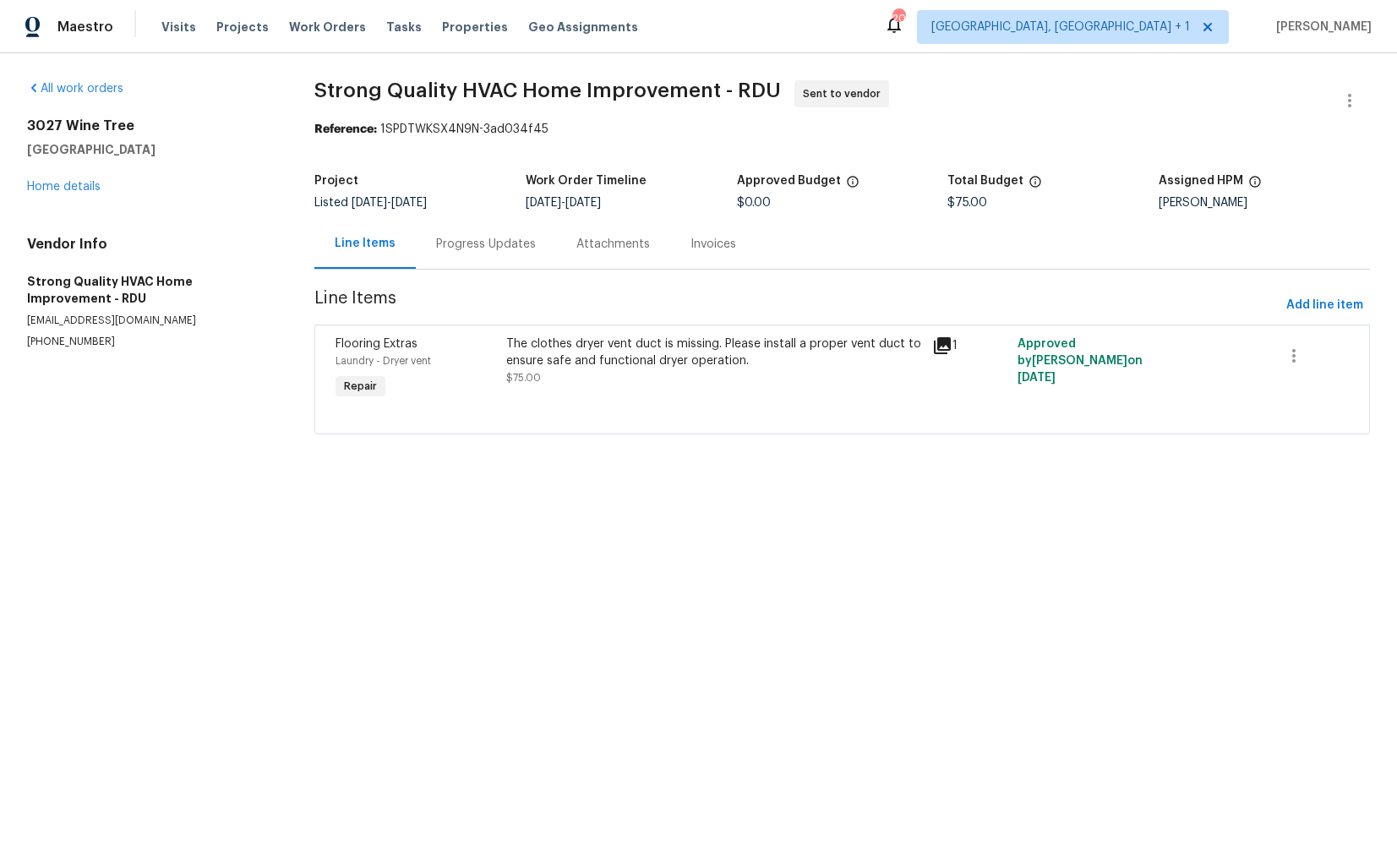
click at [443, 244] on div "Progress Updates" at bounding box center [486, 244] width 100 height 17
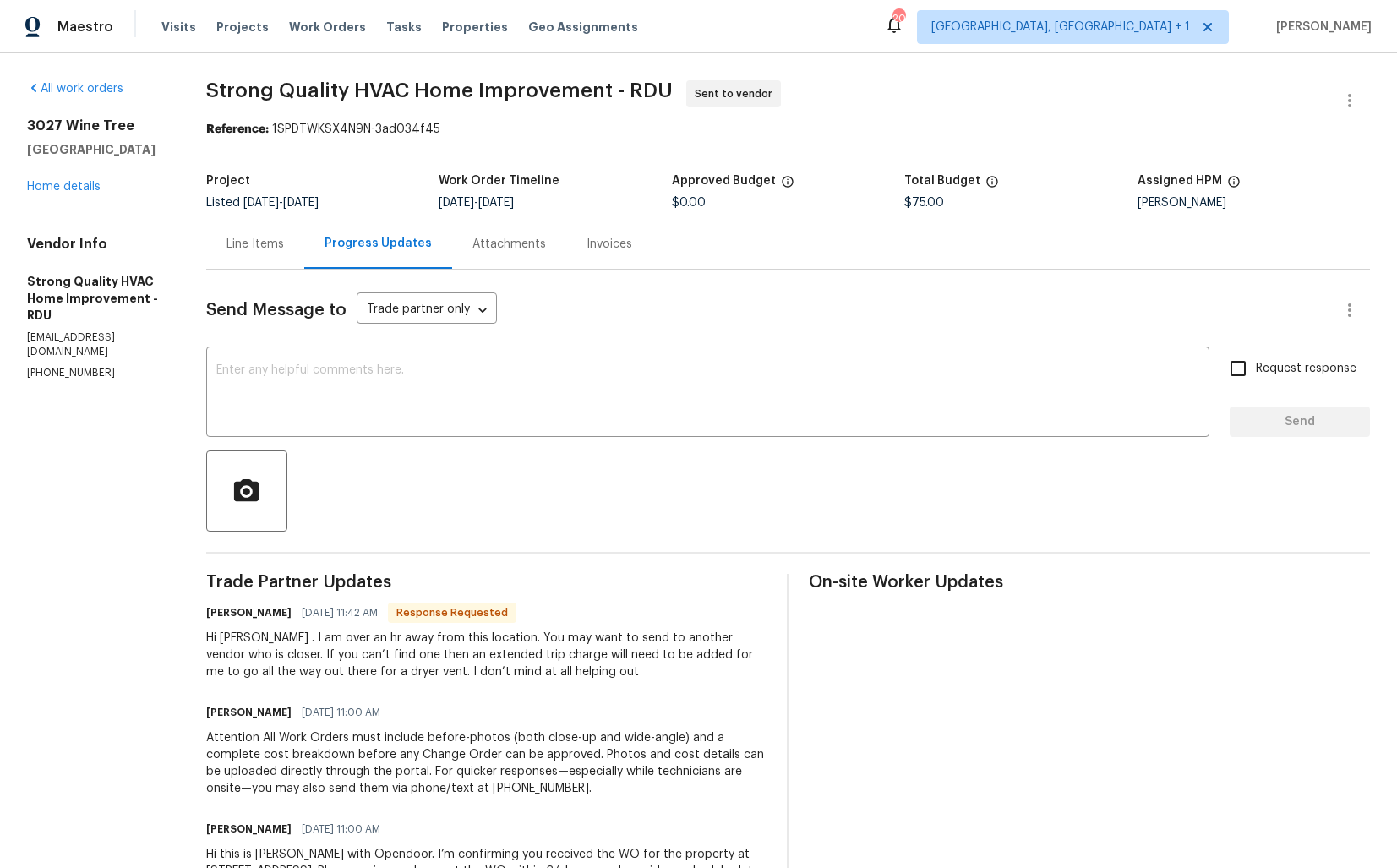
click at [234, 616] on h6 "Marcus Barrett" at bounding box center [249, 613] width 86 height 17
copy h6 "Marcus"
click at [550, 380] on textarea at bounding box center [708, 394] width 983 height 59
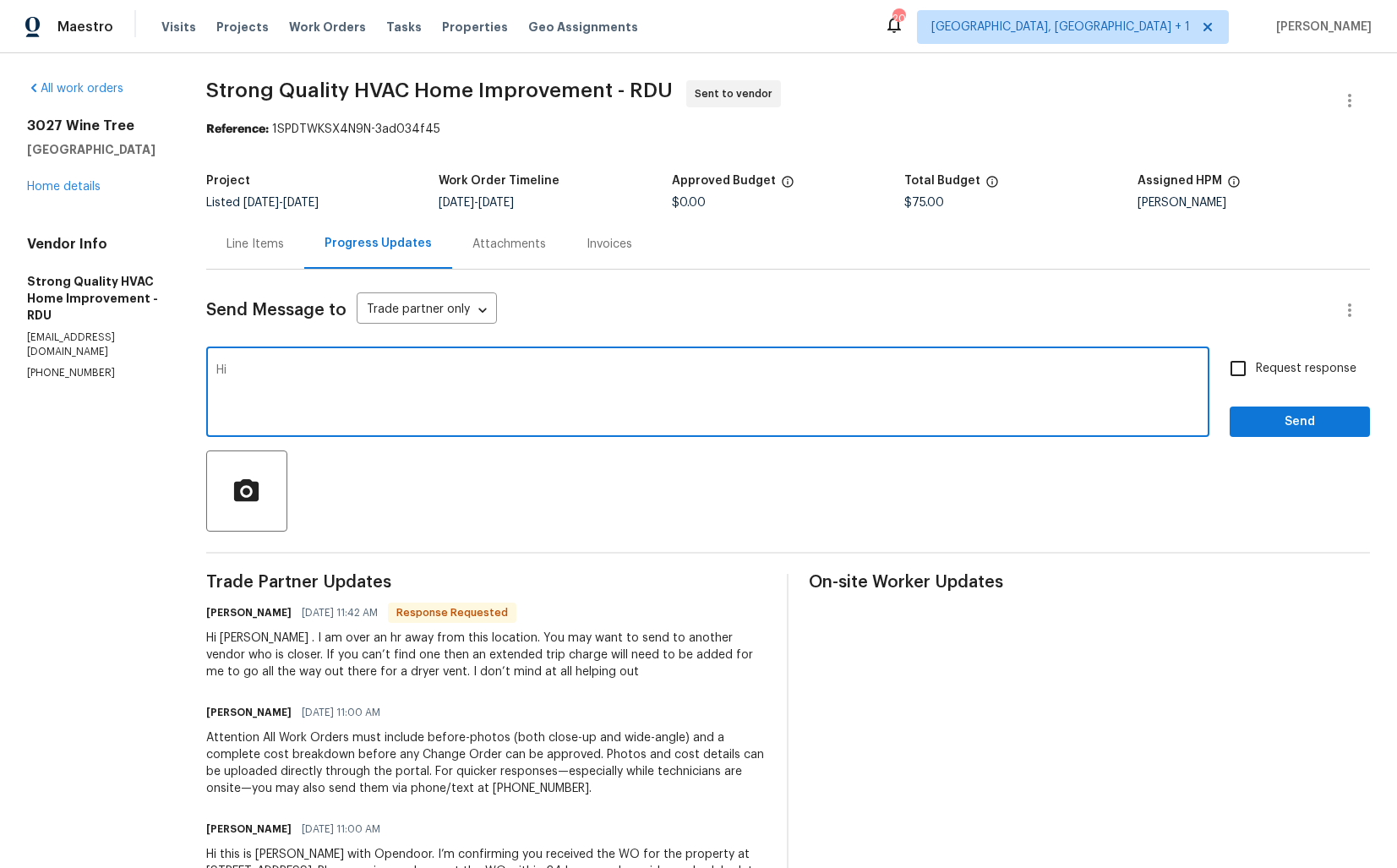
paste textarea "Marcus"
click at [431, 680] on div "Hi Arvind . I am over an hr away from this location. You may want to send to an…" at bounding box center [487, 655] width 562 height 51
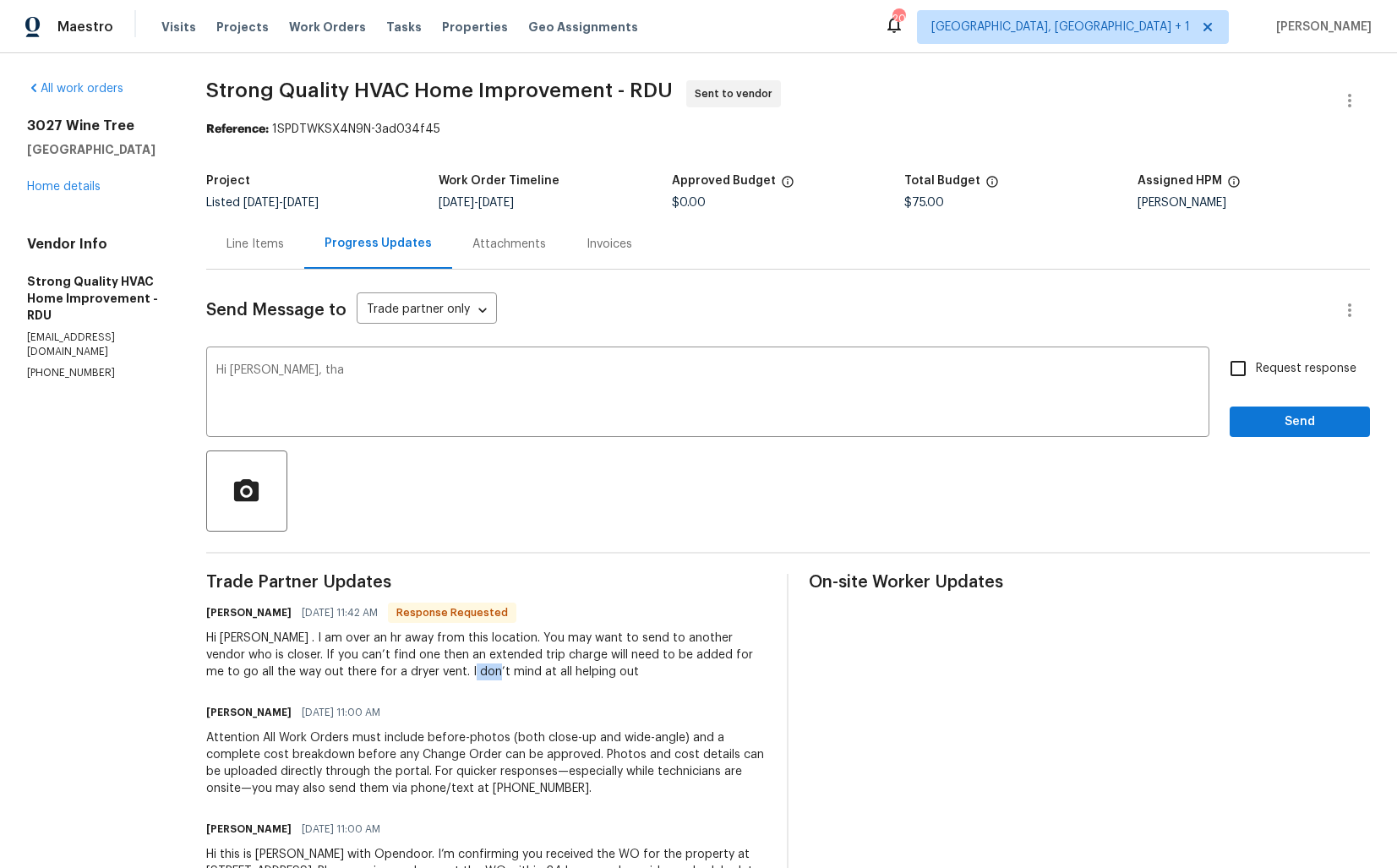
click at [431, 680] on div "Hi Arvind . I am over an hr away from this location. You may want to send to an…" at bounding box center [487, 655] width 562 height 51
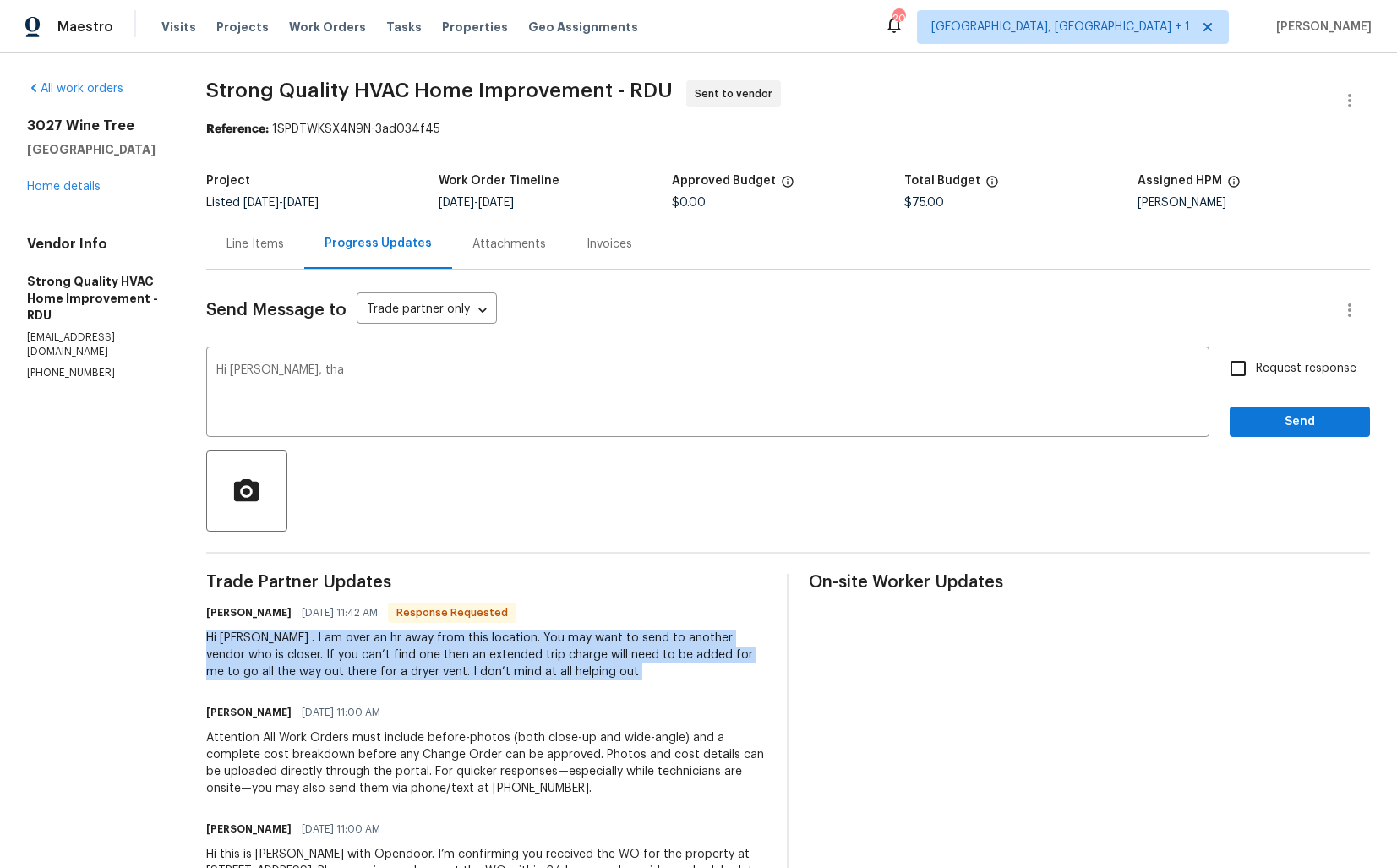
copy div "Hi Arvind . I am over an hr away from this location. You may want to send to an…"
click at [554, 394] on textarea "Hi Marcus, tha" at bounding box center [708, 394] width 983 height 59
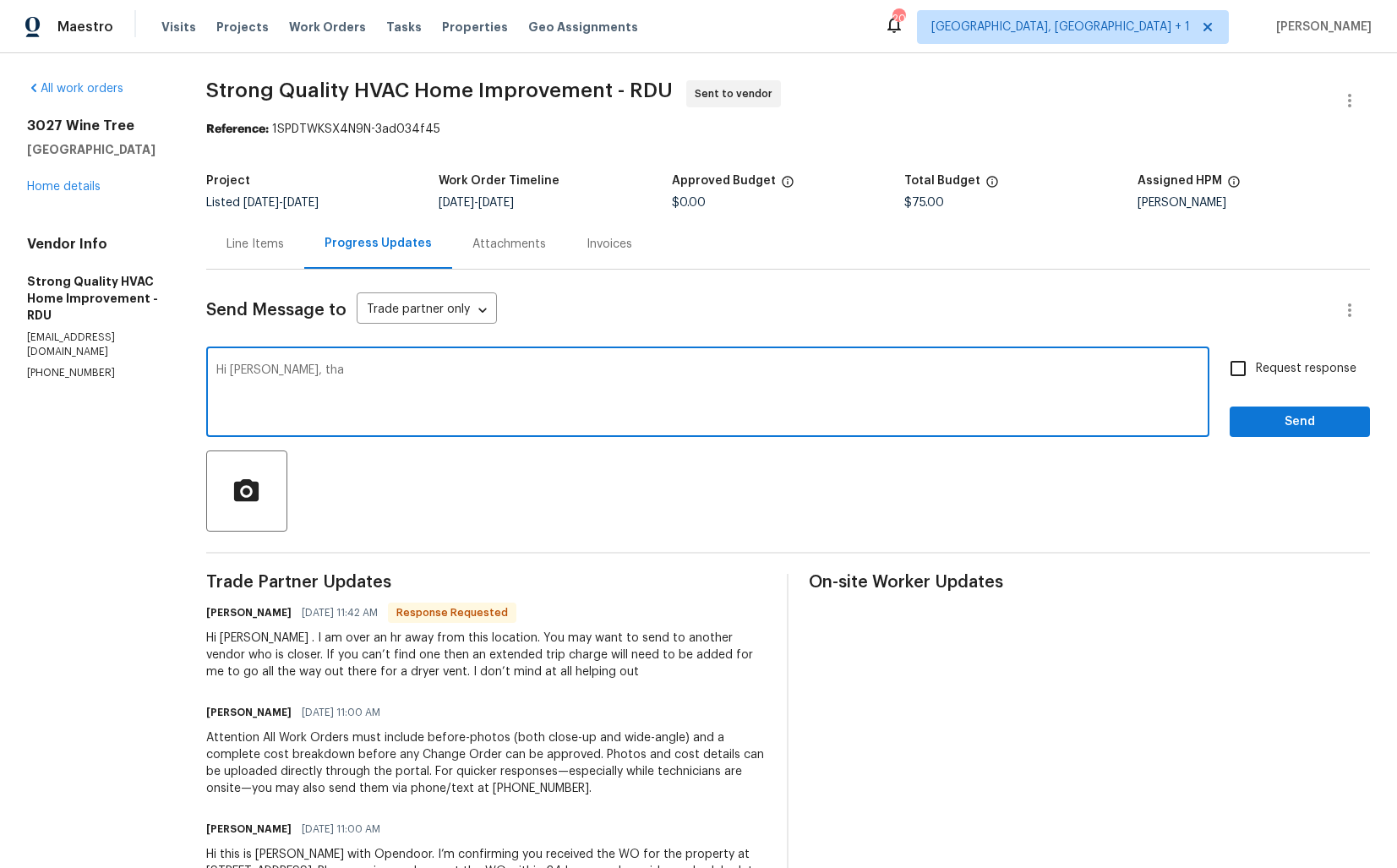
click at [554, 394] on textarea "Hi Marcus, tha" at bounding box center [708, 394] width 983 height 59
paste textarea "[Name], thank you for letting us know. Kindly proceed with the WO, and you may …"
click at [235, 609] on h6 "Marcus Barrett" at bounding box center [249, 613] width 86 height 17
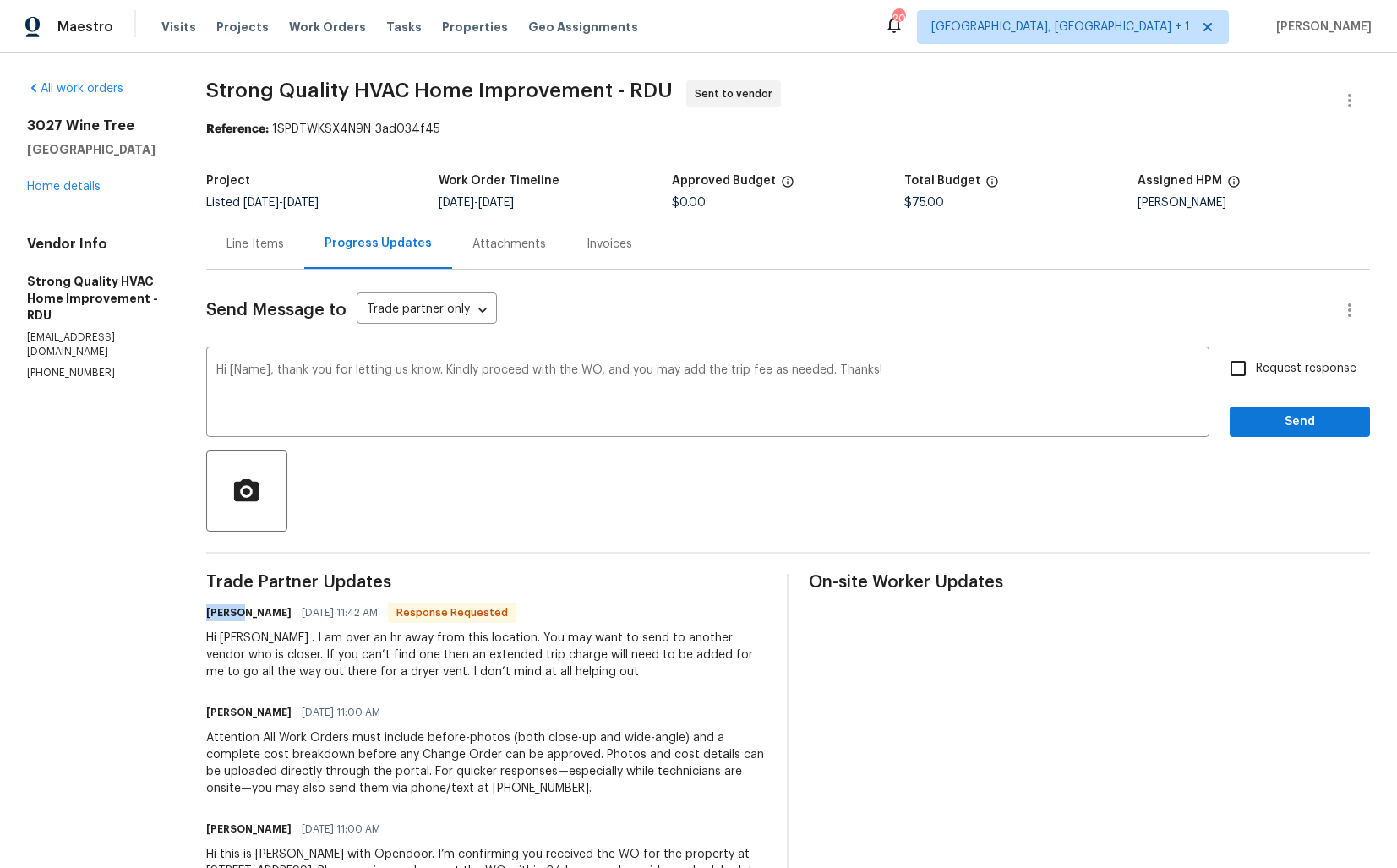
copy h6 "Marcus"
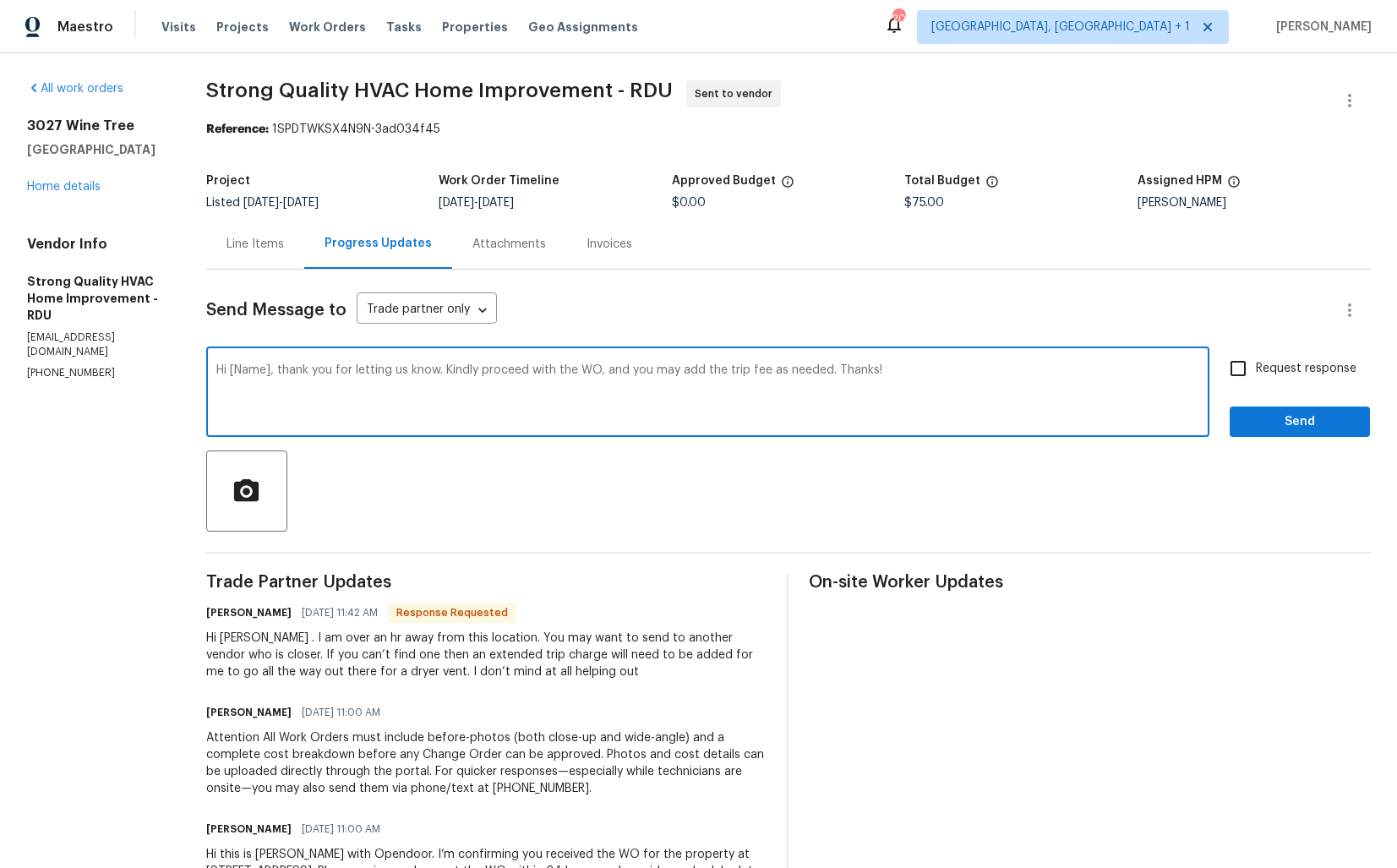
drag, startPoint x: 237, startPoint y: 368, endPoint x: 277, endPoint y: 369, distance: 40.0
click at [277, 369] on textarea "Hi [Name], thank you for letting us know. Kindly proceed with the WO, and you m…" at bounding box center [708, 394] width 983 height 59
paste textarea "Marcus"
type textarea "Hi Marcus, thank you for letting us know. Kindly proceed with the WO, and you m…"
click at [1245, 365] on input "Request response" at bounding box center [1238, 368] width 35 height 35
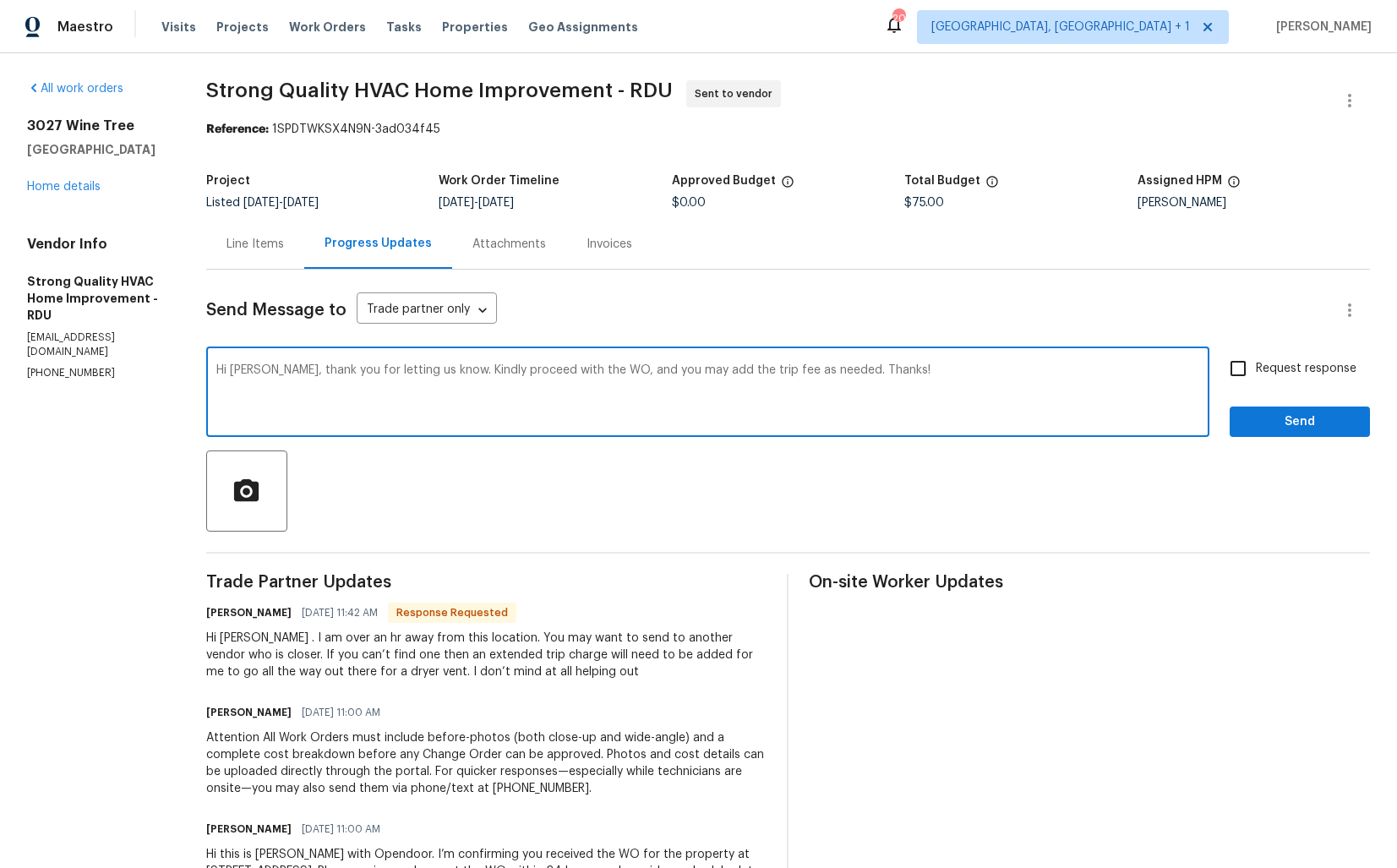
checkbox input "true"
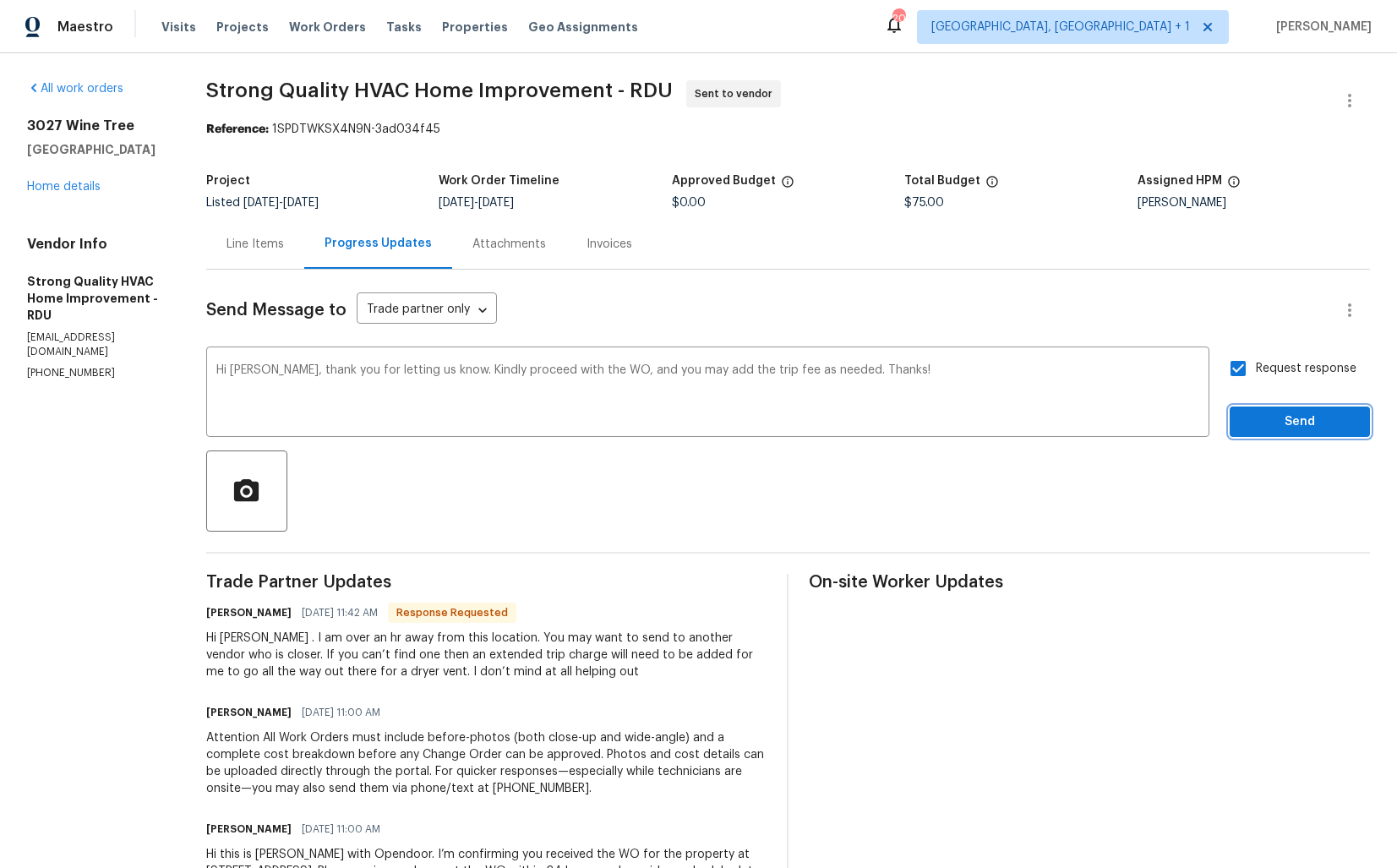
click at [1288, 423] on span "Send" at bounding box center [1300, 422] width 113 height 21
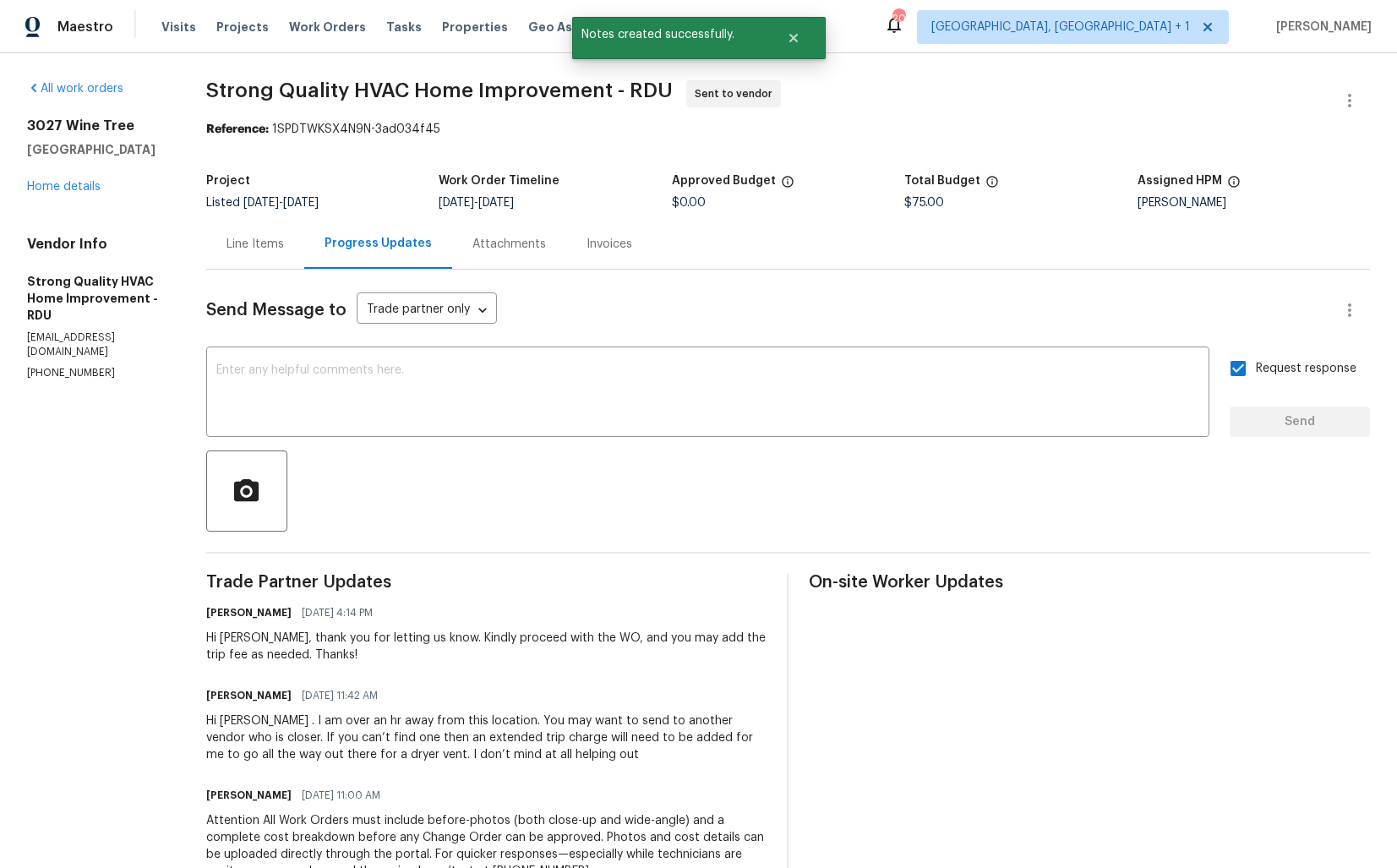
click at [400, 744] on div "Hi Arvind . I am over an hr away from this location. You may want to send to an…" at bounding box center [487, 737] width 562 height 51
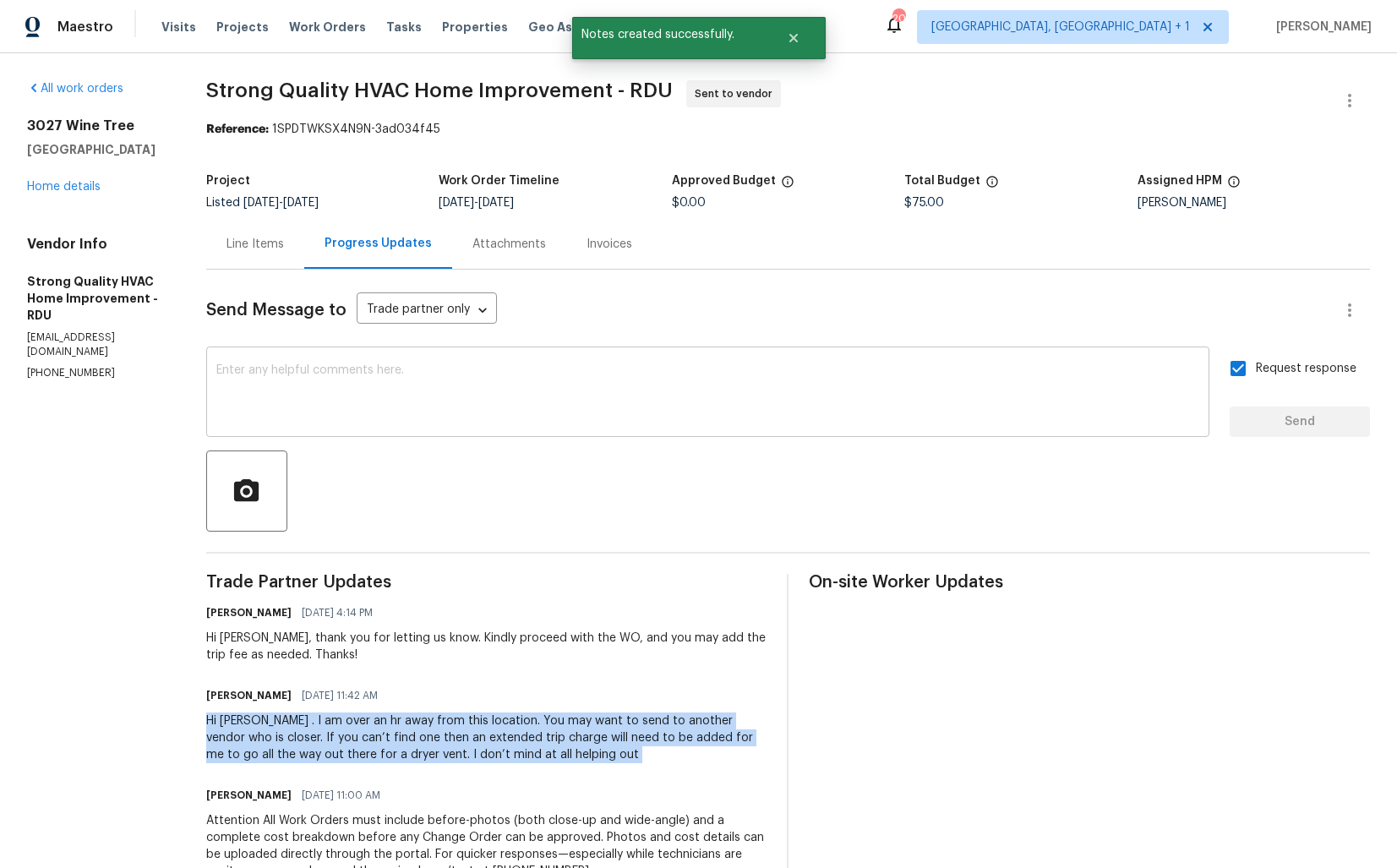
copy div "Hi Arvind . I am over an hr away from this location. You may want to send to an…"
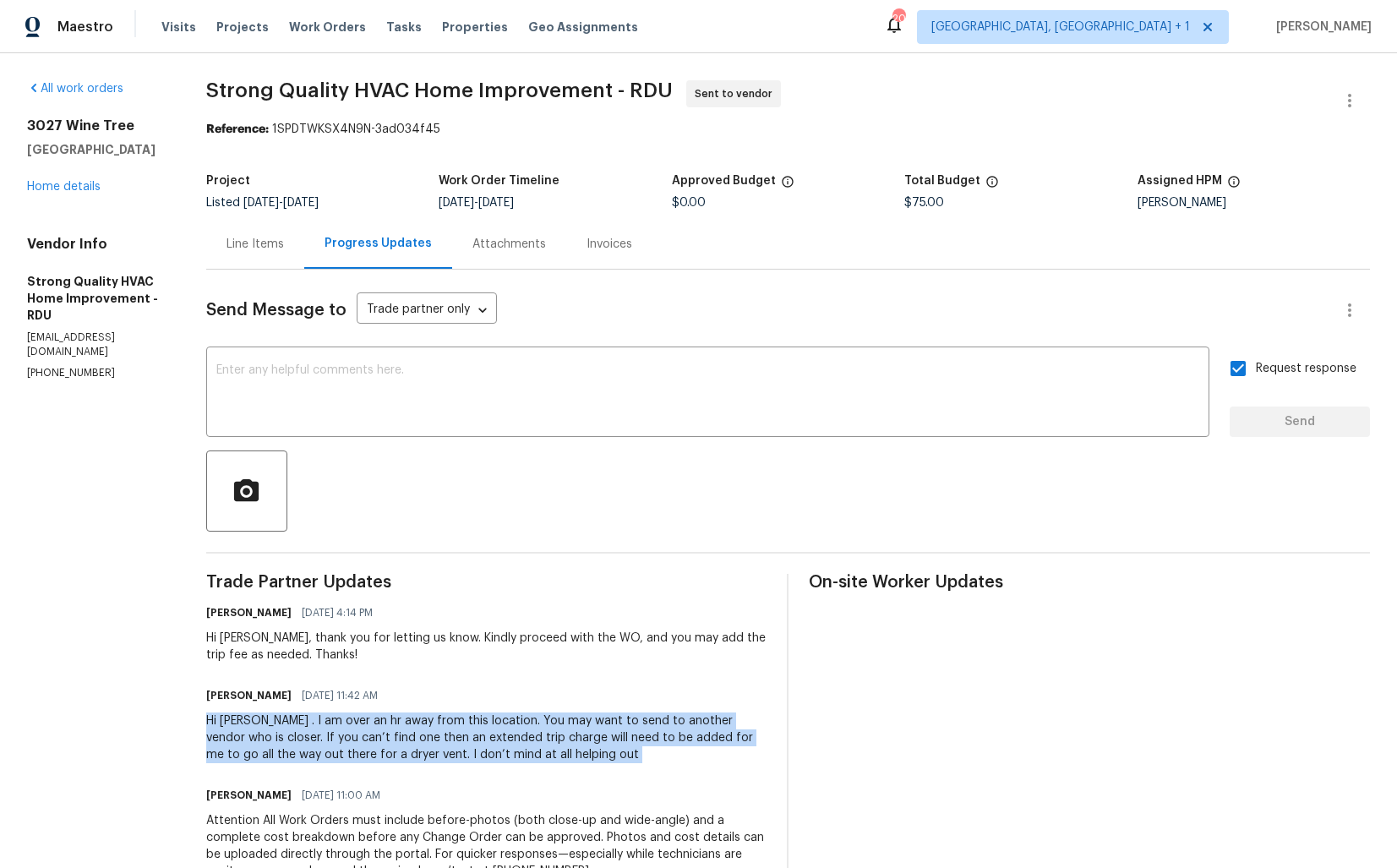
click at [608, 506] on div at bounding box center [788, 490] width 1164 height 81
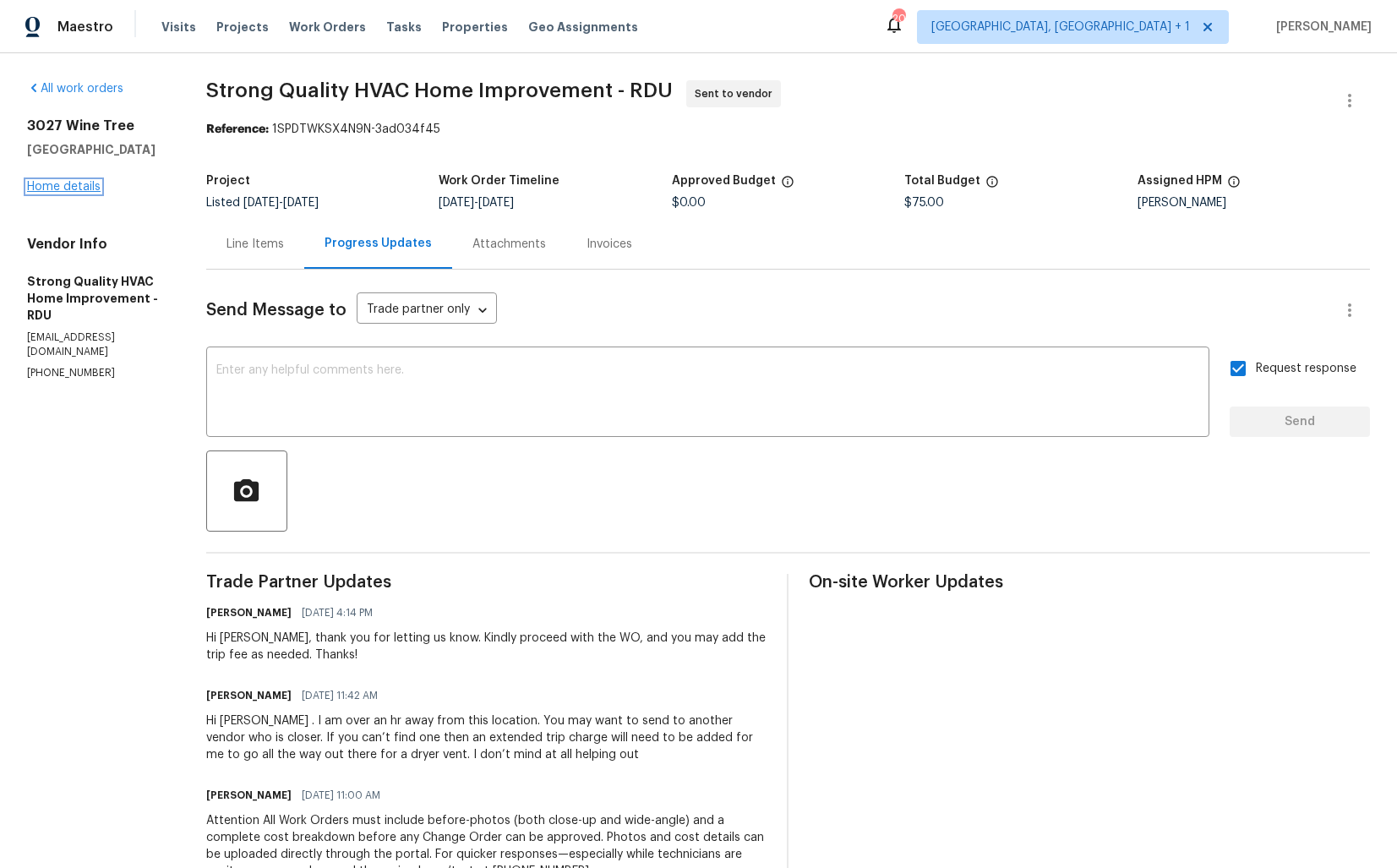
click at [68, 188] on link "Home details" at bounding box center [64, 187] width 74 height 12
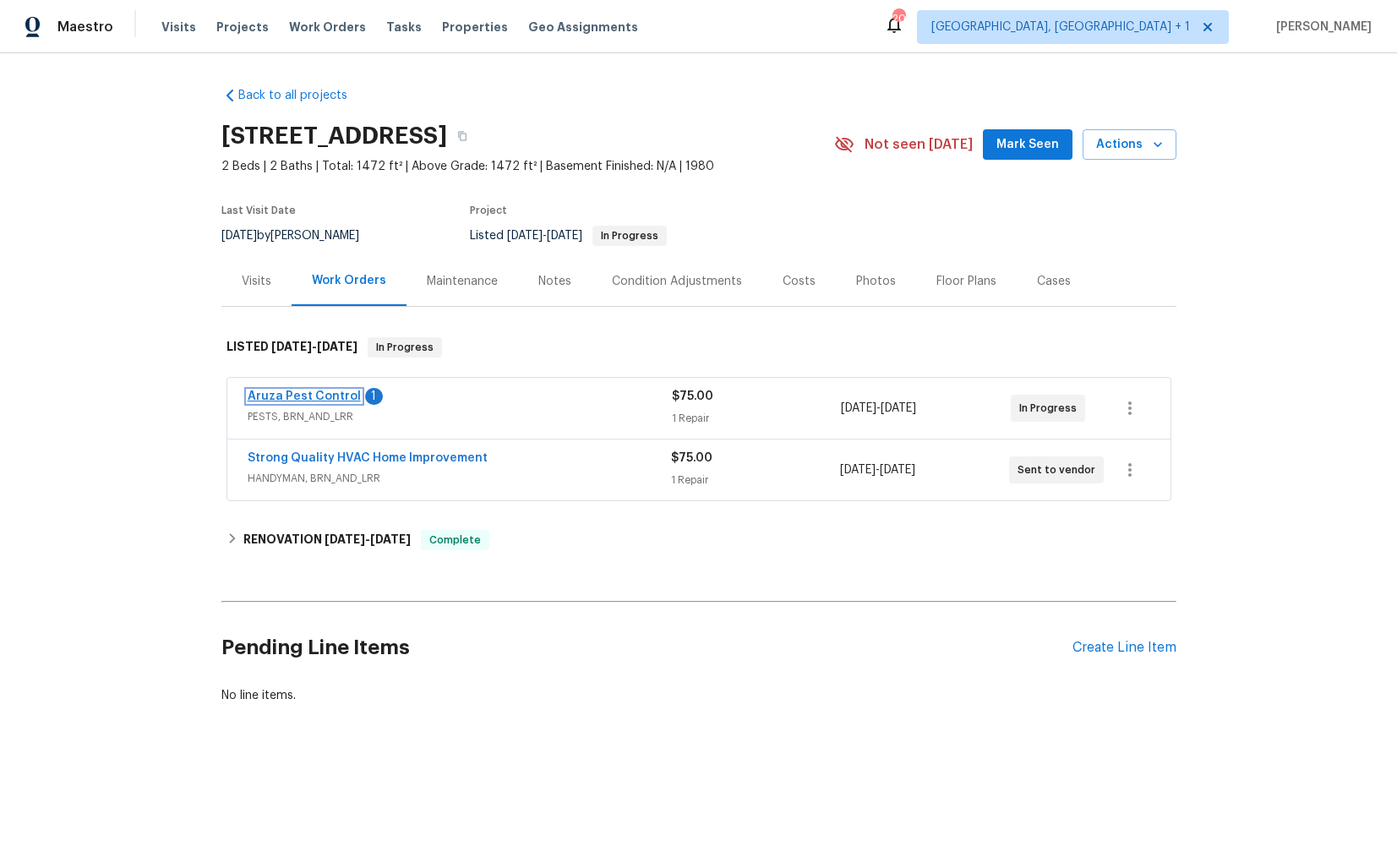
click at [276, 397] on link "Aruza Pest Control" at bounding box center [304, 396] width 113 height 12
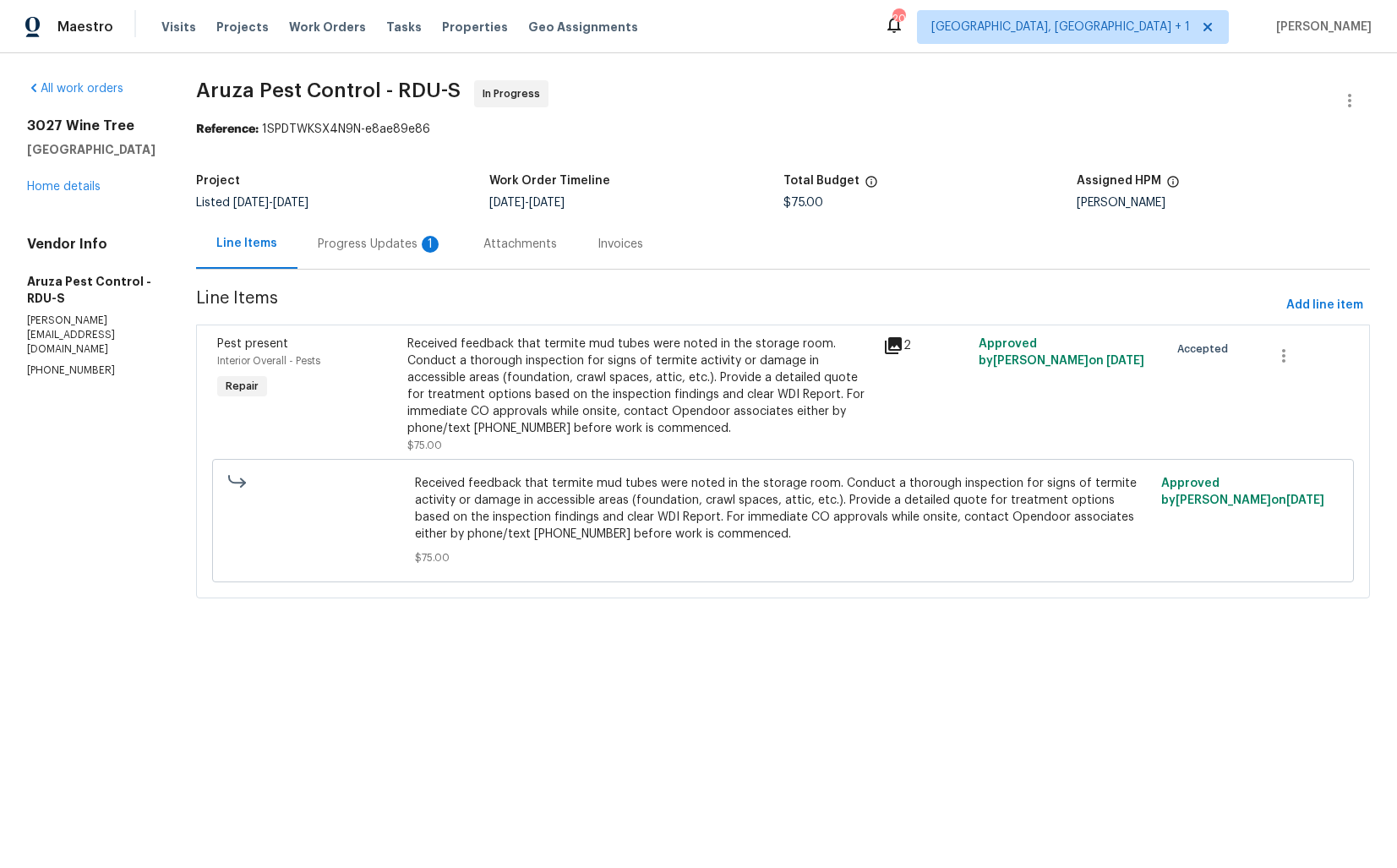
click at [353, 244] on div "Progress Updates 1" at bounding box center [380, 244] width 125 height 17
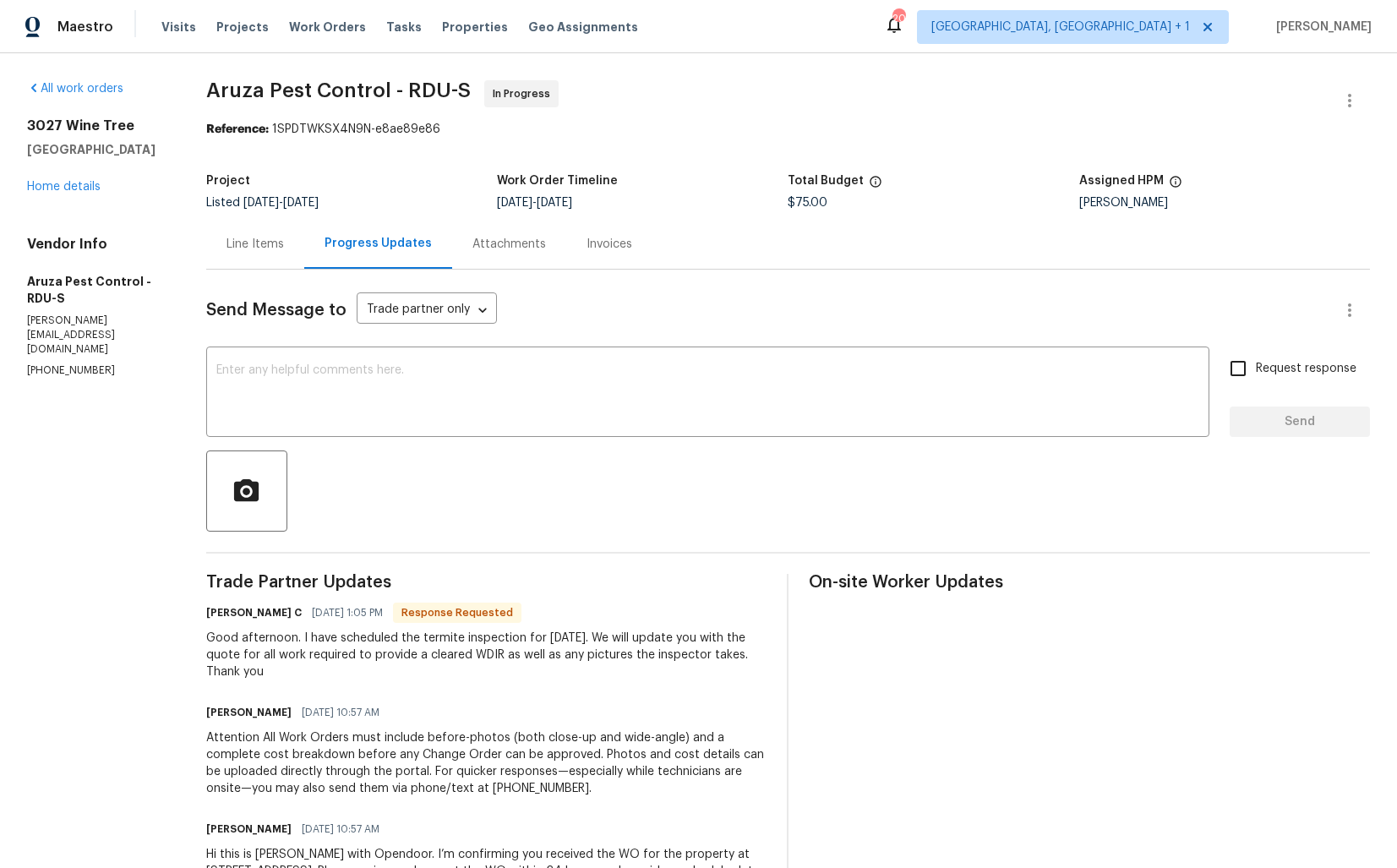
click at [222, 615] on h6 "Robbi C" at bounding box center [254, 613] width 96 height 17
copy h6 "Robbi"
click at [367, 407] on textarea at bounding box center [708, 394] width 983 height 59
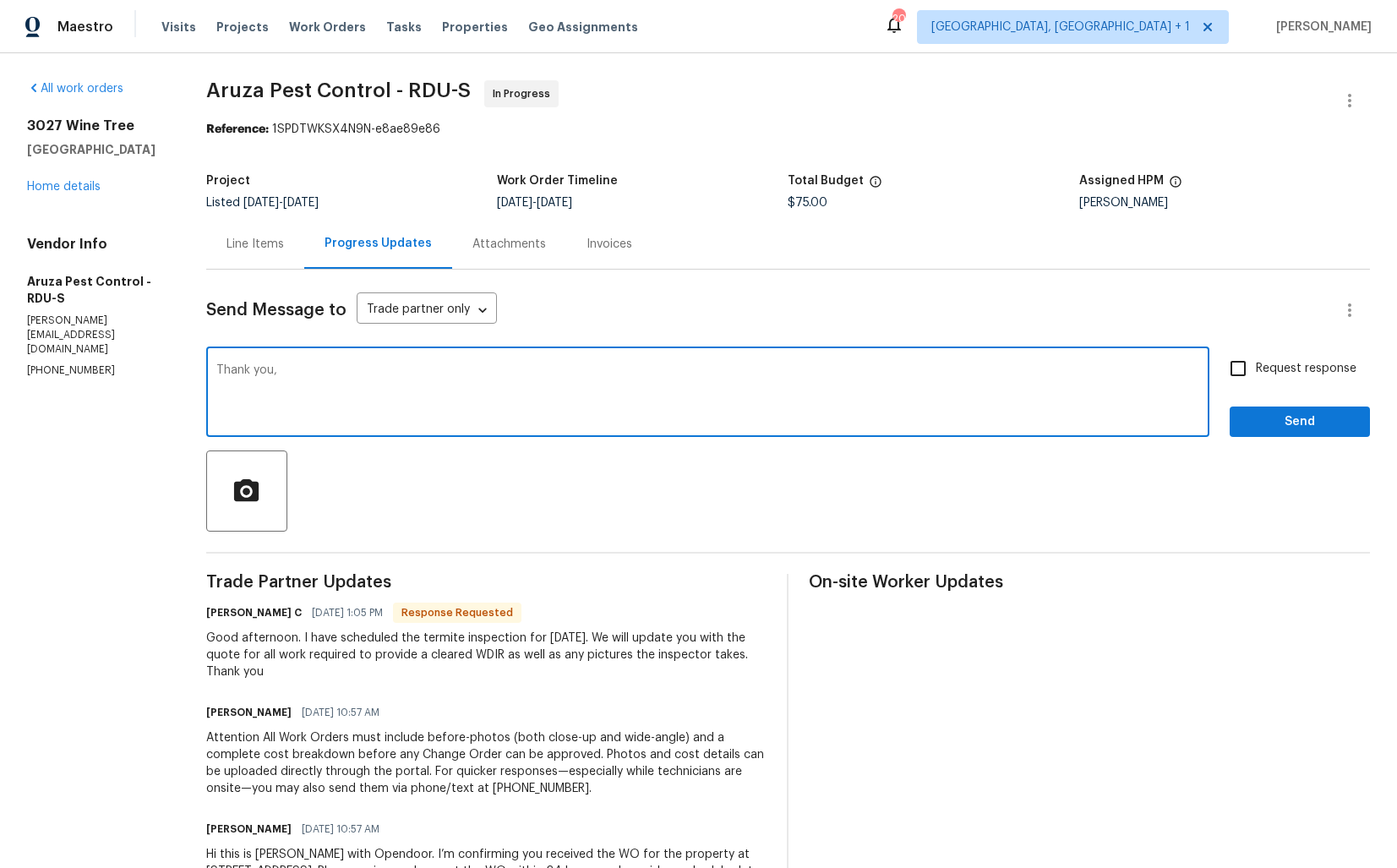
paste textarea "Robbi"
type textarea "Thank you, Robbi. Kindly keep me posted. Thanks!"
click at [1245, 376] on input "Request response" at bounding box center [1238, 368] width 35 height 35
checkbox input "true"
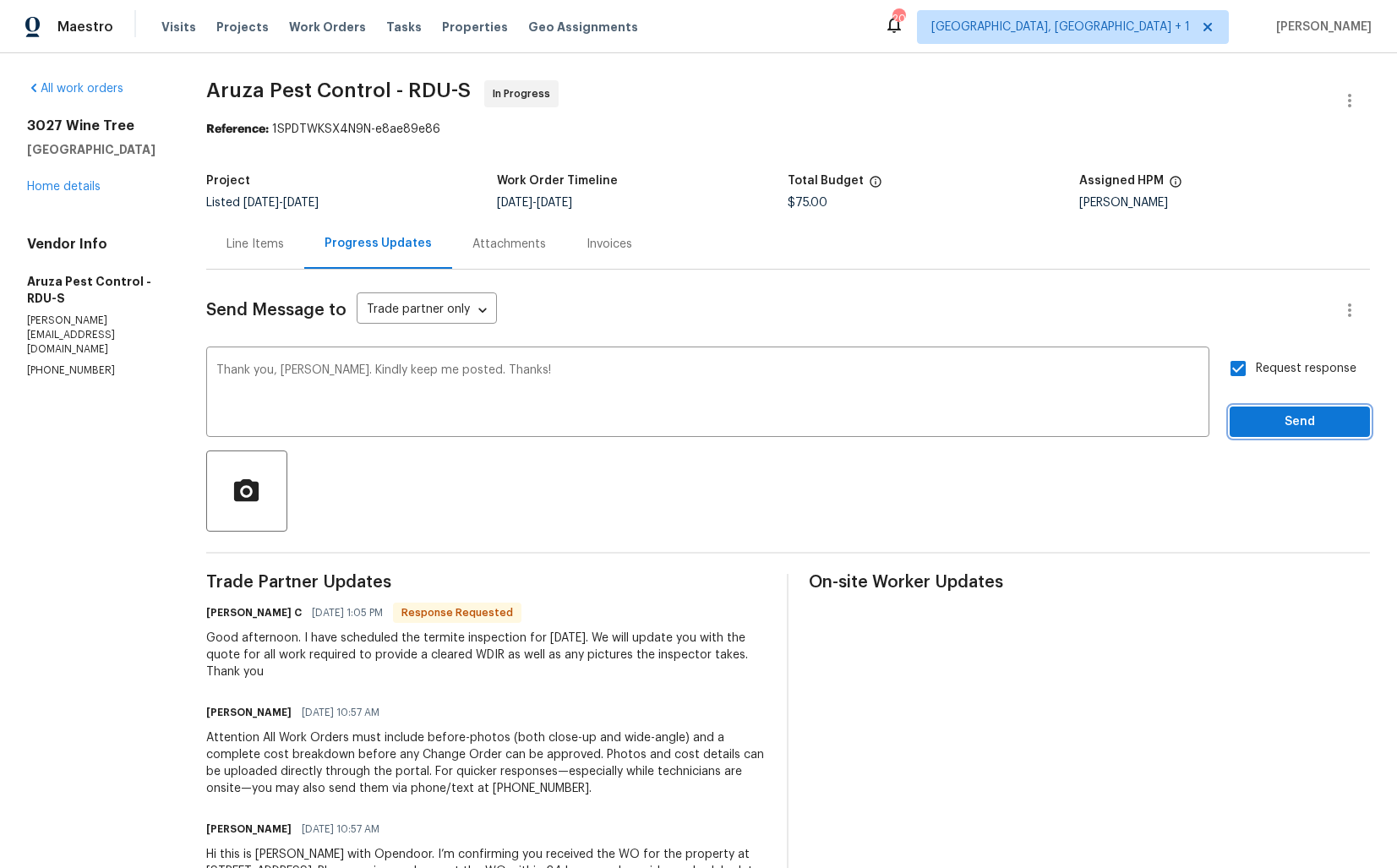
click at [1265, 425] on span "Send" at bounding box center [1300, 422] width 113 height 21
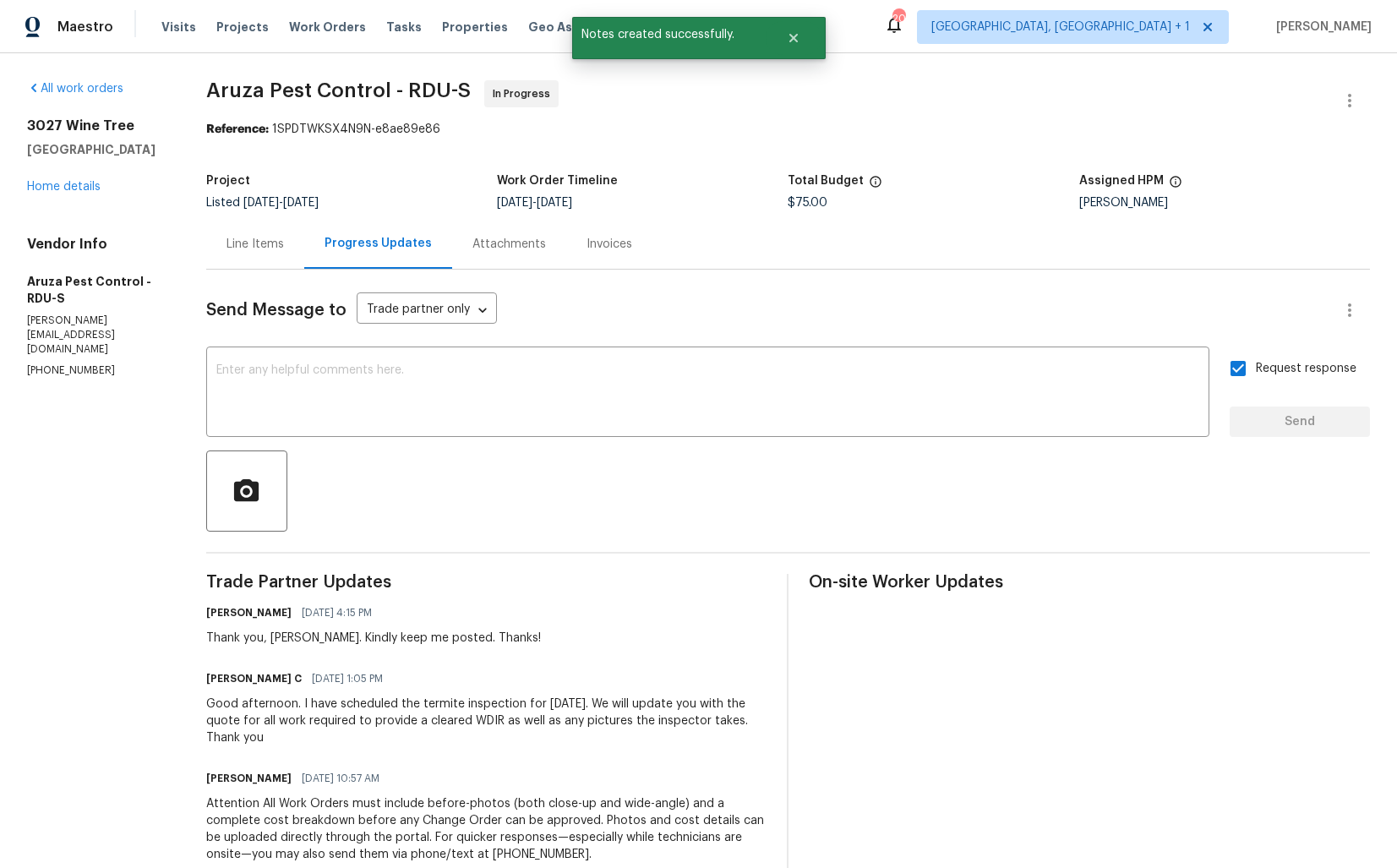
click at [315, 710] on div "Good afternoon. I have scheduled the termite inspection for Thursday 9/25. We w…" at bounding box center [487, 721] width 562 height 51
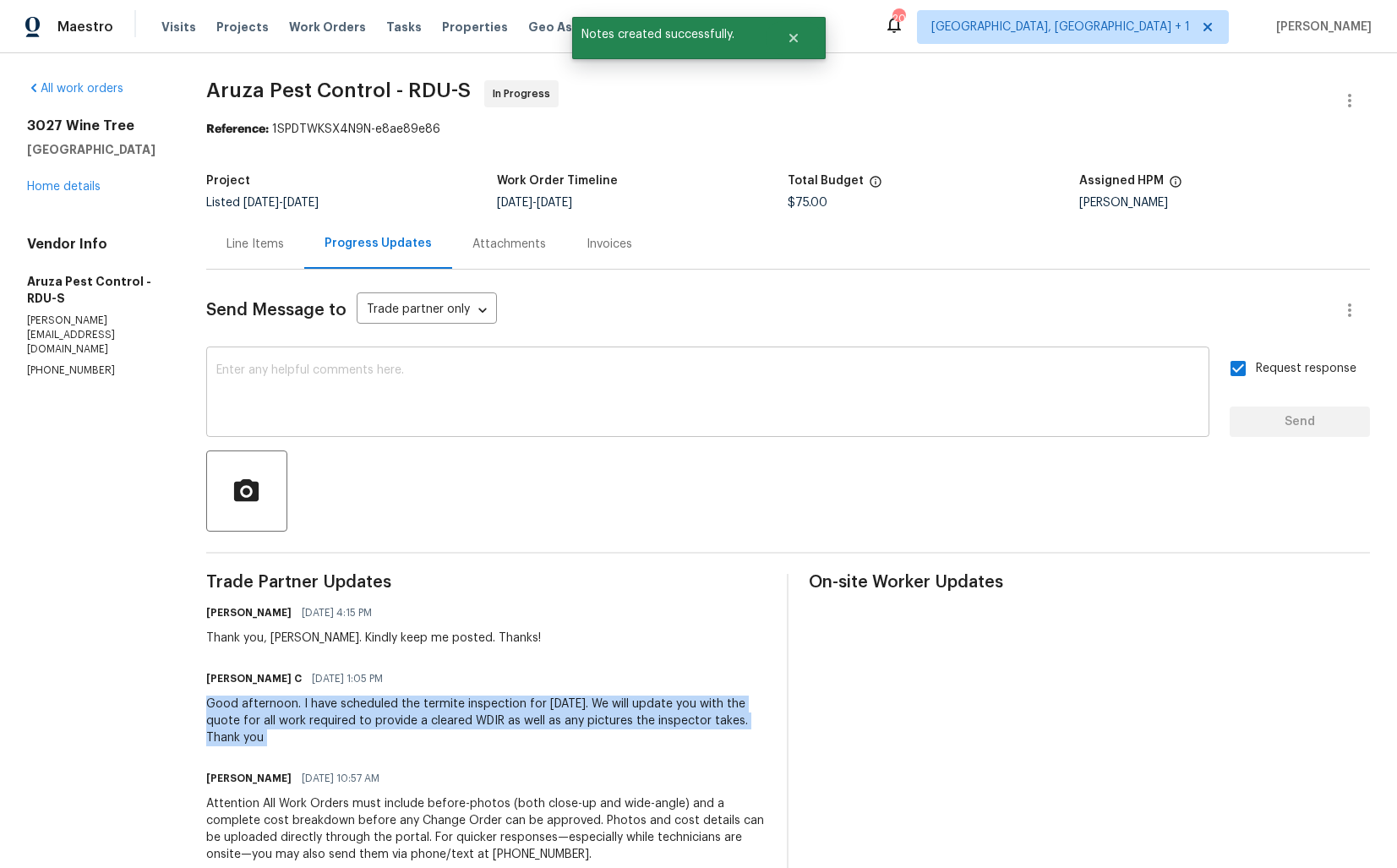
copy div "Good afternoon. I have scheduled the termite inspection for Thursday 9/25. We w…"
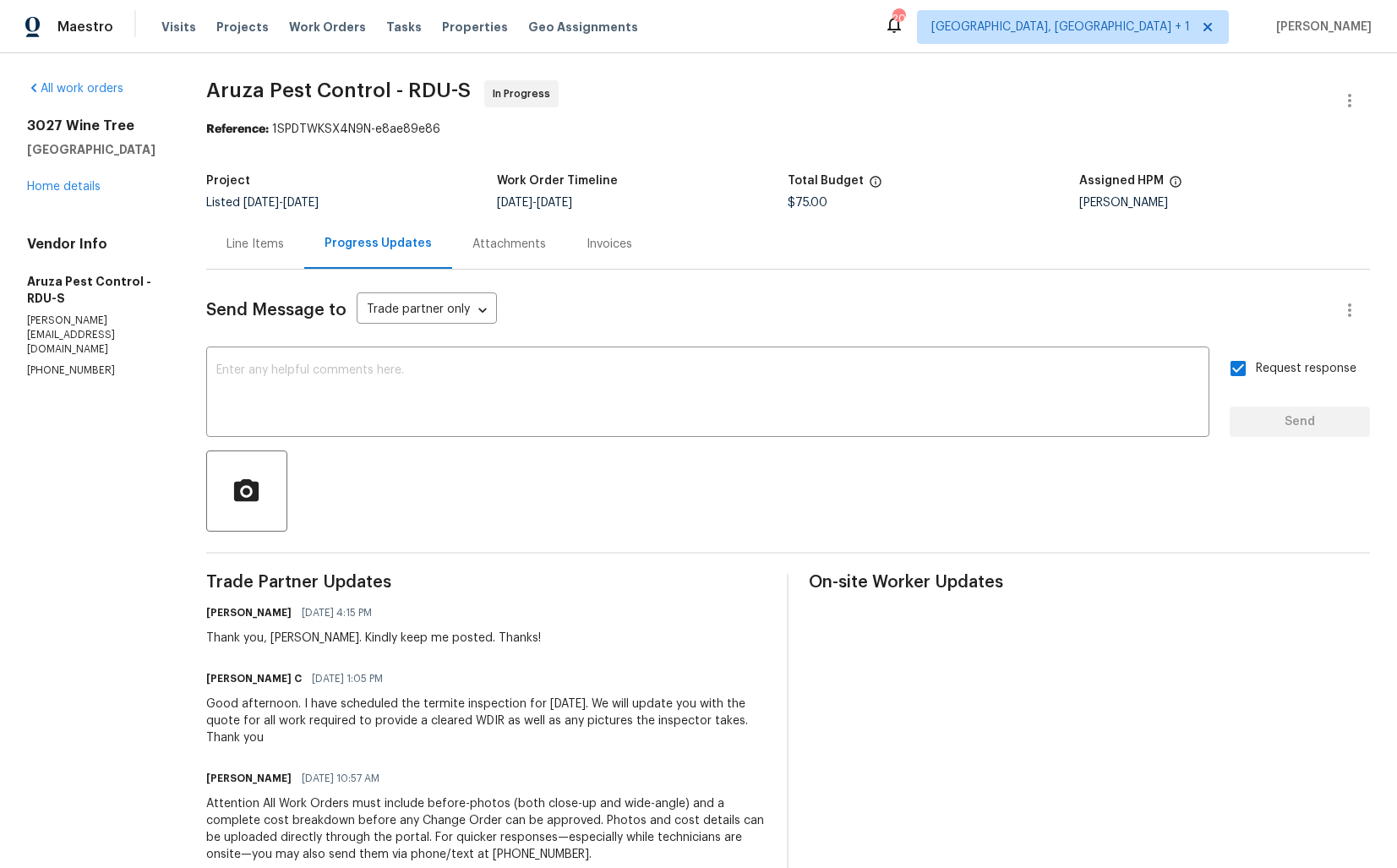
click at [695, 153] on section "Aruza Pest Control - RDU-S In Progress Reference: 1SPDTWKSX4N9N-e8ae89e86 Proje…" at bounding box center [788, 540] width 1164 height 919
click at [85, 184] on link "Home details" at bounding box center [64, 187] width 74 height 12
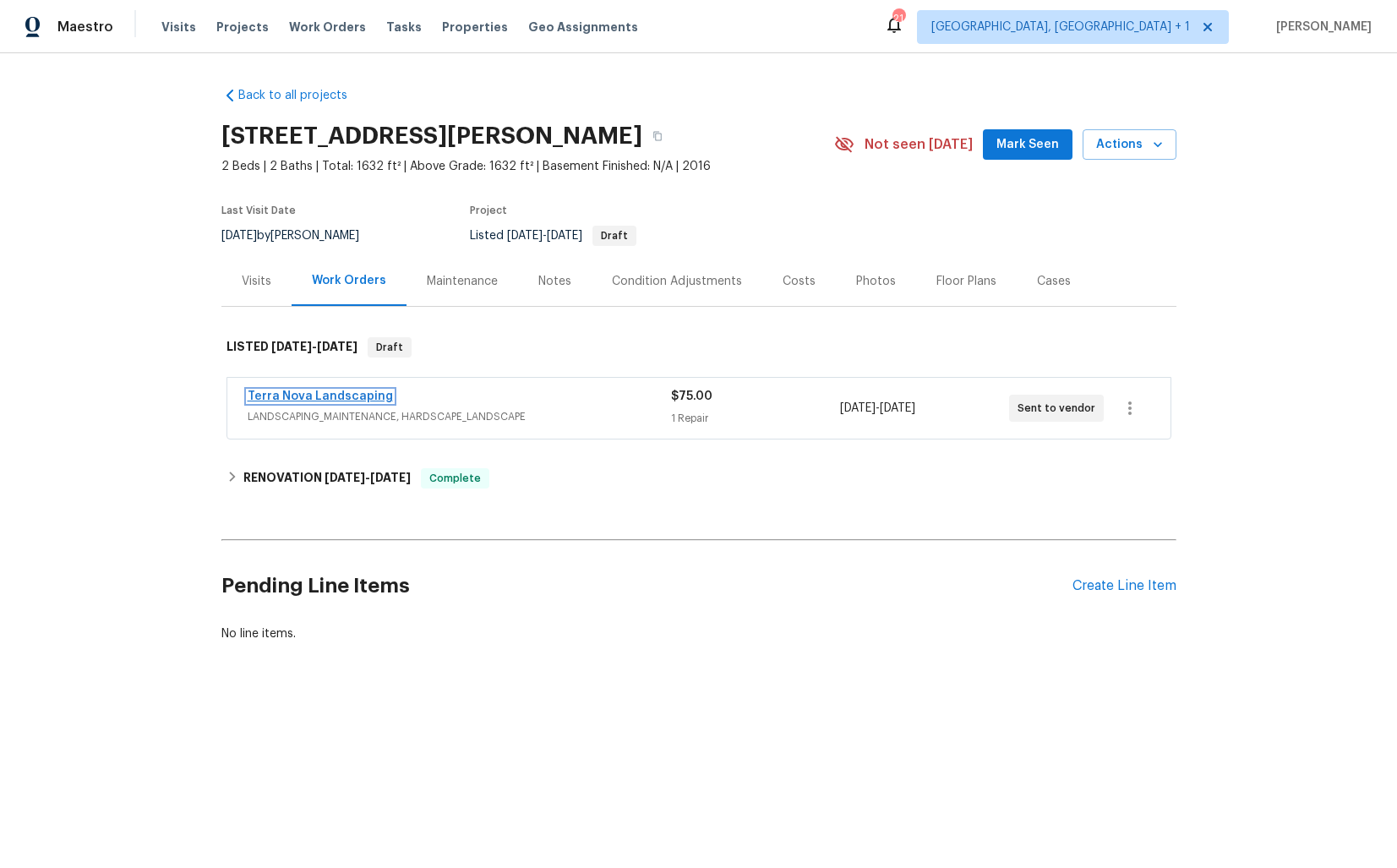
click at [312, 391] on link "Terra Nova Landscaping" at bounding box center [320, 396] width 146 height 12
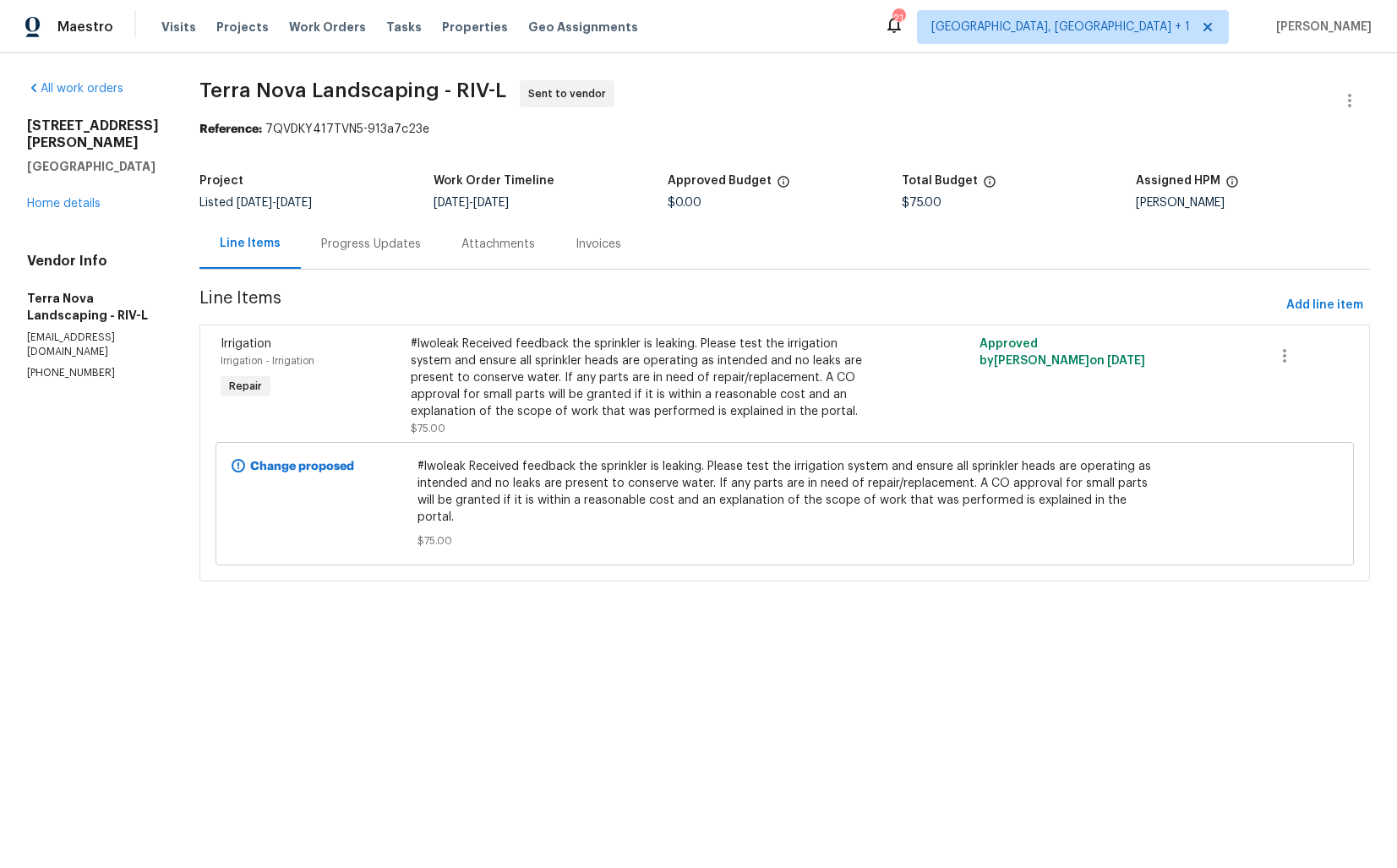
click at [346, 241] on div "Progress Updates" at bounding box center [371, 244] width 100 height 17
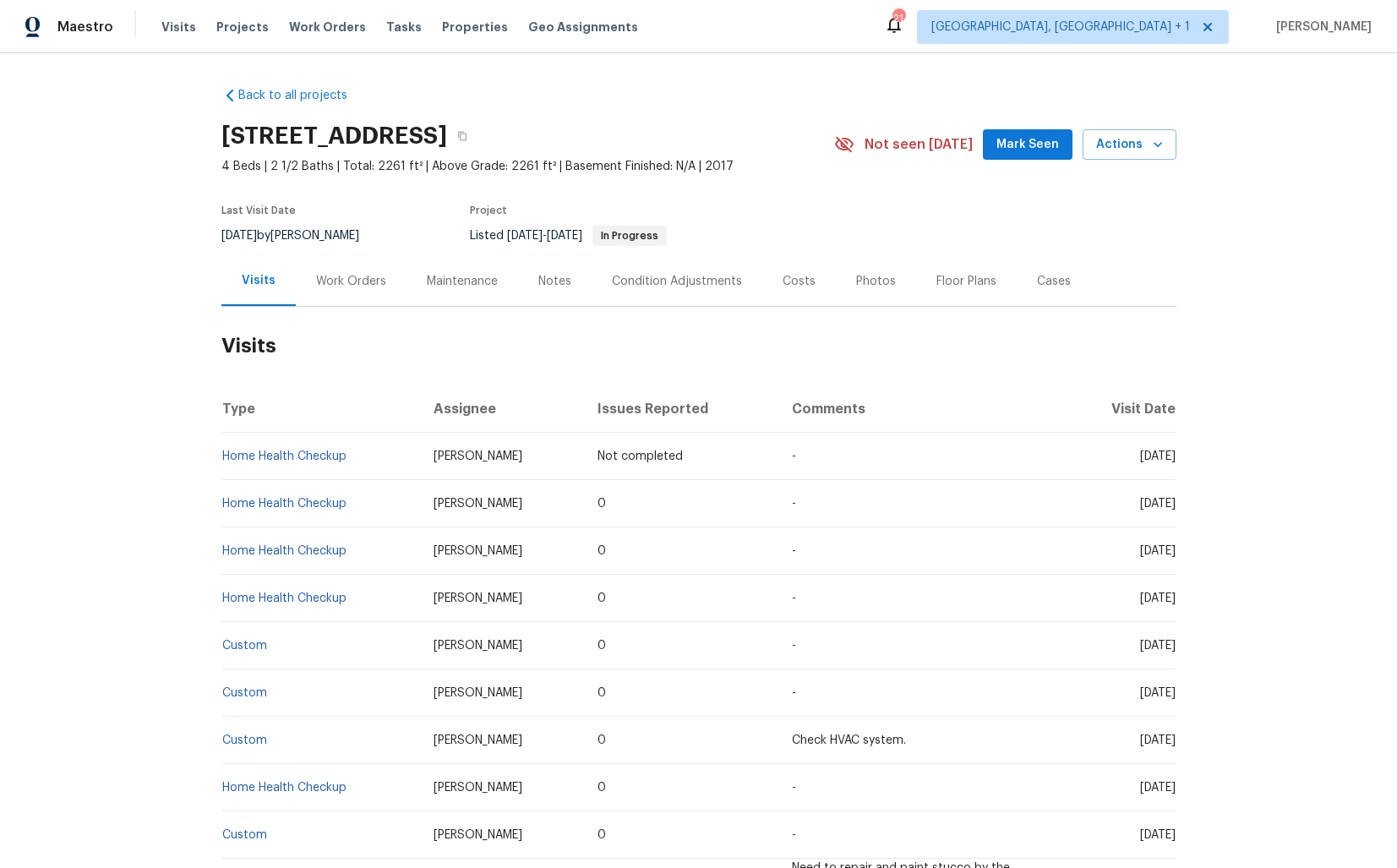
click at [351, 276] on div "Work Orders" at bounding box center [351, 282] width 70 height 17
click at [339, 288] on div "Work Orders" at bounding box center [351, 282] width 70 height 17
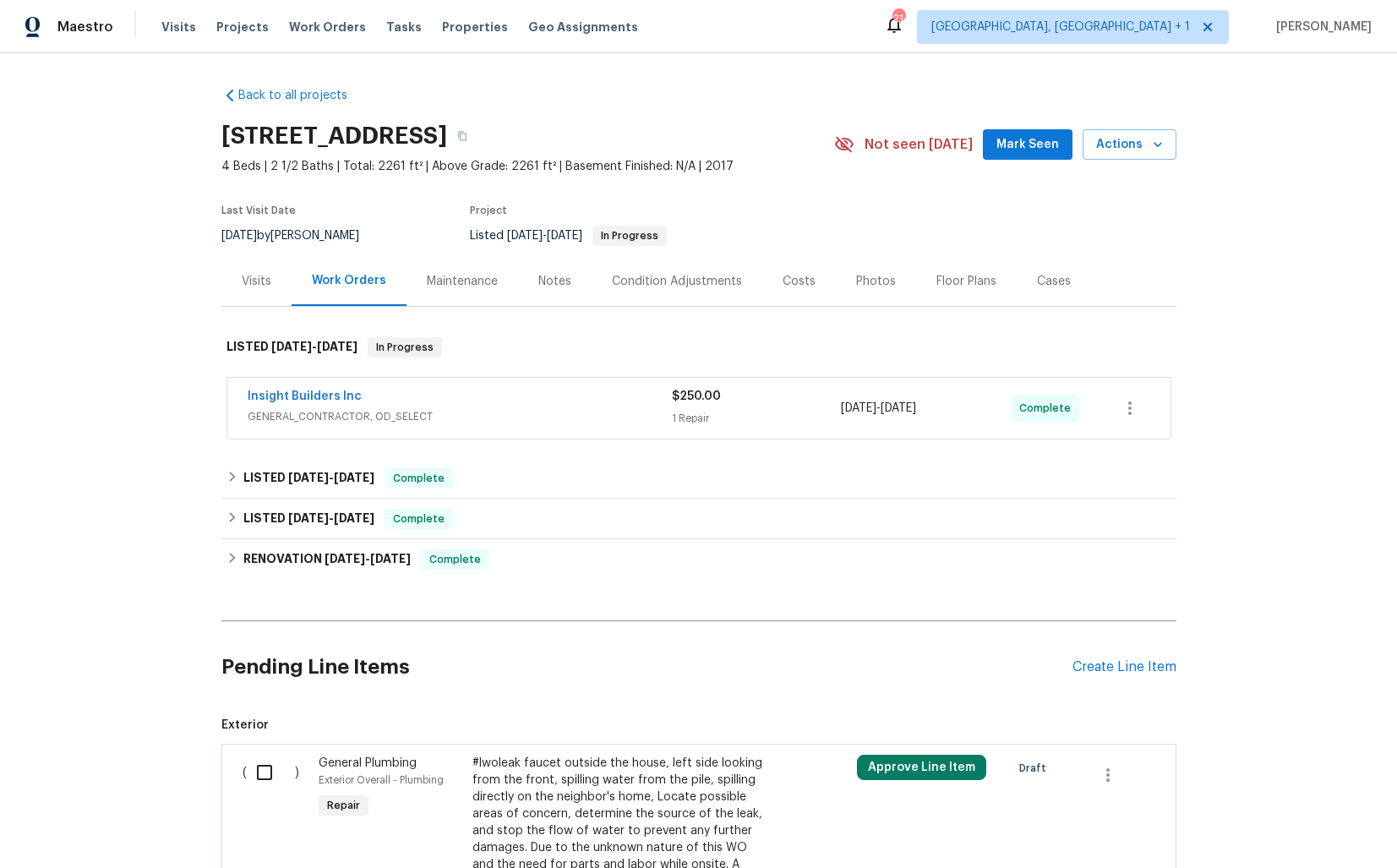
scroll to position [320, 0]
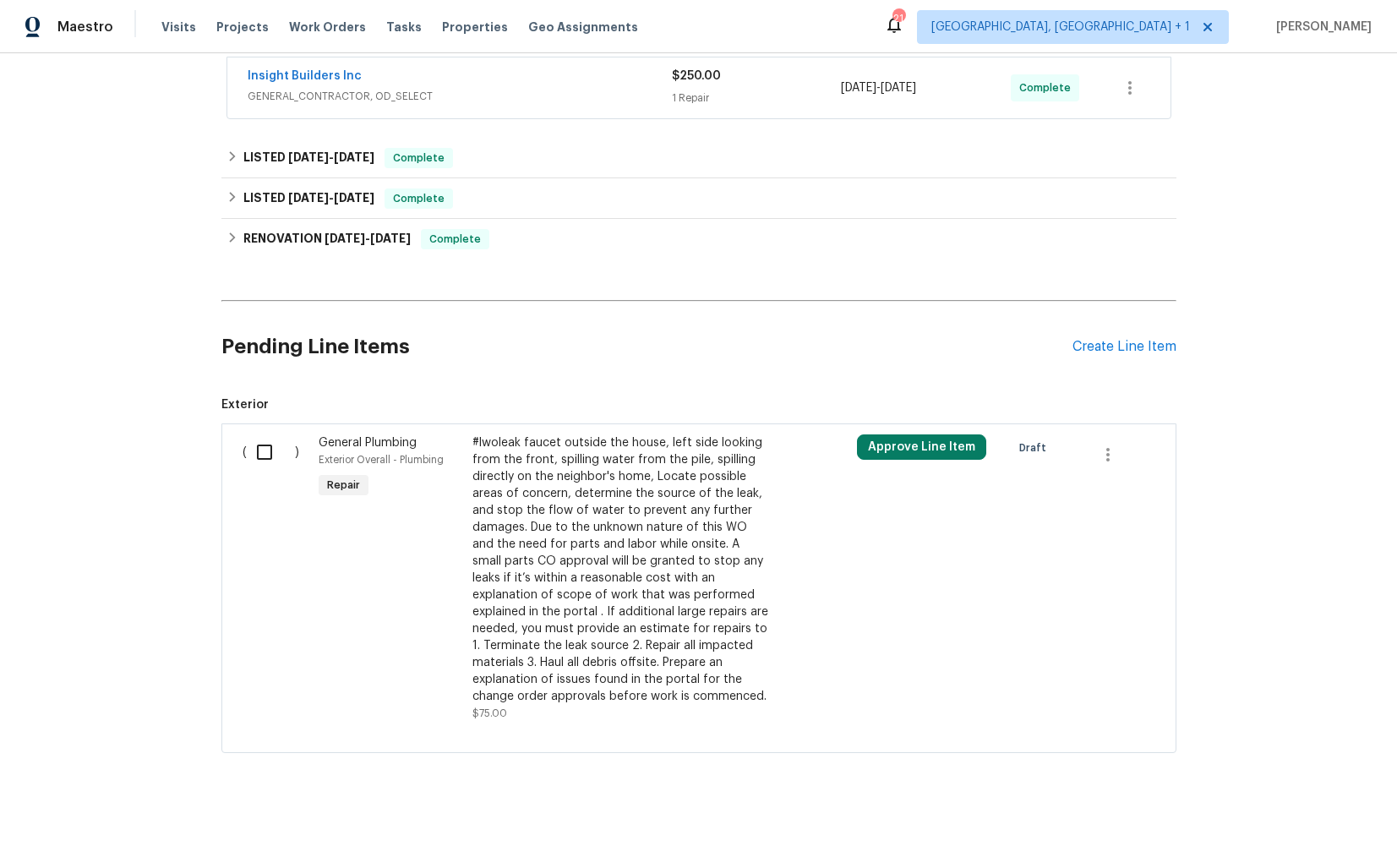
click at [266, 452] on input "checkbox" at bounding box center [270, 452] width 48 height 35
checkbox input "true"
click at [1300, 829] on span "Create Work Order" at bounding box center [1300, 826] width 112 height 21
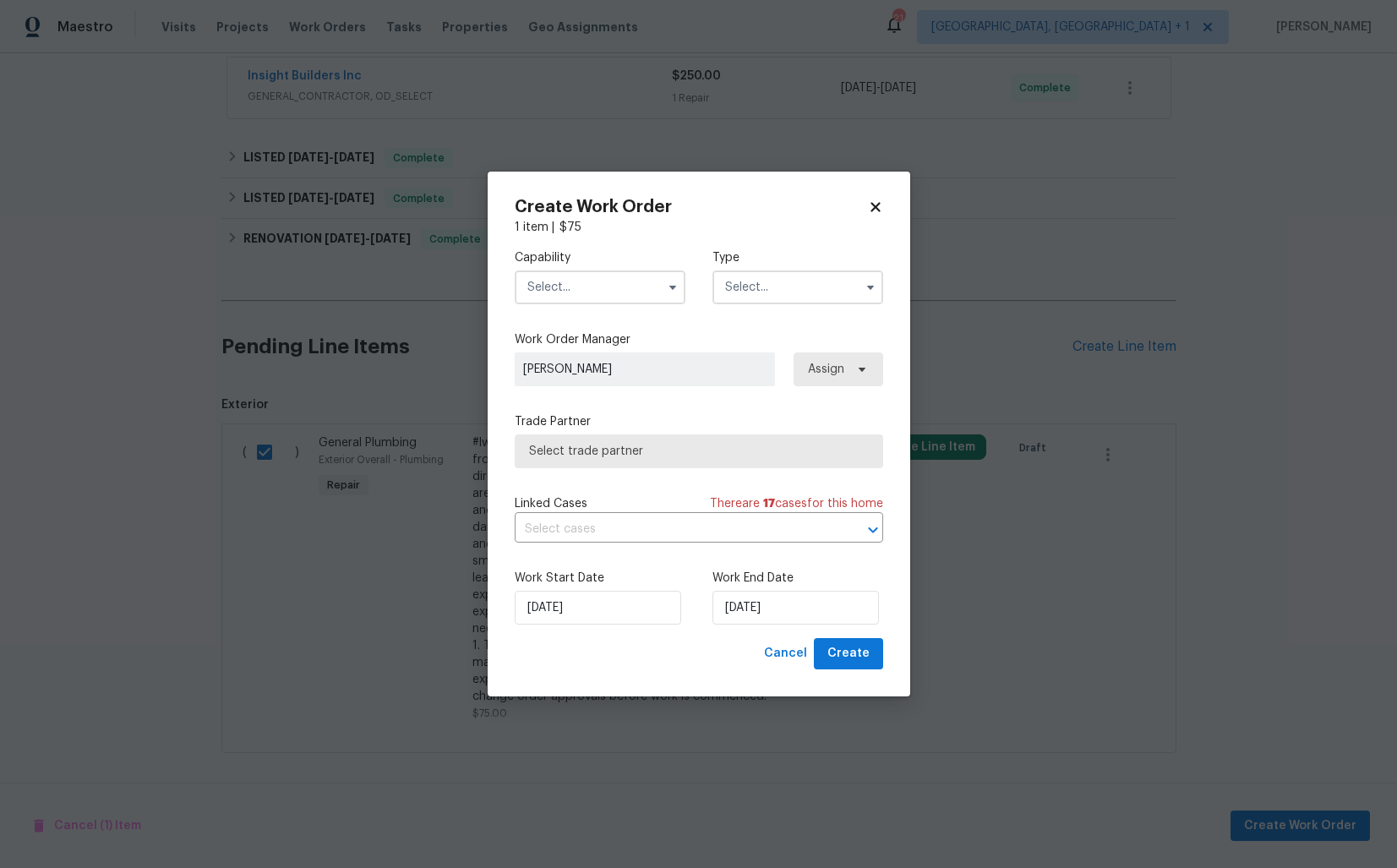
click at [552, 300] on input "text" at bounding box center [599, 287] width 170 height 33
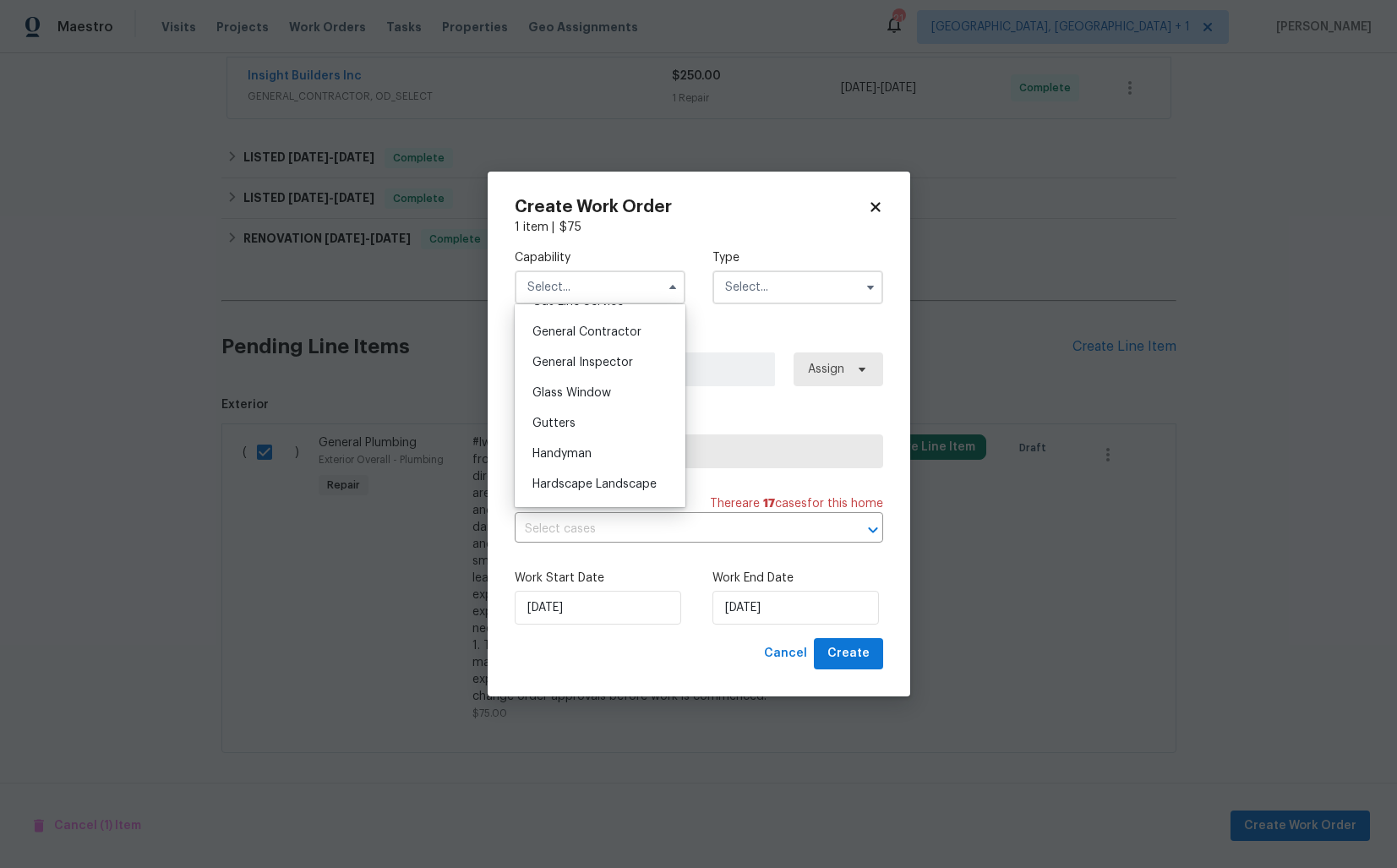
scroll to position [814, 0]
click at [587, 437] on span "Handyman" at bounding box center [562, 440] width 59 height 12
type input "Handyman"
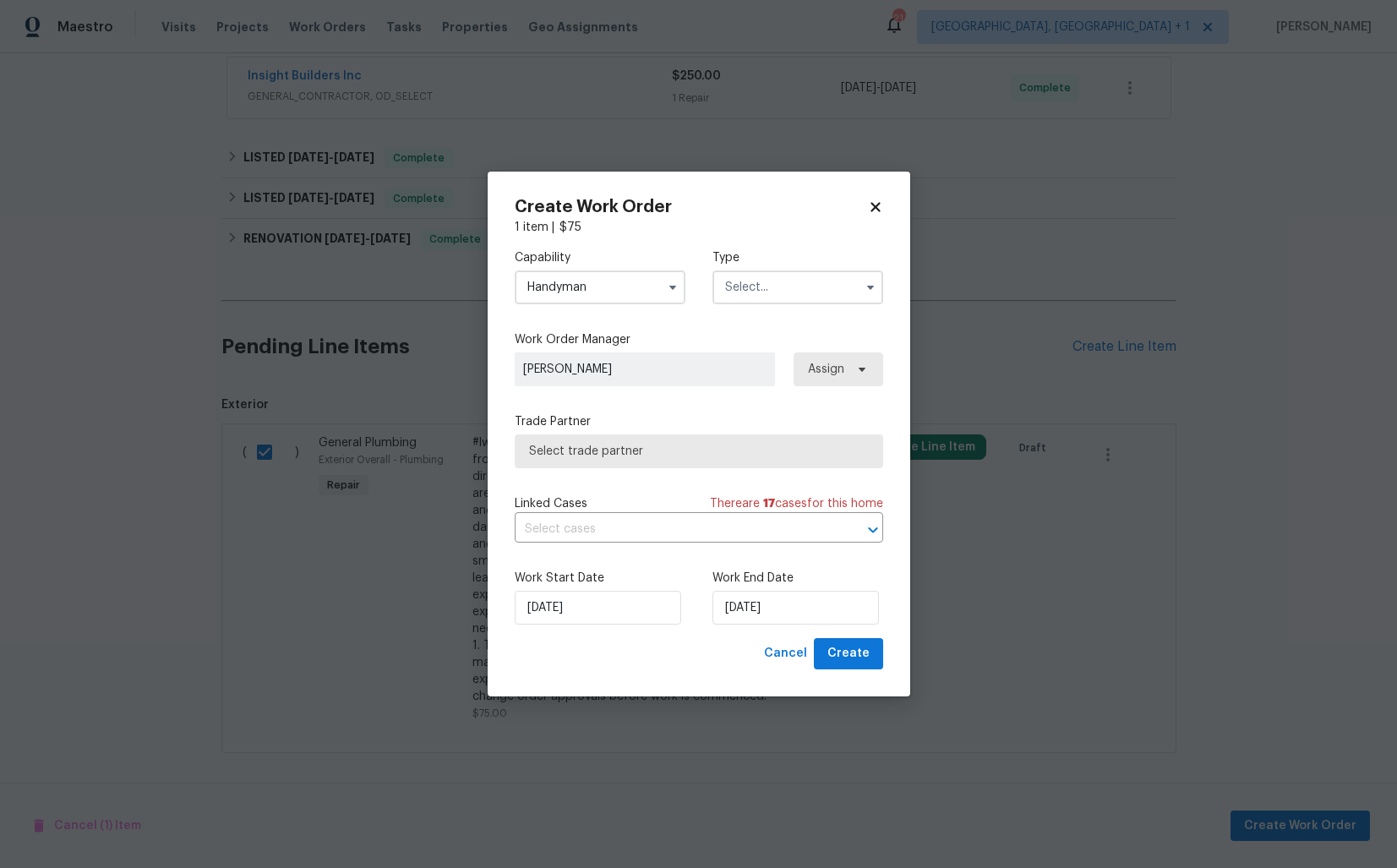
click at [794, 277] on input "text" at bounding box center [797, 287] width 170 height 33
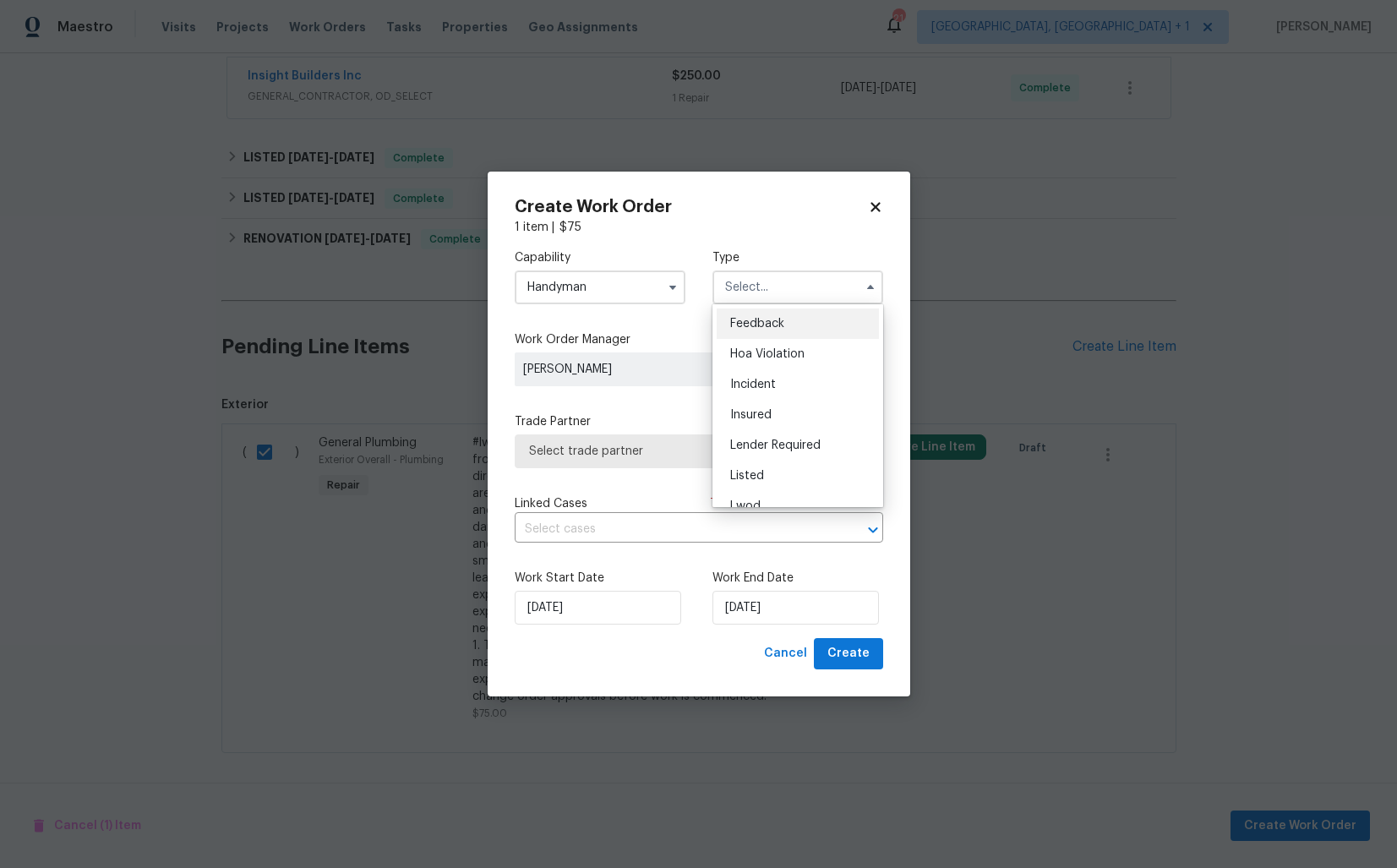
click at [784, 327] on div "Feedback" at bounding box center [798, 324] width 163 height 31
type input "Feedback"
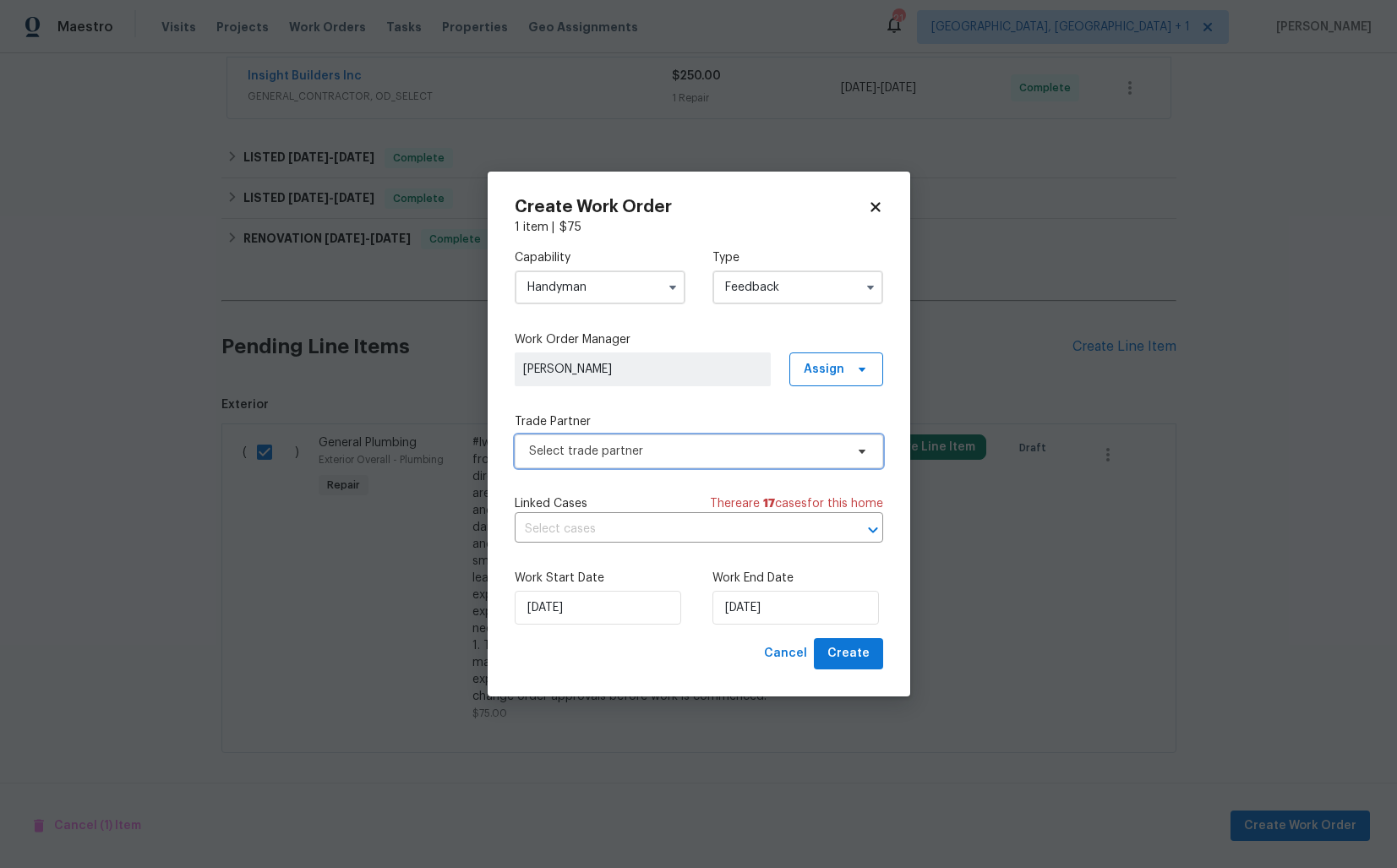
click at [623, 452] on span "Select trade partner" at bounding box center [687, 451] width 315 height 17
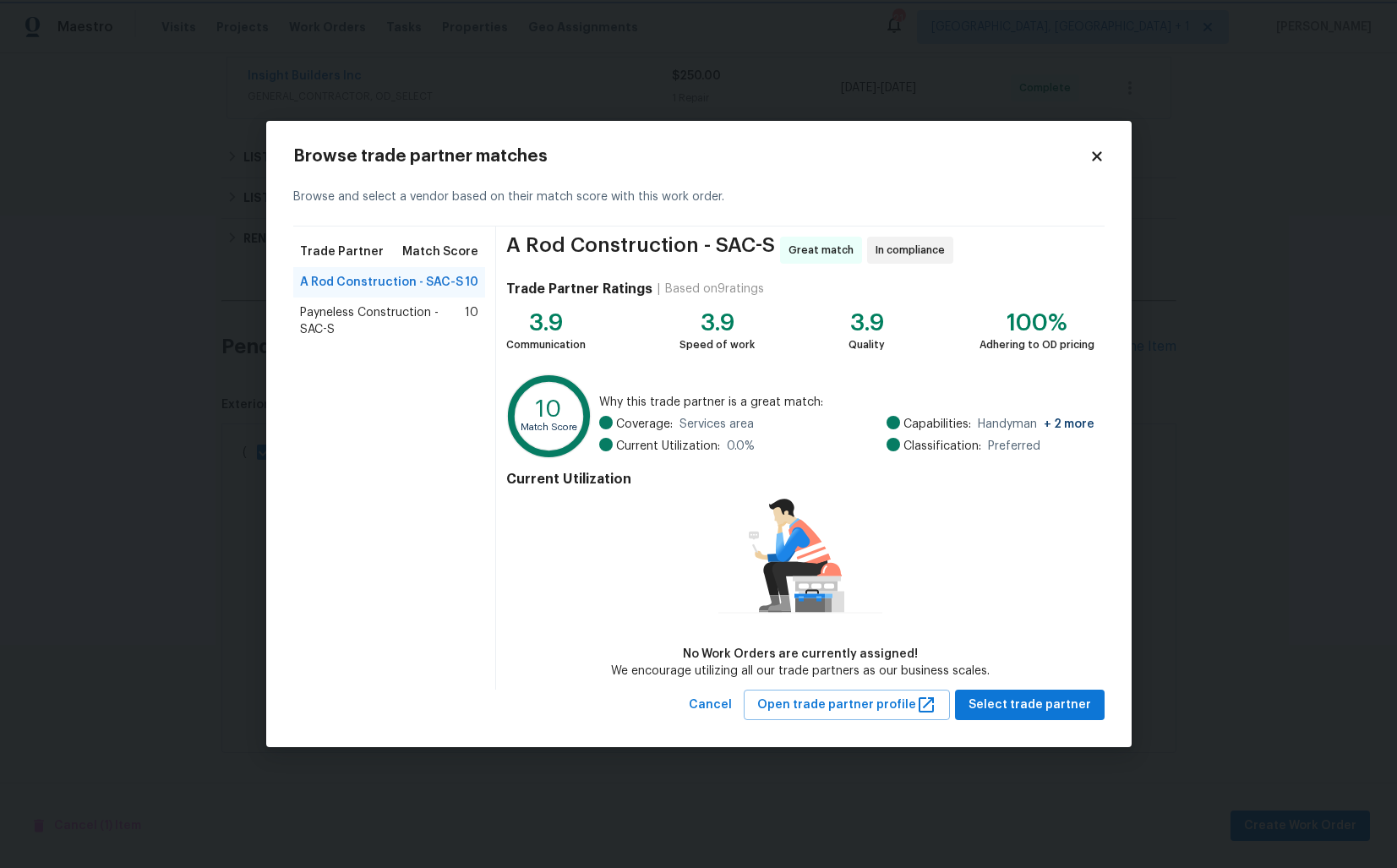
click at [202, 356] on body "Maestro Visits Projects Work Orders Tasks Properties Geo Assignments 21 Albuque…" at bounding box center [698, 434] width 1397 height 868
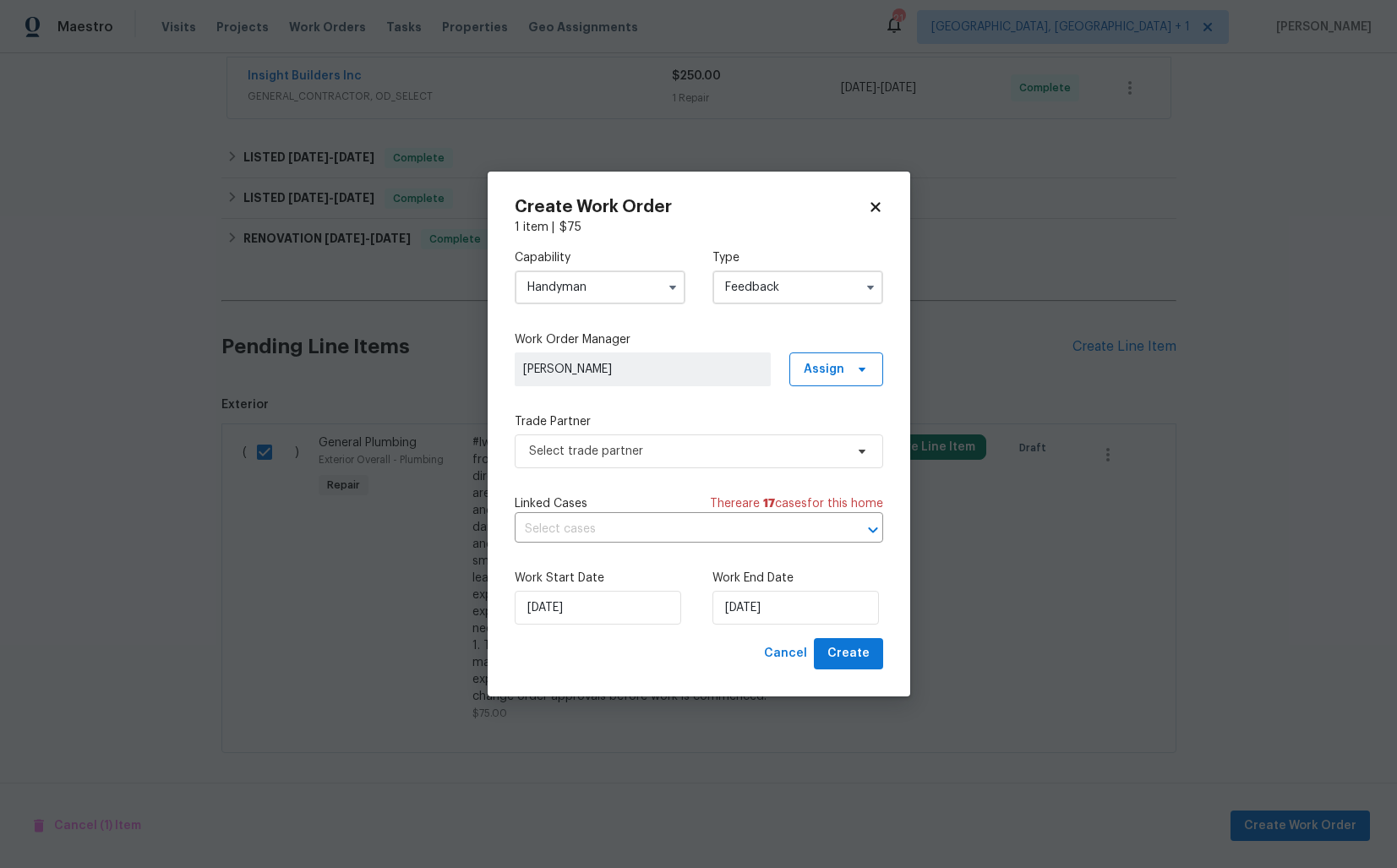
click at [603, 286] on input "Handyman" at bounding box center [599, 287] width 170 height 33
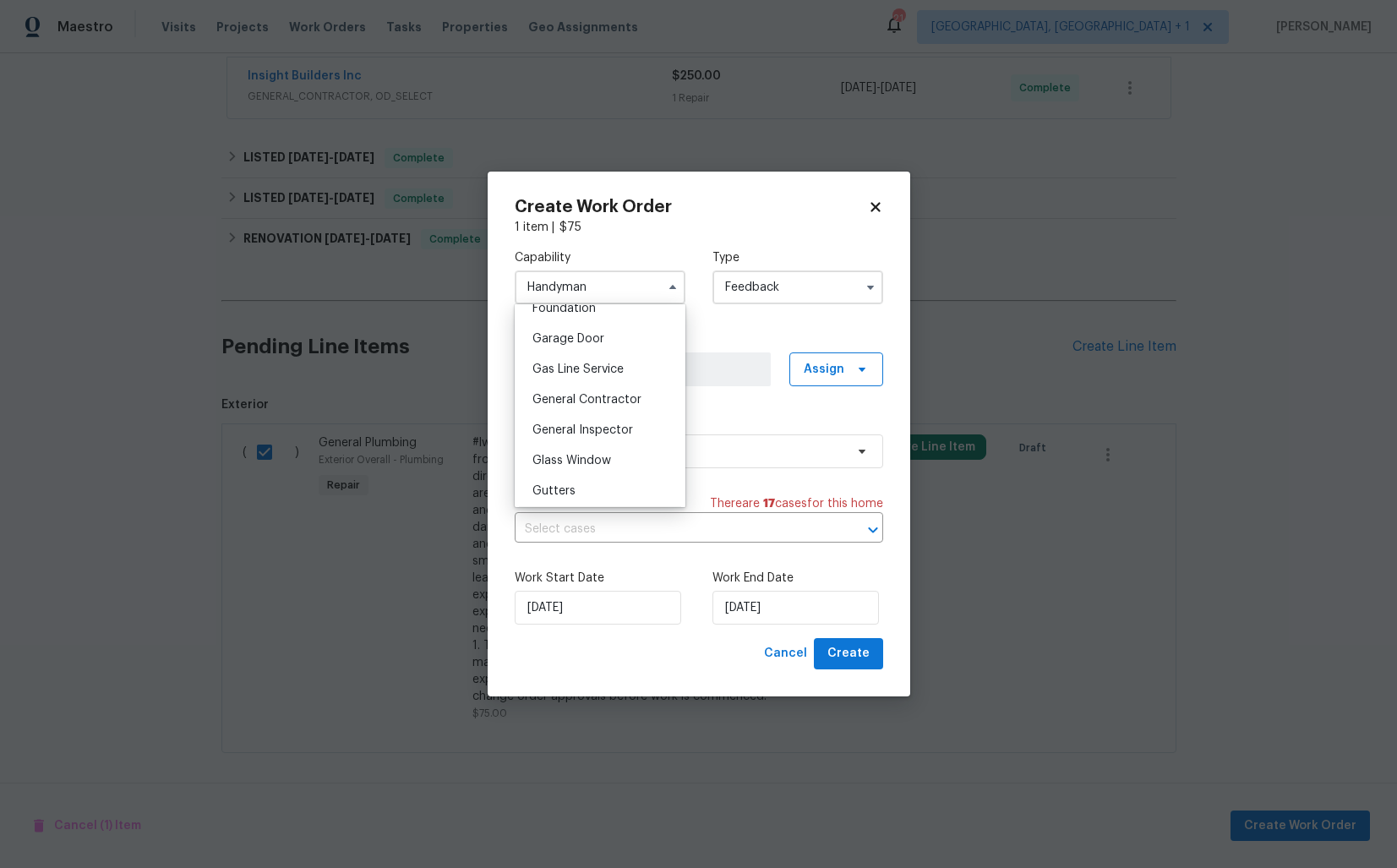
scroll to position [717, 0]
click at [587, 411] on span "General Contractor" at bounding box center [586, 414] width 109 height 12
type input "General Contractor"
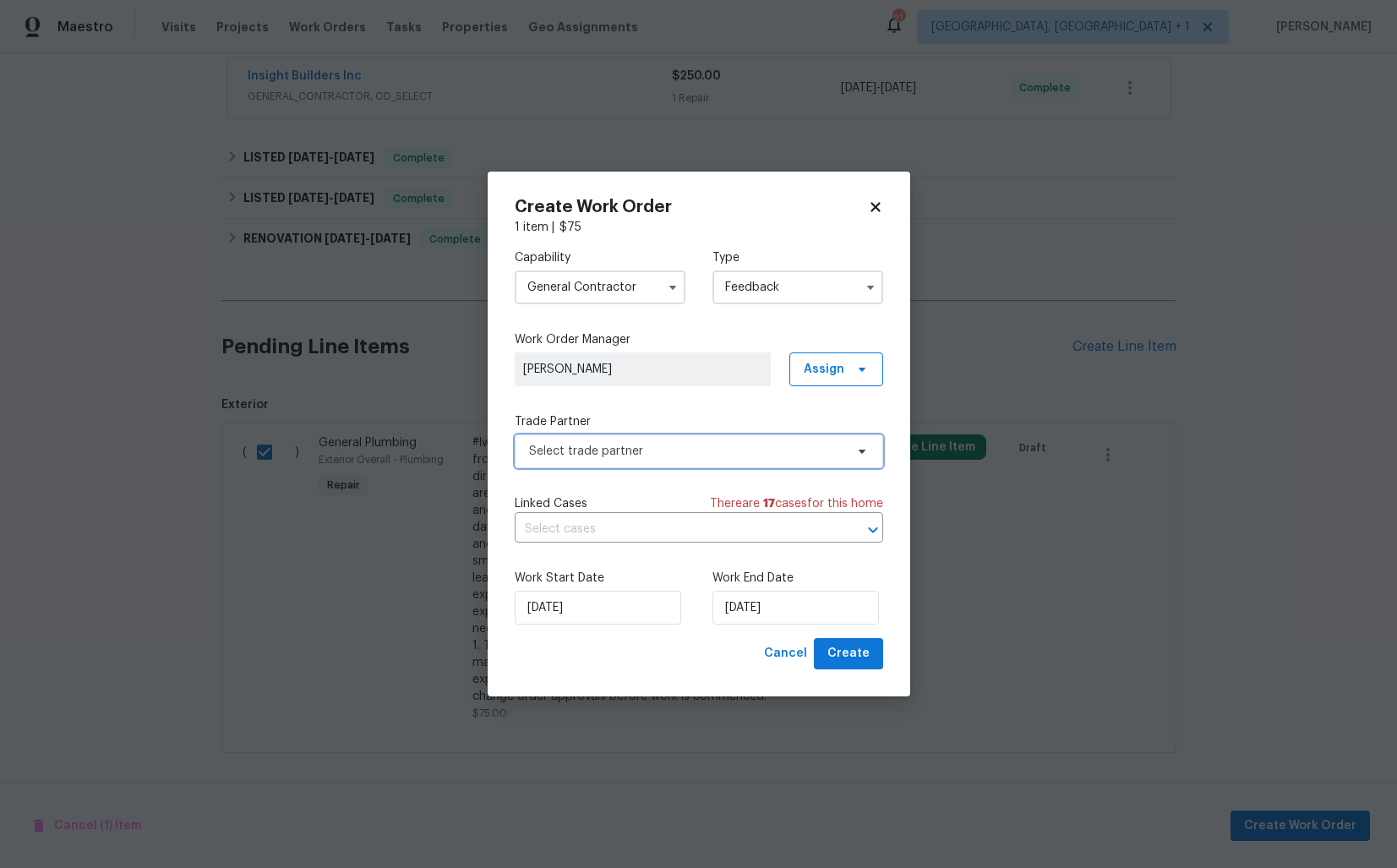
click at [647, 452] on span "Select trade partner" at bounding box center [687, 451] width 315 height 17
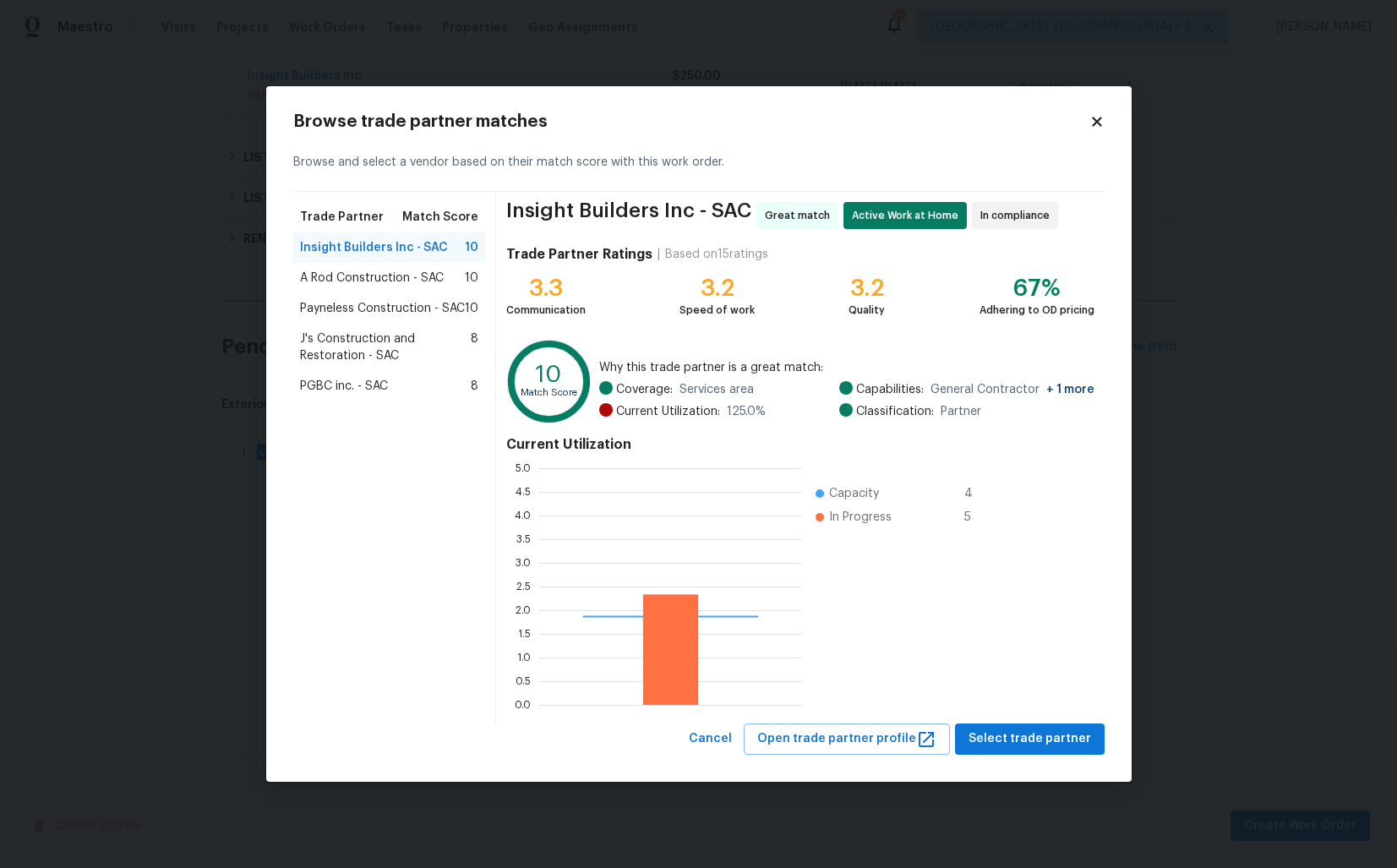
scroll to position [236, 263]
click at [344, 386] on span "PGBC inc. - SAC" at bounding box center [344, 386] width 88 height 17
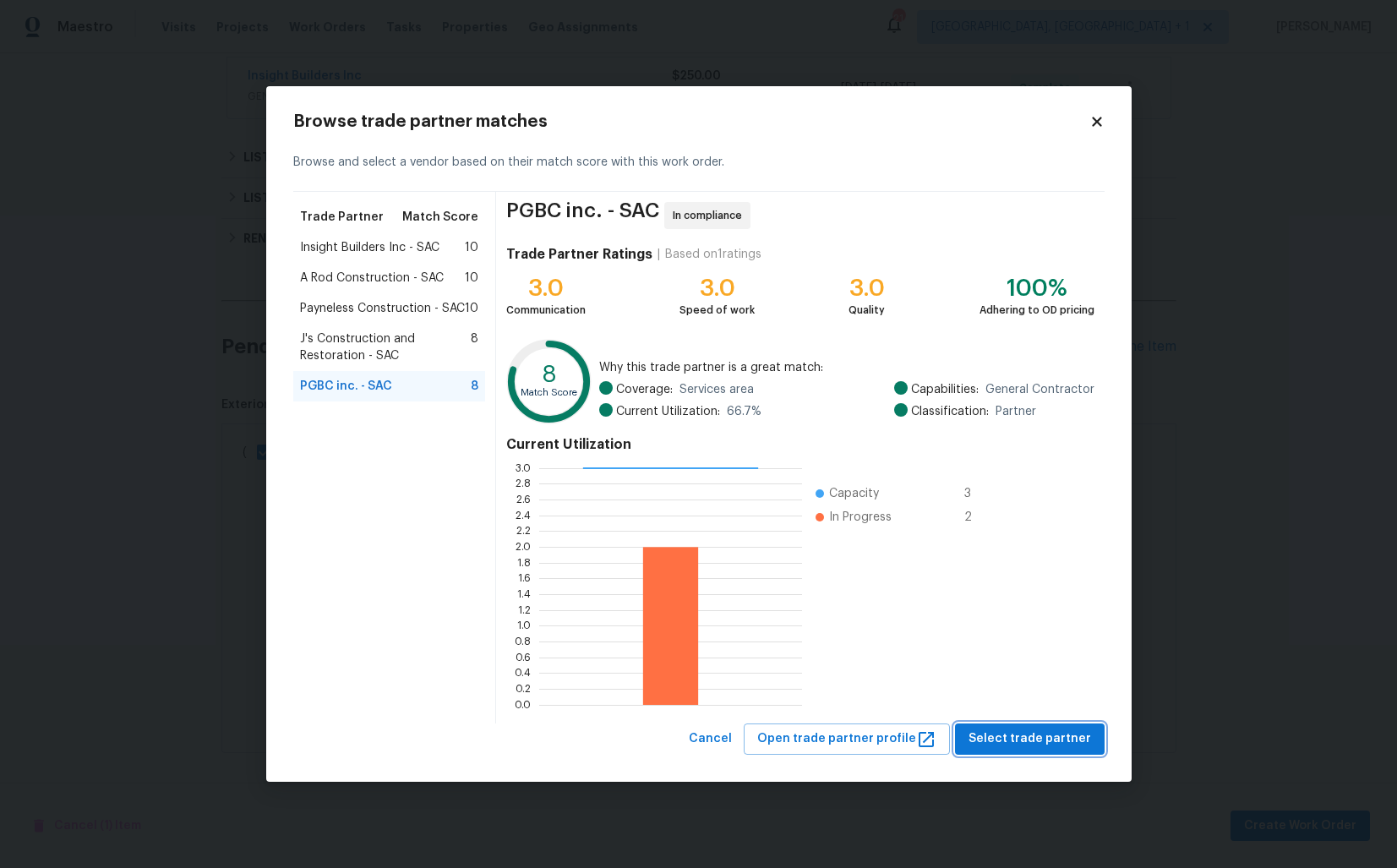
click at [1047, 738] on span "Select trade partner" at bounding box center [1030, 739] width 122 height 21
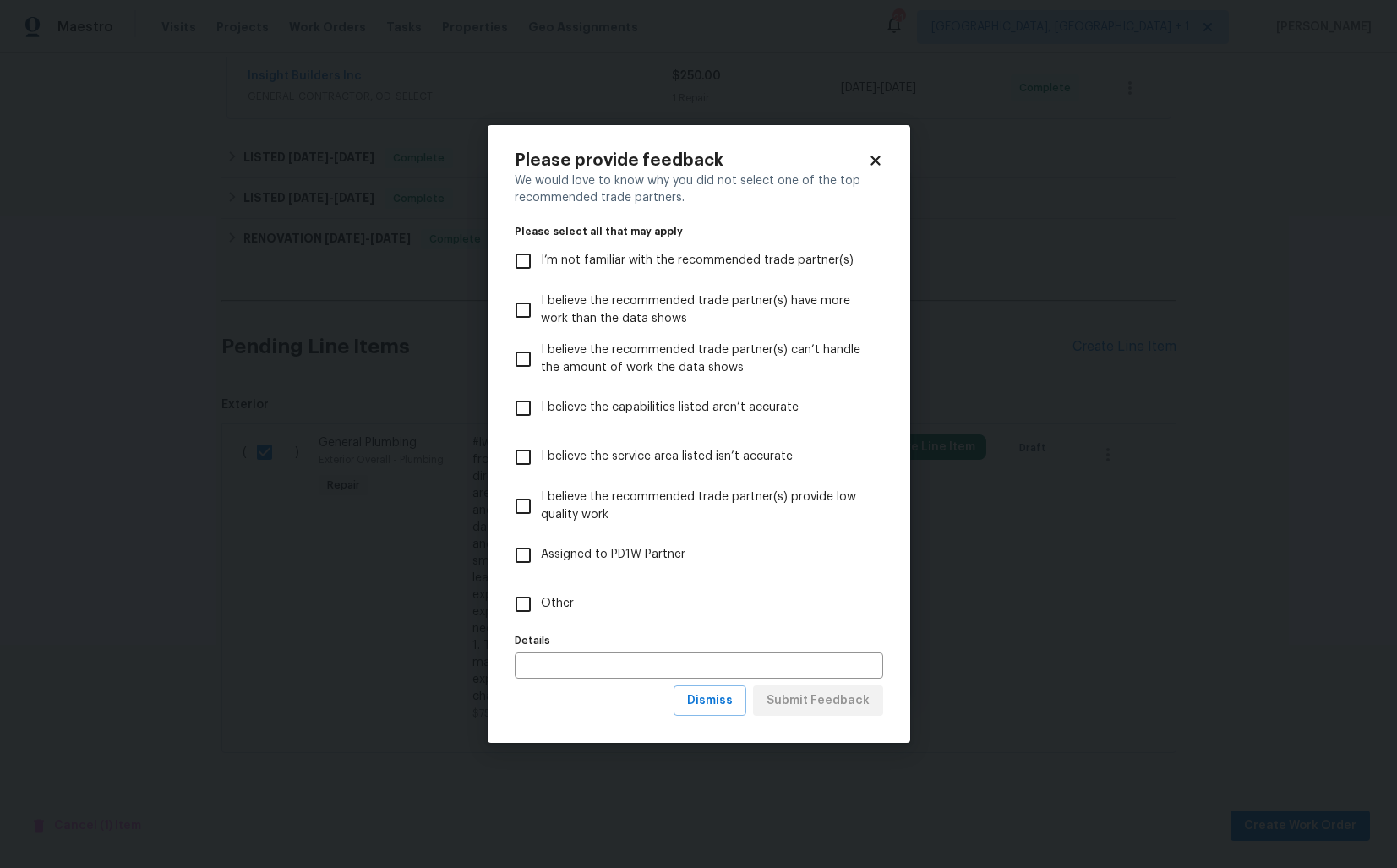
click at [599, 613] on label "Other" at bounding box center [687, 603] width 365 height 49
click at [541, 613] on input "Other" at bounding box center [522, 603] width 35 height 35
checkbox input "true"
click at [835, 706] on span "Submit Feedback" at bounding box center [818, 701] width 103 height 21
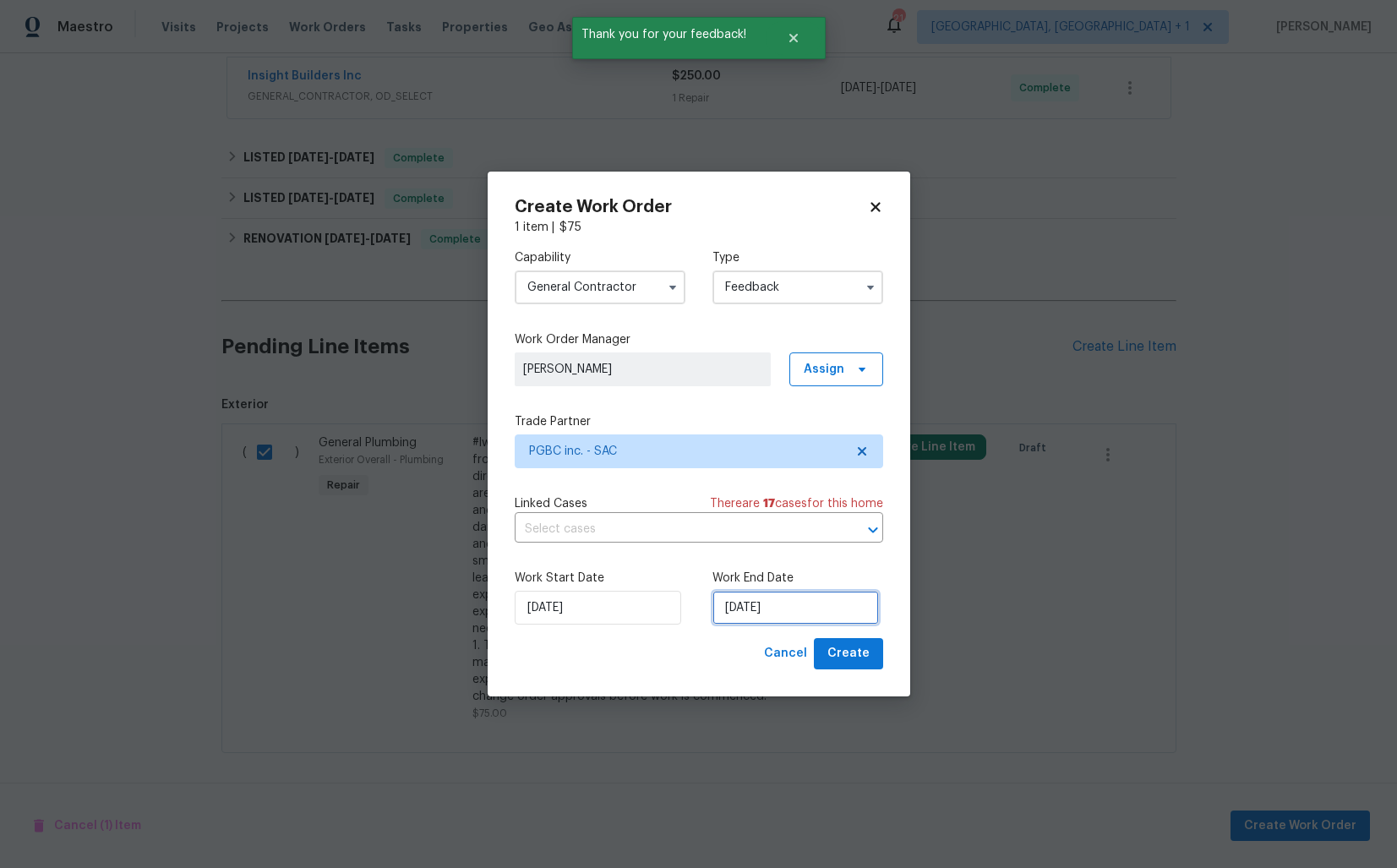
click at [754, 608] on input "[DATE]" at bounding box center [795, 607] width 167 height 33
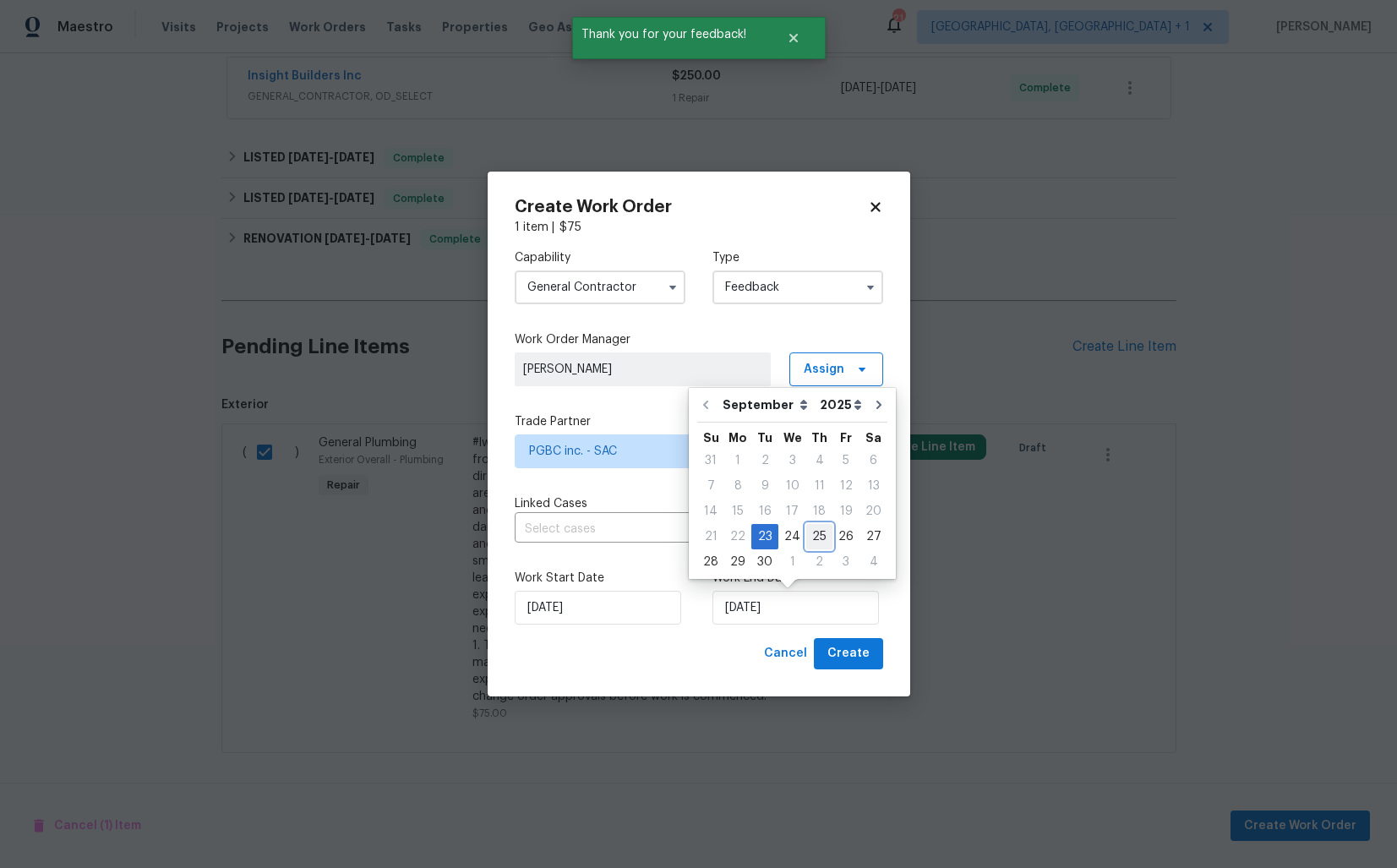
click at [815, 537] on div "25" at bounding box center [819, 537] width 27 height 24
type input "[DATE]"
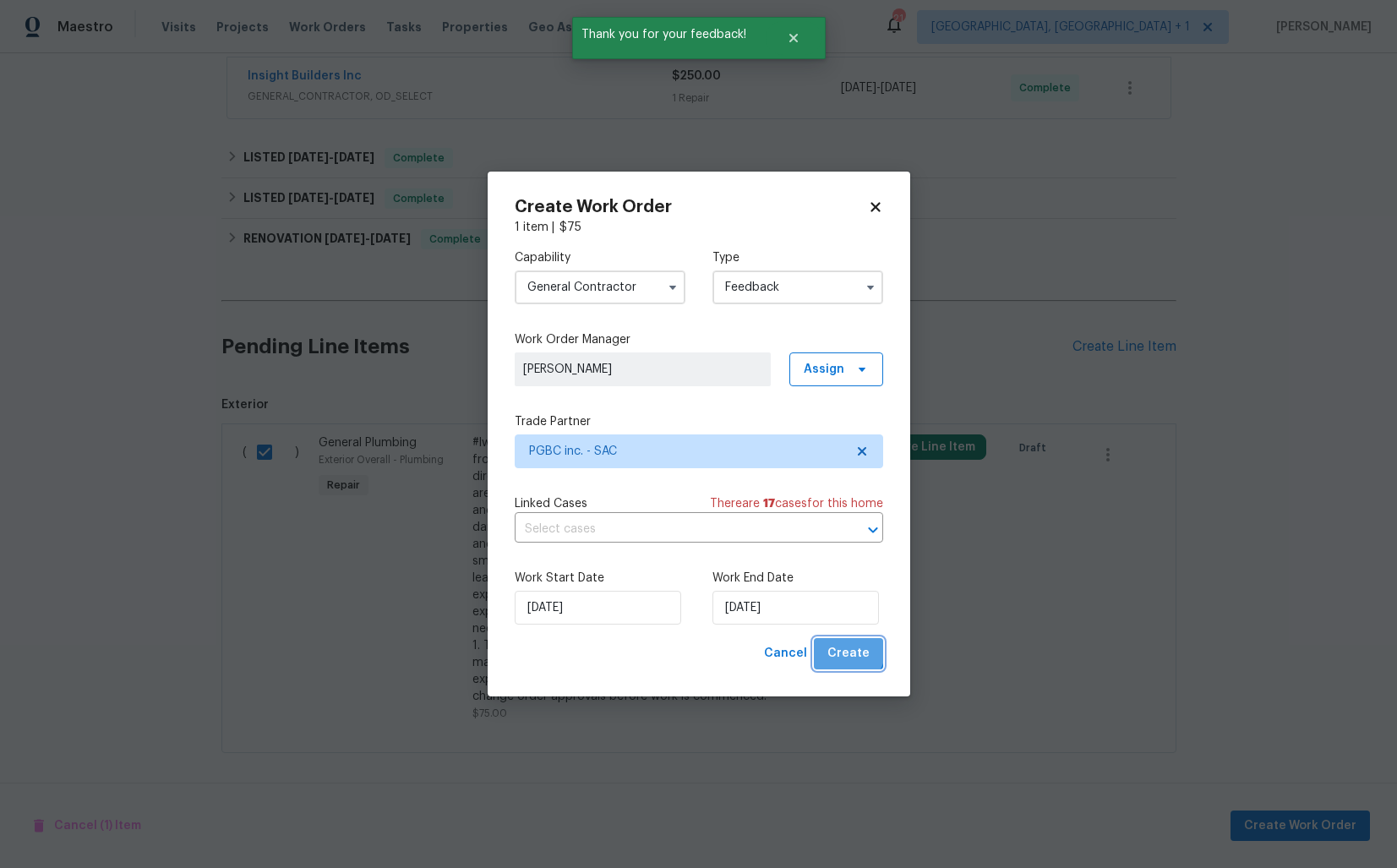
click at [847, 649] on span "Create" at bounding box center [848, 653] width 42 height 21
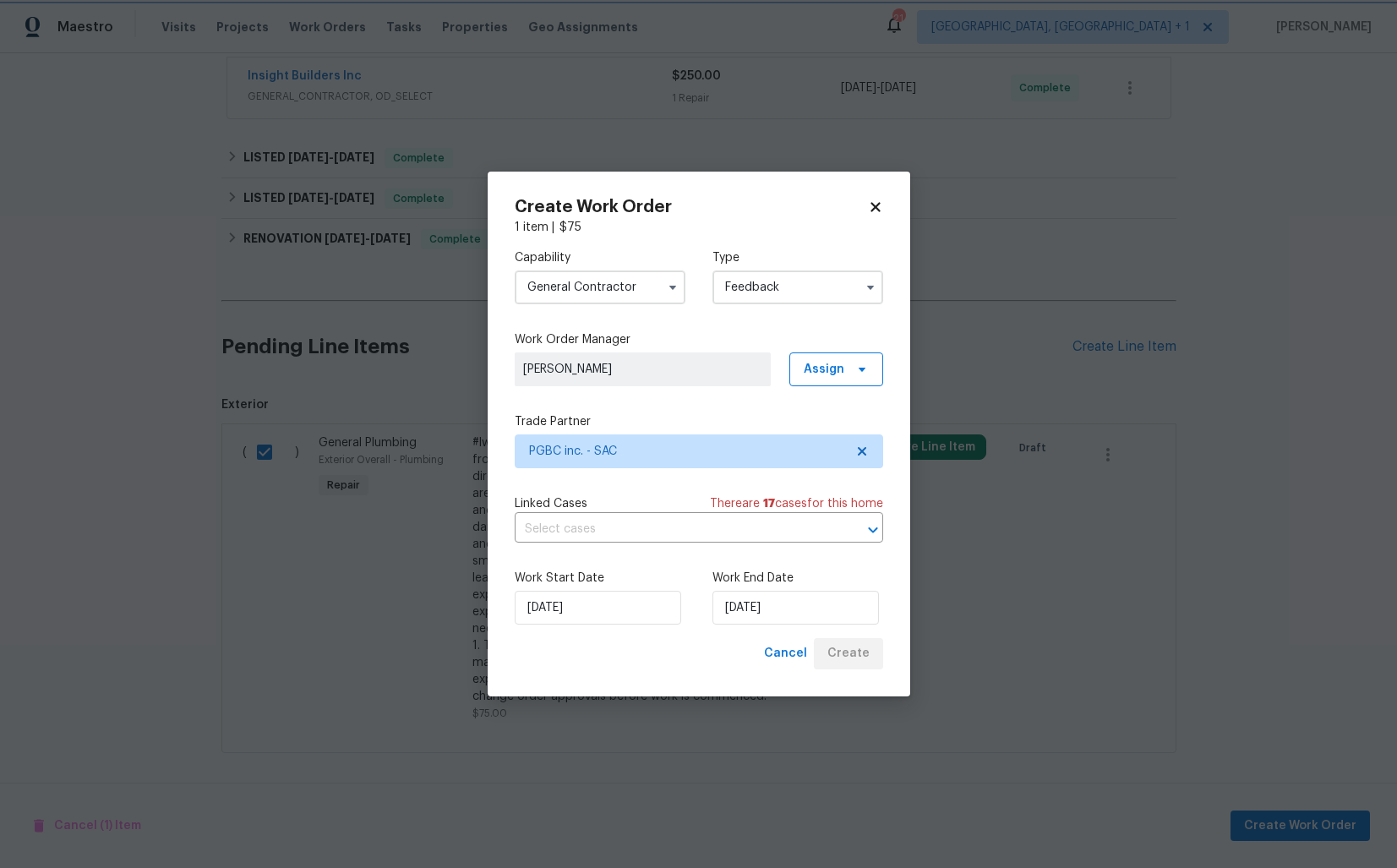
checkbox input "false"
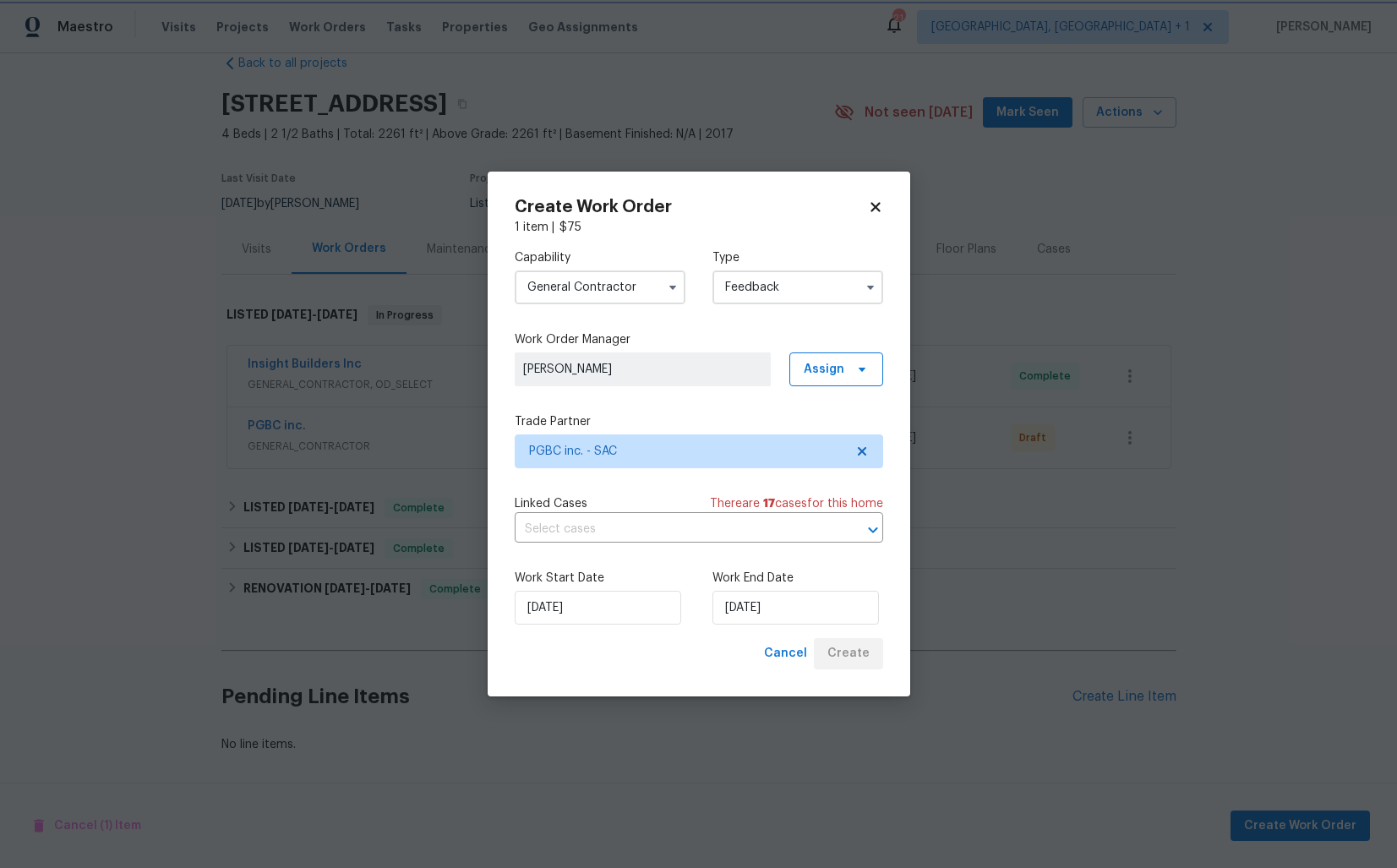
scroll to position [33, 0]
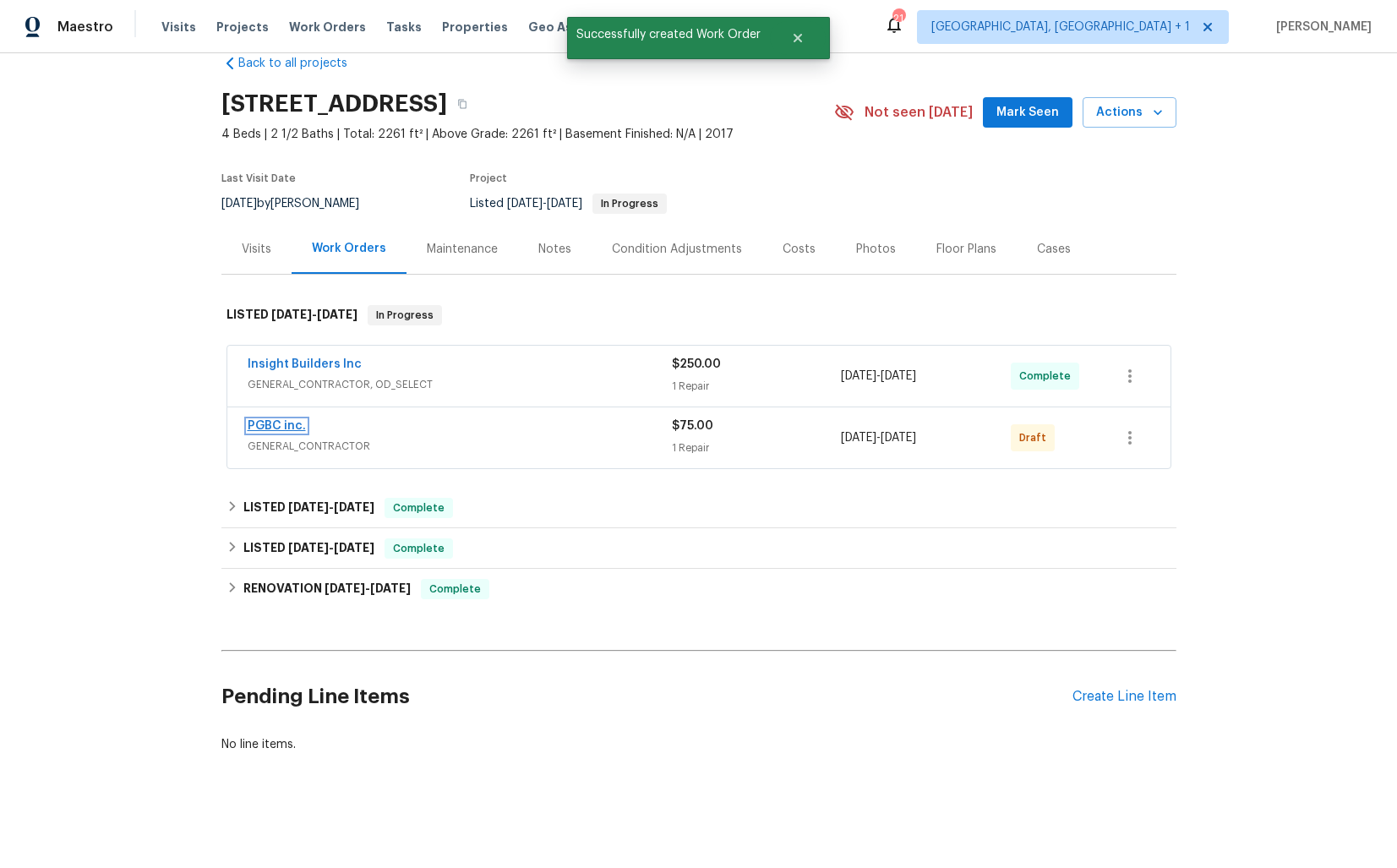
click at [288, 427] on link "PGBC inc." at bounding box center [276, 426] width 58 height 12
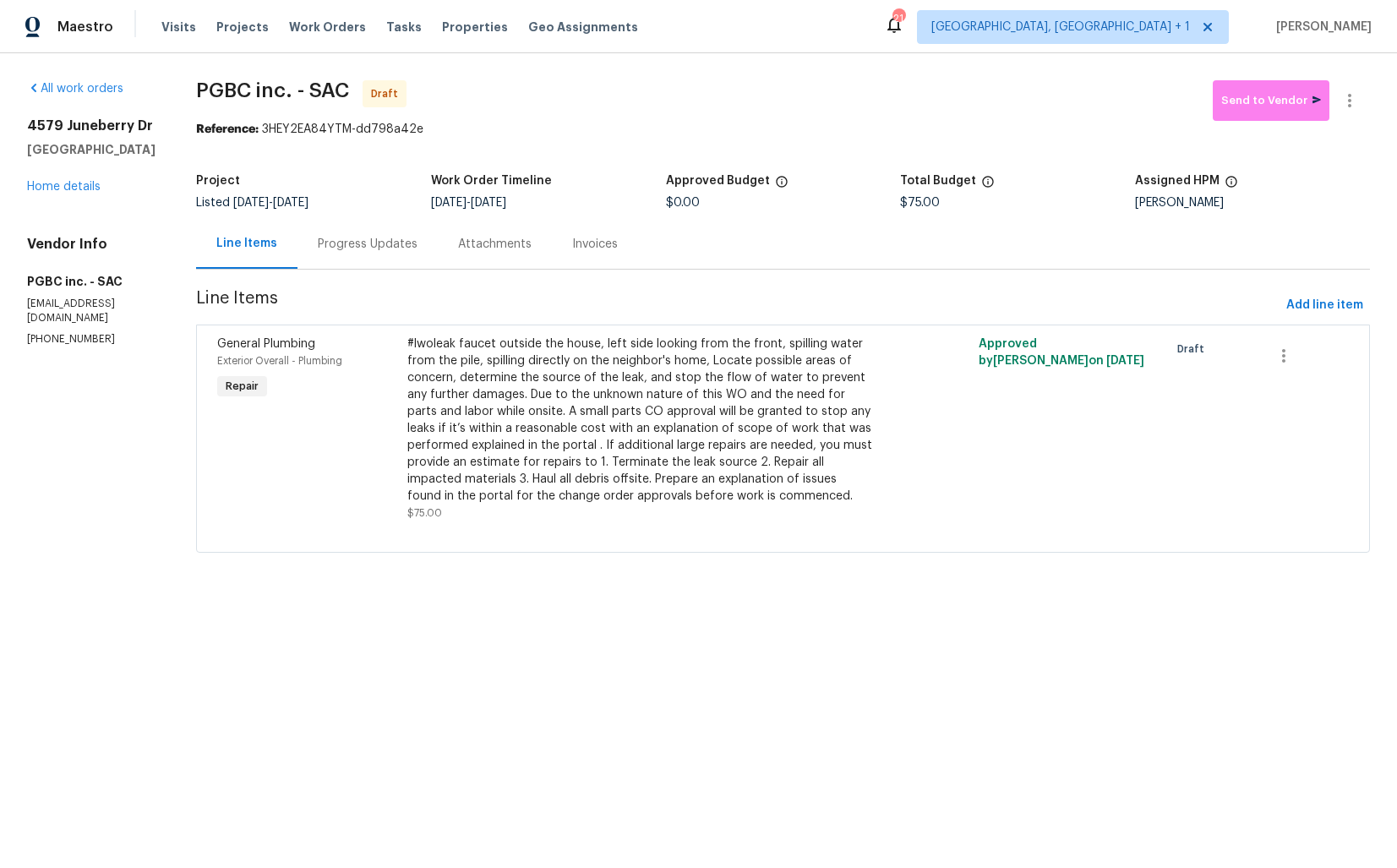
click at [336, 250] on div "Progress Updates" at bounding box center [367, 244] width 100 height 17
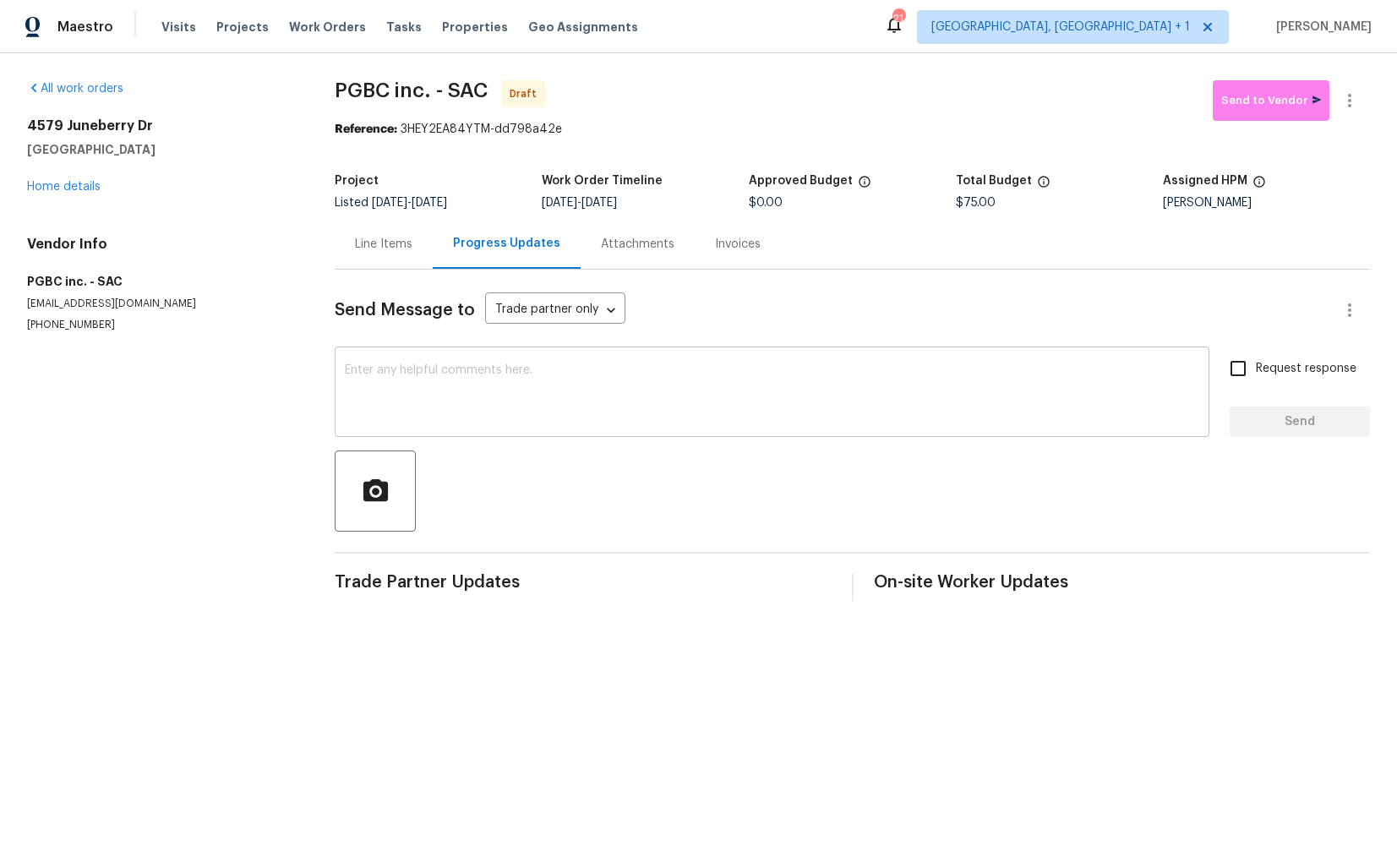
click at [452, 389] on textarea at bounding box center [772, 394] width 854 height 59
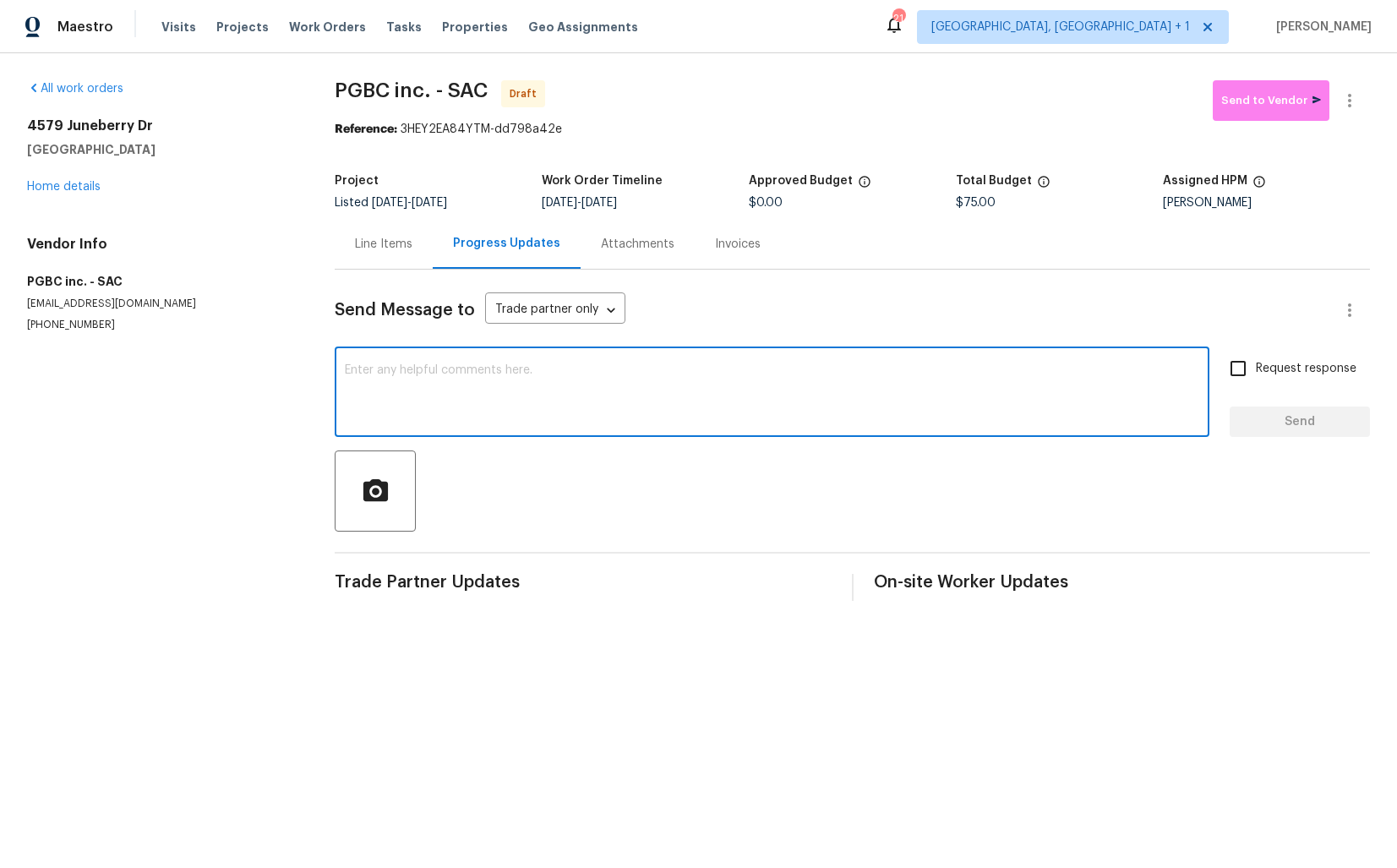
click at [484, 372] on textarea at bounding box center [772, 394] width 854 height 59
paste textarea "Hi this is [PERSON_NAME] with Opendoor. I’m confirming you received the WO for …"
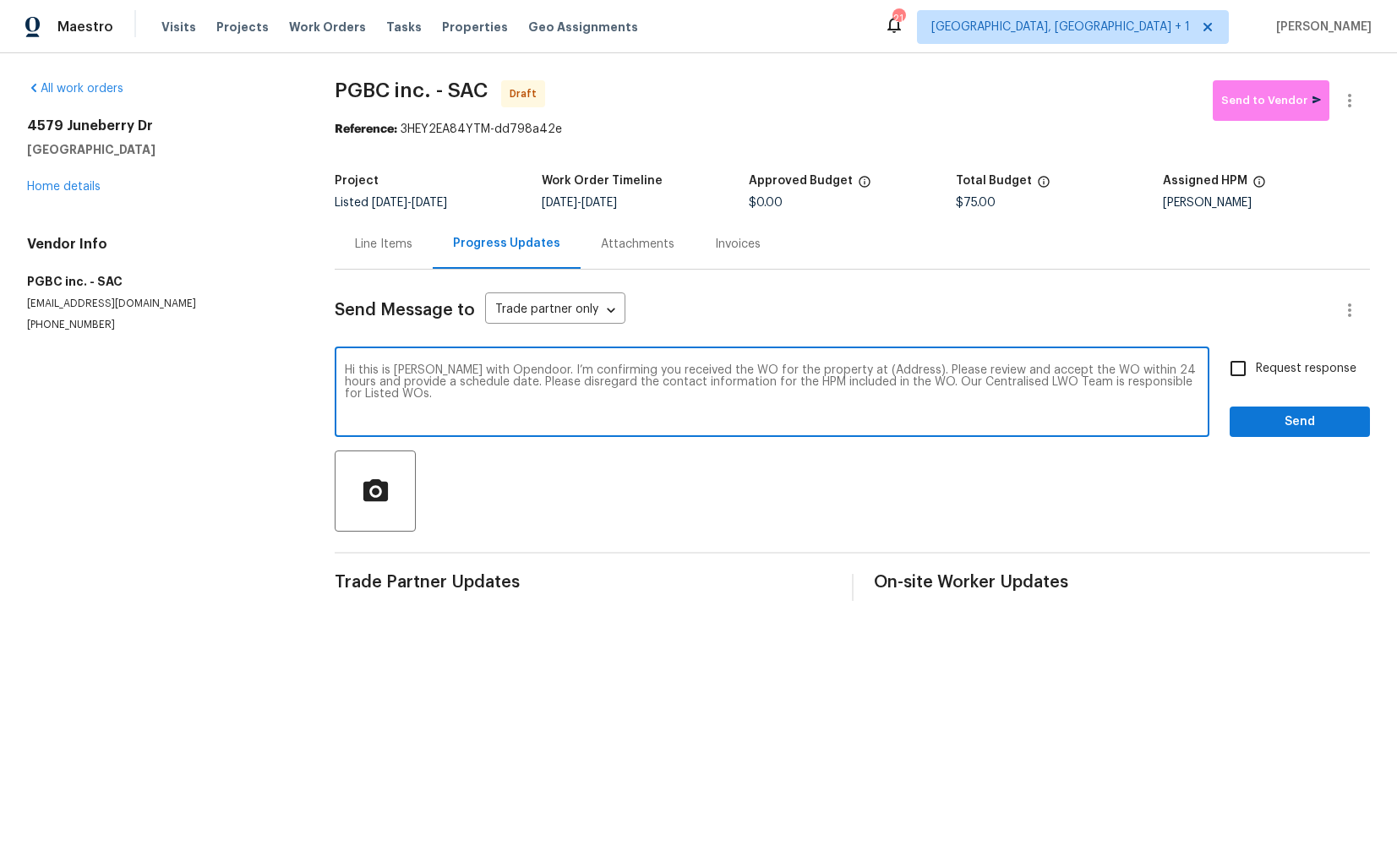
drag, startPoint x: 883, startPoint y: 371, endPoint x: 831, endPoint y: 369, distance: 52.0
click at [831, 369] on textarea "Hi this is [PERSON_NAME] with Opendoor. I’m confirming you received the WO for …" at bounding box center [772, 394] width 854 height 59
paste textarea "4579 Juneberry Dr, Sacramento, CA 95834"
type textarea "Hi this is Arvind with Opendoor. I’m confirming you received the WO for the pro…"
click at [1245, 366] on input "Request response" at bounding box center [1238, 368] width 35 height 35
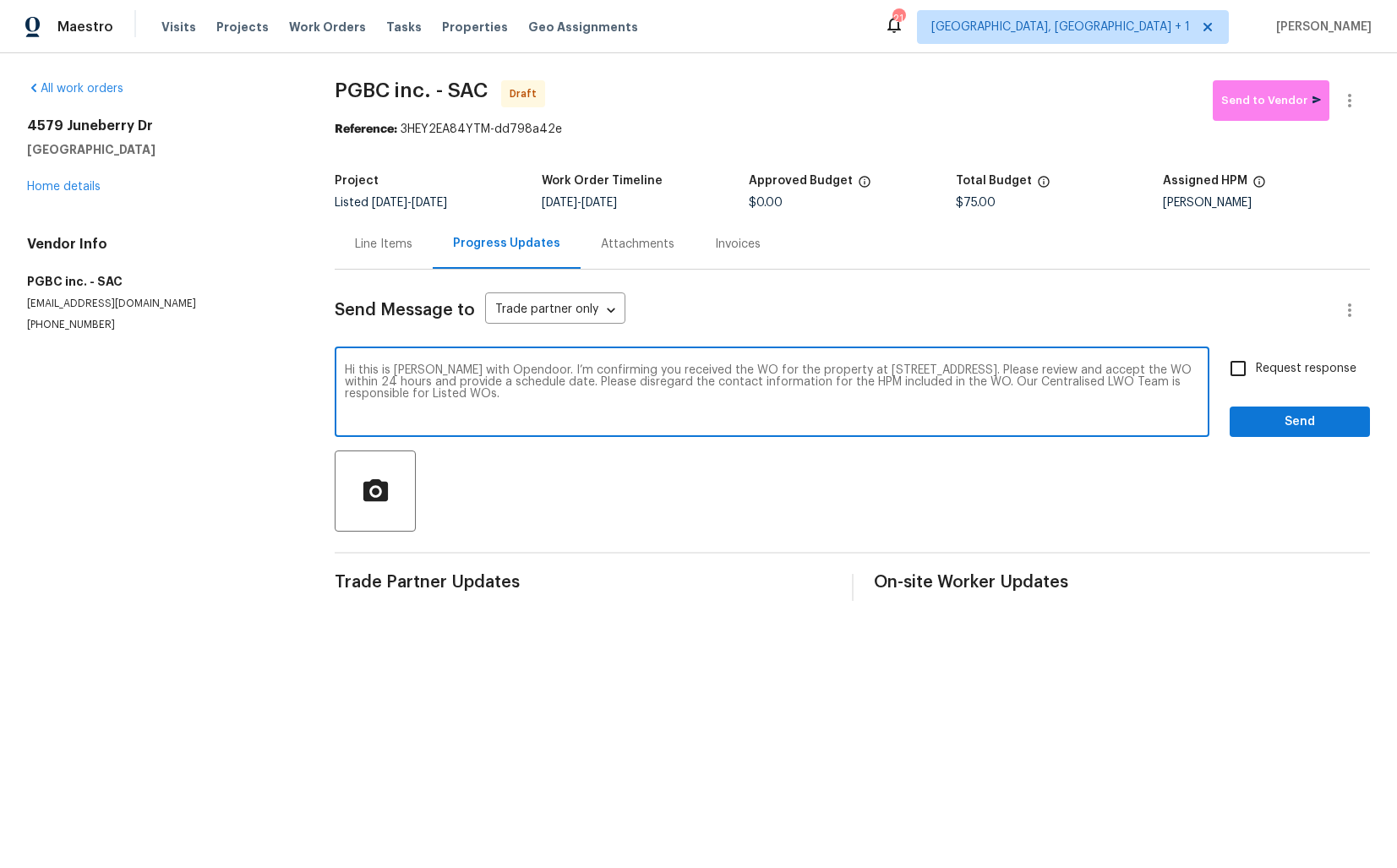
checkbox input "true"
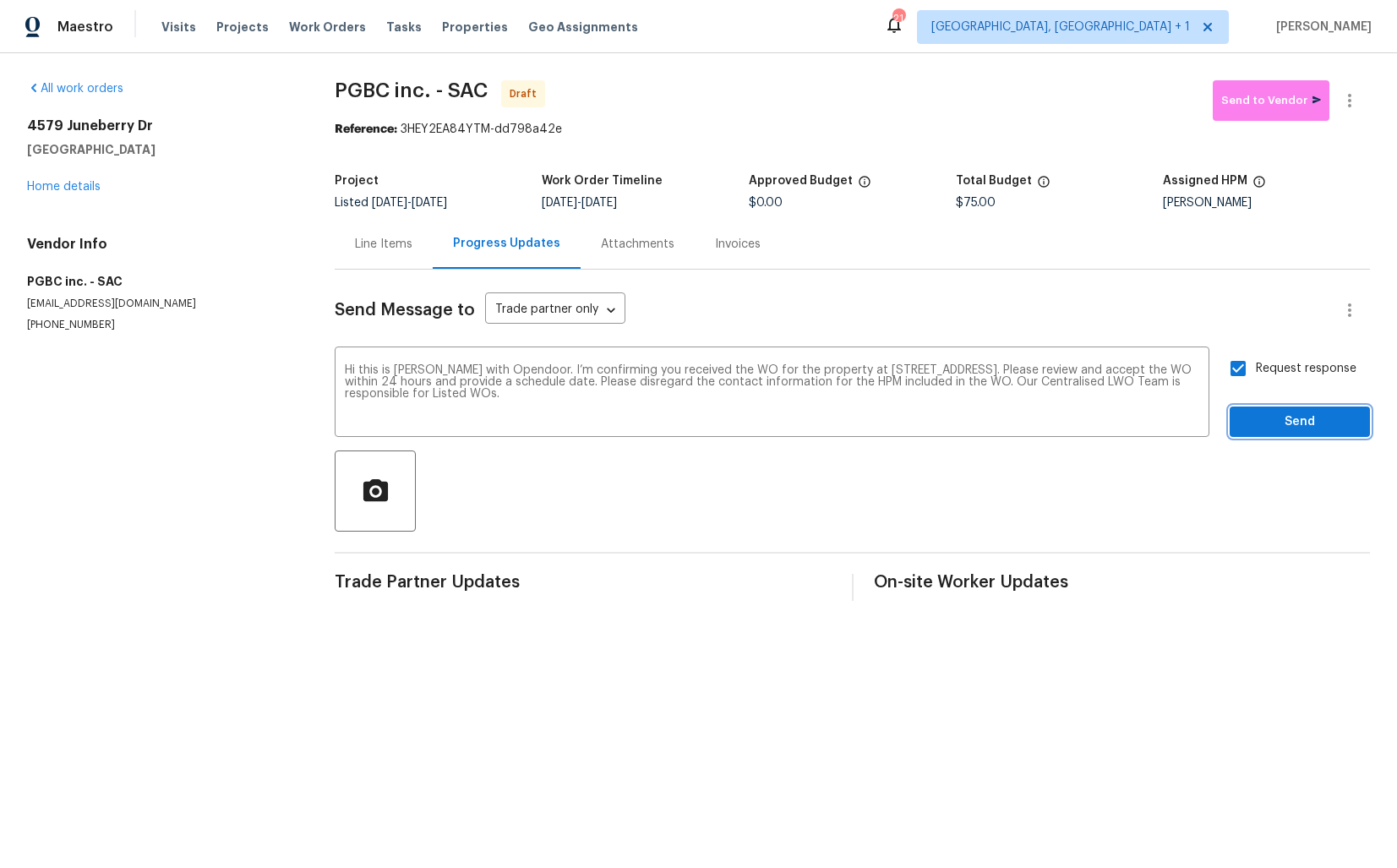
click at [1278, 419] on span "Send" at bounding box center [1300, 422] width 113 height 21
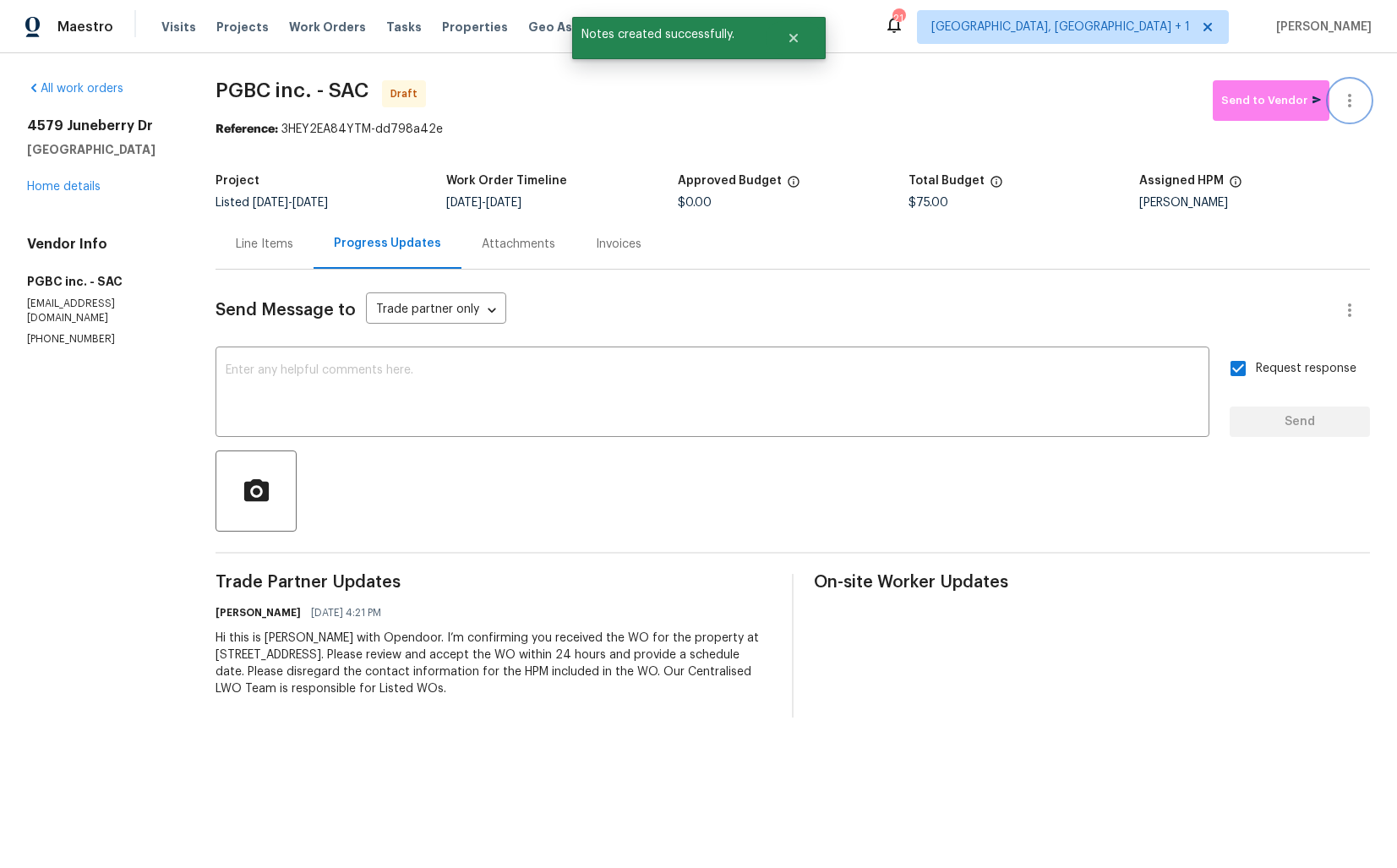
click at [1358, 101] on icon "button" at bounding box center [1350, 101] width 21 height 21
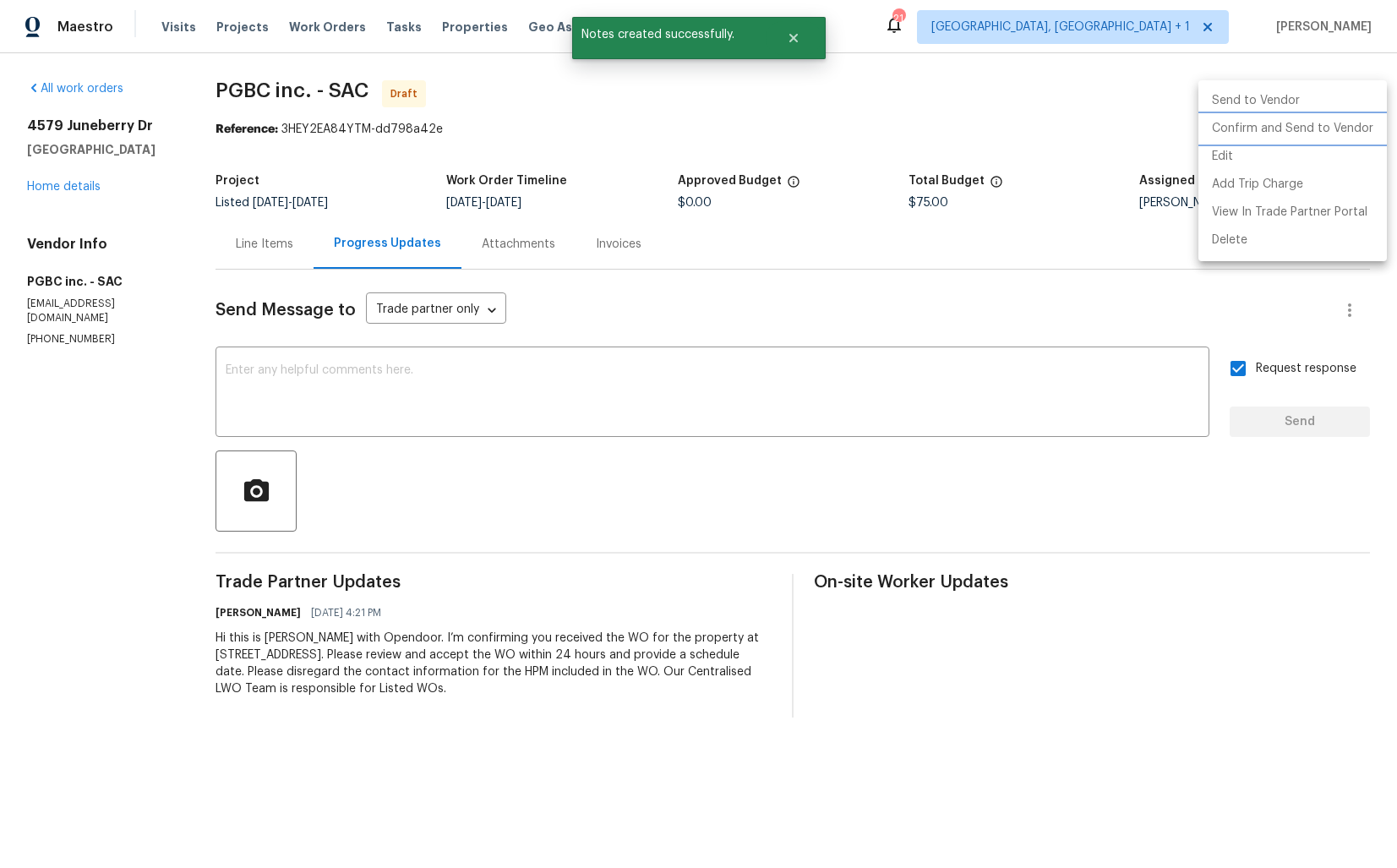
click at [1275, 126] on li "Confirm and Send to Vendor" at bounding box center [1293, 128] width 188 height 28
click at [939, 195] on div at bounding box center [698, 434] width 1397 height 868
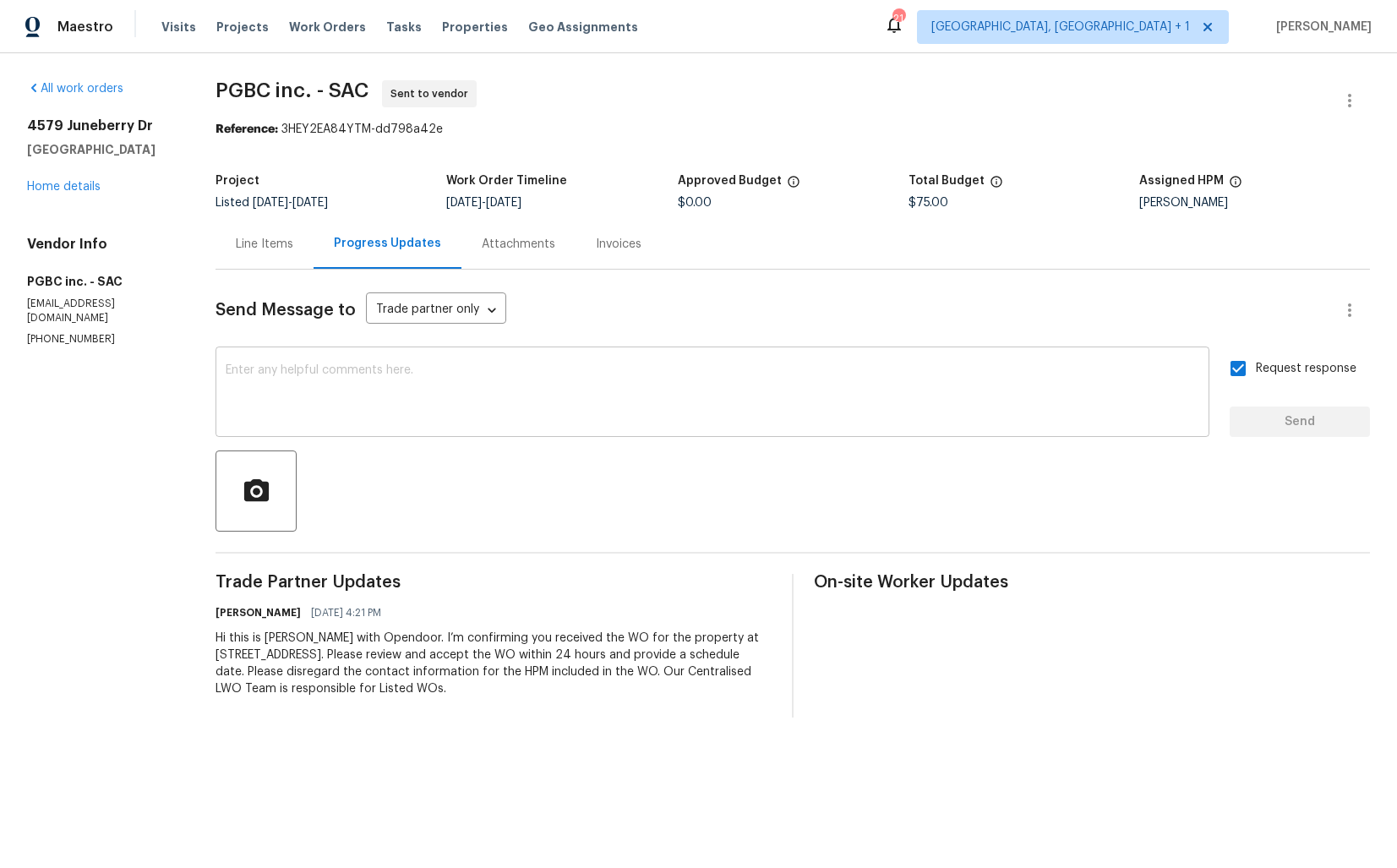
click at [699, 382] on textarea at bounding box center [713, 394] width 974 height 59
paste textarea "Attention All Work Orders must include before-photos (both close-up and wide-an…"
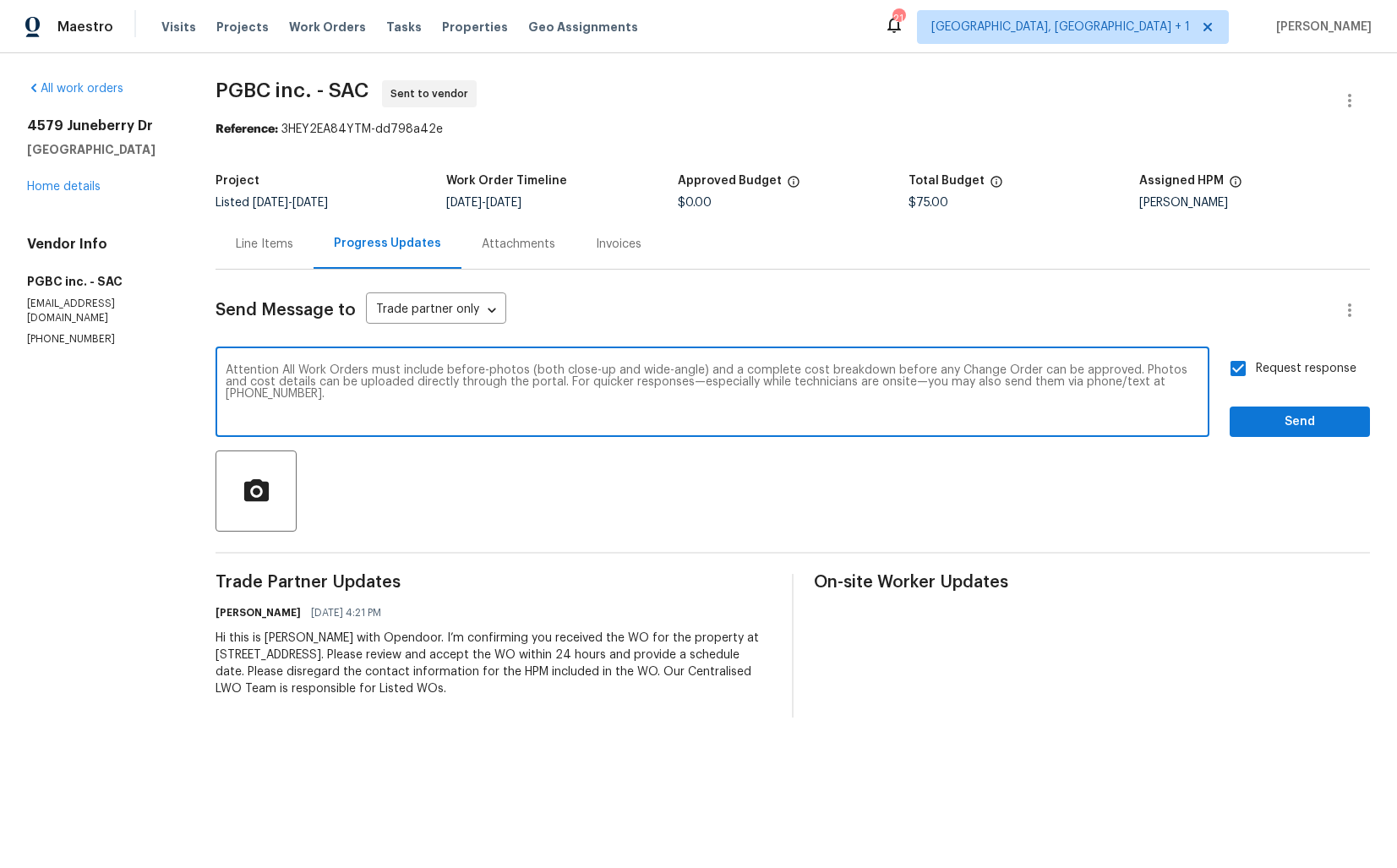
type textarea "Attention All Work Orders must include before-photos (both close-up and wide-an…"
click at [1281, 435] on button "Send" at bounding box center [1300, 422] width 140 height 32
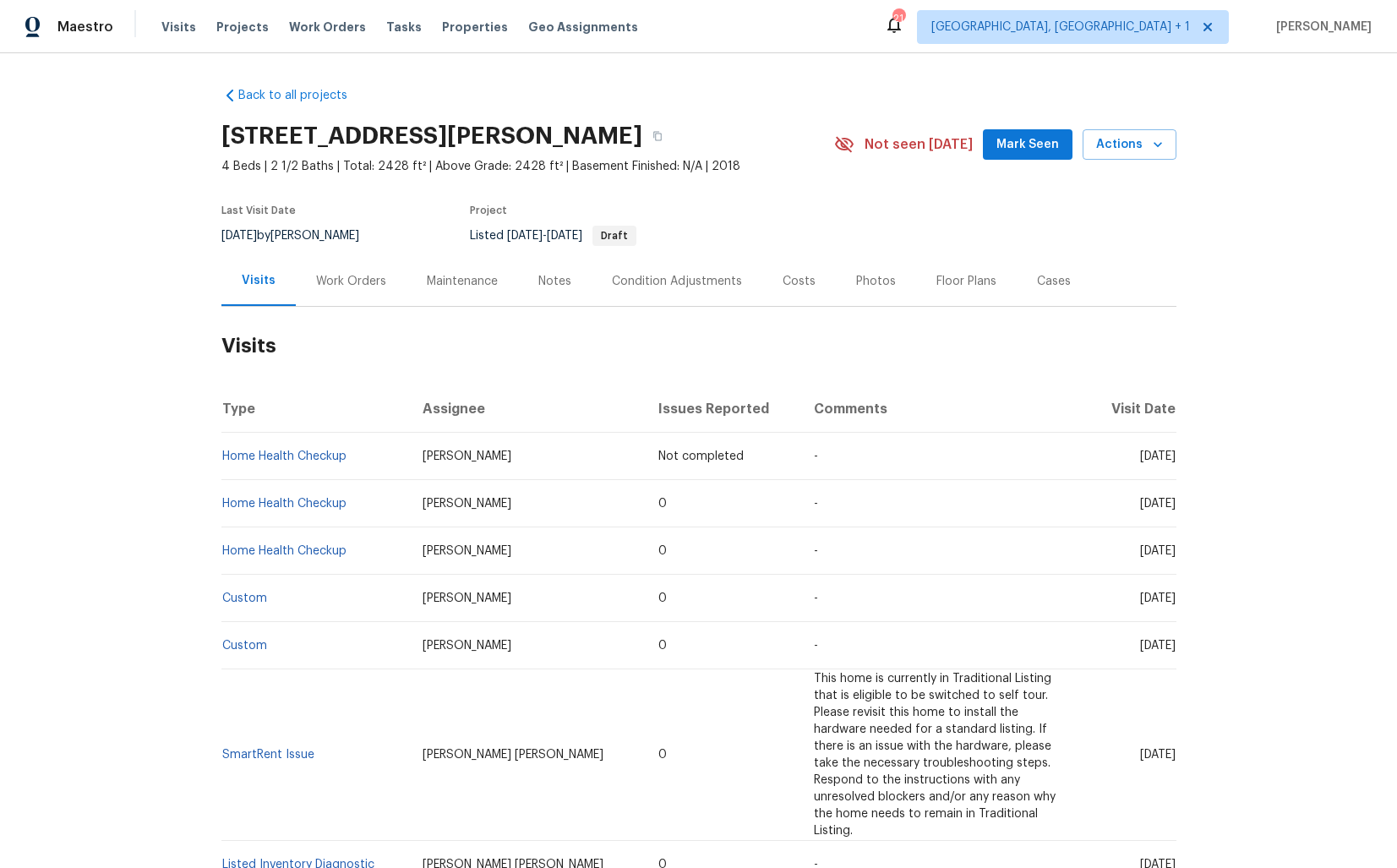
click at [343, 277] on div "Work Orders" at bounding box center [351, 282] width 70 height 17
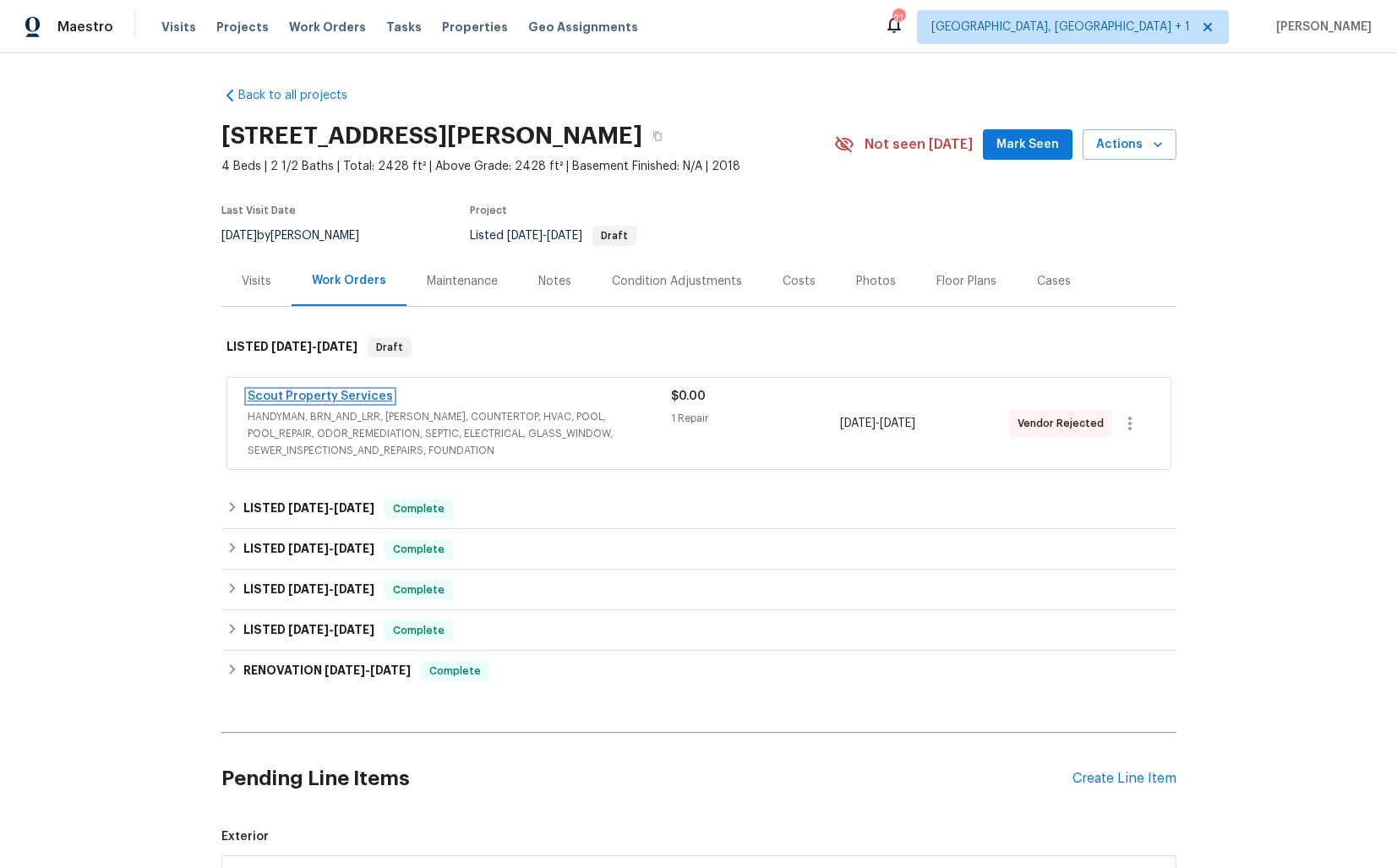
click at [297, 400] on link "Scout Property Services" at bounding box center [320, 396] width 146 height 12
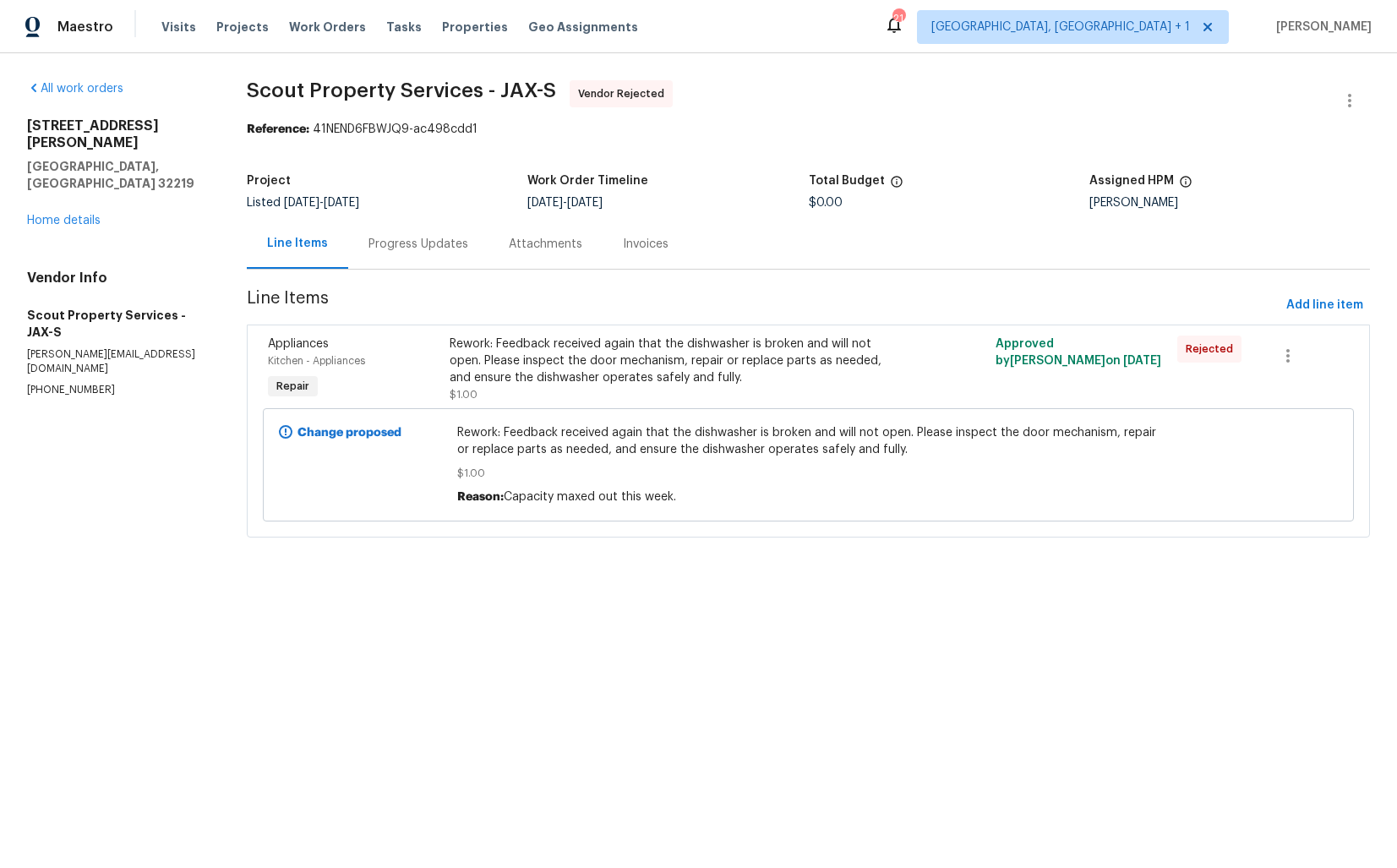
click at [420, 245] on div "Progress Updates" at bounding box center [419, 244] width 100 height 17
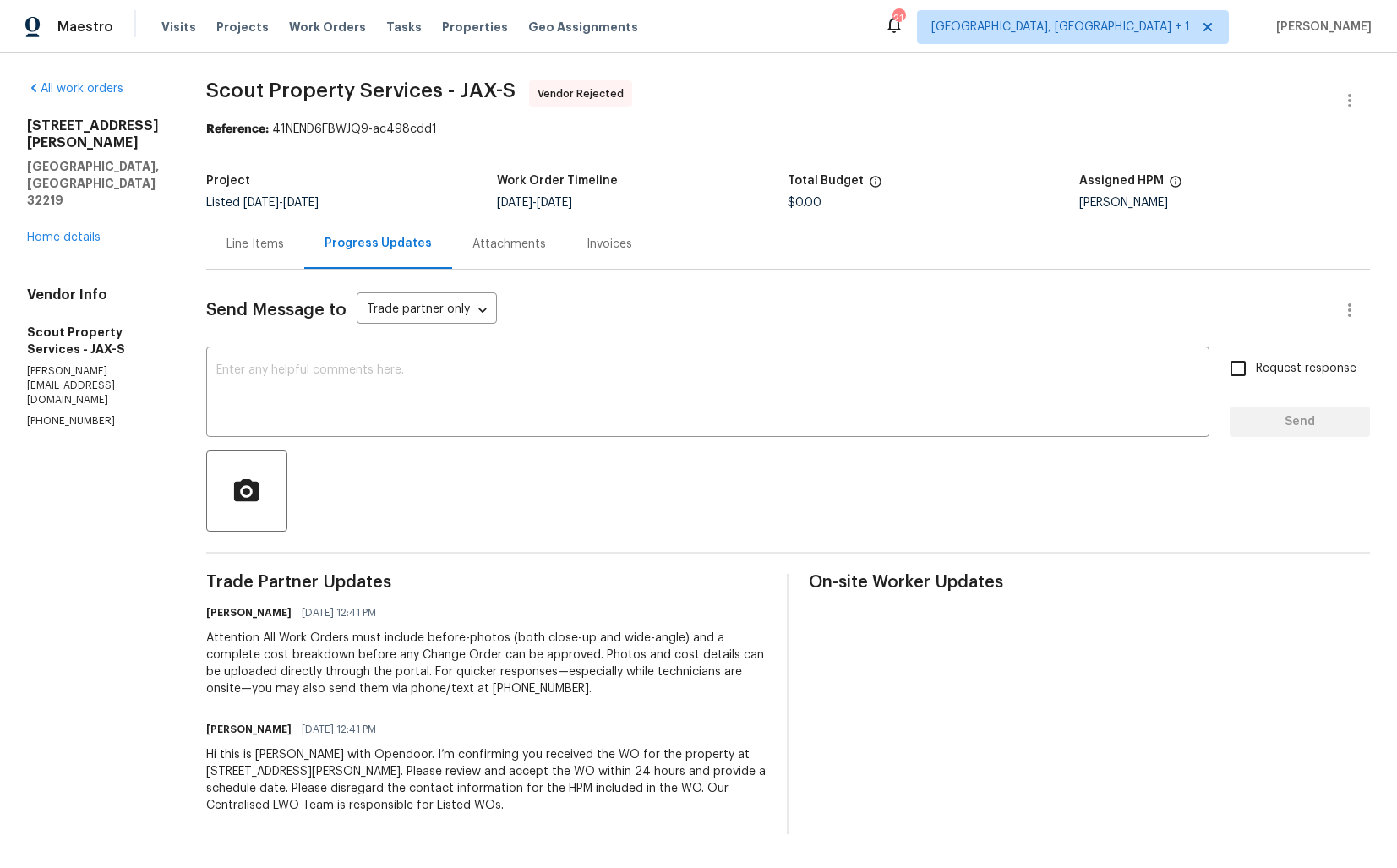
click at [234, 266] on div "Line Items" at bounding box center [255, 244] width 98 height 50
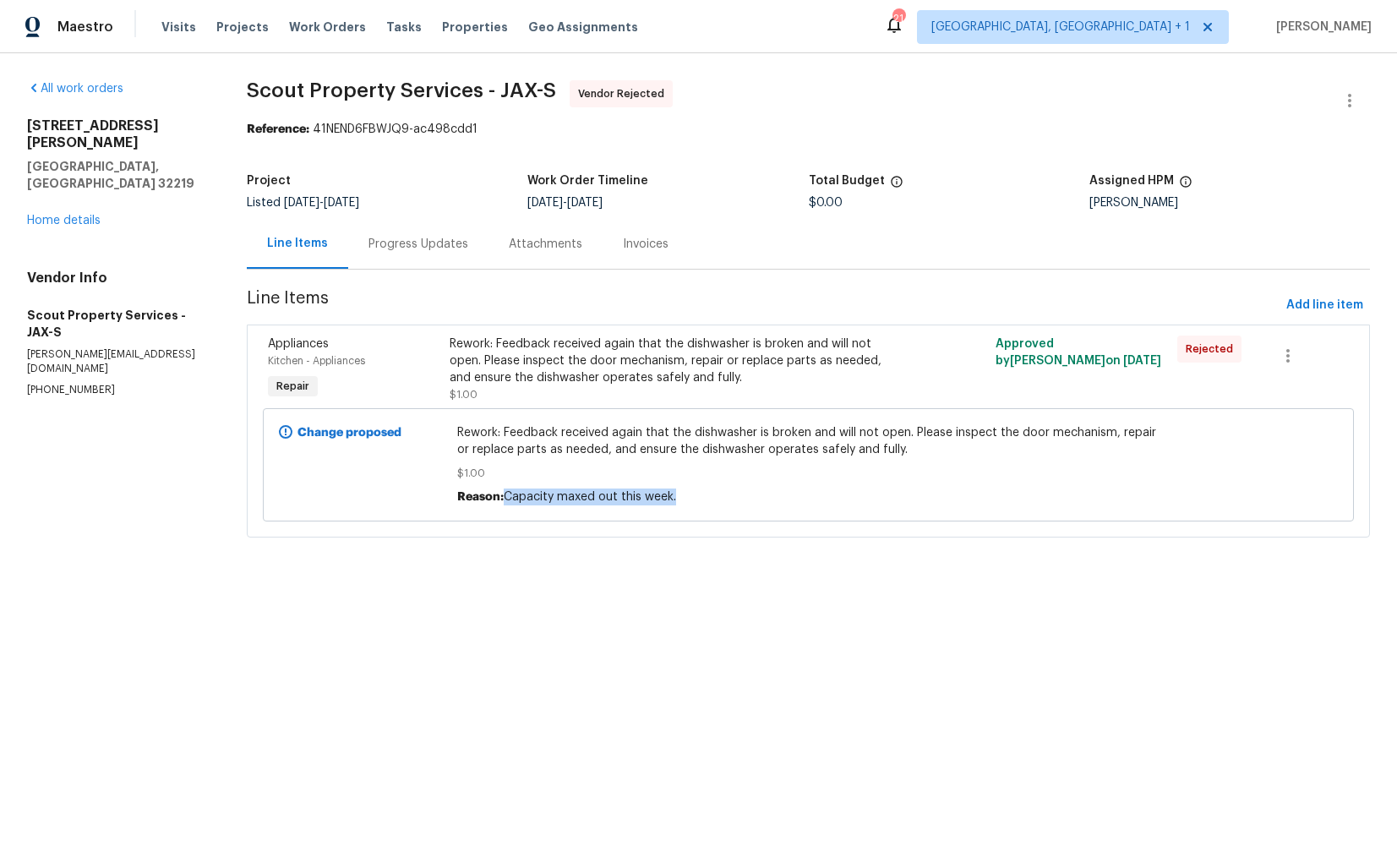
drag, startPoint x: 509, startPoint y: 499, endPoint x: 685, endPoint y: 500, distance: 176.0
click at [685, 500] on div "Reason: Capacity maxed out this week." at bounding box center [808, 497] width 703 height 17
click at [633, 501] on span "Capacity maxed out this week." at bounding box center [590, 497] width 172 height 12
drag, startPoint x: 27, startPoint y: 324, endPoint x: 139, endPoint y: 324, distance: 112.0
click at [139, 383] on p "(615) 913-6484" at bounding box center [116, 389] width 179 height 15
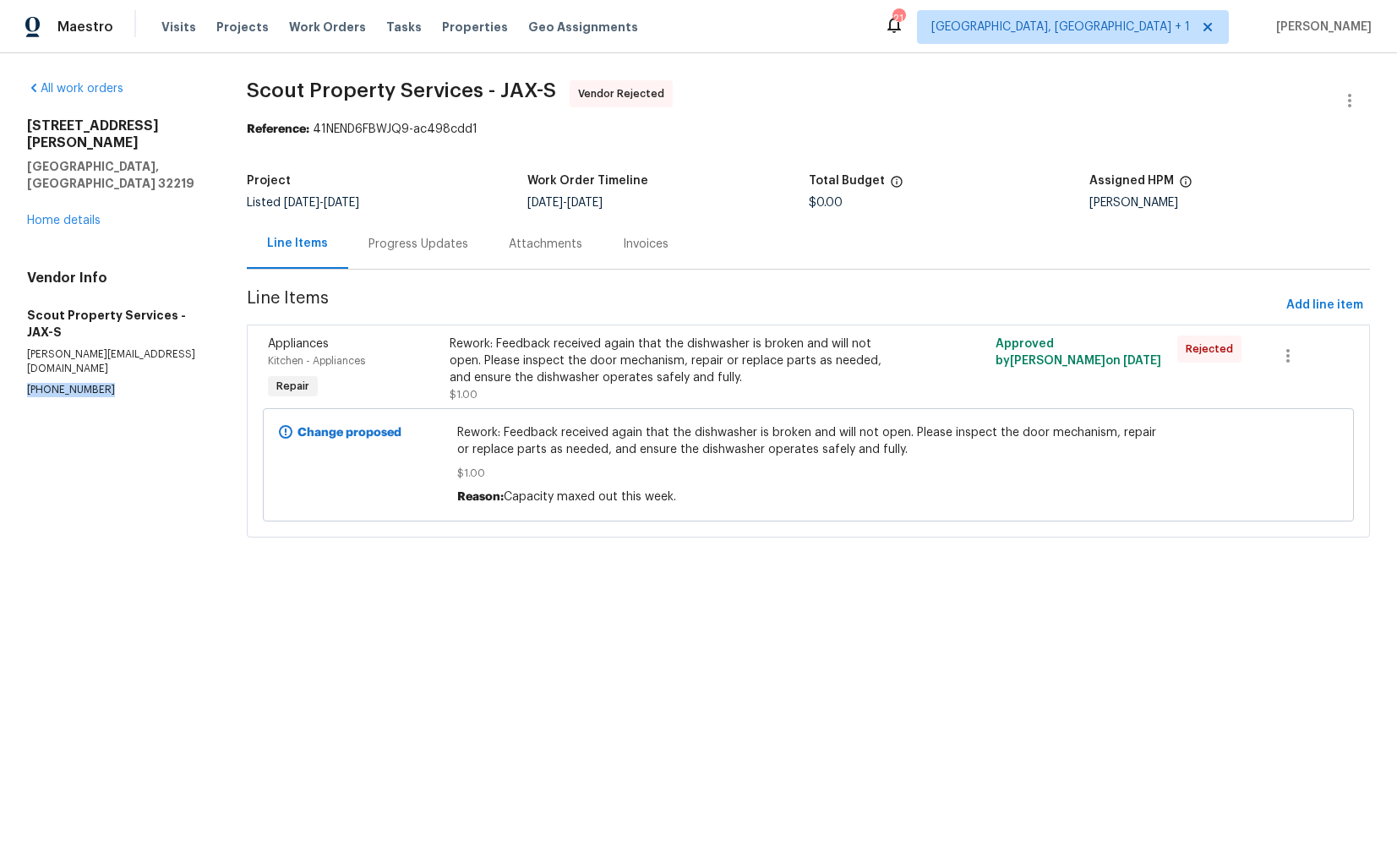
copy p "(615) 913-6484"
click at [153, 204] on div "All work orders 6890 Langford St Jacksonville, FL 32219 Home details Vendor Inf…" at bounding box center [116, 239] width 179 height 317
drag, startPoint x: 507, startPoint y: 497, endPoint x: 696, endPoint y: 496, distance: 189.0
click at [697, 496] on div "Reason: Capacity maxed out this week." at bounding box center [808, 497] width 703 height 17
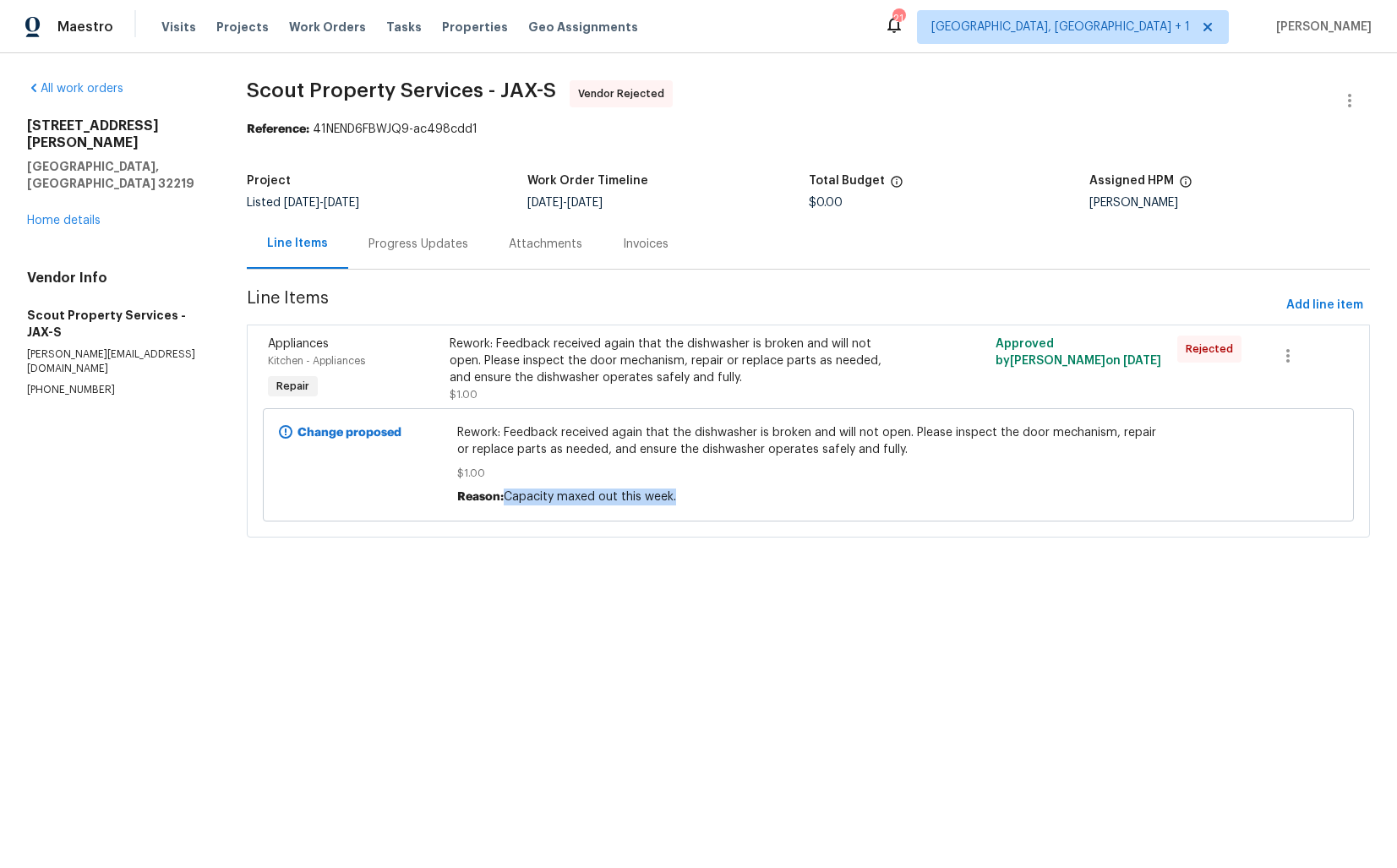
copy span "Capacity maxed out this week."
click at [421, 180] on div "Project" at bounding box center [387, 186] width 281 height 22
click at [431, 249] on div "Progress Updates" at bounding box center [419, 244] width 100 height 17
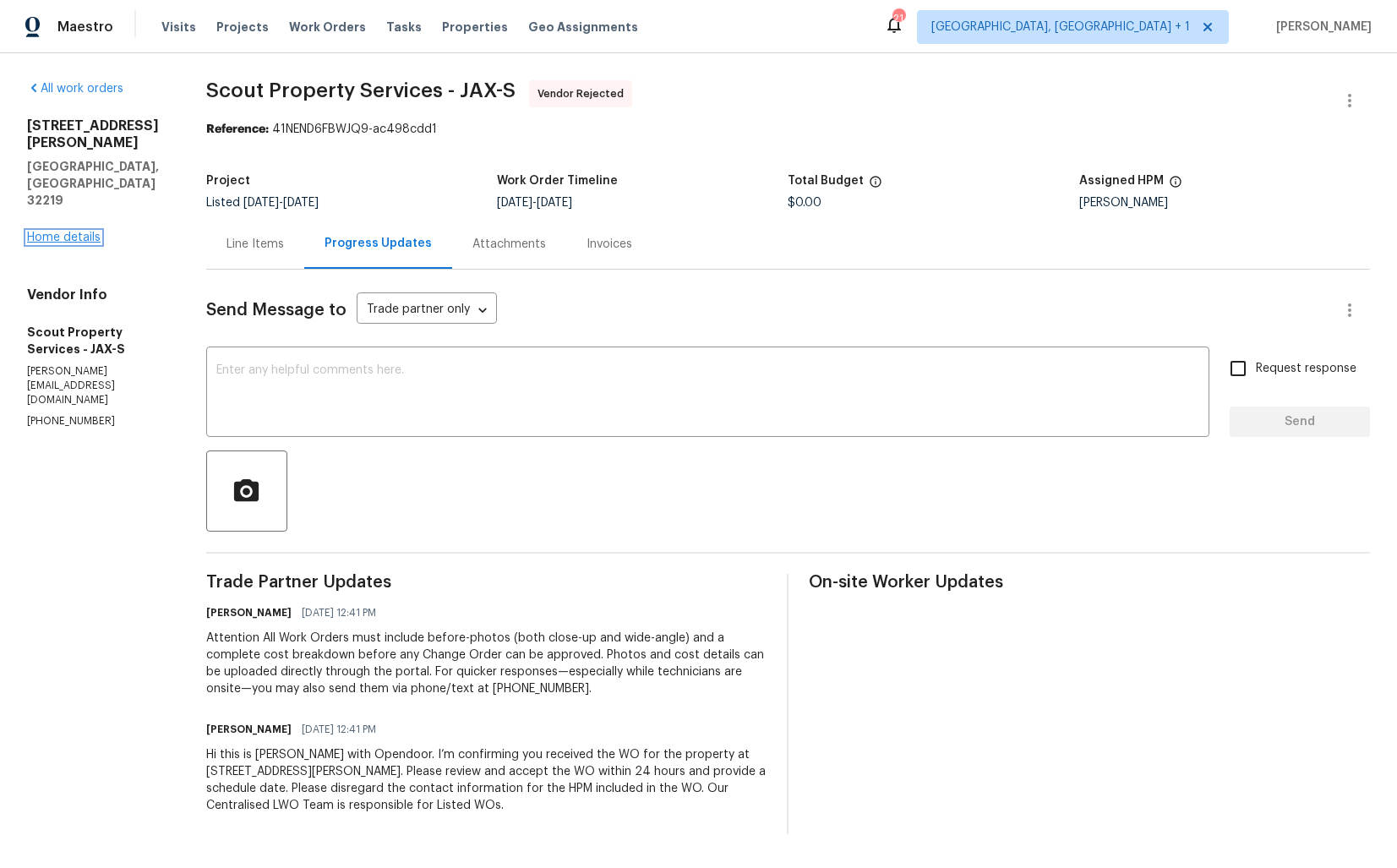
click at [73, 232] on link "Home details" at bounding box center [64, 238] width 74 height 12
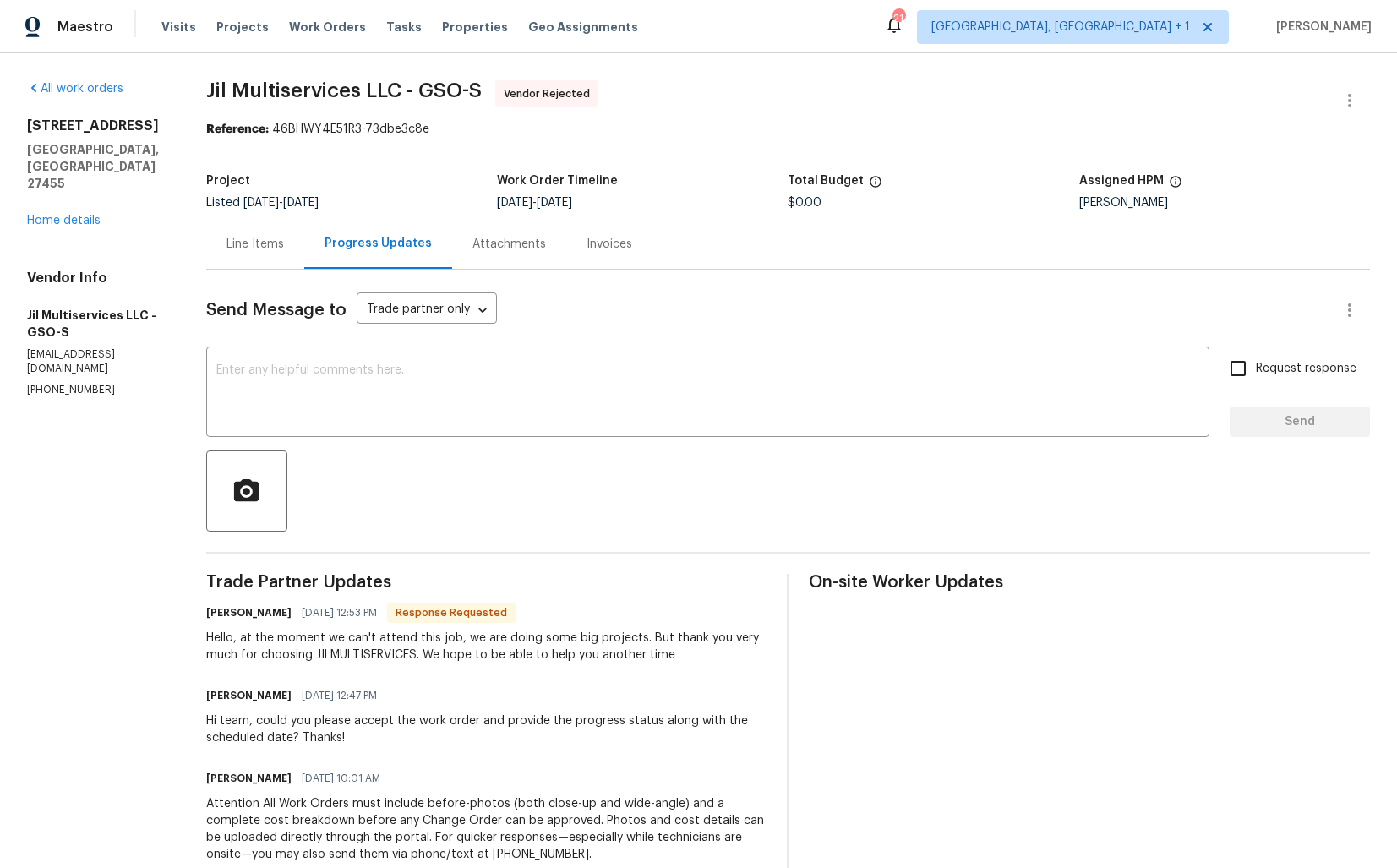
click at [259, 241] on div "Line Items" at bounding box center [255, 244] width 57 height 17
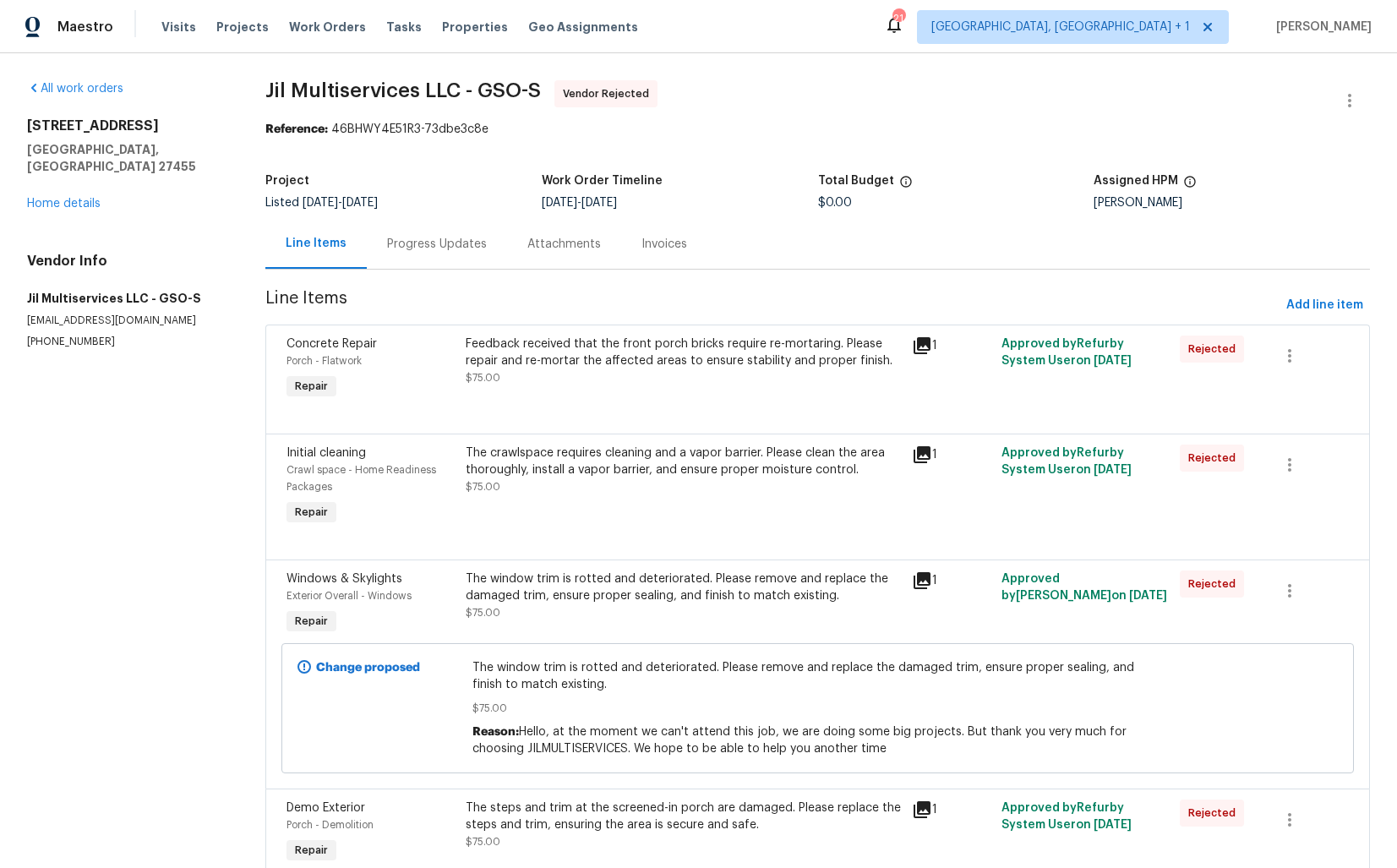
click at [437, 239] on div "Progress Updates" at bounding box center [437, 244] width 100 height 17
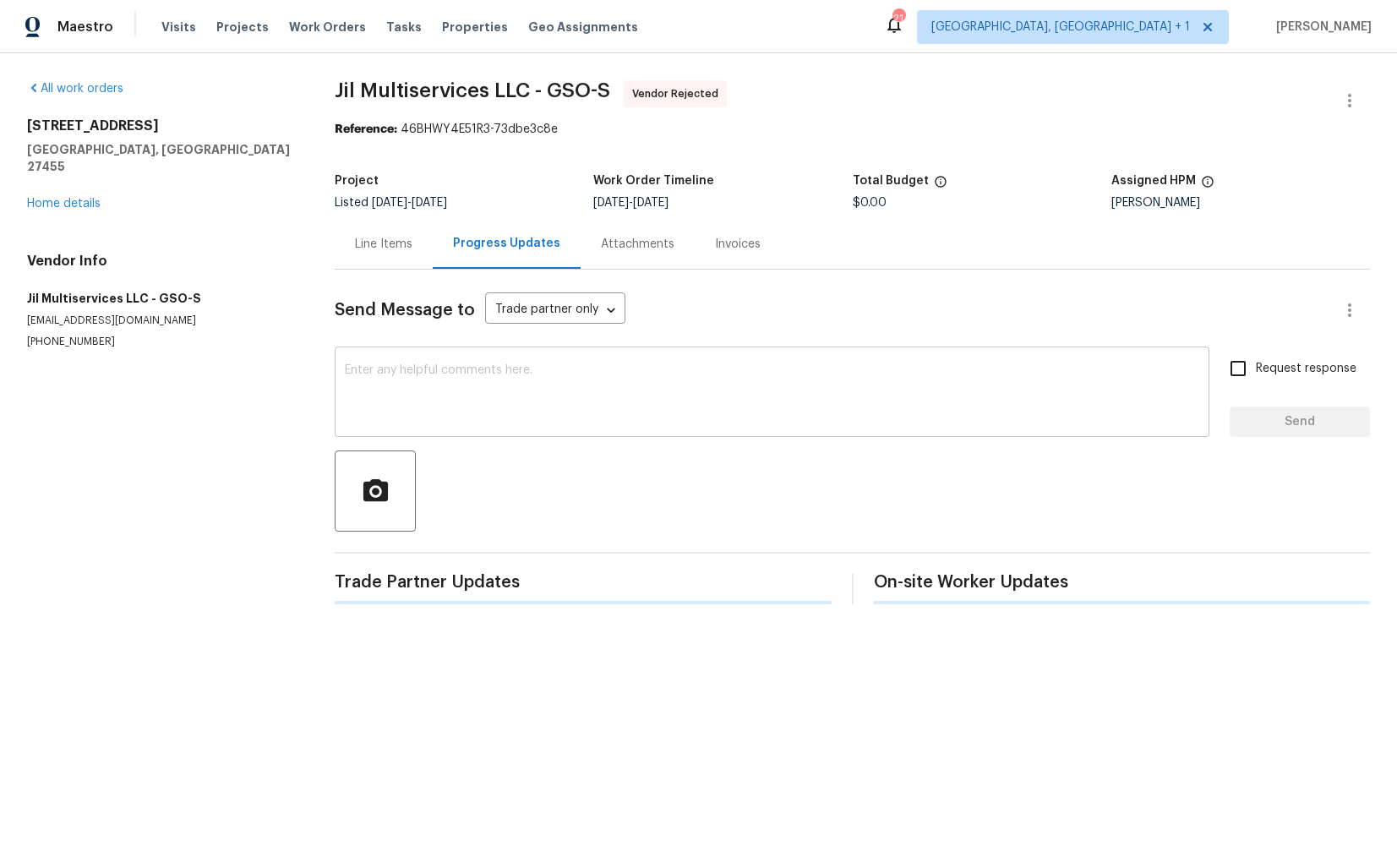
click at [484, 386] on textarea at bounding box center [772, 394] width 854 height 59
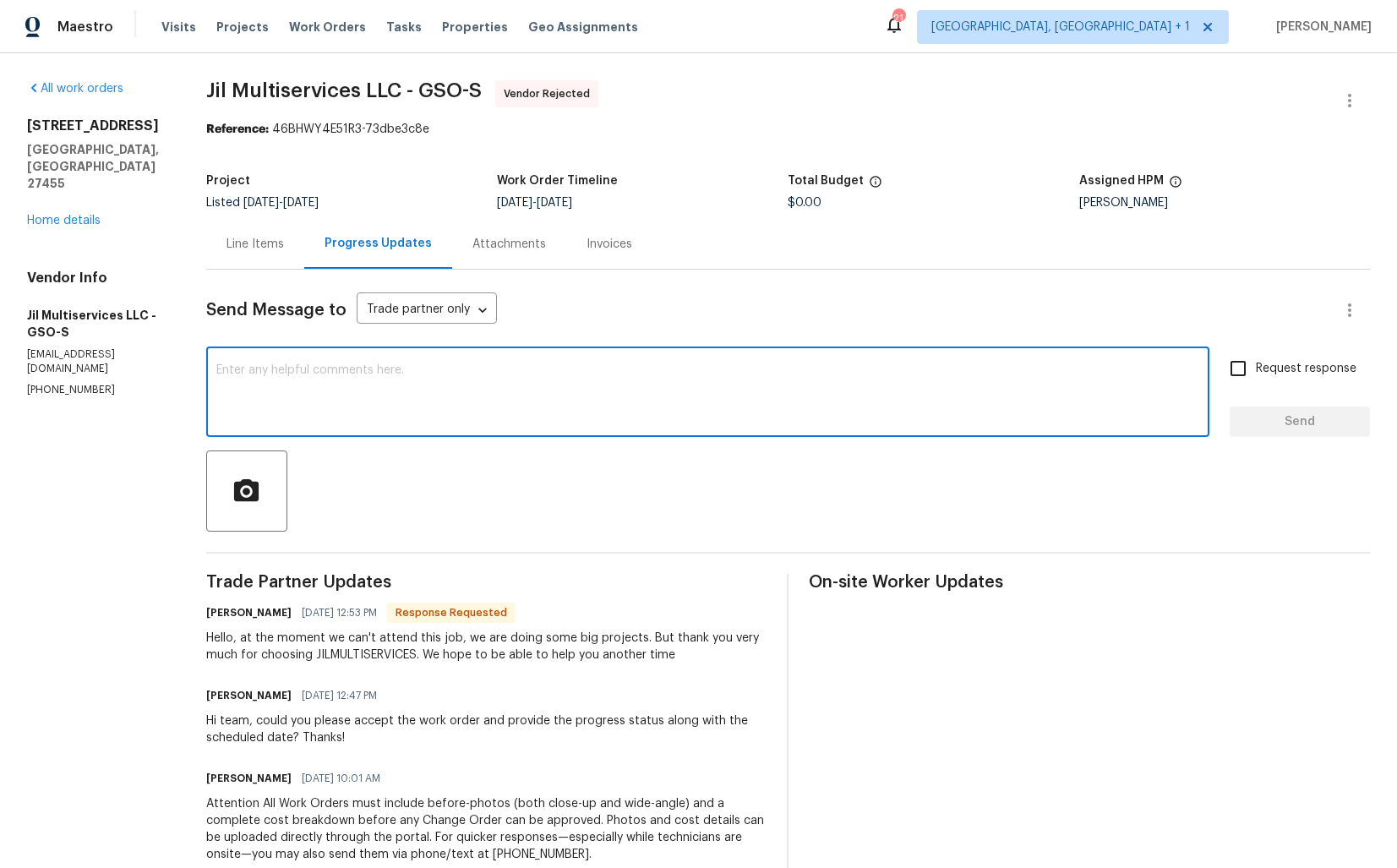
click at [217, 613] on h6 "[PERSON_NAME]" at bounding box center [249, 613] width 86 height 17
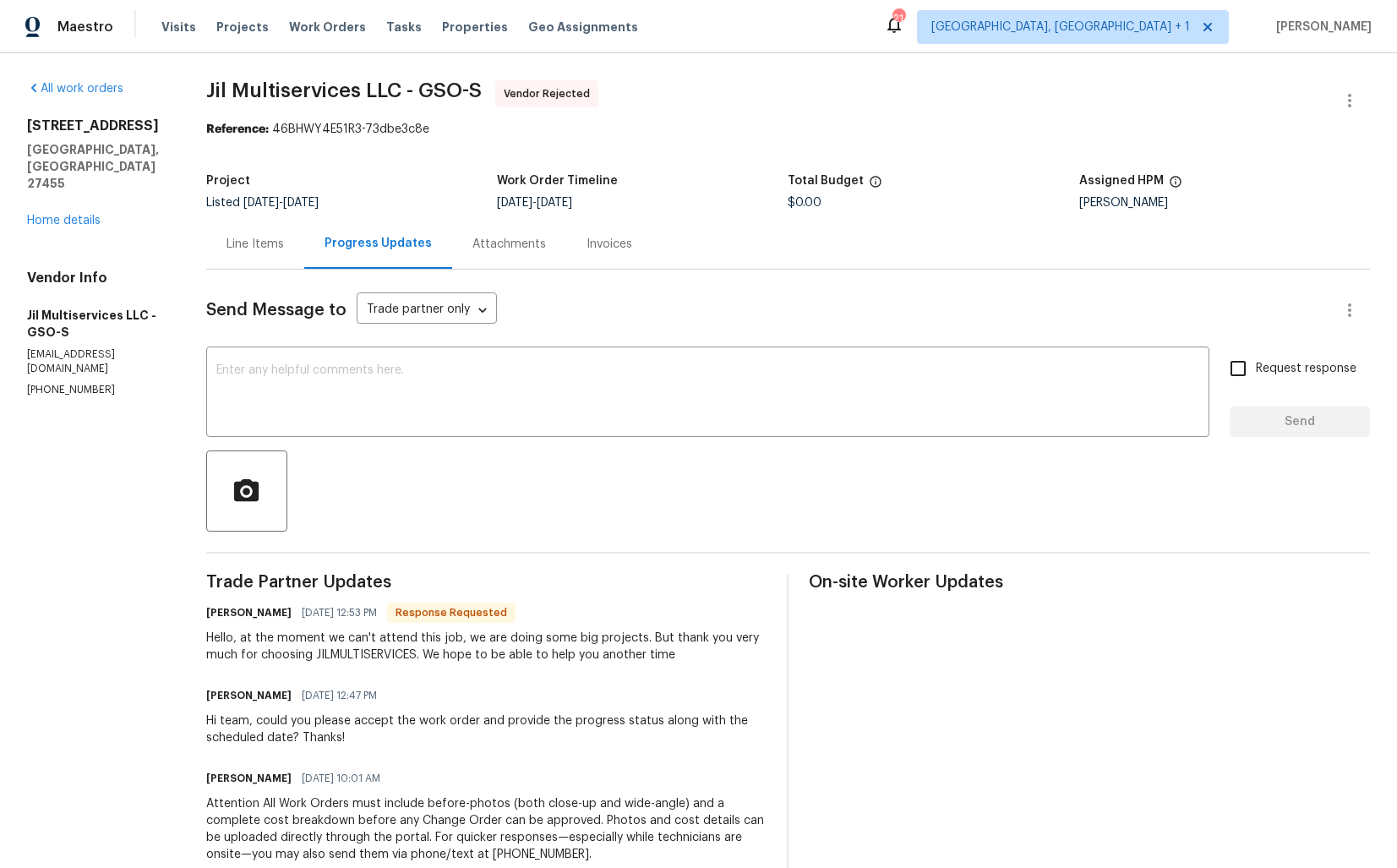
click at [217, 613] on h6 "[PERSON_NAME]" at bounding box center [249, 613] width 86 height 17
copy h6 "[PERSON_NAME]"
click at [447, 431] on div "x ​" at bounding box center [708, 394] width 1003 height 86
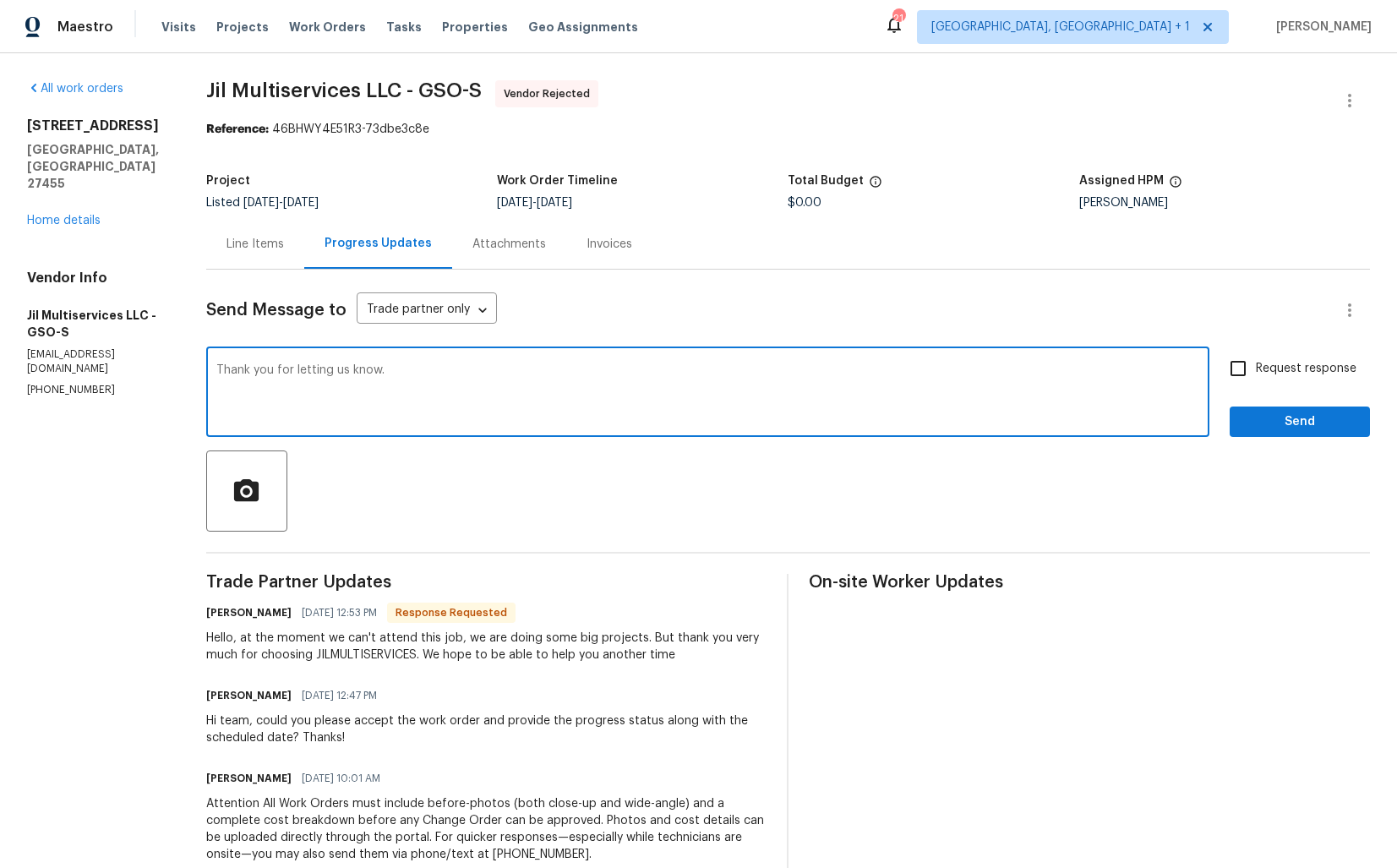
click at [220, 368] on textarea "Thank you for letting us know." at bounding box center [708, 394] width 983 height 59
paste textarea "[PERSON_NAME]"
click at [566, 366] on textarea "Hi [PERSON_NAME] , thank you for letting us know." at bounding box center [708, 394] width 983 height 59
type textarea "Hi [PERSON_NAME] , thank you for letting us know."
click at [1292, 431] on span "Send" at bounding box center [1300, 422] width 113 height 21
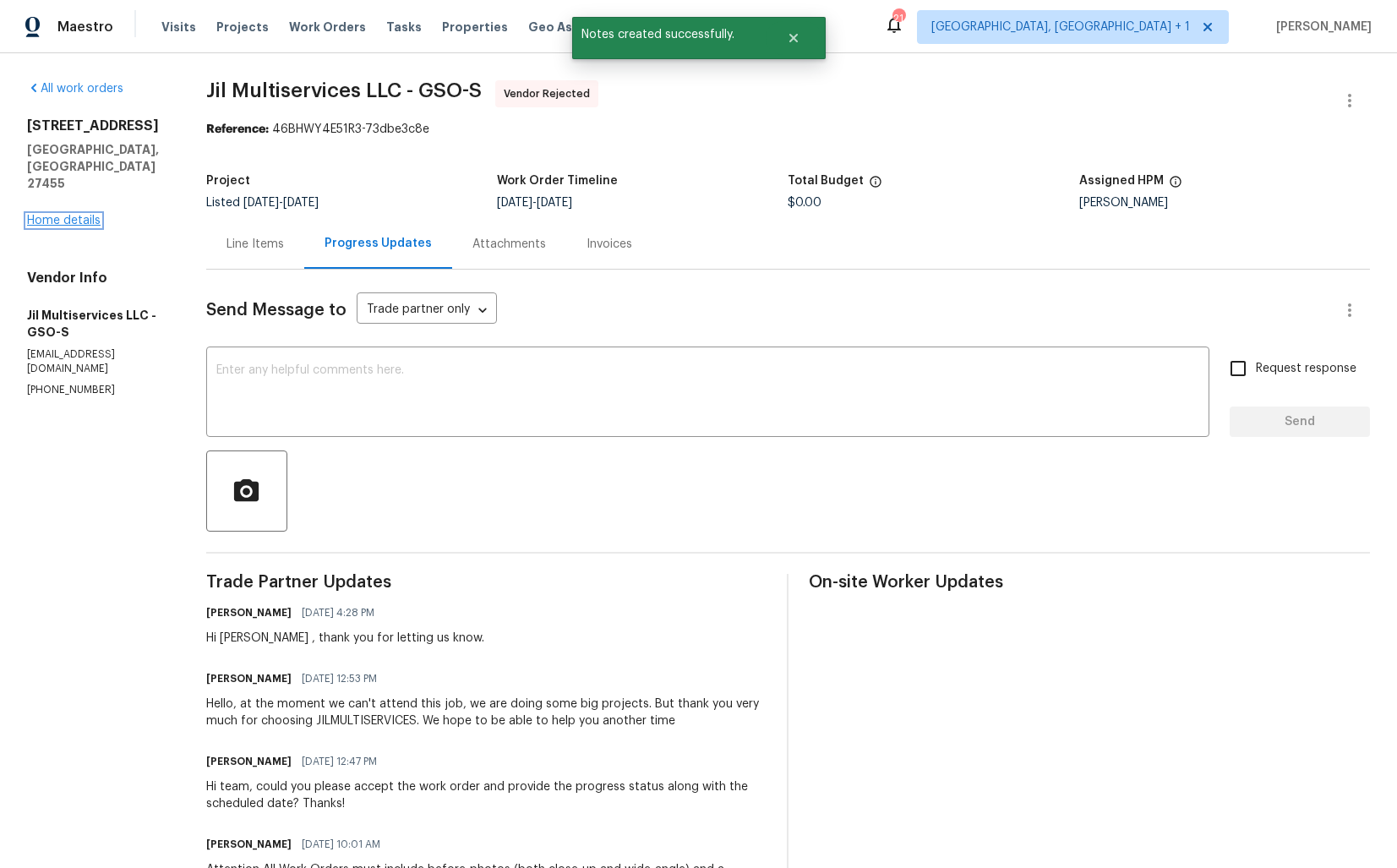
click at [84, 215] on link "Home details" at bounding box center [64, 221] width 74 height 12
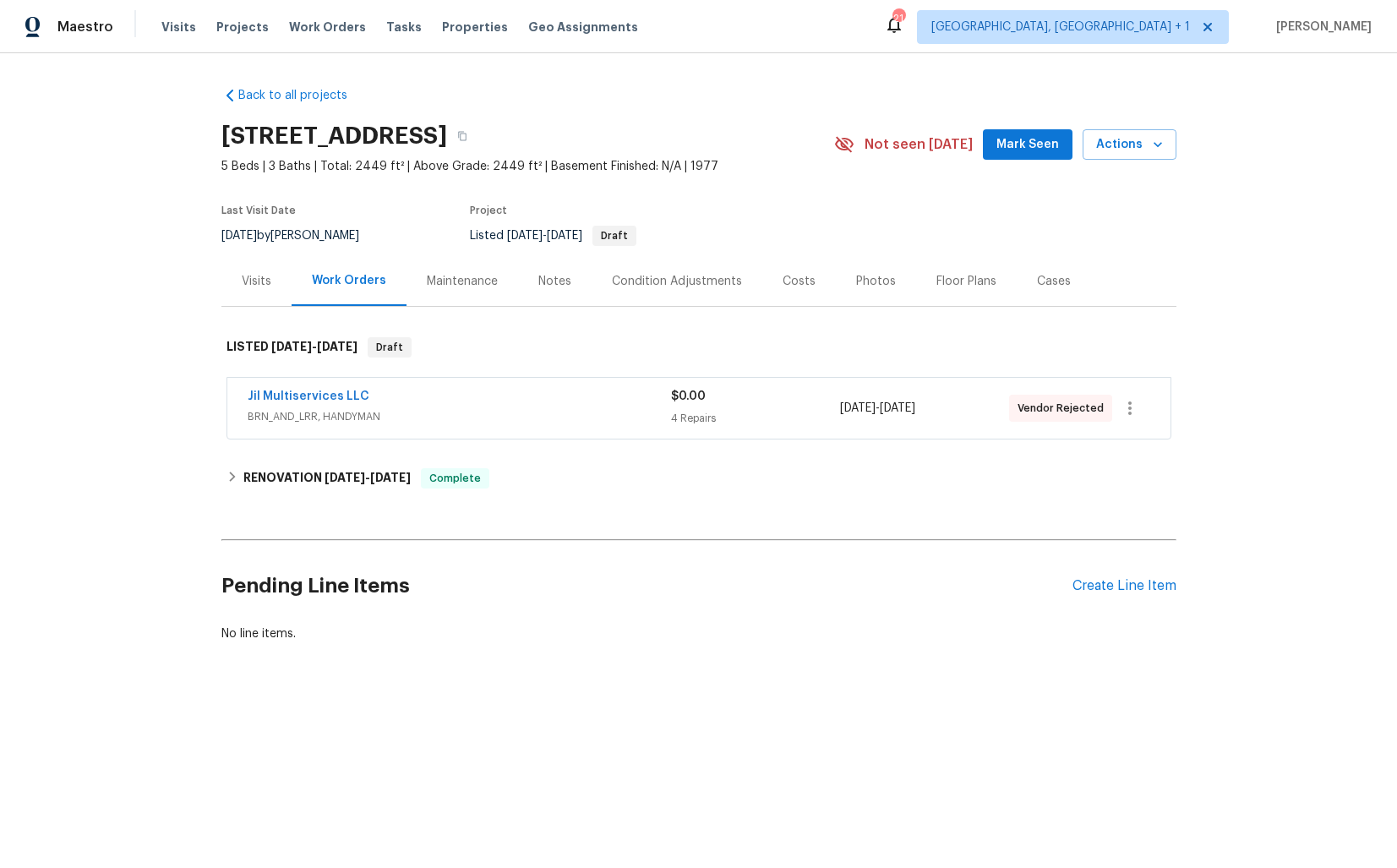
click at [309, 388] on span "Jil Multiservices LLC" at bounding box center [308, 396] width 122 height 17
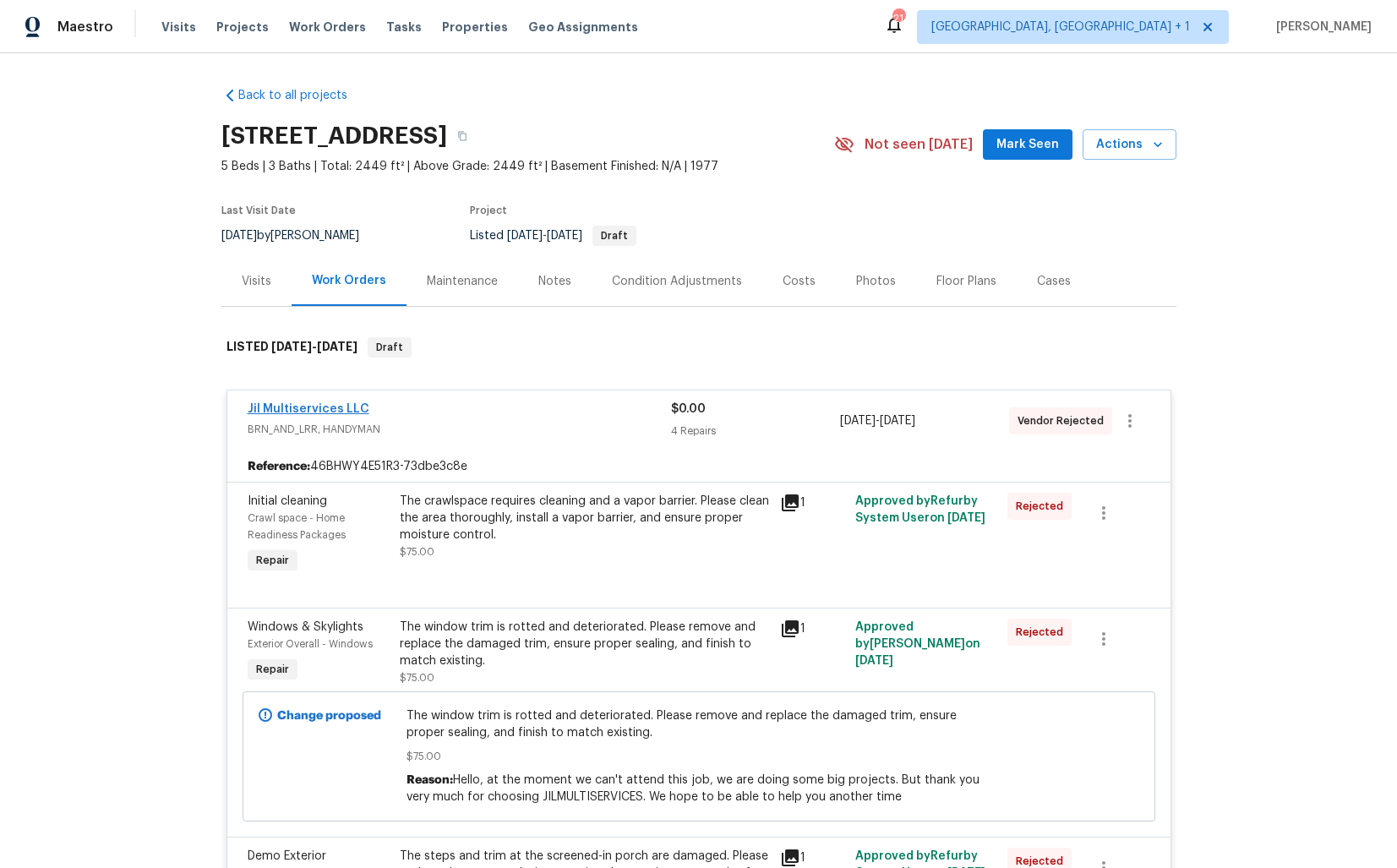
click at [280, 407] on link "Jil Multiservices LLC" at bounding box center [308, 409] width 122 height 12
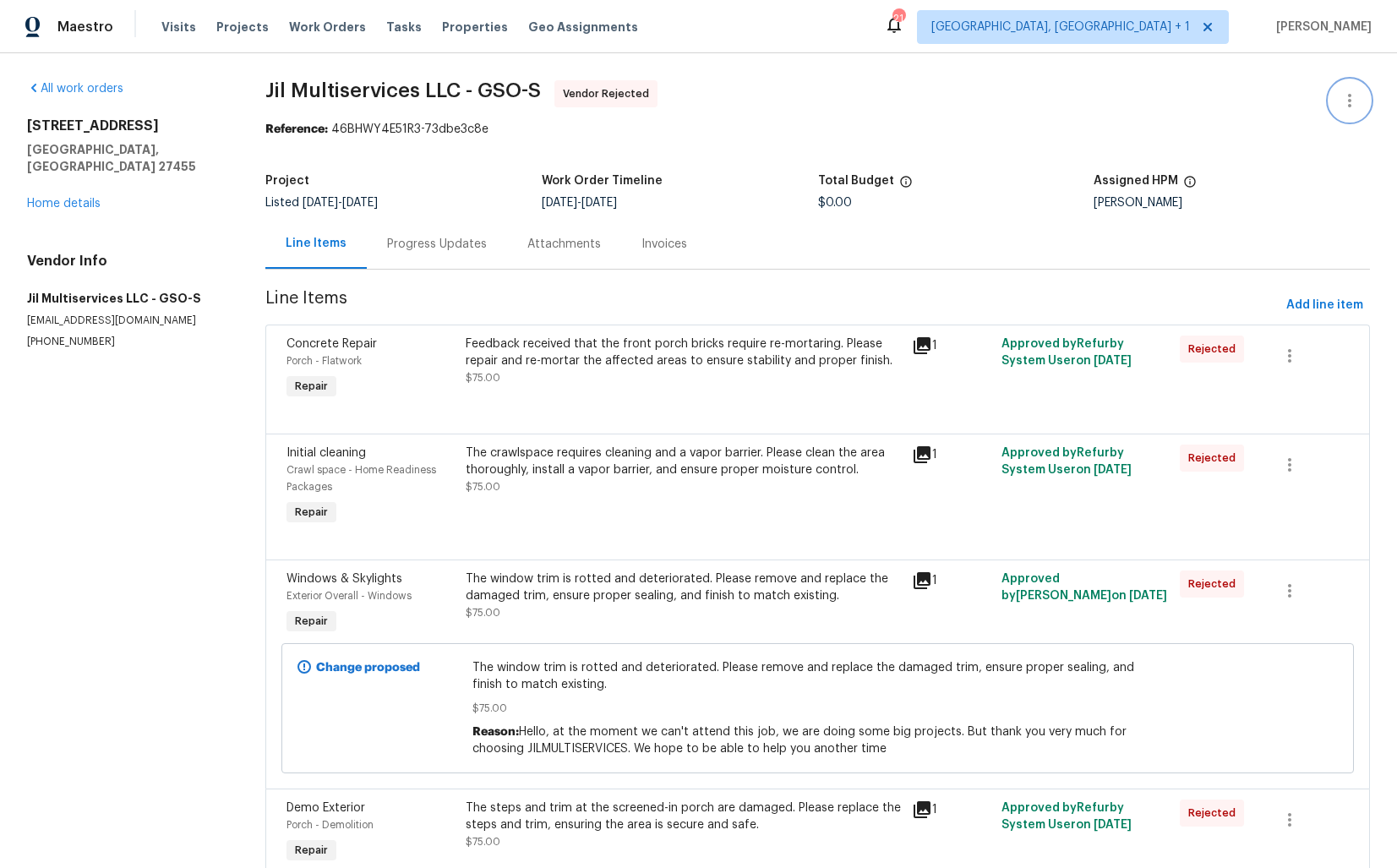
click at [1352, 108] on icon "button" at bounding box center [1350, 101] width 21 height 21
click at [1263, 108] on li "Edit" at bounding box center [1294, 101] width 182 height 28
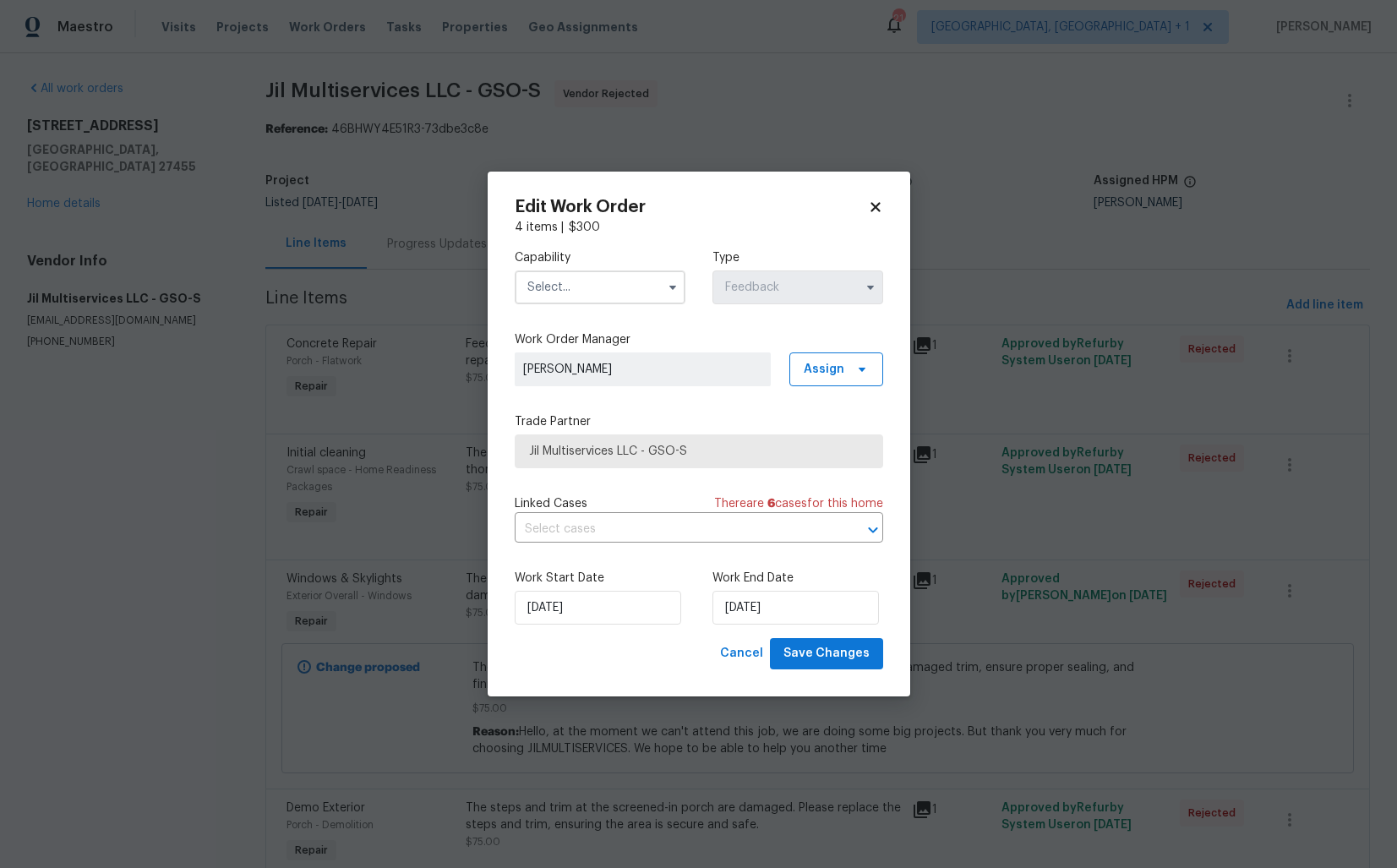
click at [574, 277] on input "text" at bounding box center [599, 287] width 170 height 33
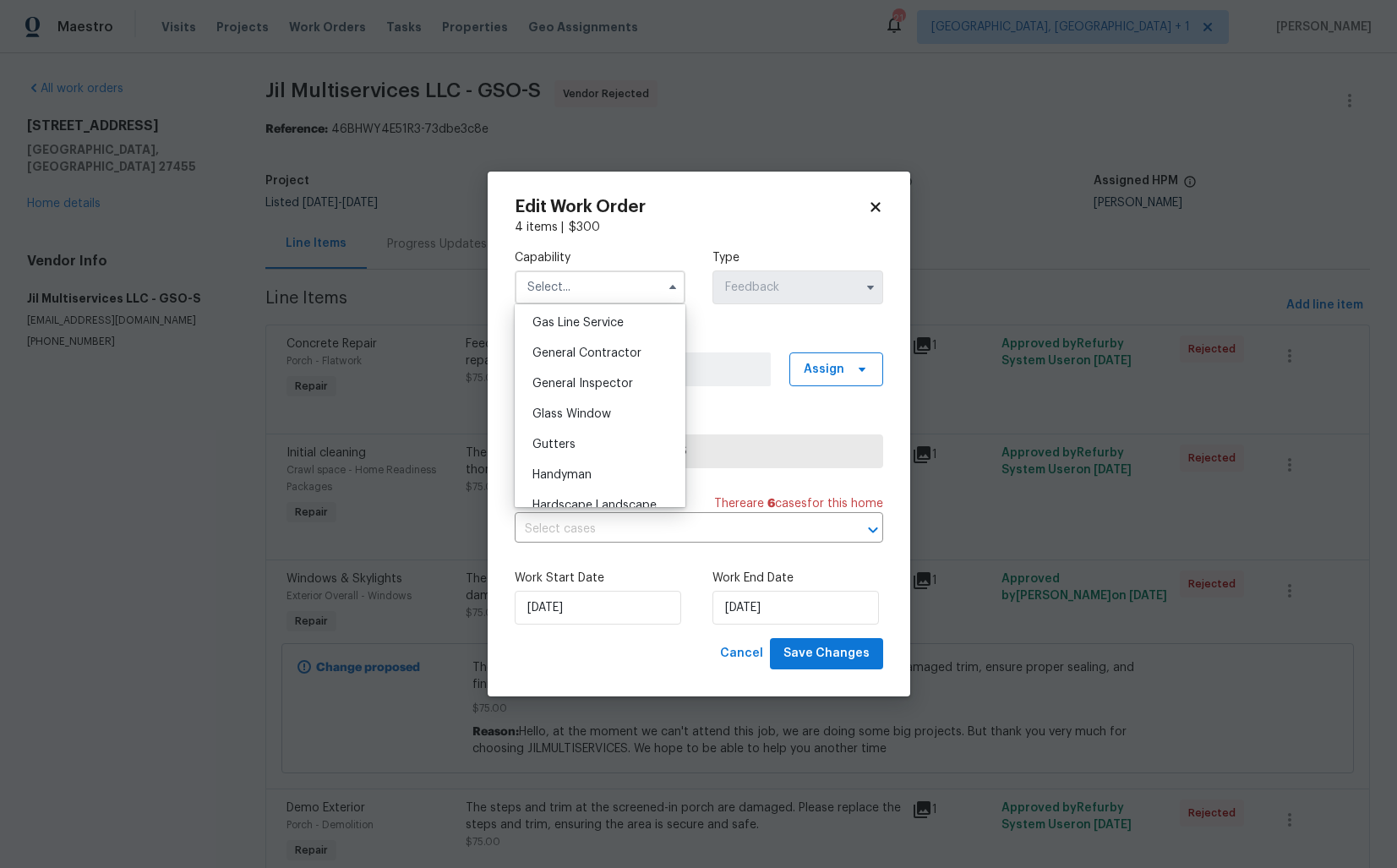
scroll to position [782, 0]
click at [576, 470] on span "Handyman" at bounding box center [562, 472] width 59 height 12
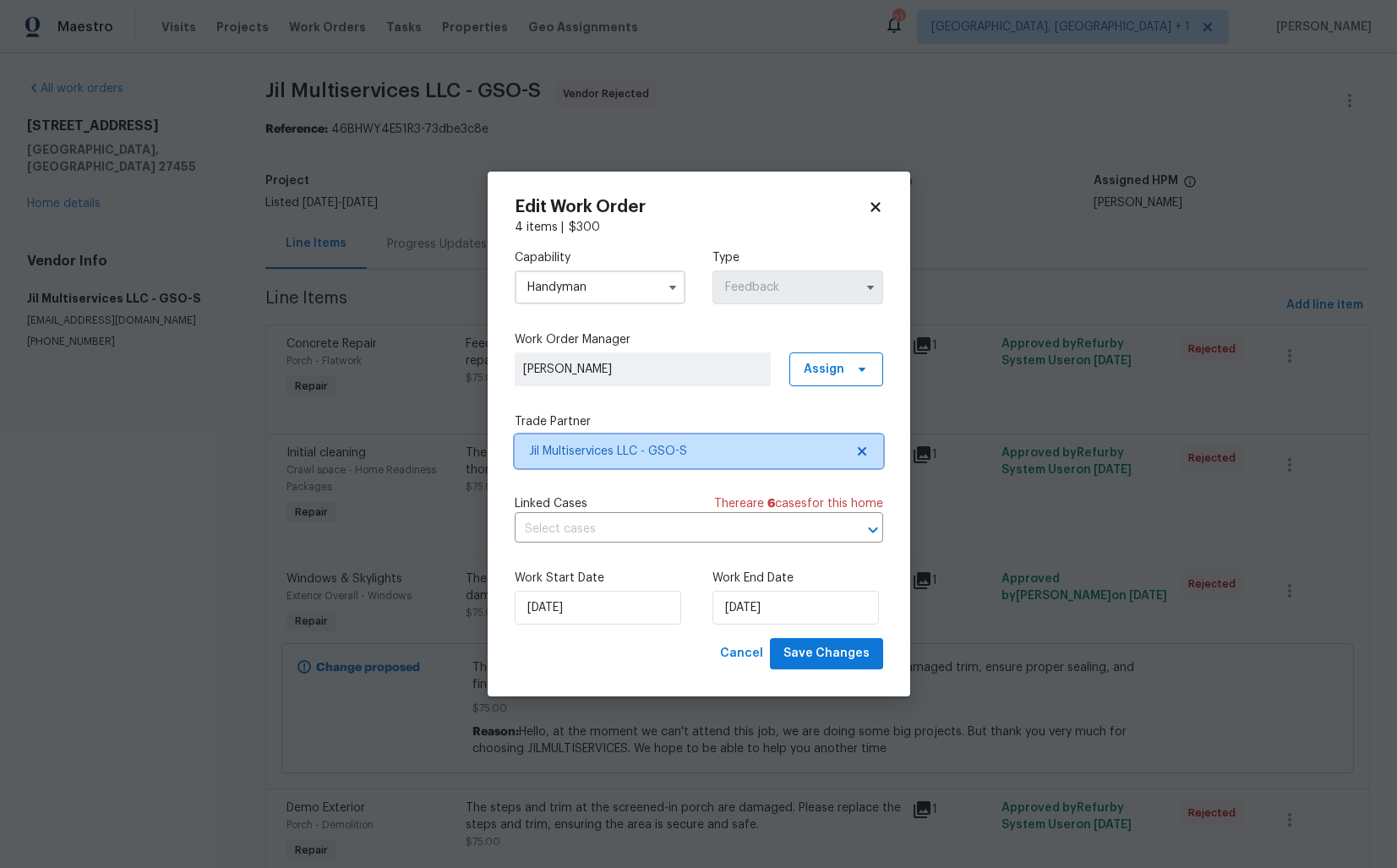
click at [651, 457] on span "Jil Multiservices LLC - GSO-S" at bounding box center [687, 451] width 315 height 17
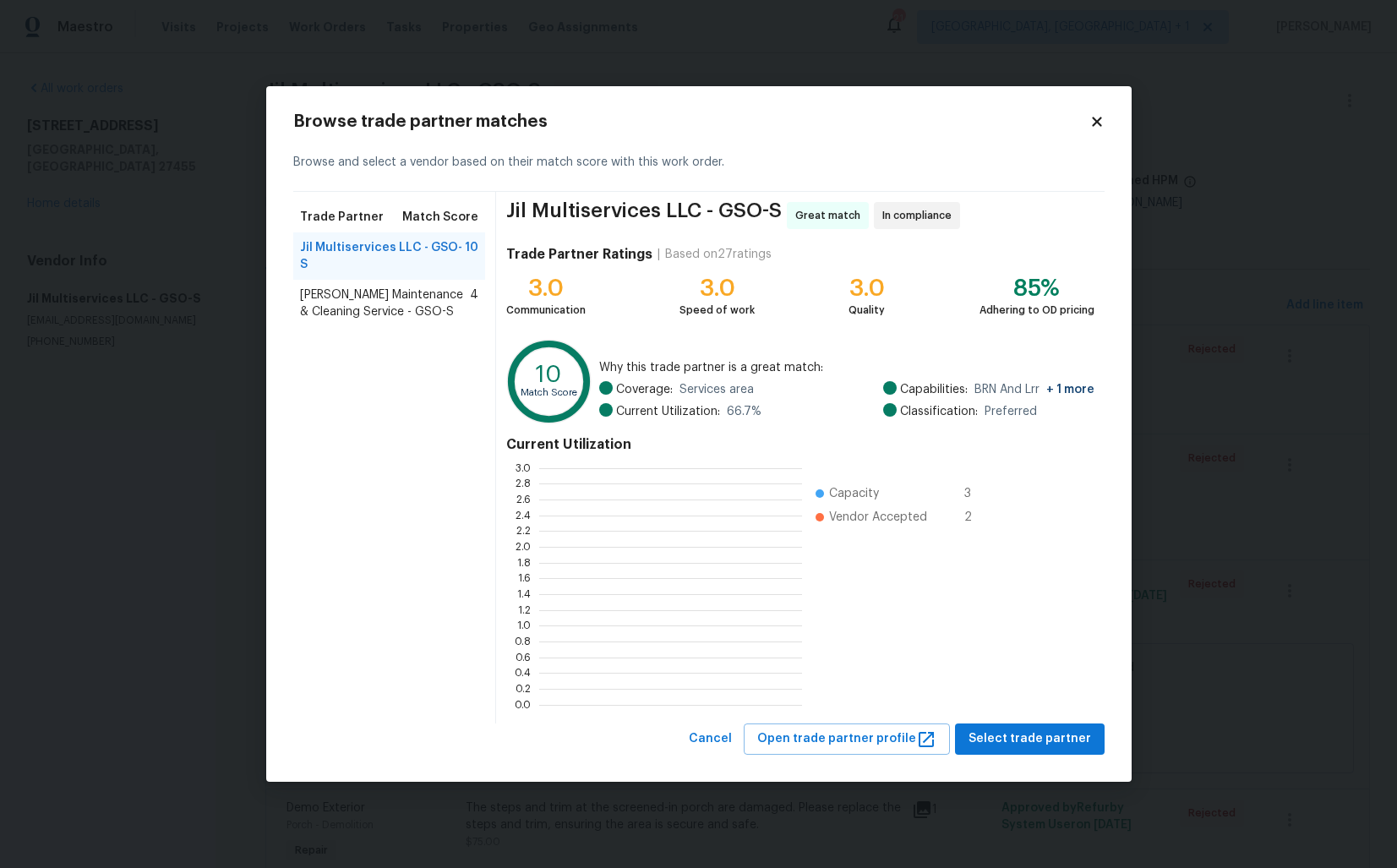
scroll to position [236, 263]
click at [230, 299] on body "Maestro Visits Projects Work Orders Tasks Properties Geo Assignments 21 [GEOGRA…" at bounding box center [698, 434] width 1397 height 868
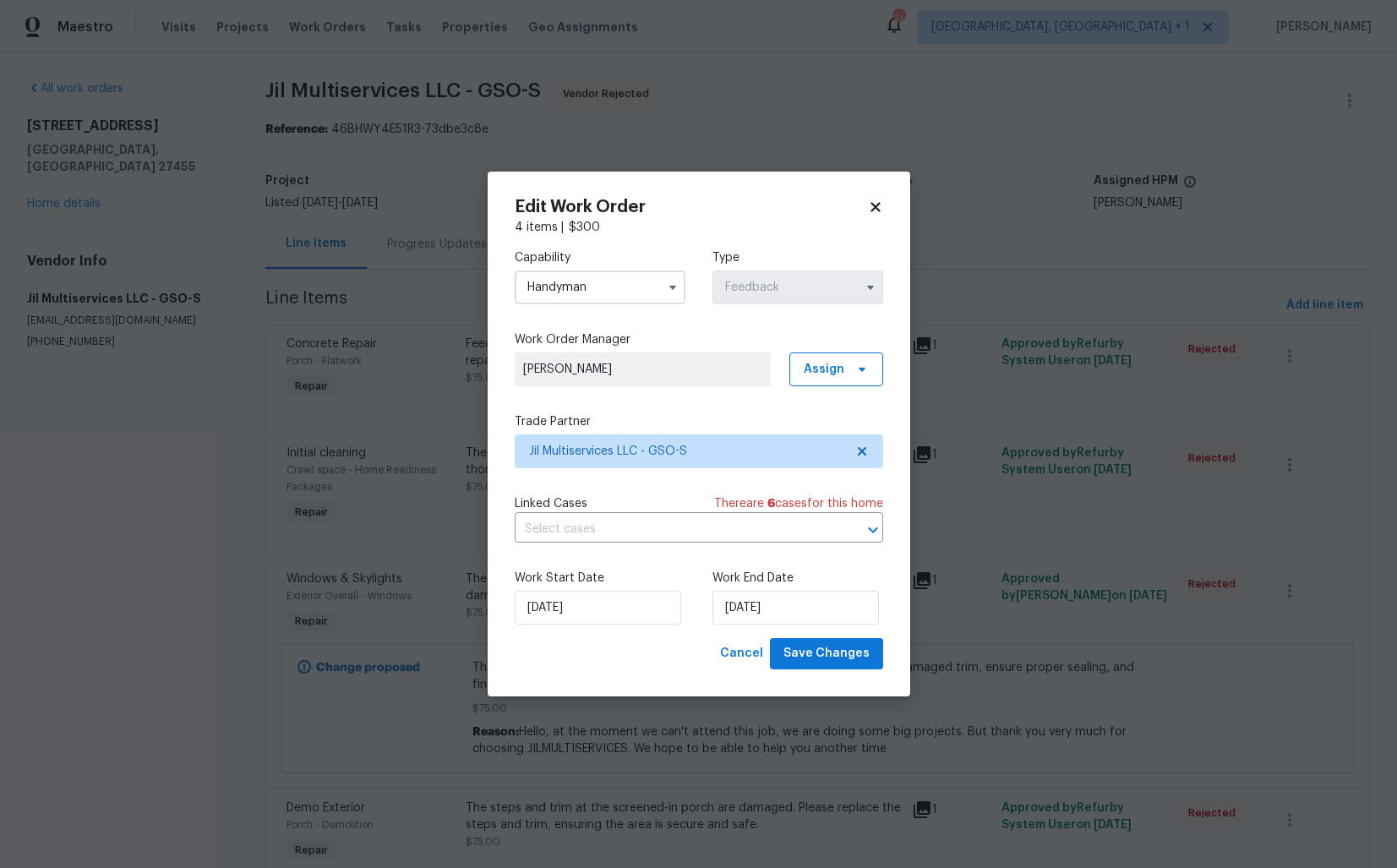
click at [639, 297] on input "Handyman" at bounding box center [599, 287] width 170 height 33
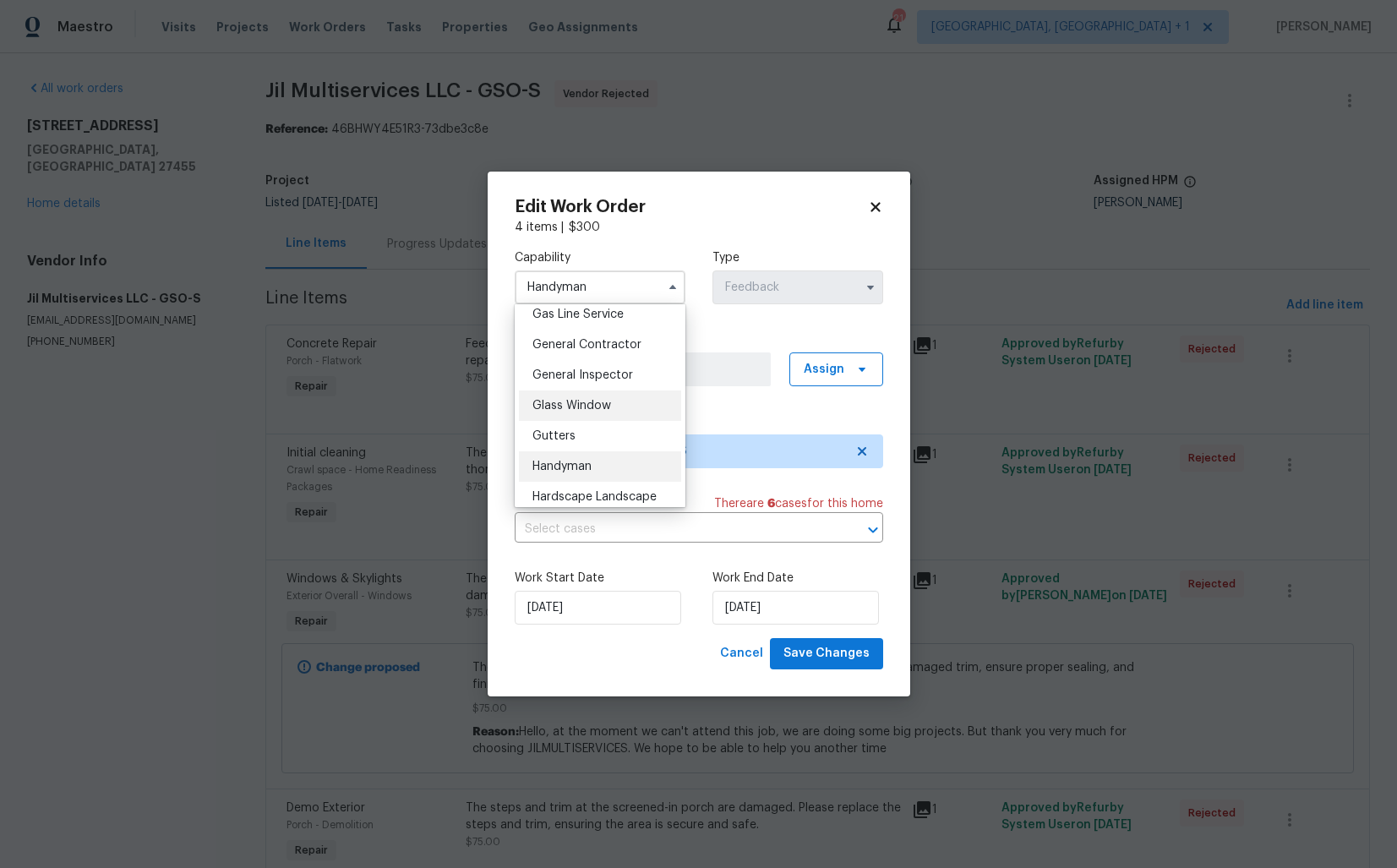
scroll to position [758, 0]
click at [586, 377] on span "General Contractor" at bounding box center [586, 375] width 109 height 12
type input "General Contractor"
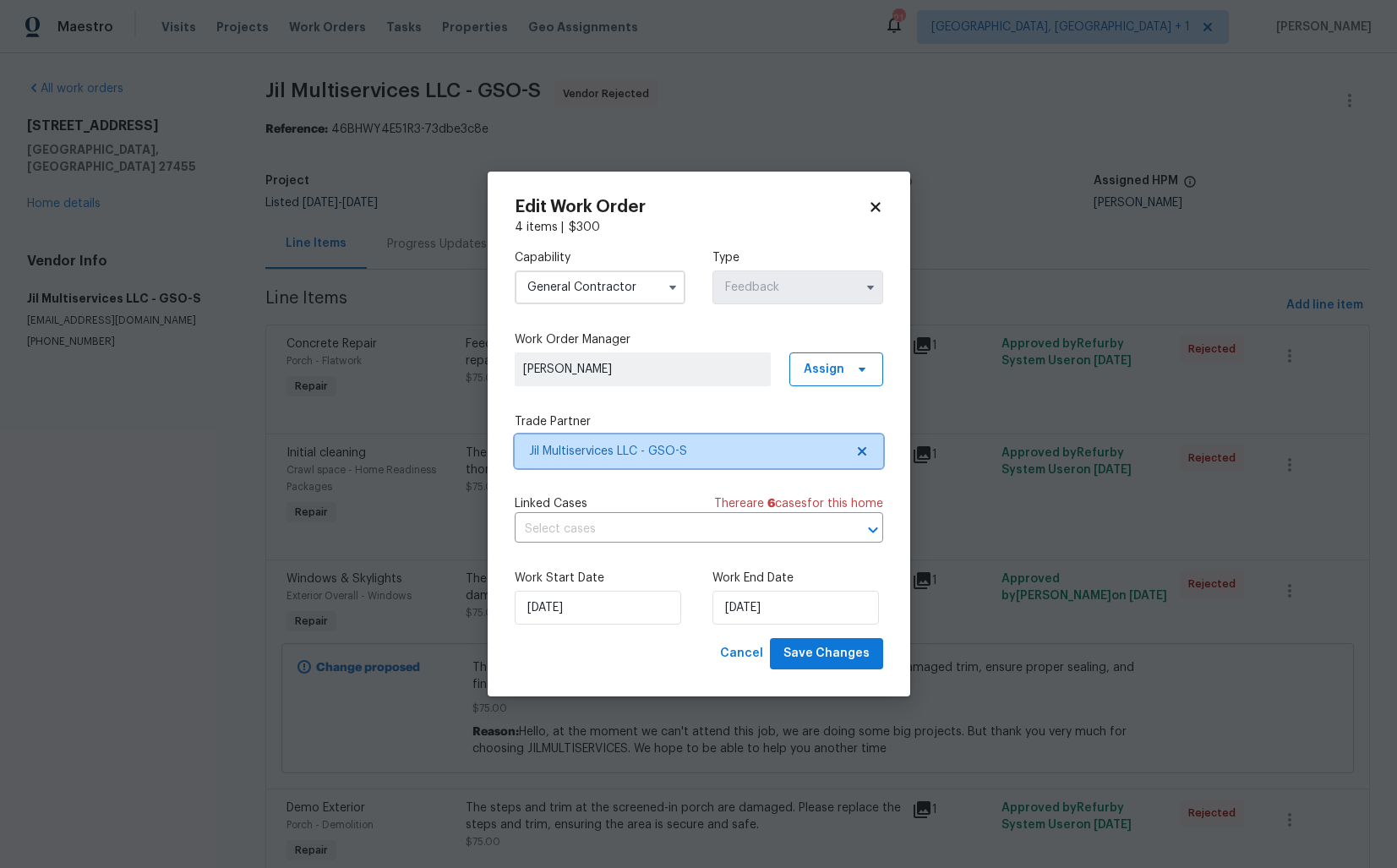
click at [698, 450] on span "Jil Multiservices LLC - GSO-S" at bounding box center [687, 451] width 315 height 17
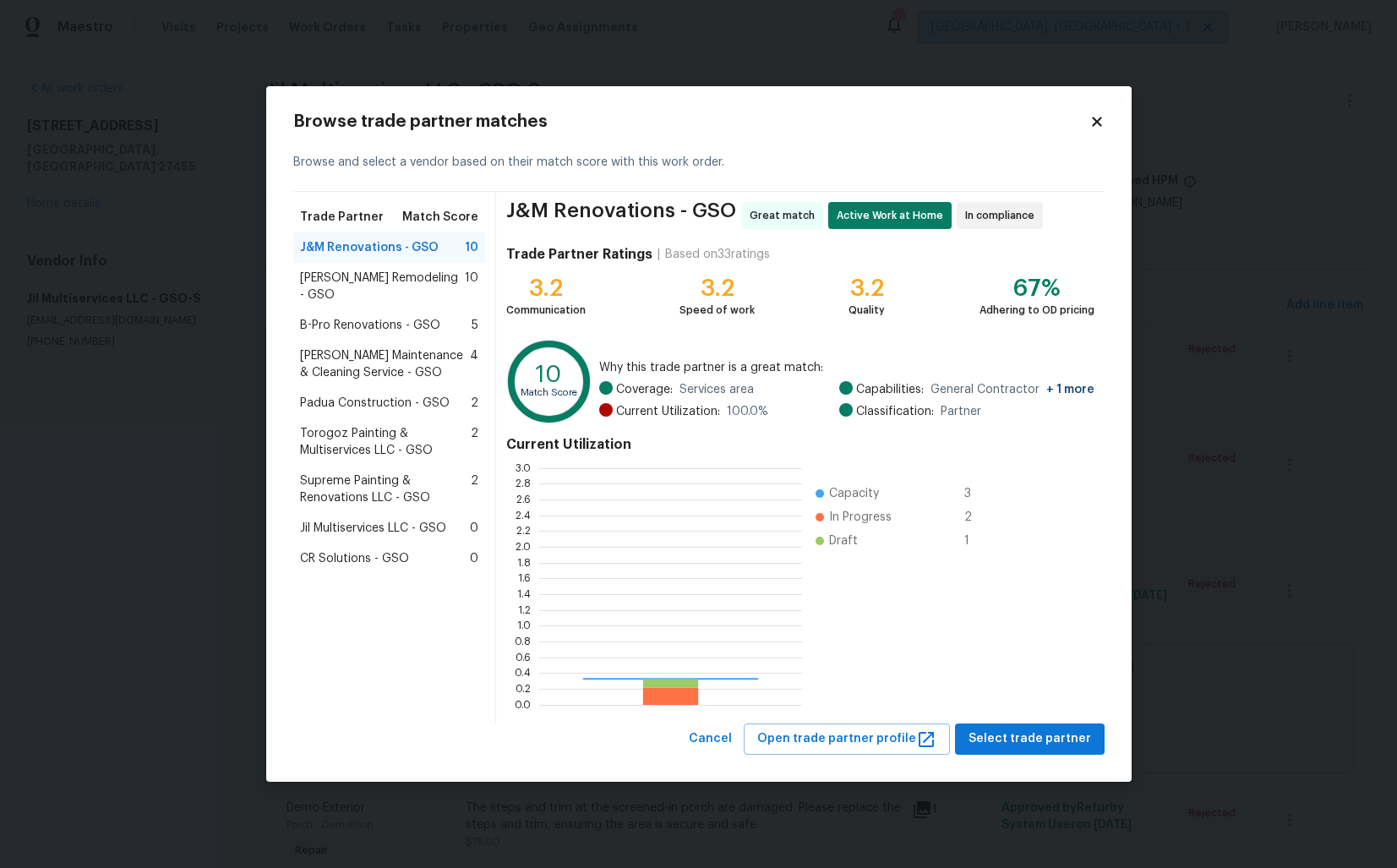
scroll to position [236, 263]
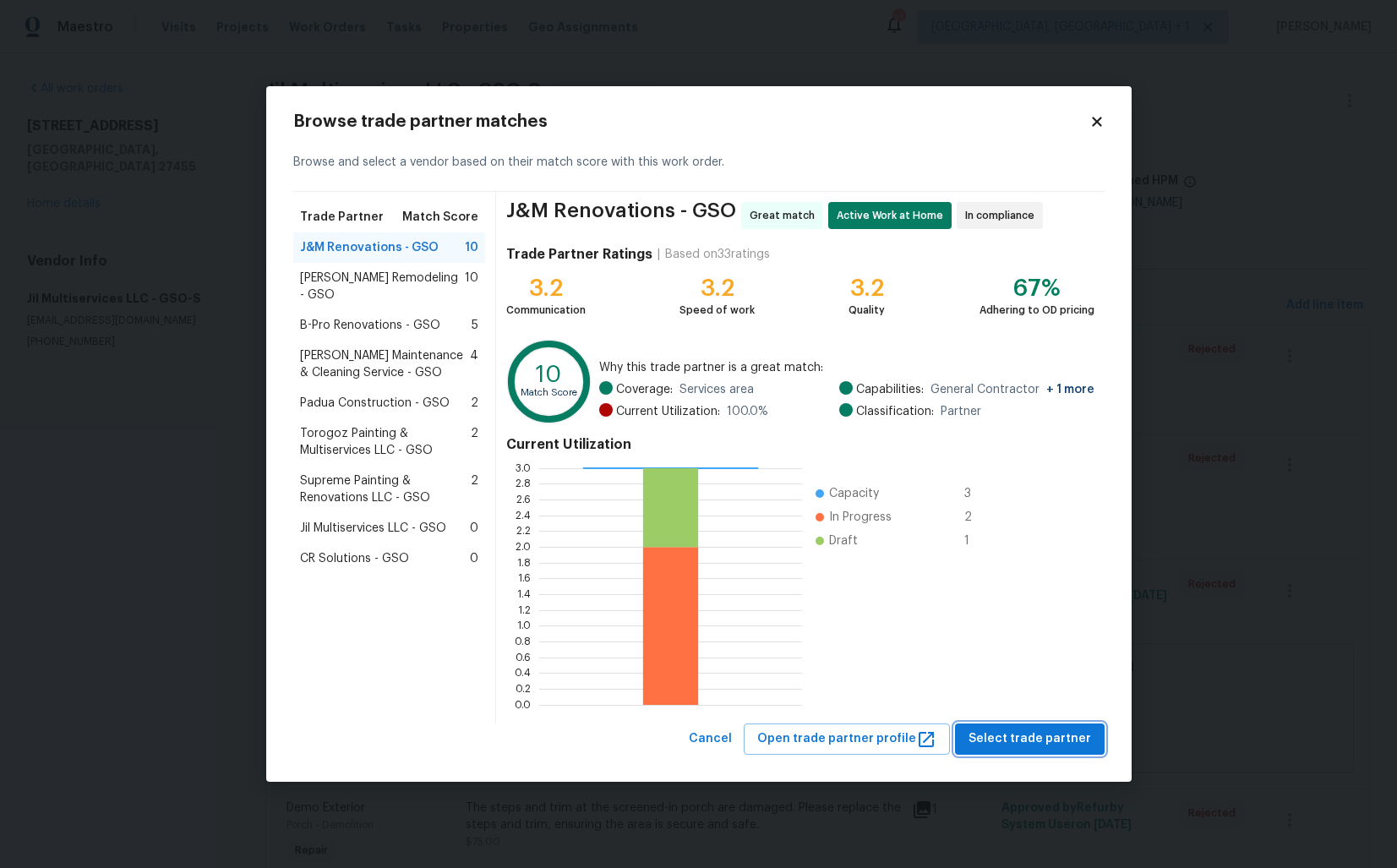
click at [1025, 734] on span "Select trade partner" at bounding box center [1030, 739] width 122 height 21
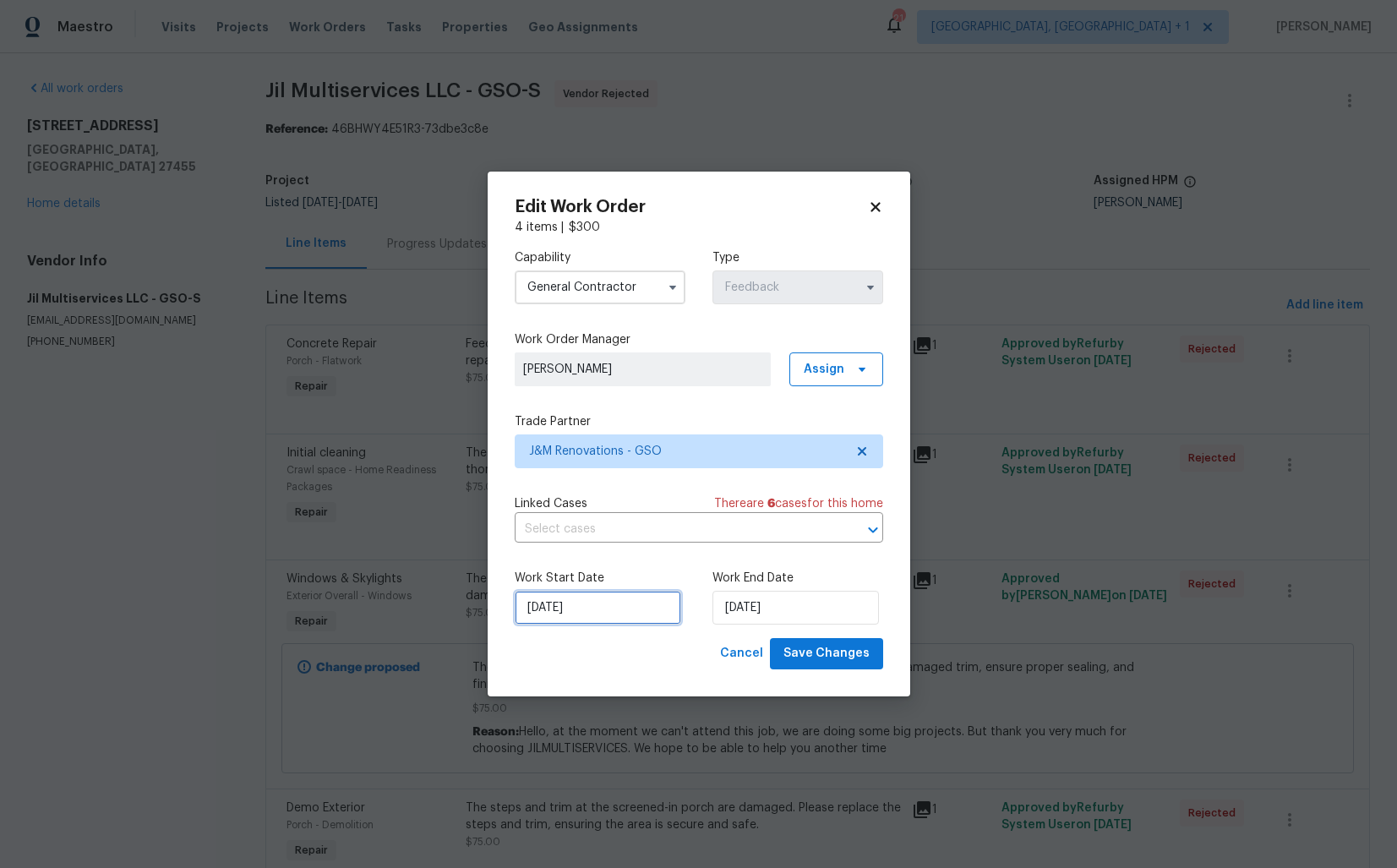
click at [634, 605] on input "[DATE]" at bounding box center [597, 607] width 167 height 33
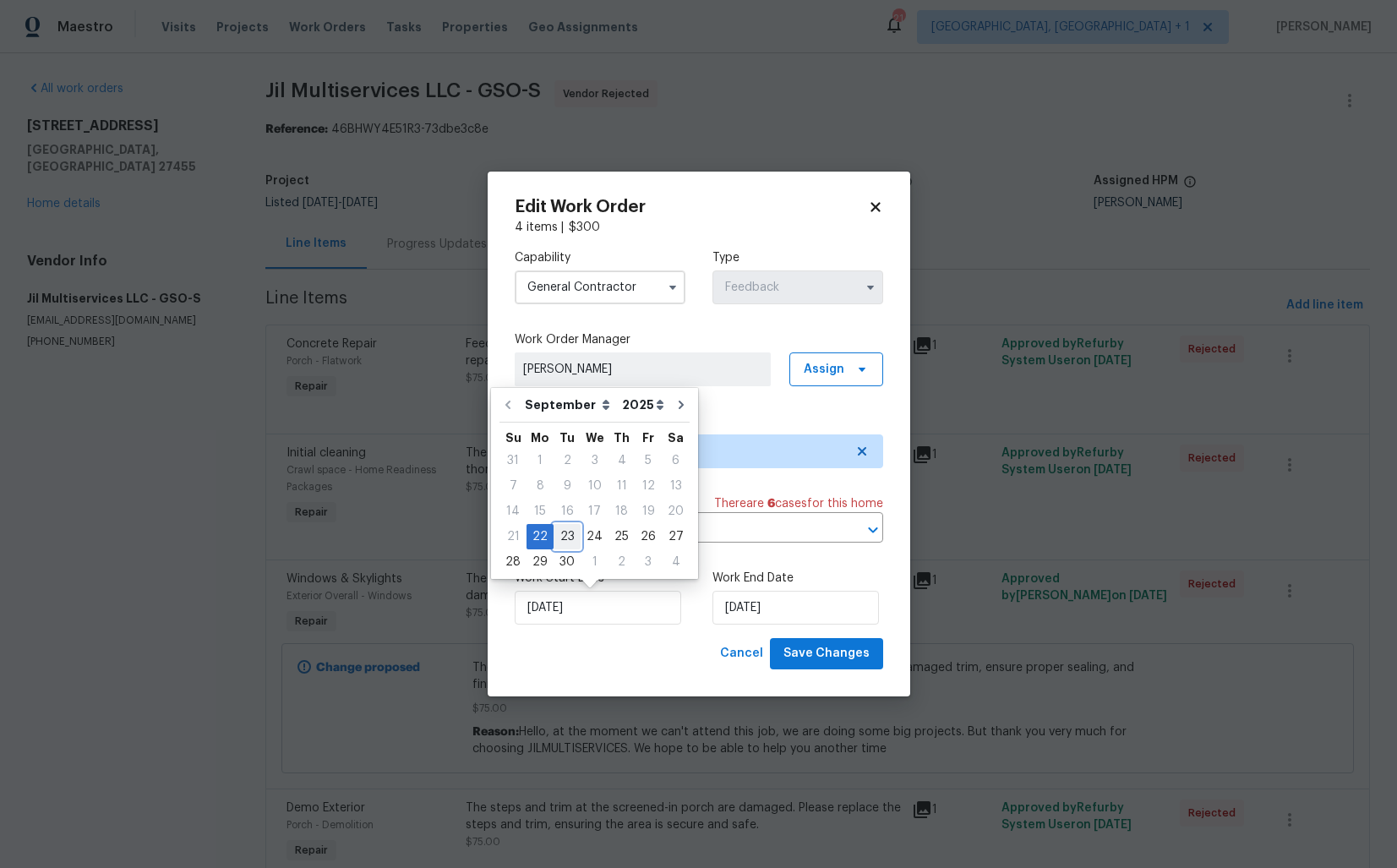
click at [568, 530] on div "23" at bounding box center [568, 537] width 27 height 24
type input "[DATE]"
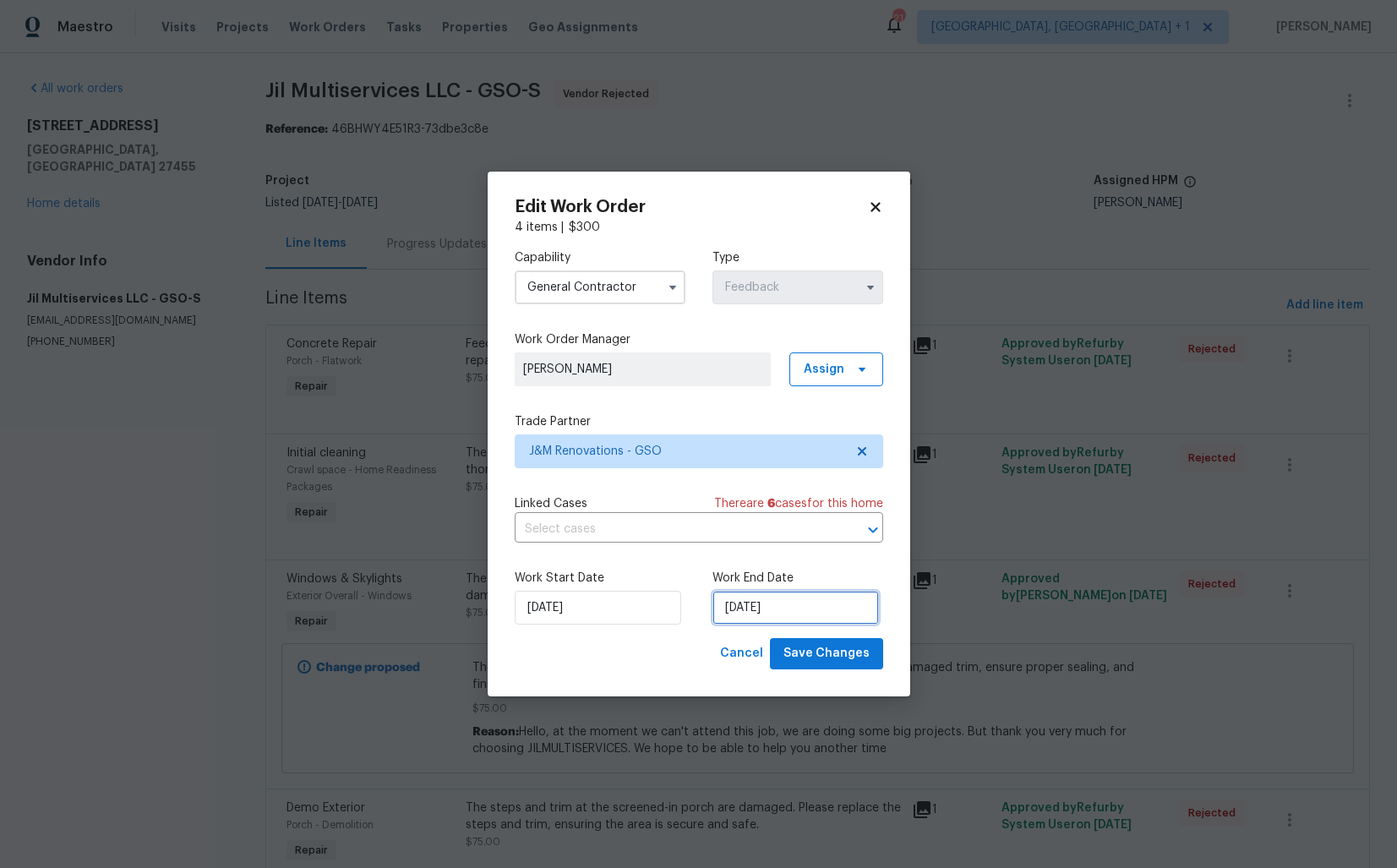
click at [770, 611] on input "[DATE]" at bounding box center [795, 607] width 167 height 33
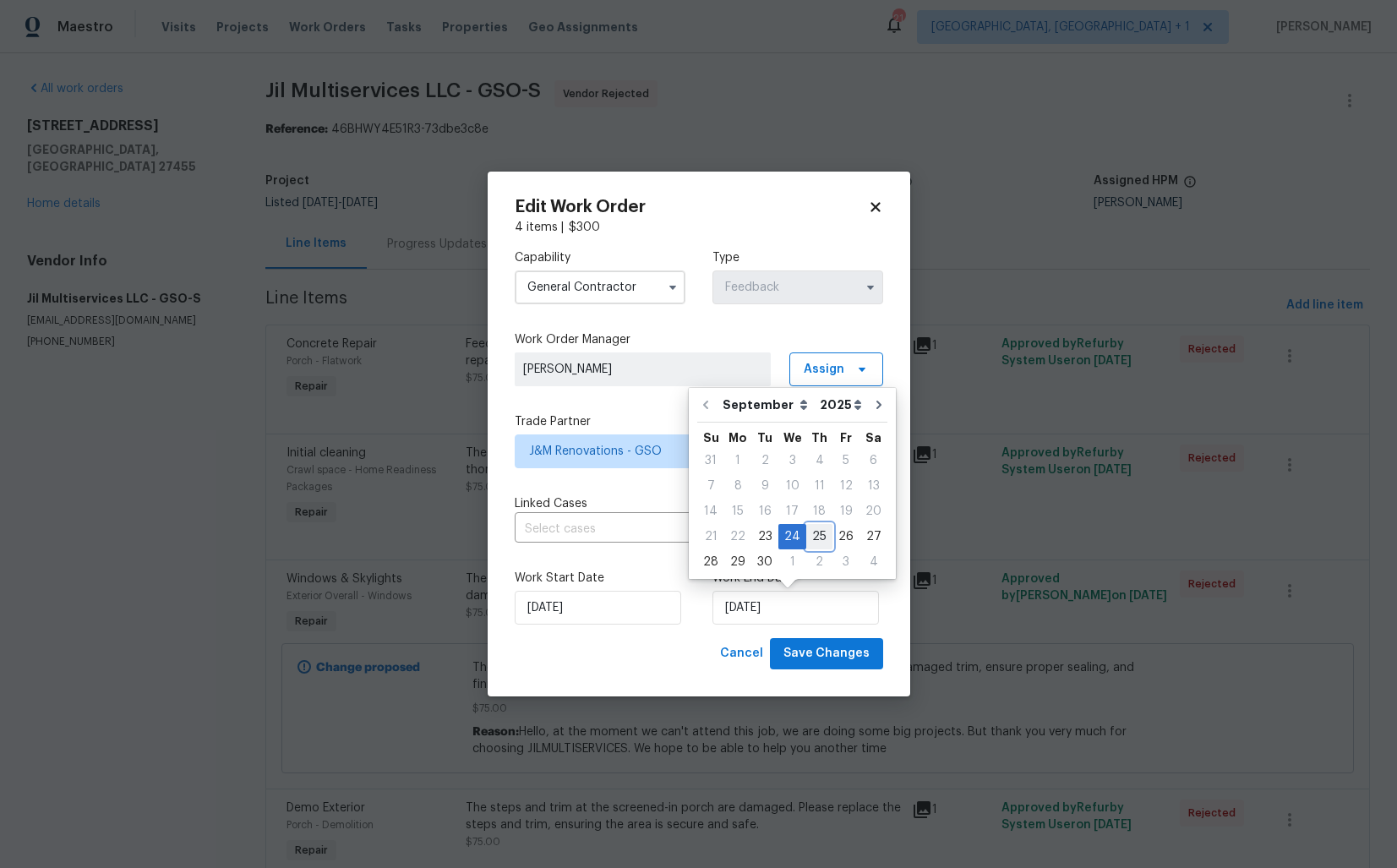
click at [812, 532] on div "25" at bounding box center [819, 537] width 27 height 24
type input "[DATE]"
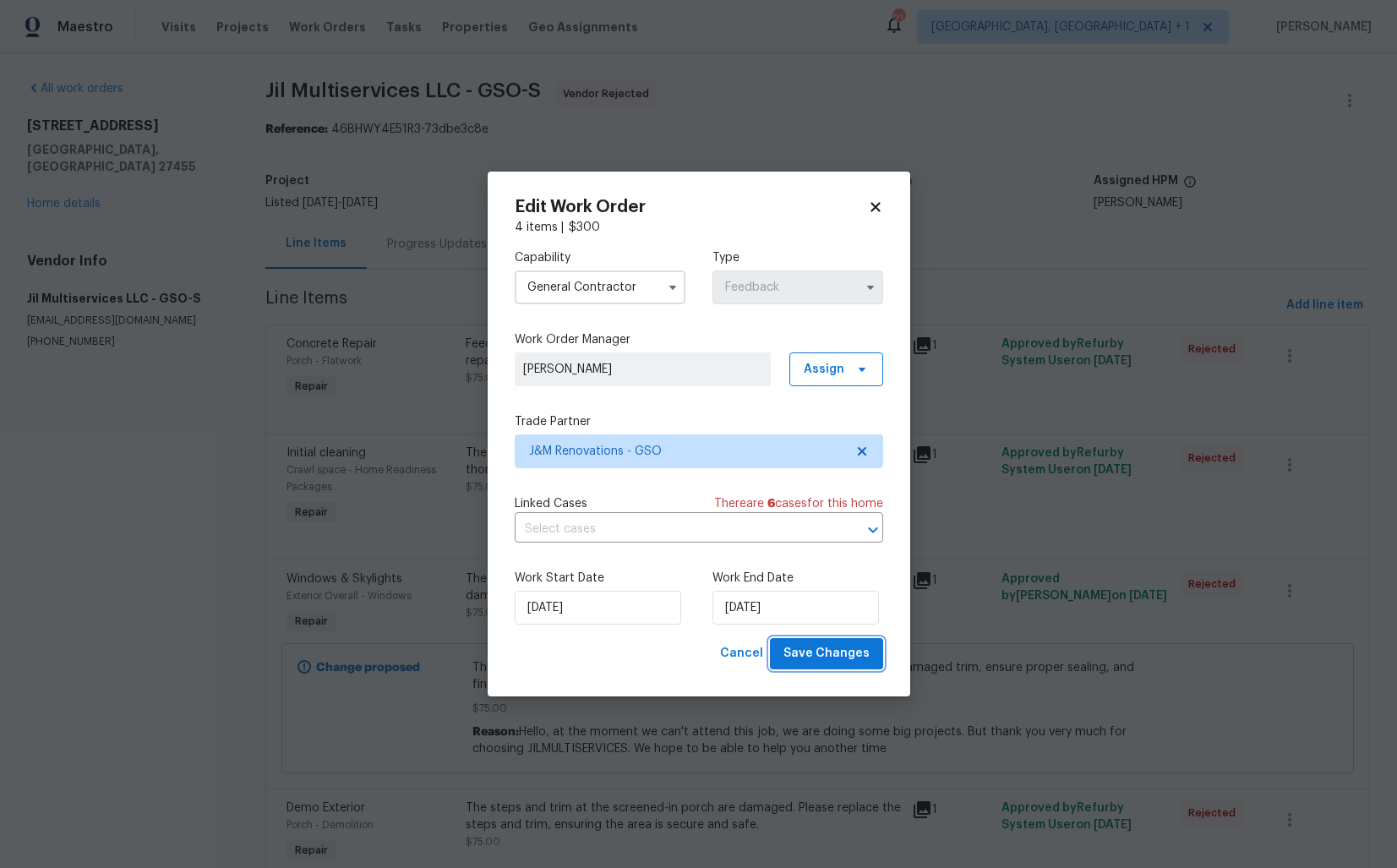
click at [837, 653] on span "Save Changes" at bounding box center [826, 653] width 86 height 21
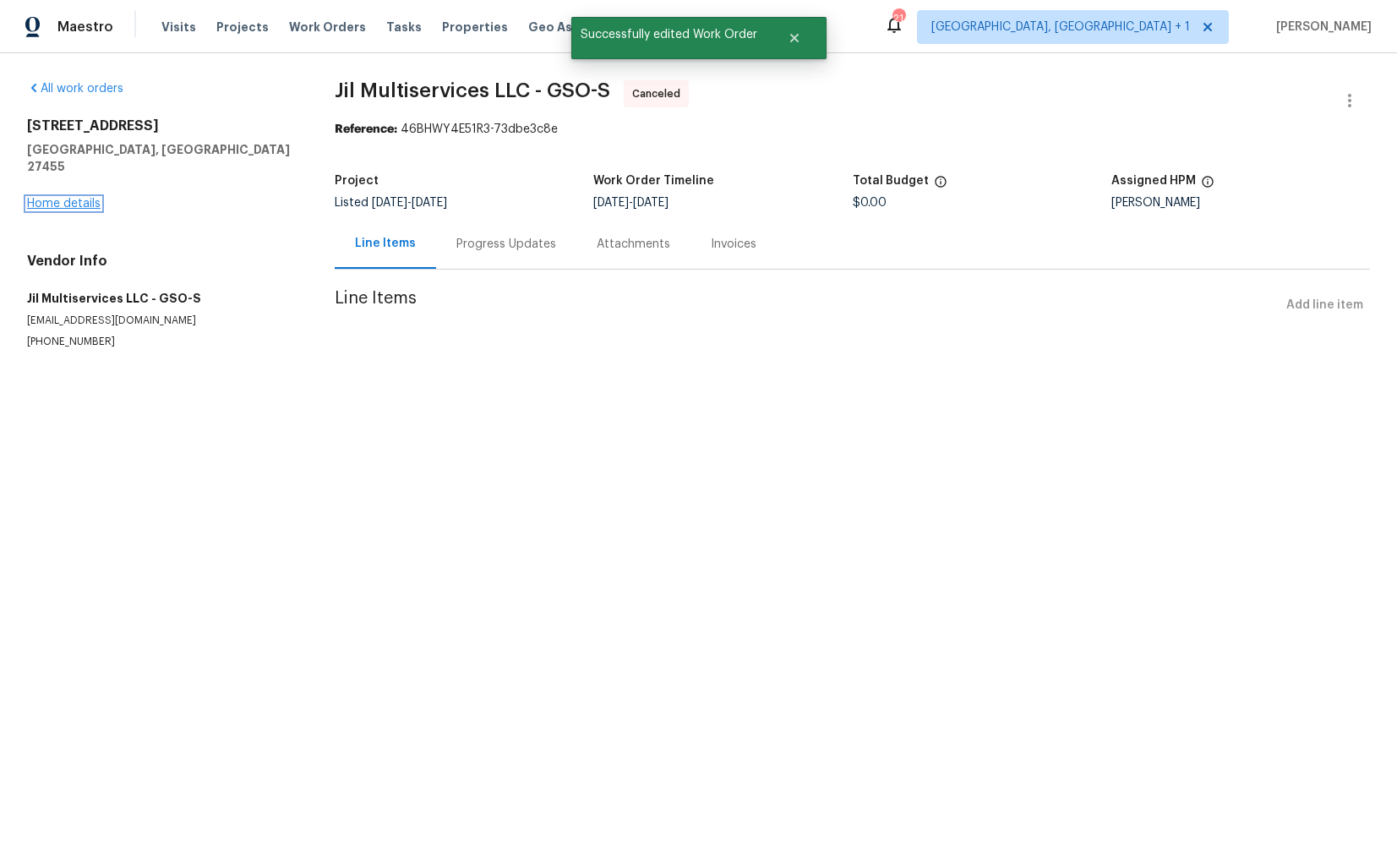
click at [54, 198] on link "Home details" at bounding box center [64, 204] width 74 height 12
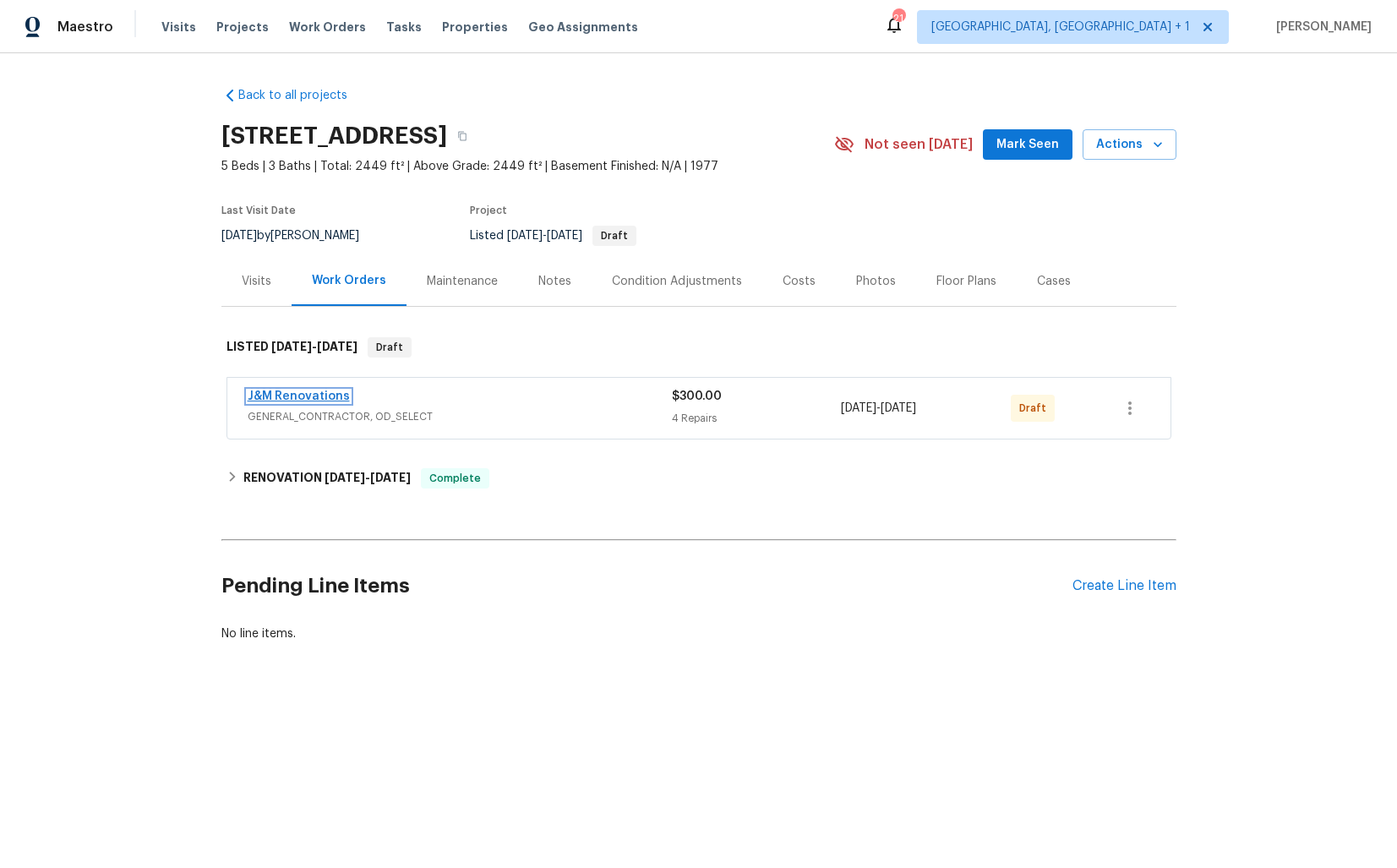
click at [314, 395] on link "J&M Renovations" at bounding box center [298, 396] width 102 height 12
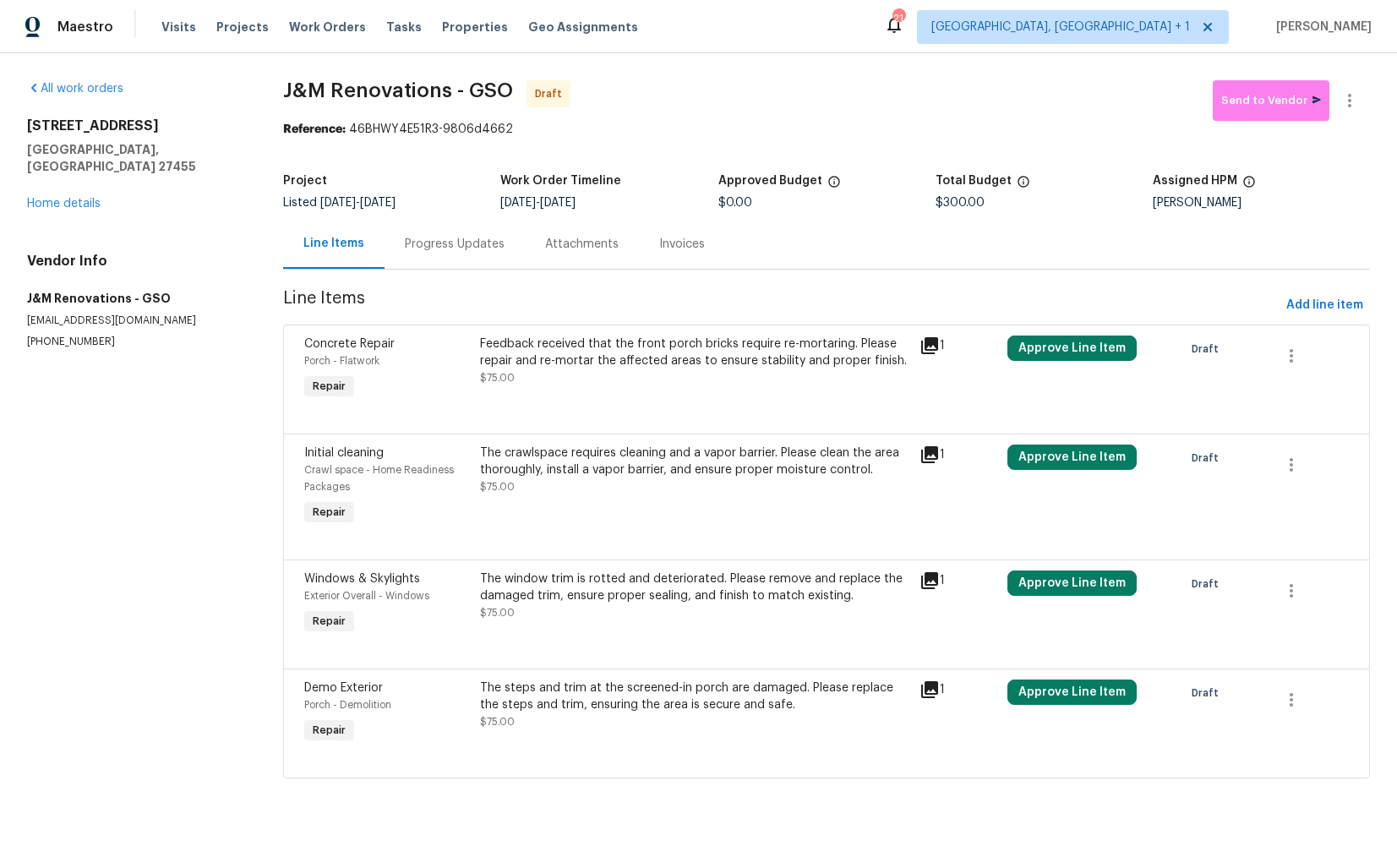
click at [440, 249] on div "Progress Updates" at bounding box center [455, 244] width 100 height 17
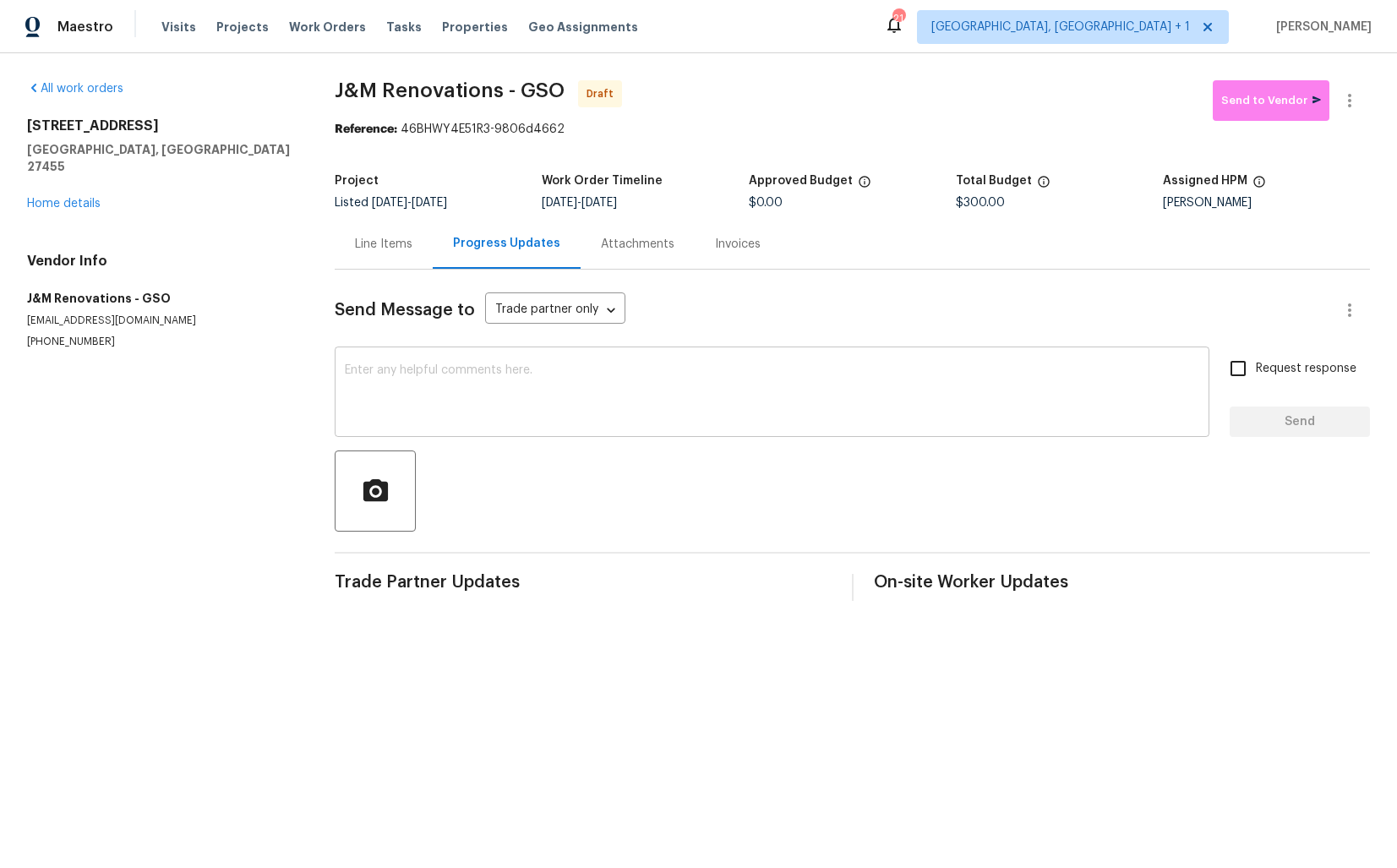
click at [551, 378] on textarea at bounding box center [772, 394] width 854 height 59
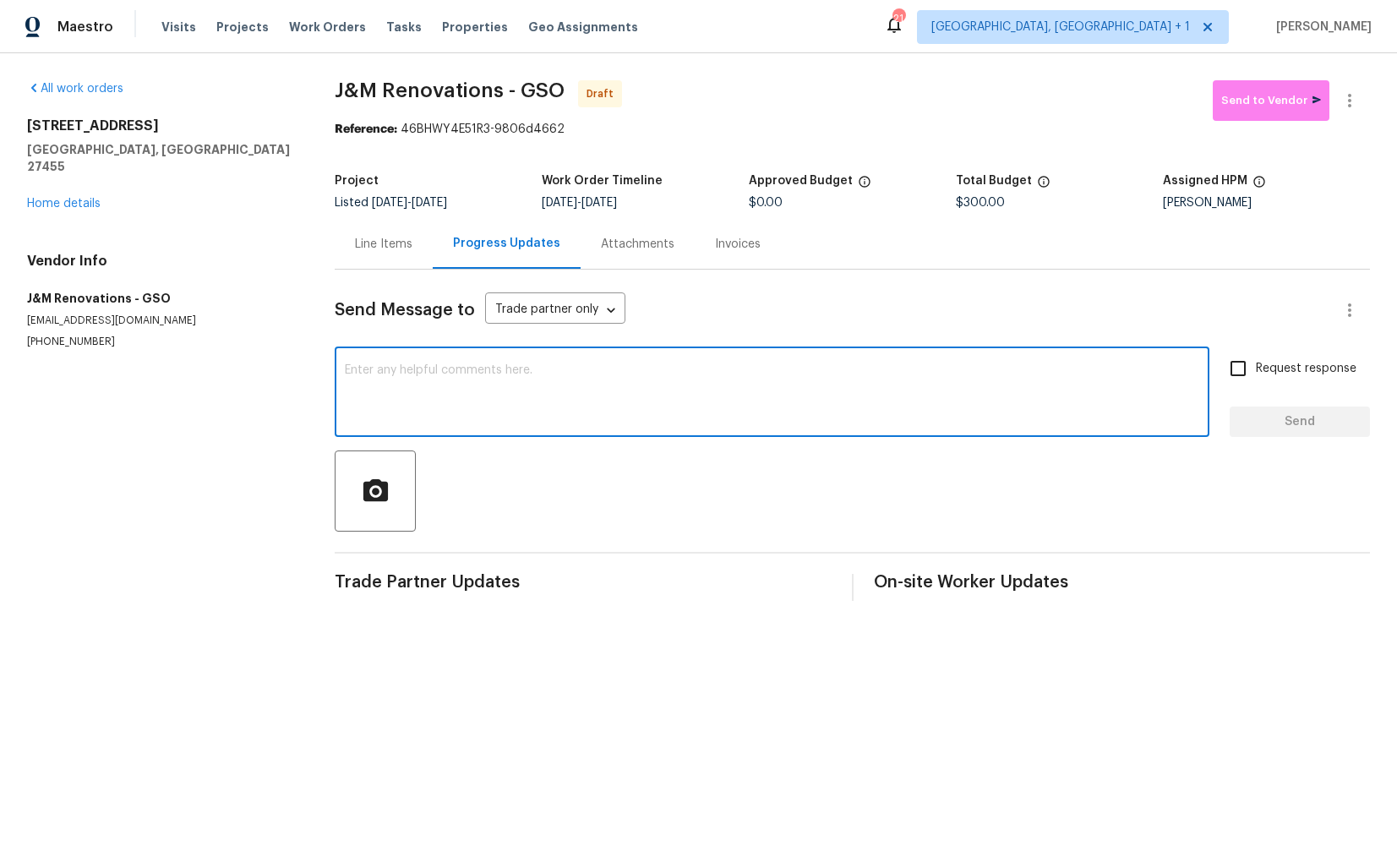
click at [698, 355] on div "x ​" at bounding box center [772, 394] width 875 height 86
paste textarea "Hi this is [PERSON_NAME] with Opendoor. I’m confirming you received the WO for …"
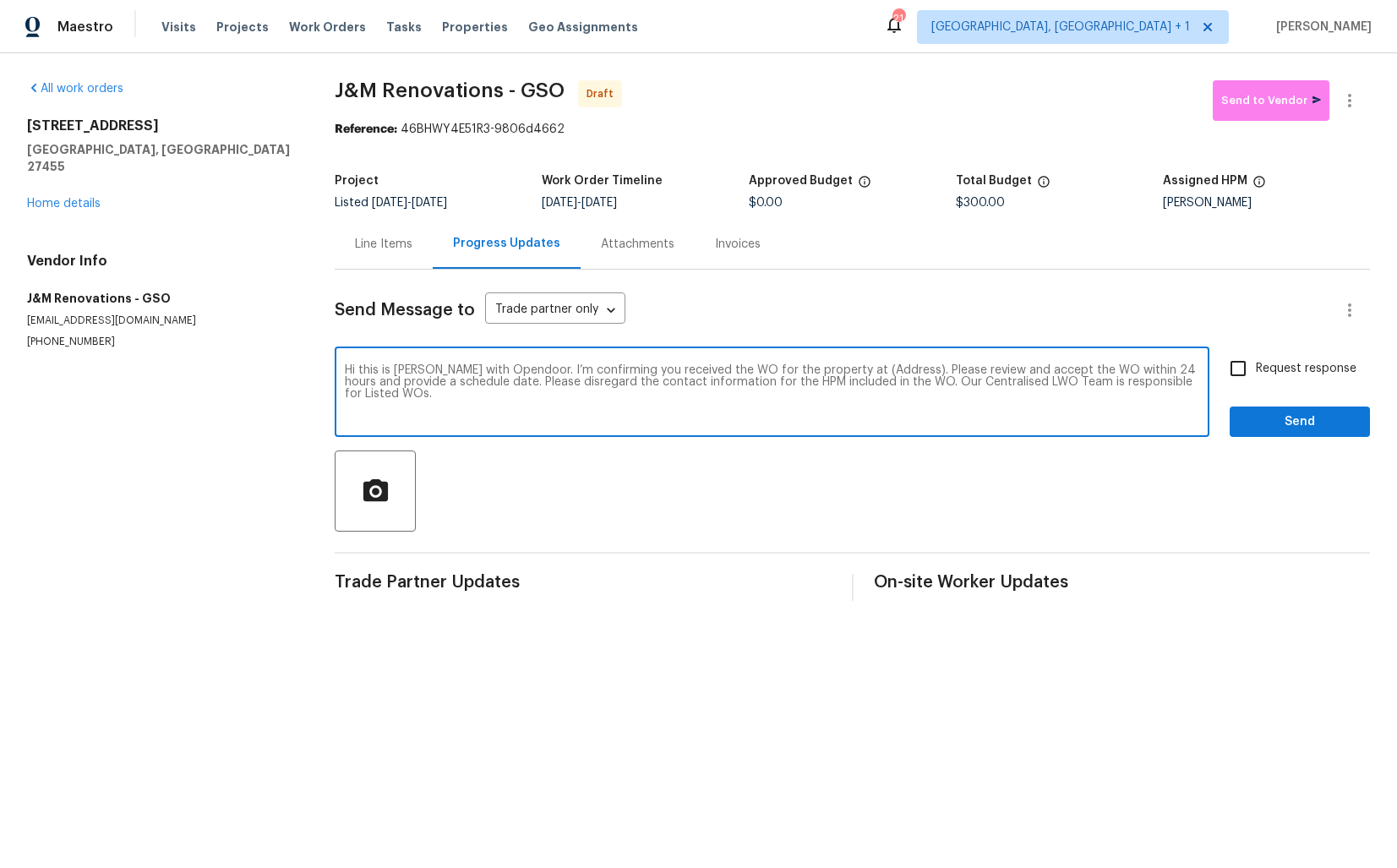
drag, startPoint x: 882, startPoint y: 374, endPoint x: 830, endPoint y: 370, distance: 52.2
click at [830, 370] on textarea "Hi this is [PERSON_NAME] with Opendoor. I’m confirming you received the WO for …" at bounding box center [772, 394] width 854 height 59
paste textarea "[STREET_ADDRESS]"
type textarea "Hi this is [PERSON_NAME] with Opendoor. I’m confirming you received the WO for …"
click at [1246, 376] on input "Request response" at bounding box center [1238, 368] width 35 height 35
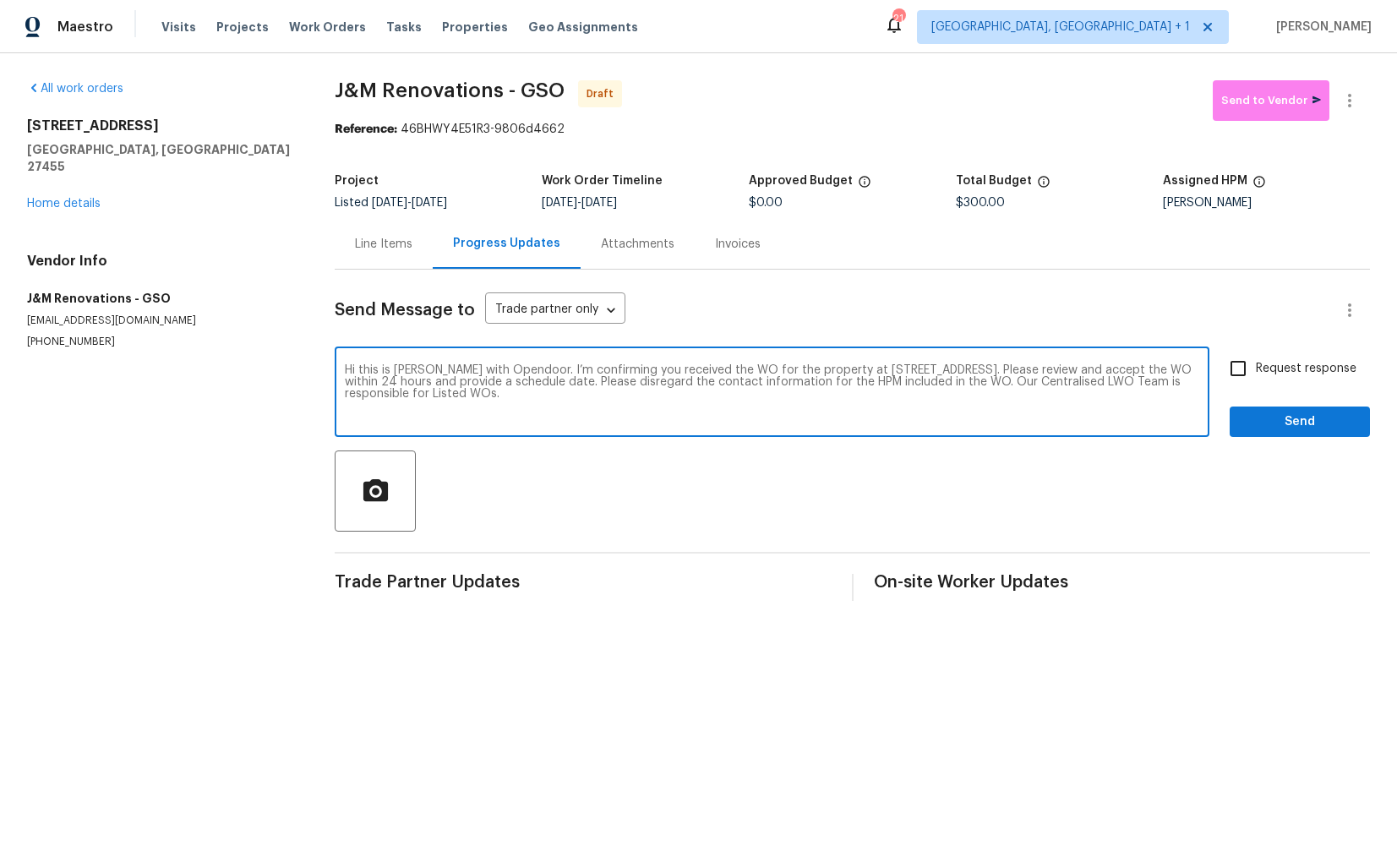
checkbox input "true"
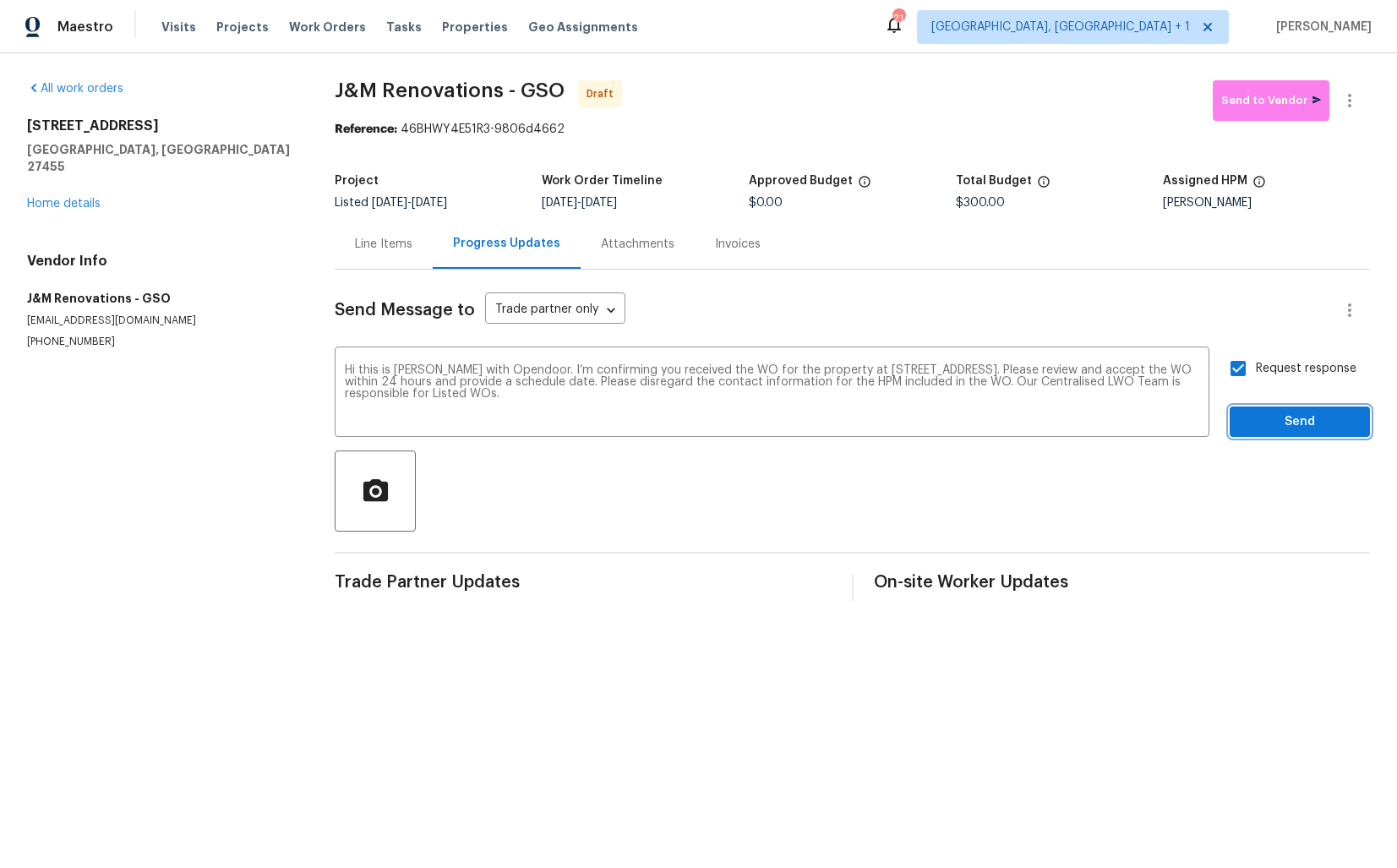
click at [1270, 426] on span "Send" at bounding box center [1300, 422] width 113 height 21
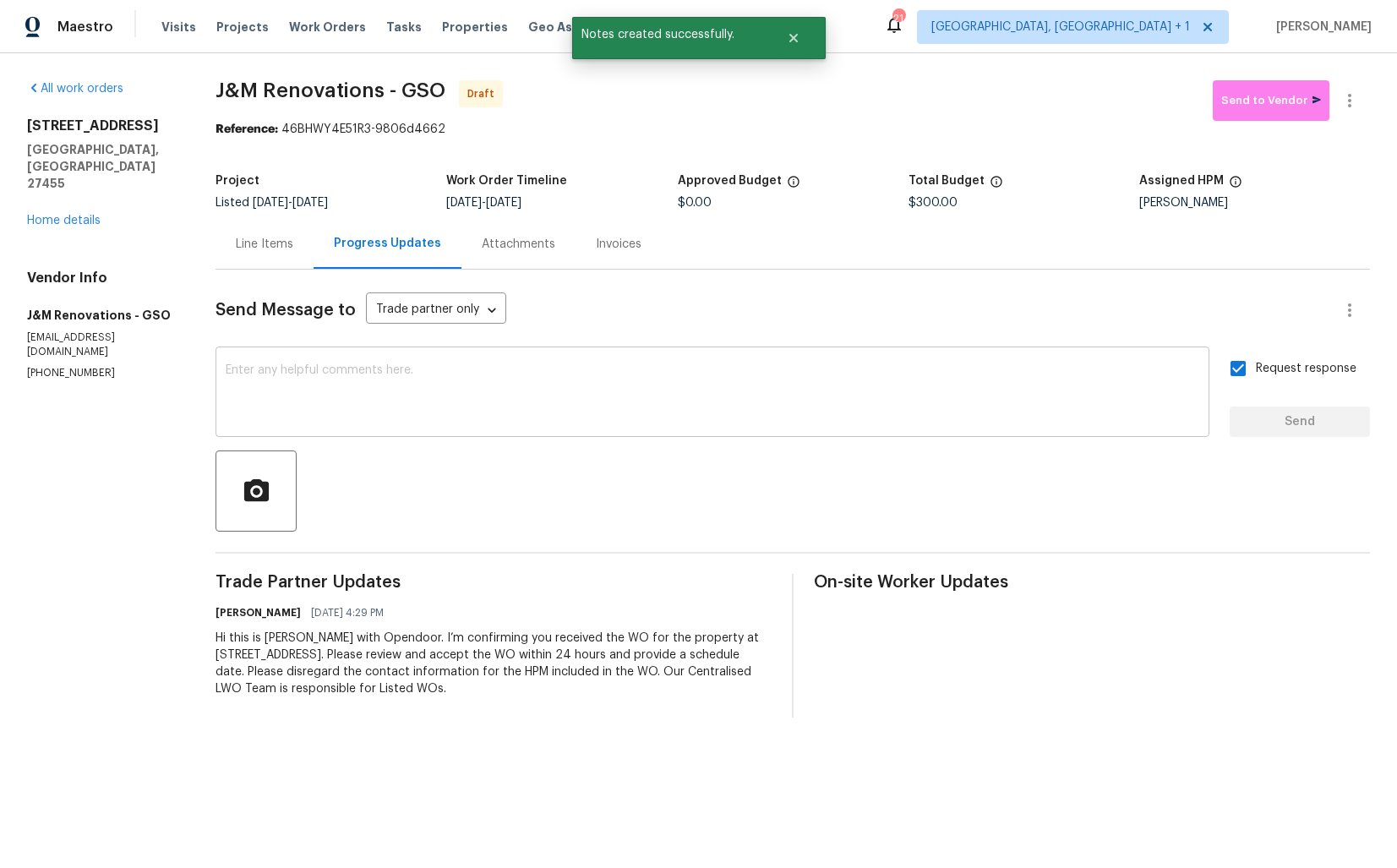
click at [698, 405] on textarea at bounding box center [713, 394] width 974 height 59
paste textarea "Attention All Work Orders must include before-photos (both close-up and wide-an…"
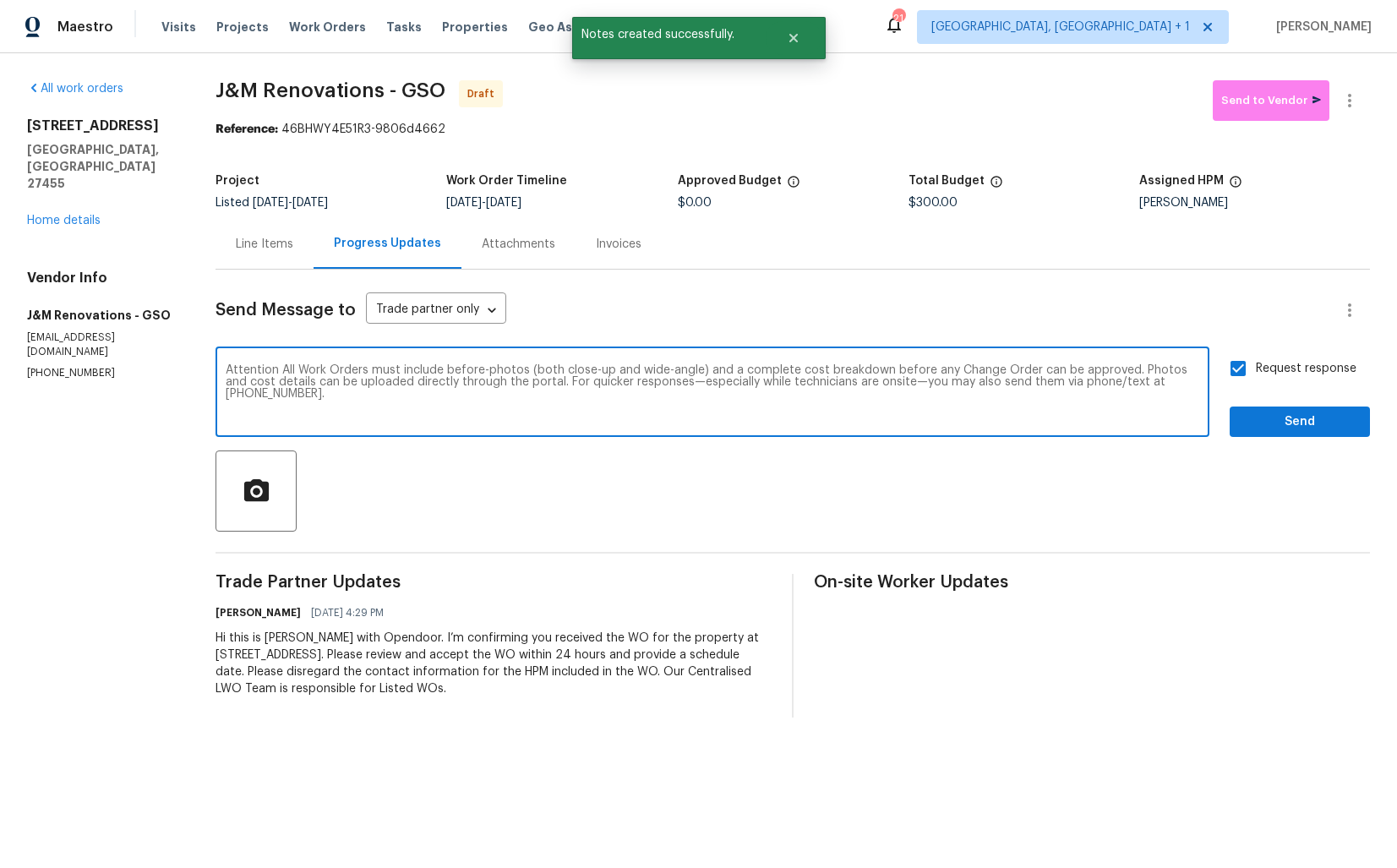
type textarea "Attention All Work Orders must include before-photos (both close-up and wide-an…"
click at [1328, 435] on button "Send" at bounding box center [1300, 422] width 140 height 32
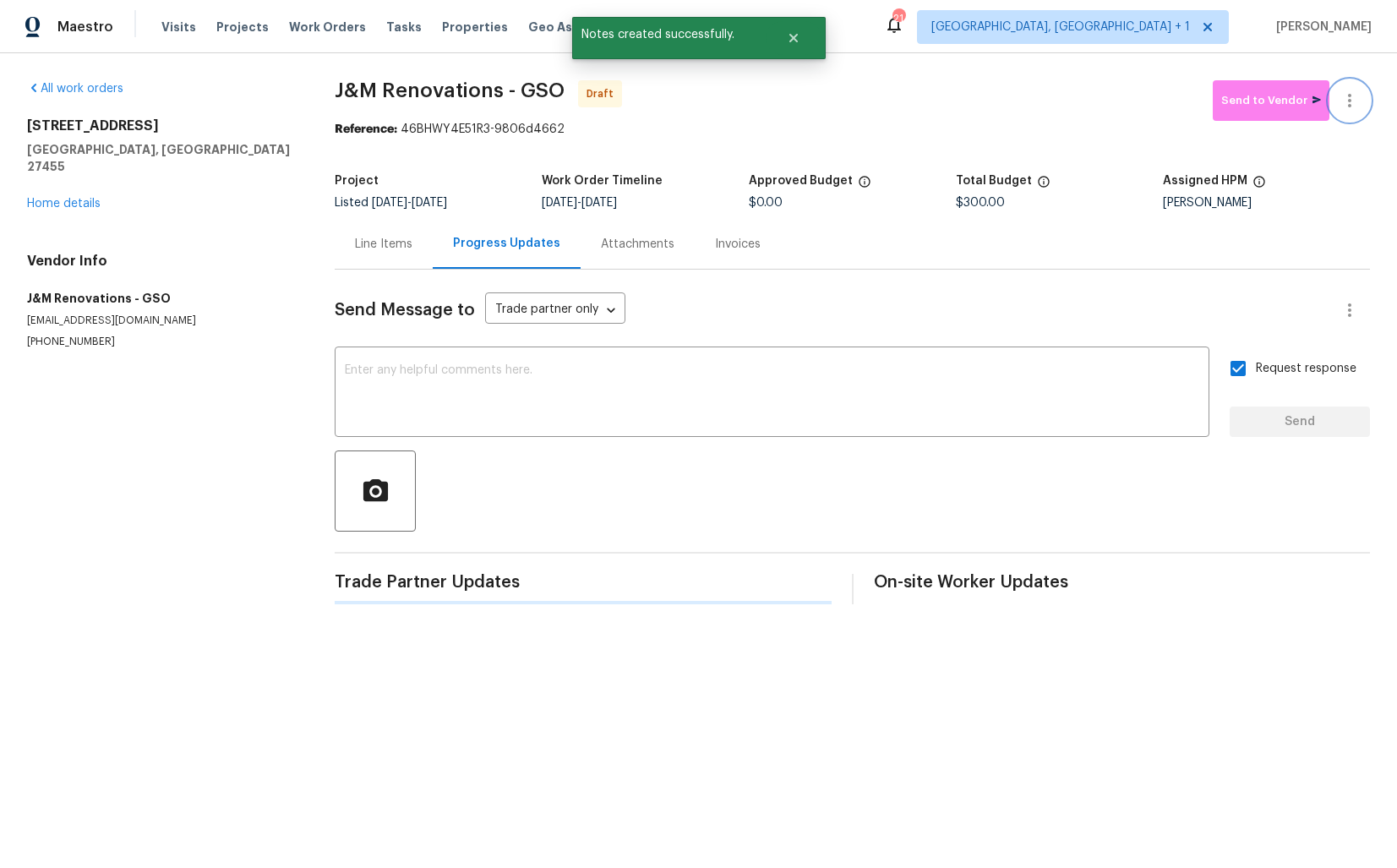
click at [1350, 117] on button "button" at bounding box center [1349, 100] width 40 height 40
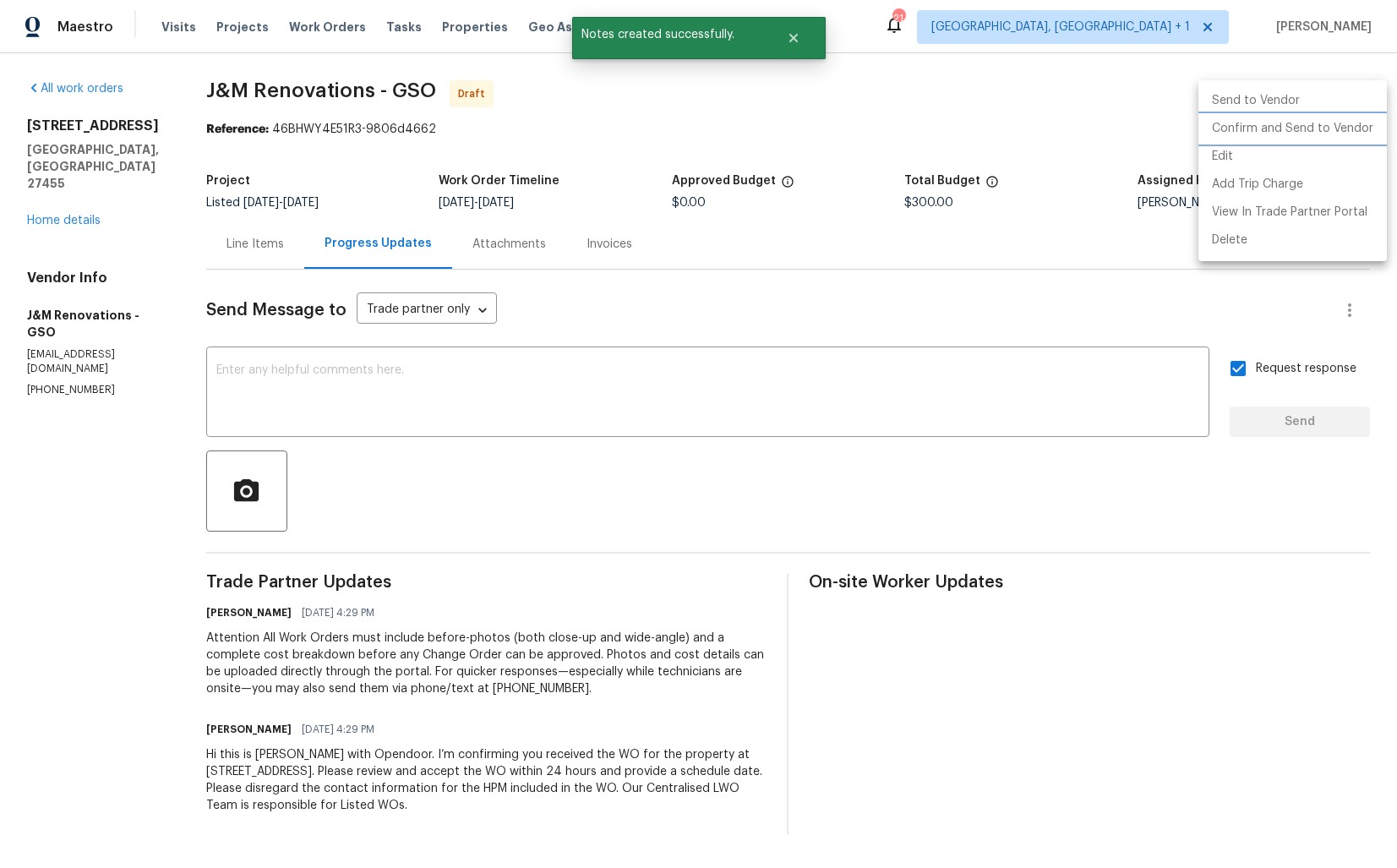
click at [1276, 128] on li "Confirm and Send to Vendor" at bounding box center [1293, 128] width 188 height 28
click at [849, 107] on div at bounding box center [698, 434] width 1397 height 868
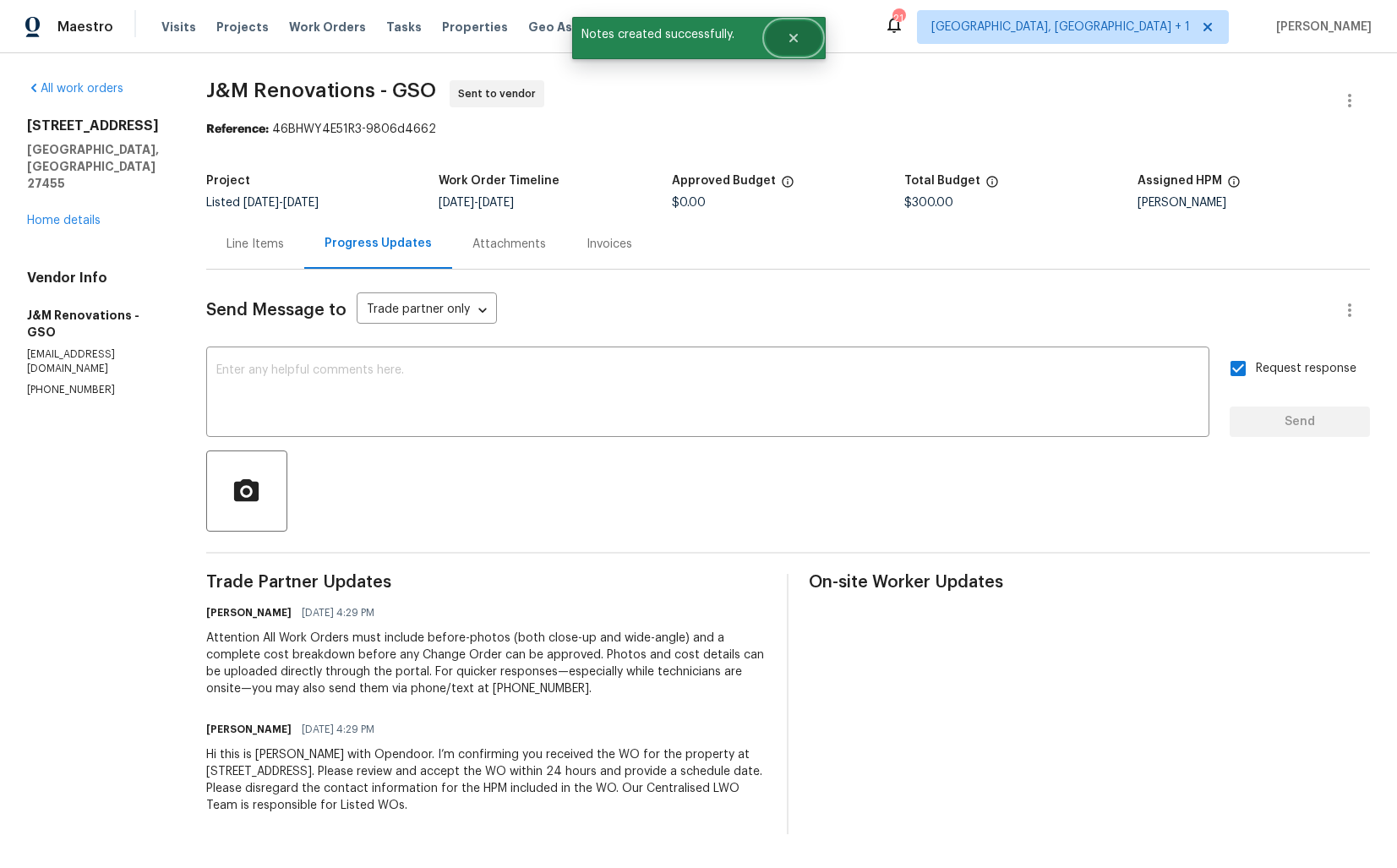
click at [794, 40] on icon "Close" at bounding box center [793, 38] width 9 height 9
